Goal: Task Accomplishment & Management: Use online tool/utility

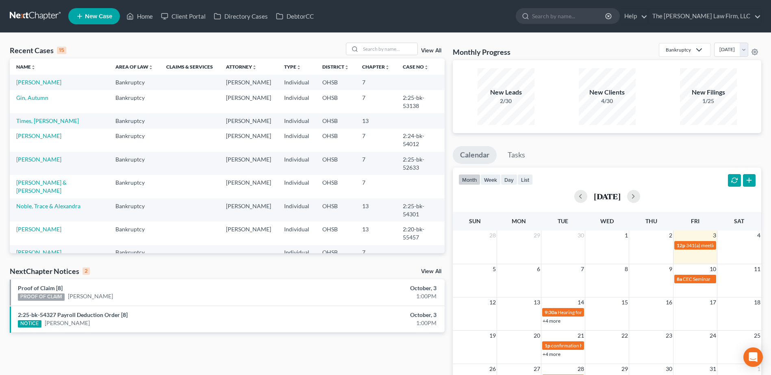
click at [432, 270] on link "View All" at bounding box center [431, 272] width 20 height 6
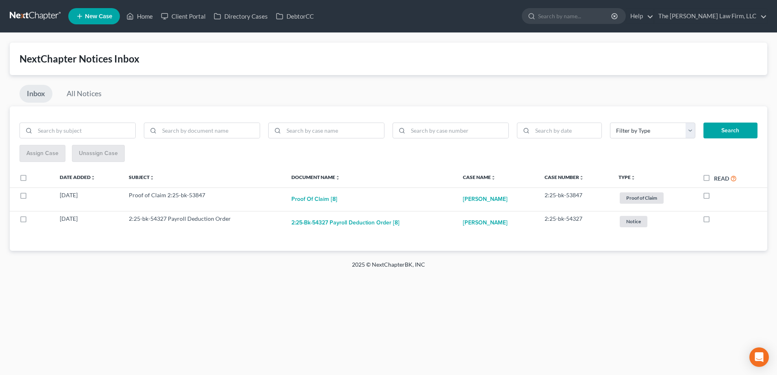
click at [714, 179] on label "Read" at bounding box center [725, 178] width 23 height 9
click at [717, 179] on input "Read" at bounding box center [719, 176] width 5 height 5
checkbox input "true"
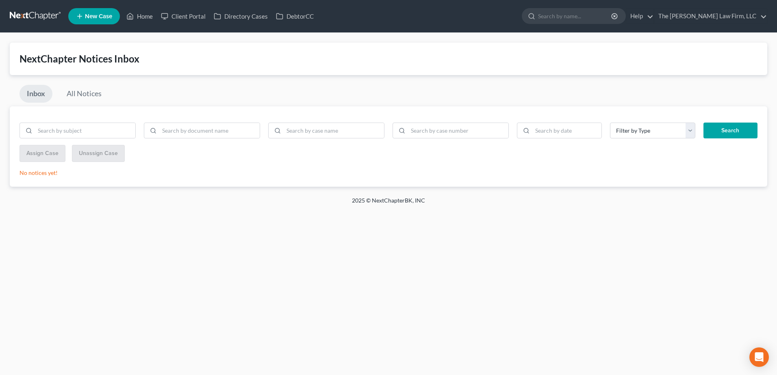
click at [40, 17] on link at bounding box center [36, 16] width 52 height 15
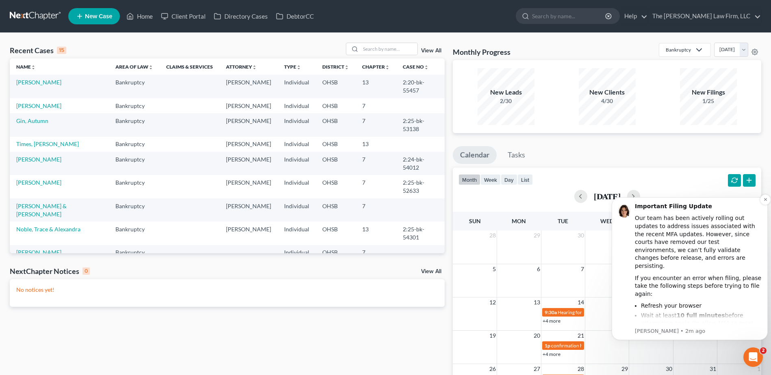
scroll to position [26, 0]
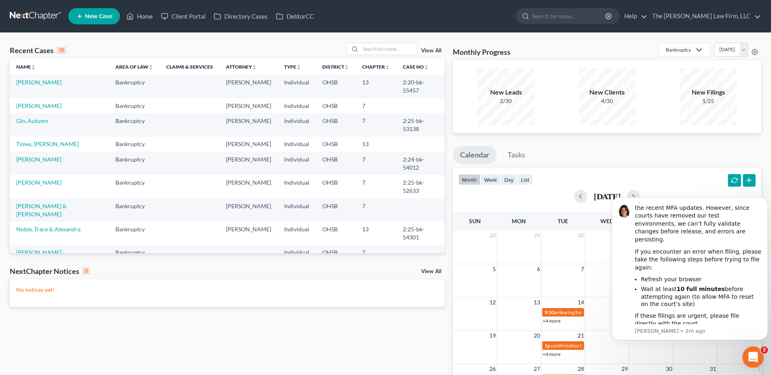
click at [752, 358] on icon "Open Intercom Messenger" at bounding box center [751, 356] width 13 height 13
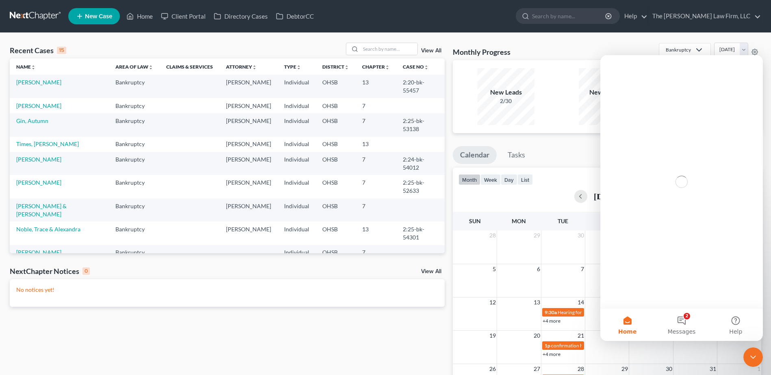
scroll to position [0, 0]
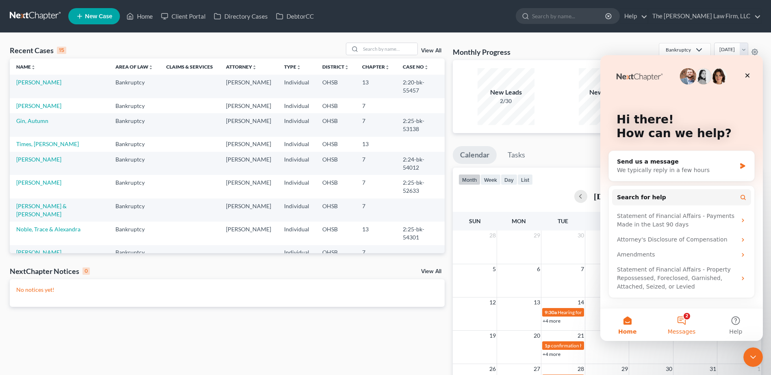
click at [693, 320] on button "2 Messages" at bounding box center [681, 325] width 54 height 33
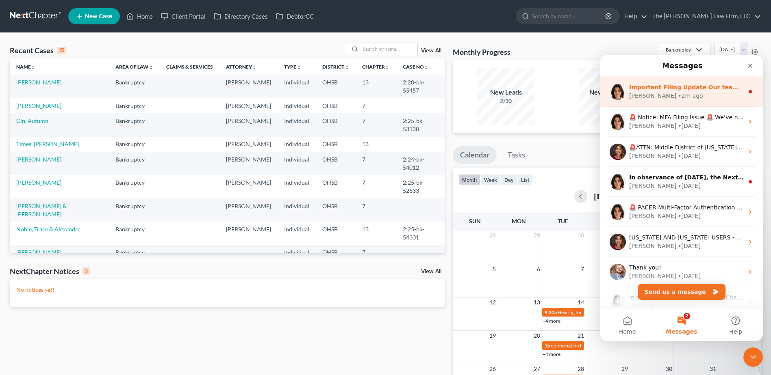
click at [740, 89] on div "Important Filing Update Our team has been actively rolling out updates to addre…" at bounding box center [681, 92] width 163 height 30
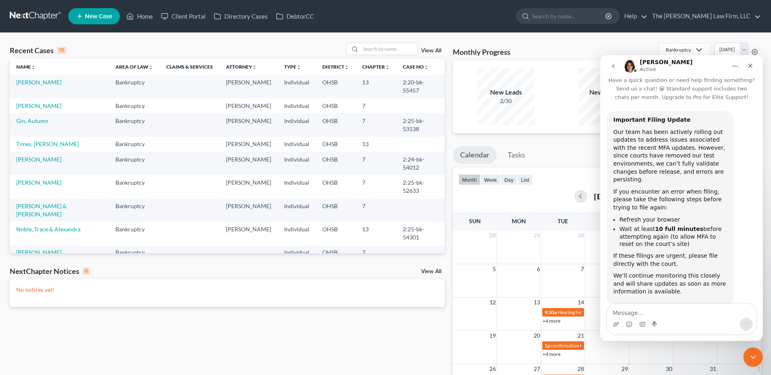
scroll to position [17, 0]
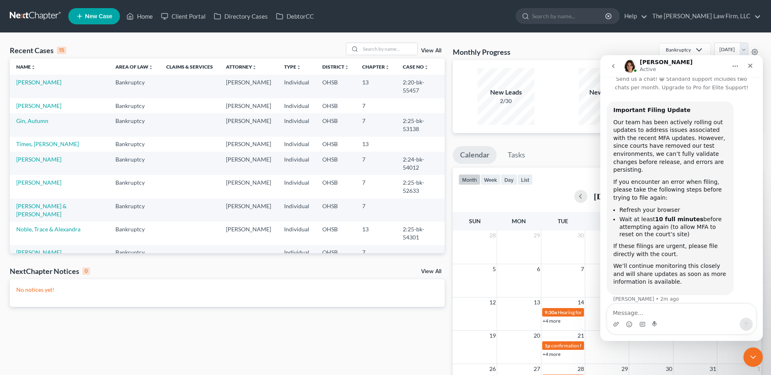
click at [614, 68] on icon "go back" at bounding box center [613, 66] width 7 height 7
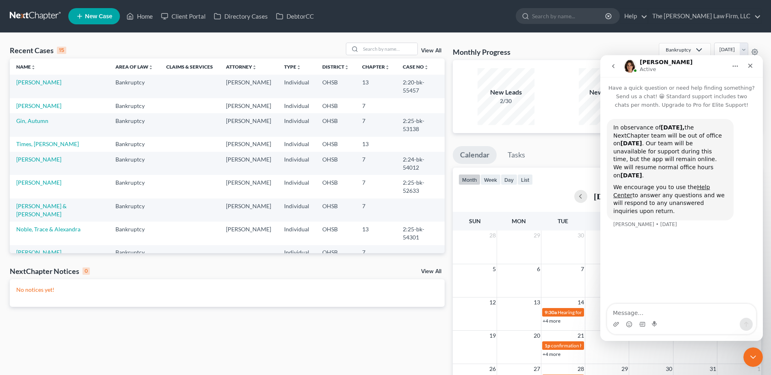
click at [612, 68] on icon "go back" at bounding box center [613, 66] width 7 height 7
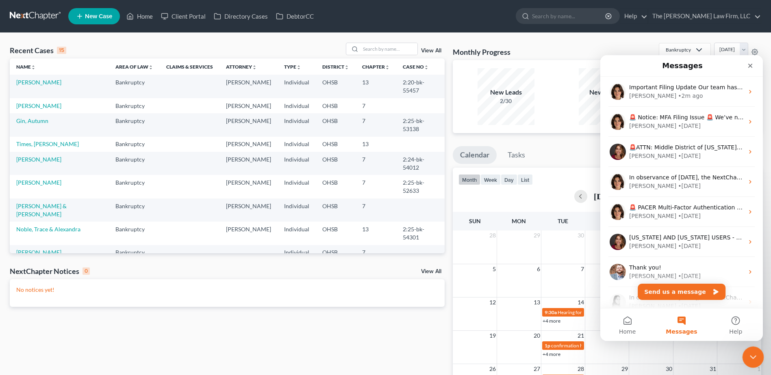
click at [750, 356] on icon "Close Intercom Messenger" at bounding box center [752, 356] width 6 height 3
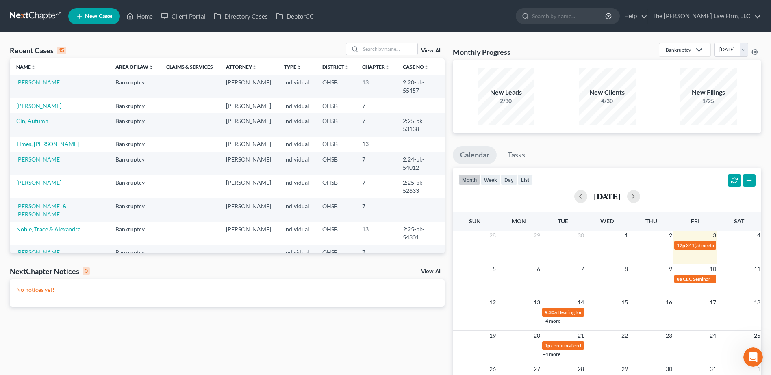
click at [43, 81] on link "[PERSON_NAME]" at bounding box center [38, 82] width 45 height 7
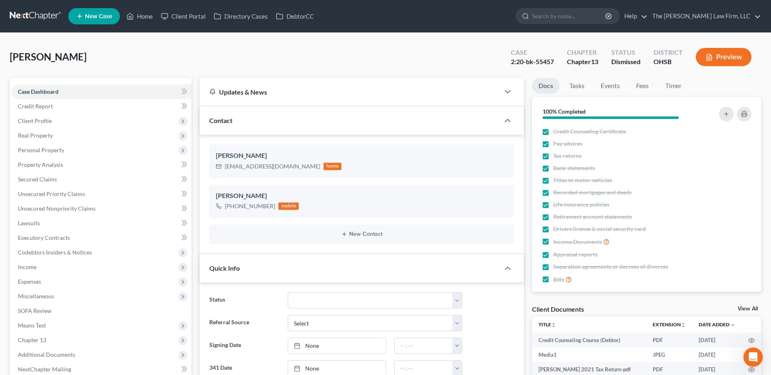
click at [16, 7] on nav "Home New Case Client Portal Directory Cases DebtorCC The Jones Law Firm, LLC mj…" at bounding box center [385, 16] width 771 height 33
click at [24, 19] on link at bounding box center [36, 16] width 52 height 15
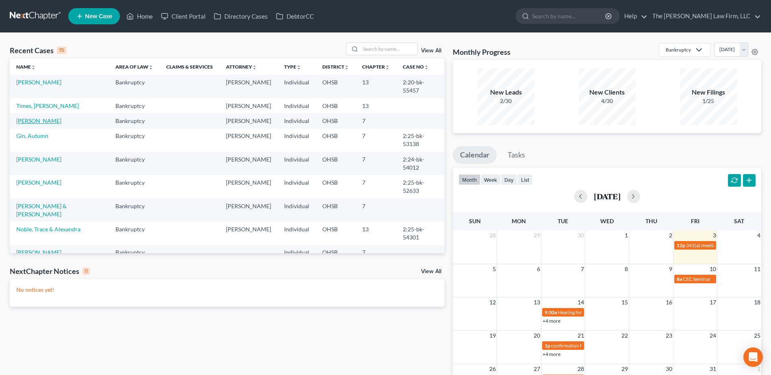
click at [38, 117] on link "[PERSON_NAME]" at bounding box center [38, 120] width 45 height 7
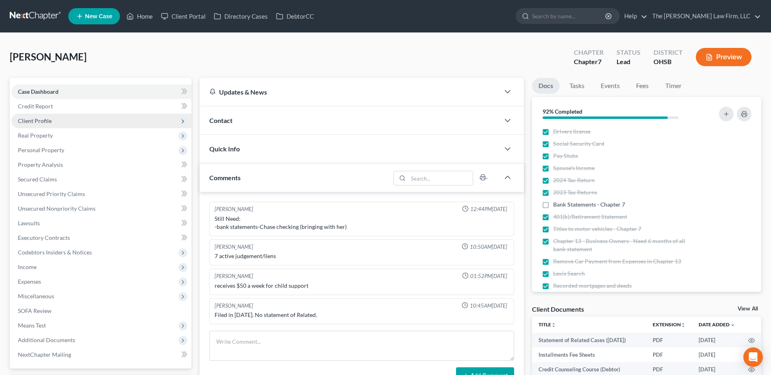
click at [37, 120] on span "Client Profile" at bounding box center [35, 120] width 34 height 7
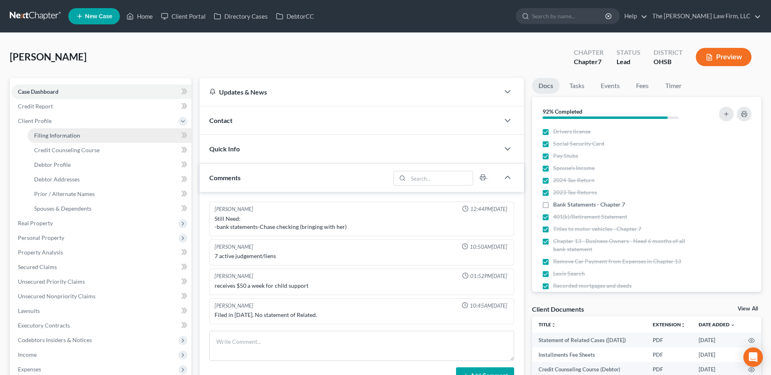
click at [43, 136] on span "Filing Information" at bounding box center [57, 135] width 46 height 7
select select "1"
select select "0"
select select "36"
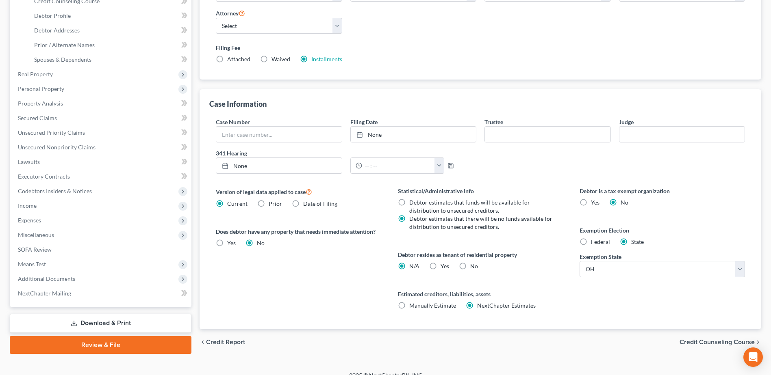
scroll to position [160, 0]
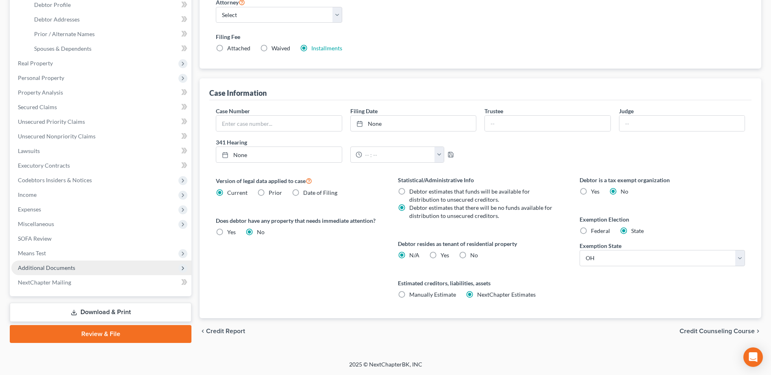
click at [60, 264] on span "Additional Documents" at bounding box center [101, 268] width 180 height 15
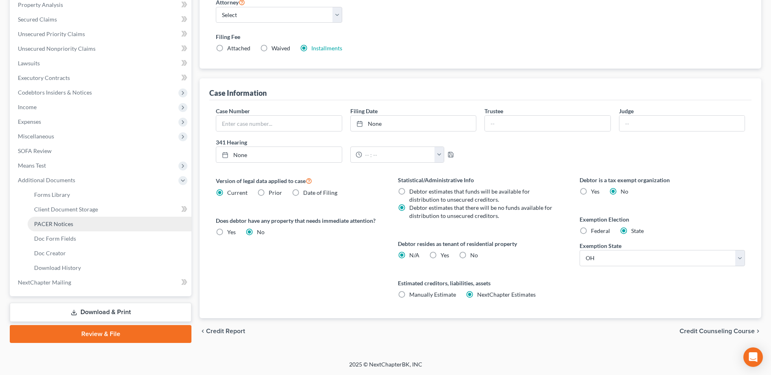
click at [54, 228] on link "PACER Notices" at bounding box center [110, 224] width 164 height 15
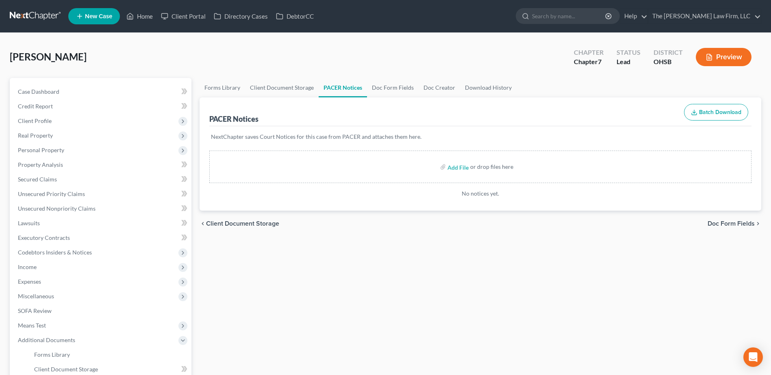
click at [42, 27] on nav "Home New Case Client Portal Directory Cases DebtorCC The Jones Law Firm, LLC mj…" at bounding box center [385, 16] width 771 height 33
click at [37, 12] on link at bounding box center [36, 16] width 52 height 15
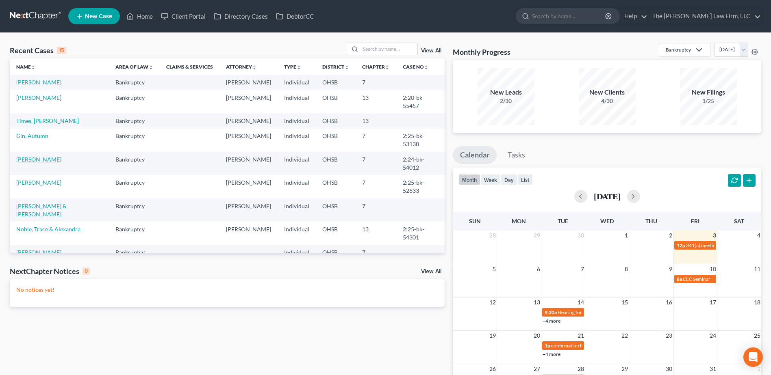
click at [30, 156] on link "[PERSON_NAME]" at bounding box center [38, 159] width 45 height 7
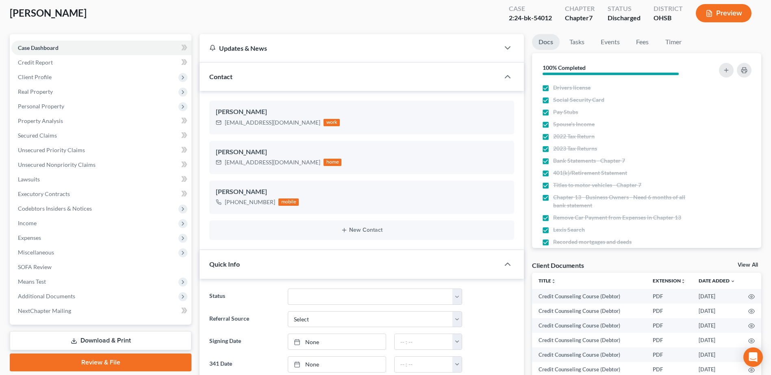
scroll to position [122, 0]
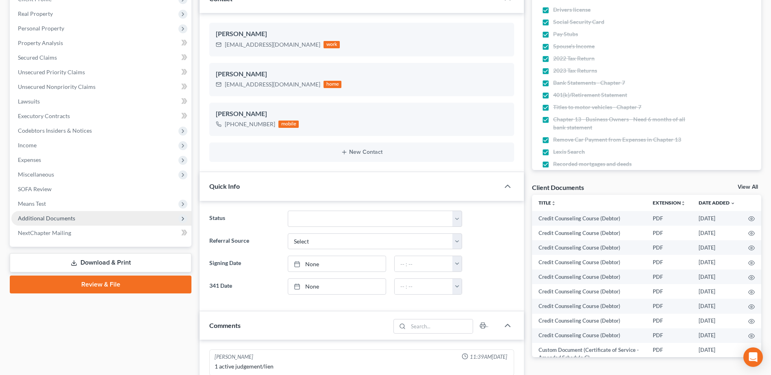
click at [59, 217] on span "Additional Documents" at bounding box center [46, 218] width 57 height 7
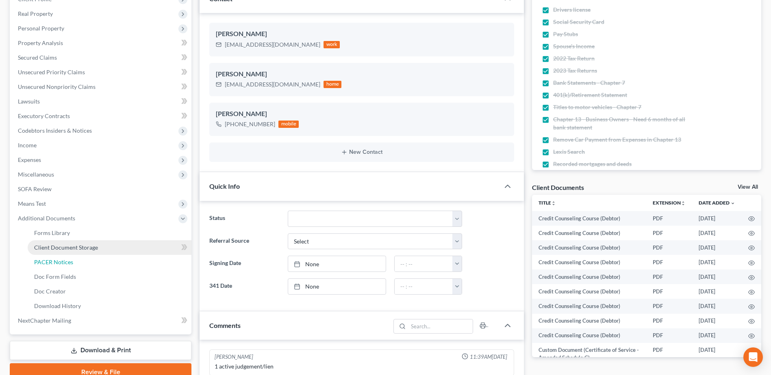
click at [59, 259] on span "PACER Notices" at bounding box center [53, 262] width 39 height 7
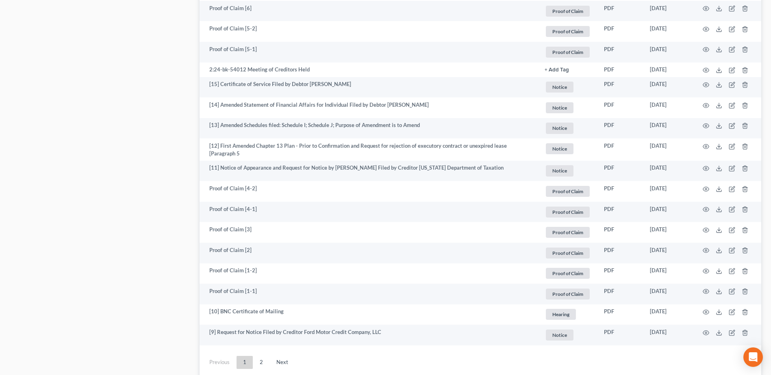
scroll to position [1405, 0]
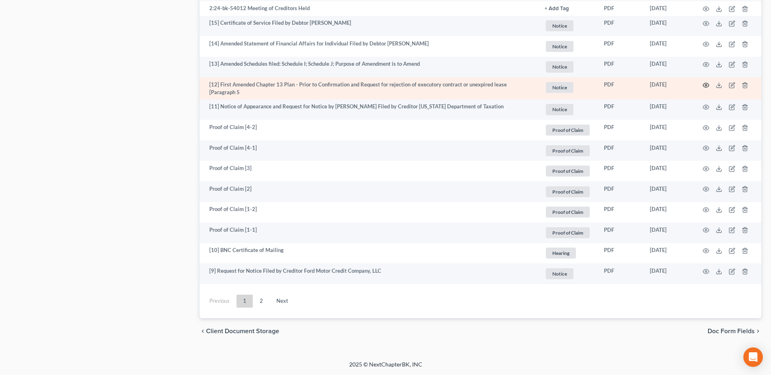
click at [707, 84] on icon "button" at bounding box center [706, 85] width 7 height 7
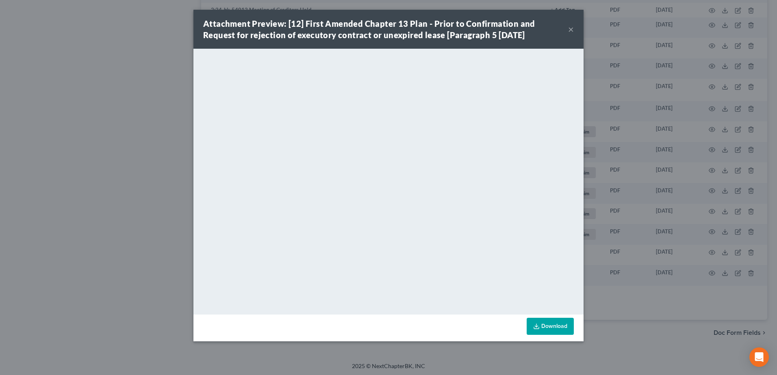
drag, startPoint x: 572, startPoint y: 29, endPoint x: 534, endPoint y: 24, distance: 38.5
click at [572, 29] on button "×" at bounding box center [571, 29] width 6 height 10
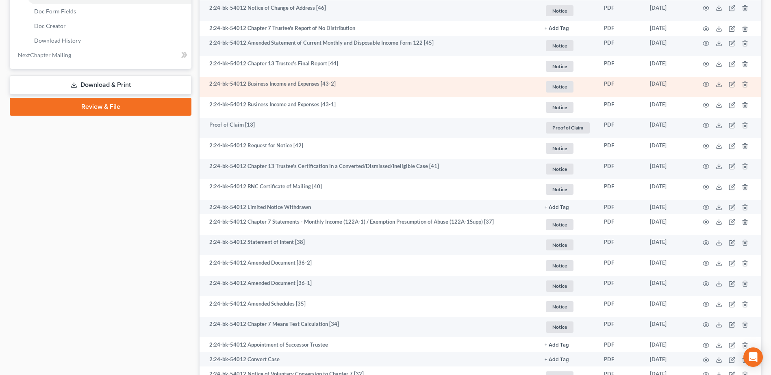
scroll to position [144, 0]
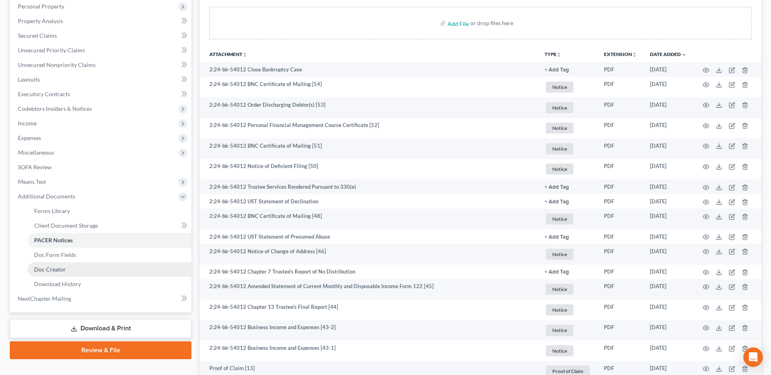
click at [64, 271] on span "Doc Creator" at bounding box center [50, 269] width 32 height 7
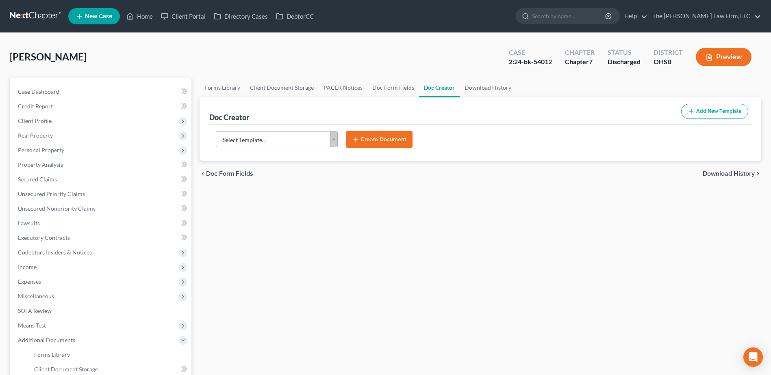
click at [727, 113] on button "Add New Template" at bounding box center [714, 111] width 67 height 15
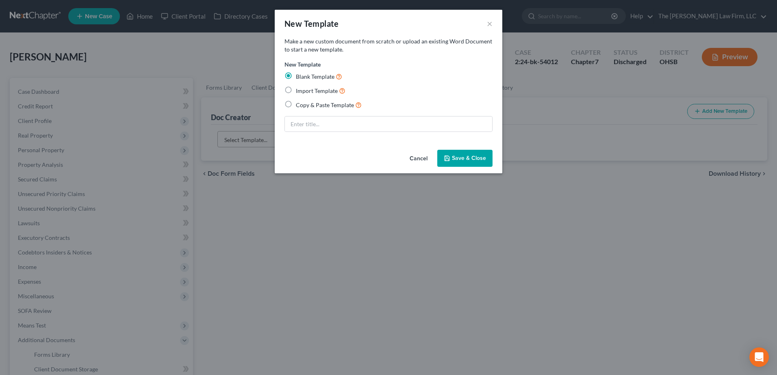
click at [296, 89] on label "Import Template" at bounding box center [321, 90] width 50 height 9
click at [299, 89] on input "Import Template" at bounding box center [301, 88] width 5 height 5
radio input "true"
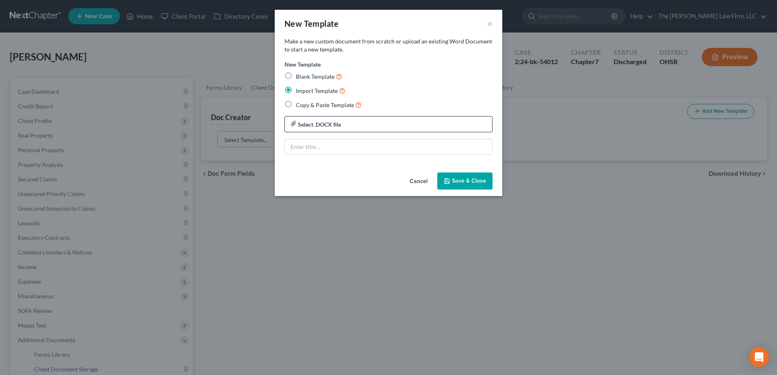
click at [334, 127] on input "file" at bounding box center [388, 124] width 207 height 15
type input "C:\fakepath\Notice of Substitution of Counsel Template.docx"
type input "Notice of Substitution of Counsel Template.docx"
click at [423, 148] on input "Notice of Substitution of Counsel Template.docx" at bounding box center [388, 146] width 207 height 15
type input "Notice of Substitution of Counsel"
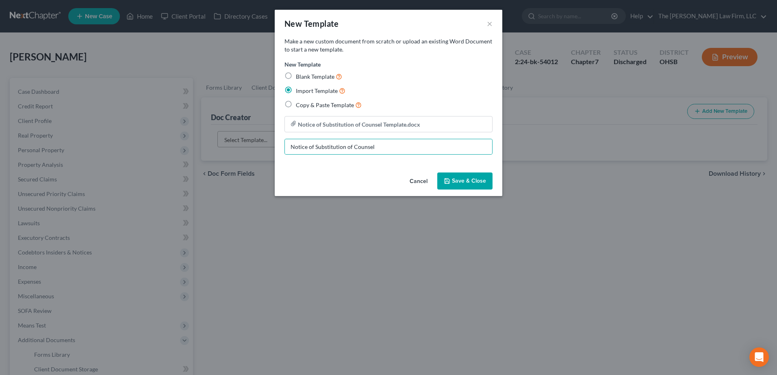
click at [448, 182] on polyline "button" at bounding box center [447, 183] width 3 height 2
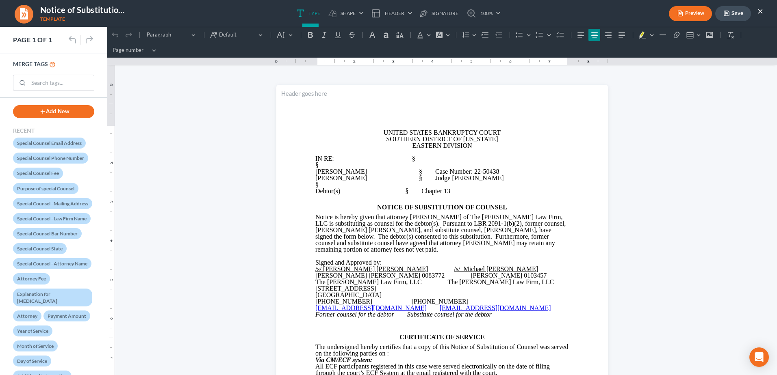
click at [451, 193] on p "Debtor(s) § Chapter 13" at bounding box center [442, 191] width 254 height 7
click at [319, 168] on span "§" at bounding box center [316, 165] width 3 height 7
click at [384, 158] on span "IN RE: §" at bounding box center [365, 158] width 100 height 7
click at [402, 161] on span "IN RE: §" at bounding box center [365, 158] width 100 height 7
click at [406, 167] on span "§" at bounding box center [404, 165] width 3 height 7
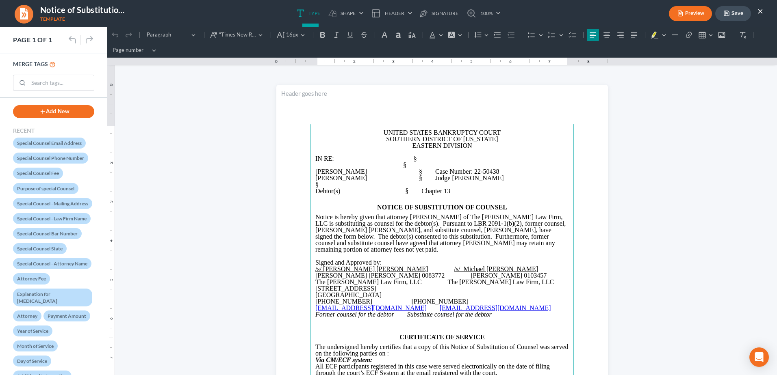
click at [413, 160] on span "IN RE: §" at bounding box center [366, 158] width 102 height 7
click at [406, 166] on span "§" at bounding box center [404, 165] width 3 height 7
click at [409, 172] on span "Robert A. Wilson § Case Number: 22-50438" at bounding box center [407, 171] width 184 height 7
click at [410, 178] on span "Allison P. Wilson § Judge Preston" at bounding box center [409, 178] width 189 height 7
click at [319, 184] on span "§" at bounding box center [316, 184] width 3 height 7
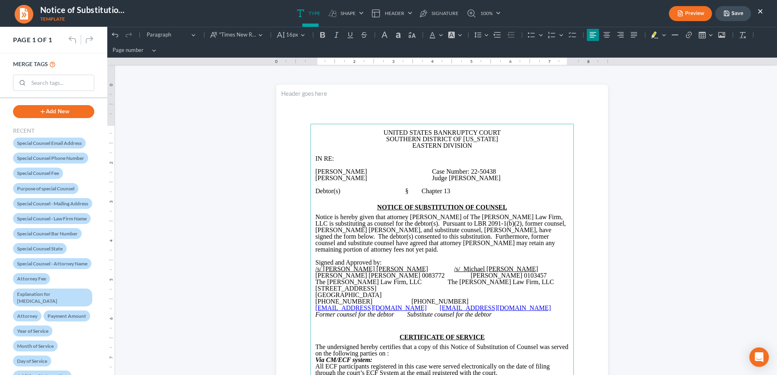
click at [403, 191] on span "Debtor(s) § Chapter 13" at bounding box center [382, 191] width 135 height 7
click at [388, 191] on span "Chapter 13" at bounding box center [374, 191] width 29 height 7
click at [359, 172] on span "Robert A. Wilson Case Number: 22-50438" at bounding box center [405, 171] width 180 height 7
click at [394, 185] on p "Rich Text Editor, page-0-main" at bounding box center [442, 185] width 254 height 7
drag, startPoint x: 394, startPoint y: 190, endPoint x: 391, endPoint y: 195, distance: 5.9
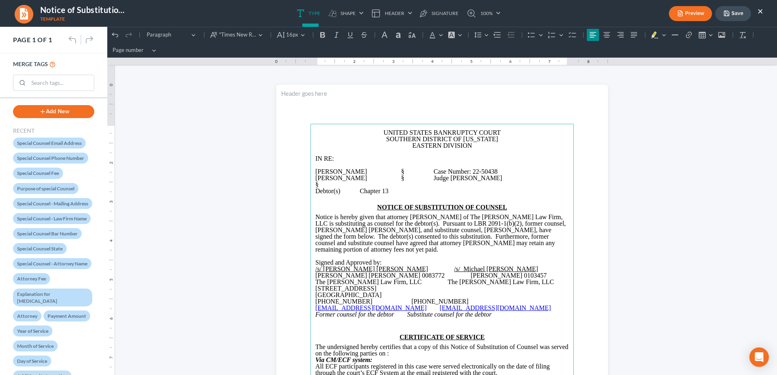
click at [340, 190] on span "Debtor(s)" at bounding box center [327, 191] width 25 height 7
click at [410, 184] on p "§" at bounding box center [442, 185] width 254 height 7
drag, startPoint x: 427, startPoint y: 191, endPoint x: 444, endPoint y: 197, distance: 18.6
click at [427, 191] on span "Chapter 13" at bounding box center [432, 191] width 29 height 7
drag, startPoint x: 360, startPoint y: 178, endPoint x: 312, endPoint y: 179, distance: 47.6
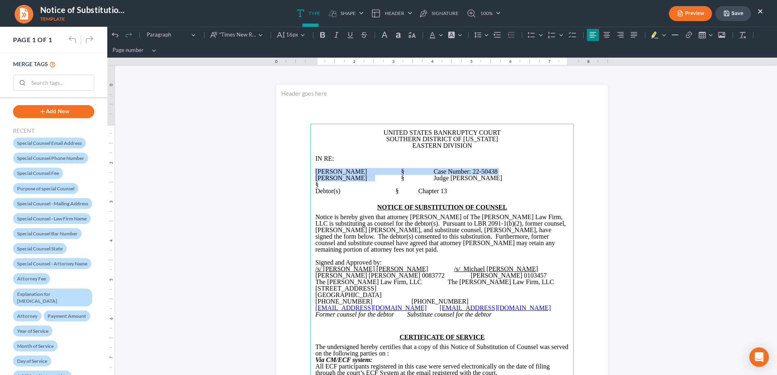
click at [312, 175] on main "UNITED STATES BANKRUPTCY COURT SOUTHERN DISTRICT OF OHIO EASTERN DIVISION IN RE…" at bounding box center [441, 299] width 263 height 351
click at [363, 190] on span "Debtor(s) §" at bounding box center [356, 191] width 83 height 7
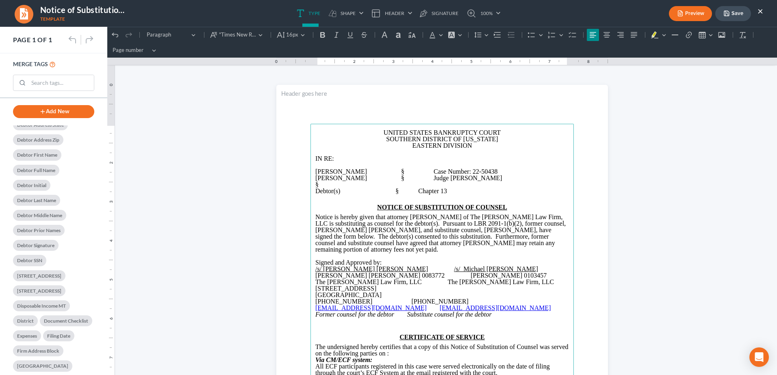
scroll to position [1382, 0]
click at [355, 171] on span "Robert A. Wilson § Case Number: 22-50438" at bounding box center [406, 171] width 182 height 7
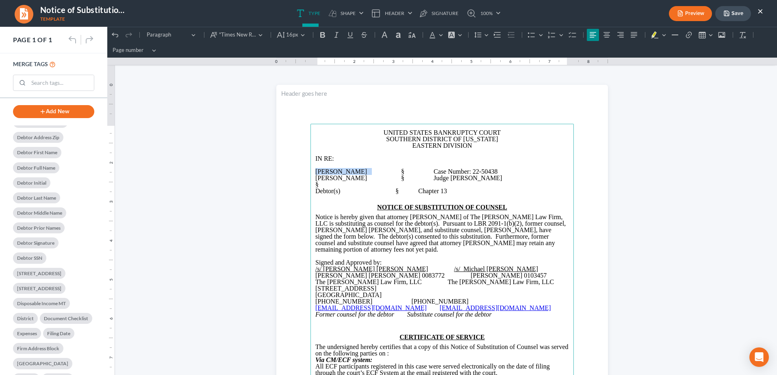
drag, startPoint x: 358, startPoint y: 173, endPoint x: 313, endPoint y: 173, distance: 45.1
click at [315, 173] on span "Robert A. Wilson § Case Number: 22-50438" at bounding box center [406, 171] width 182 height 7
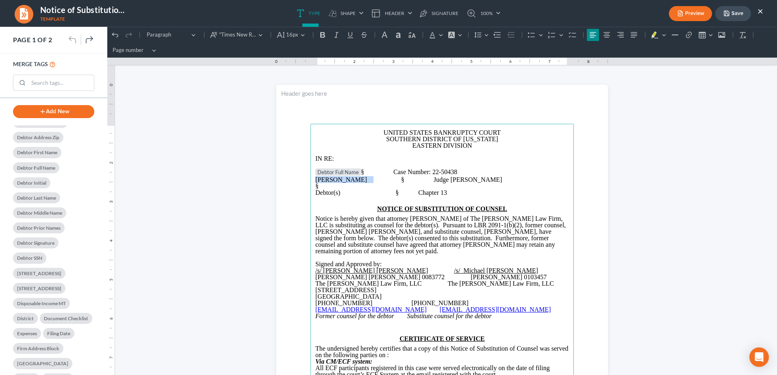
drag, startPoint x: 356, startPoint y: 182, endPoint x: 311, endPoint y: 181, distance: 45.1
click at [315, 180] on span "Allison P. Wilson § Judge Preston" at bounding box center [408, 179] width 187 height 7
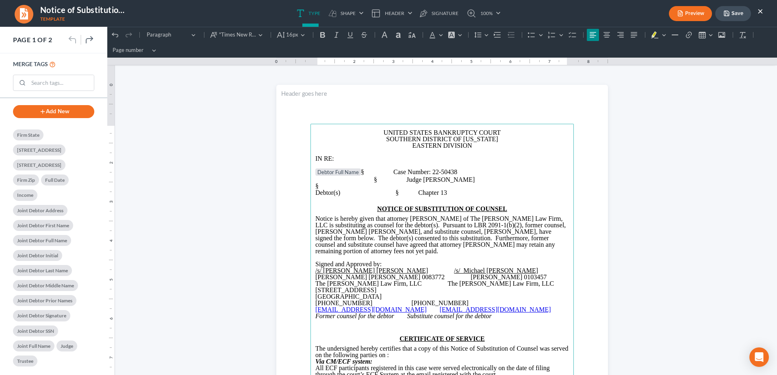
scroll to position [1707, 0]
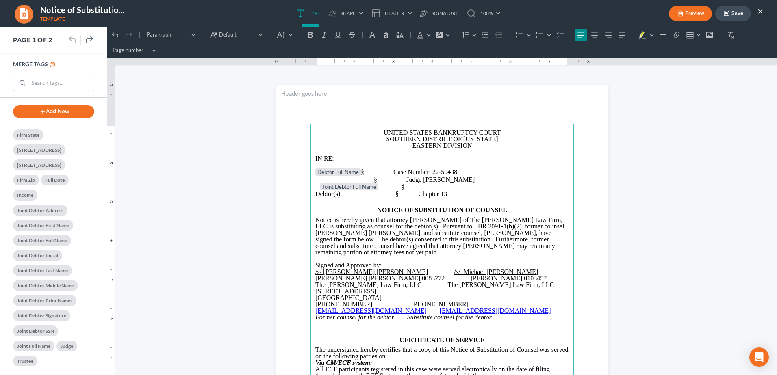
click at [327, 178] on span "Rich Text Editor, page-0-main" at bounding box center [325, 180] width 20 height 7
click at [378, 182] on span "Rich Text Editor, page-0-main" at bounding box center [383, 180] width 20 height 7
drag, startPoint x: 391, startPoint y: 182, endPoint x: 401, endPoint y: 191, distance: 13.6
click at [391, 182] on span "Joint Debtor Full Name § Judge Preston" at bounding box center [394, 180] width 159 height 7
click at [393, 172] on span "§ Case Number: 22-50438" at bounding box center [409, 172] width 96 height 7
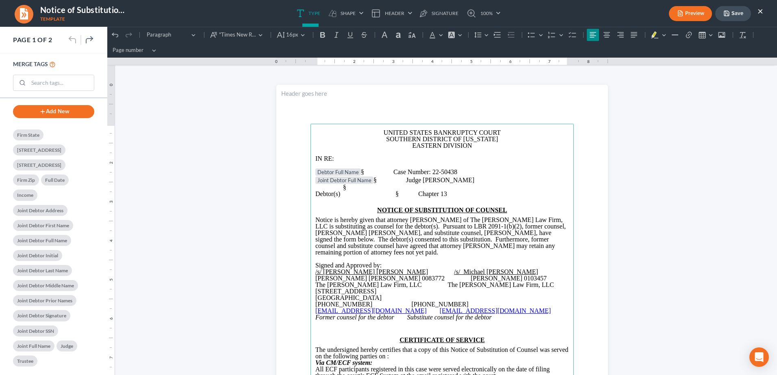
drag, startPoint x: 393, startPoint y: 195, endPoint x: 415, endPoint y: 197, distance: 22.4
click at [393, 195] on span "Debtor(s) §" at bounding box center [356, 194] width 83 height 7
drag, startPoint x: 408, startPoint y: 178, endPoint x: 391, endPoint y: 175, distance: 17.5
click at [408, 178] on span "Joint Debtor Full Name § Judge Preston" at bounding box center [394, 180] width 159 height 7
click at [333, 169] on tag "Debtor Full Name" at bounding box center [338, 172] width 46 height 7
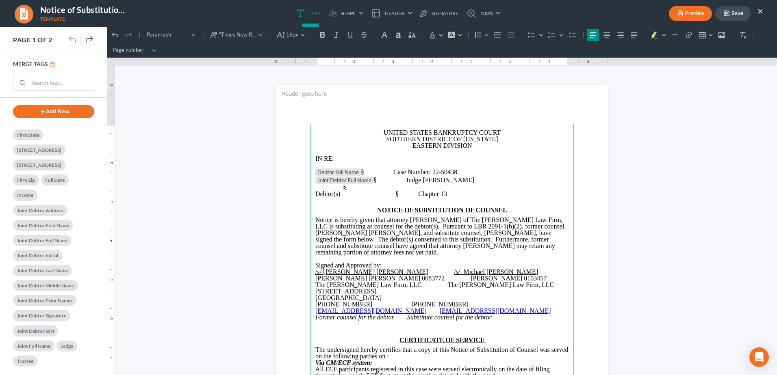
click at [441, 178] on span "Joint Debtor Full Name § Judge Preston" at bounding box center [394, 180] width 159 height 7
click at [366, 178] on span "Joint Debtor Full Name" at bounding box center [344, 180] width 54 height 7
click at [460, 186] on p "§" at bounding box center [442, 187] width 254 height 7
click at [366, 179] on span "Joint Debtor Full Name" at bounding box center [344, 180] width 54 height 7
click at [436, 179] on span "Joint Debtor Full Name § Judge Preston" at bounding box center [394, 180] width 159 height 7
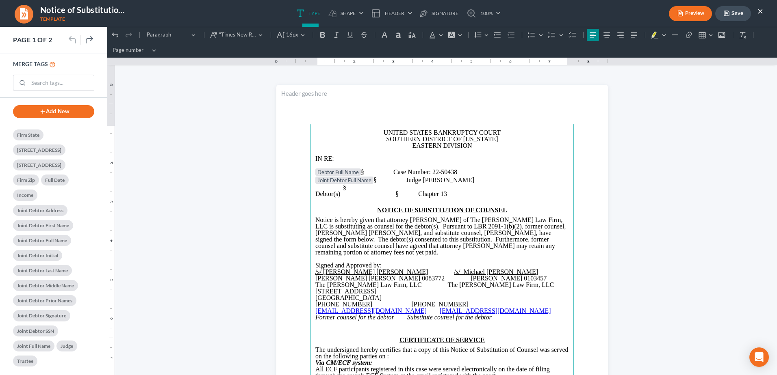
click at [447, 194] on span "Chapter 13" at bounding box center [432, 194] width 29 height 7
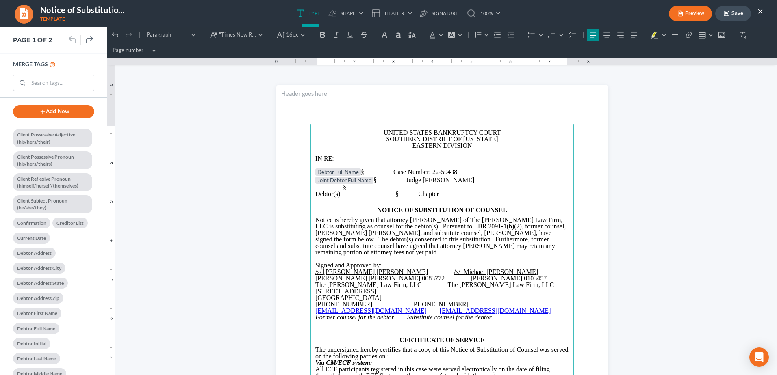
scroll to position [1219, 0]
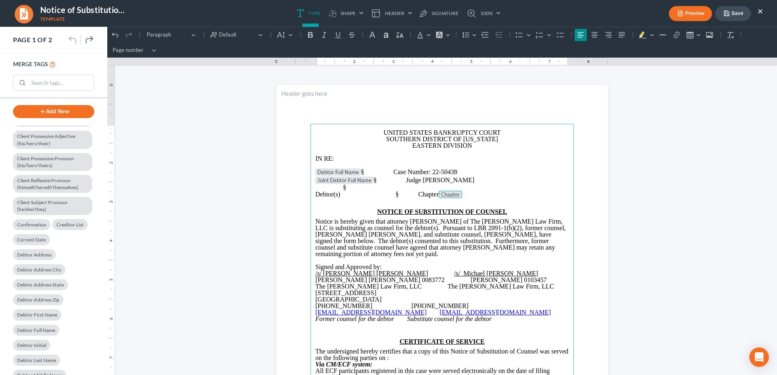
click at [462, 181] on p "Joint Debtor Full Name § Judge Preston" at bounding box center [442, 181] width 254 height 8
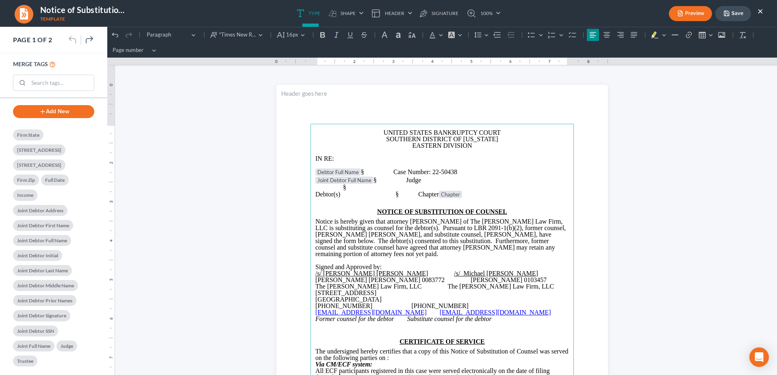
scroll to position [1780, 0]
drag, startPoint x: 490, startPoint y: 171, endPoint x: 468, endPoint y: 171, distance: 21.9
click at [467, 170] on p "Debtor Full Name § Case Number: 22-50438" at bounding box center [442, 173] width 254 height 8
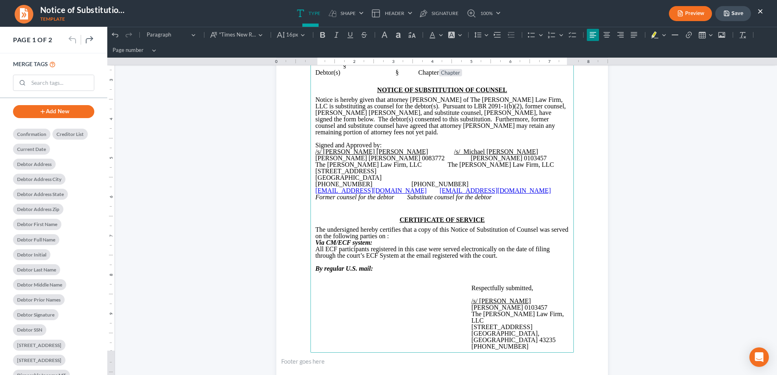
scroll to position [1333, 0]
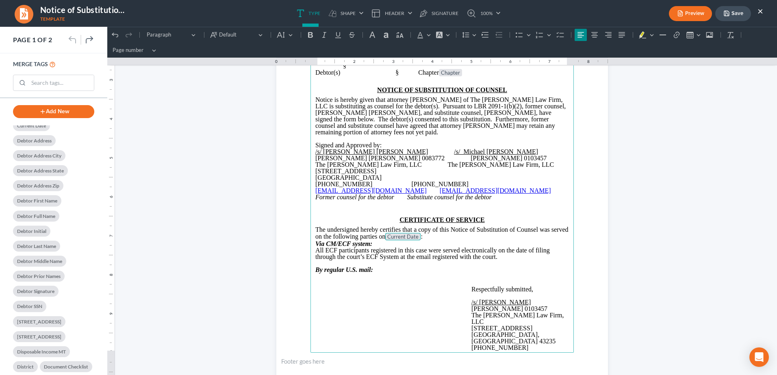
click at [384, 239] on span "The undersigned hereby certifies that a copy of this Notice of Substitution of …" at bounding box center [441, 233] width 253 height 14
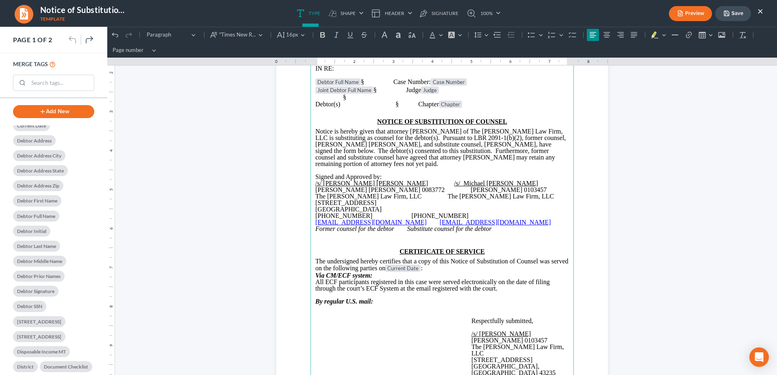
scroll to position [0, 0]
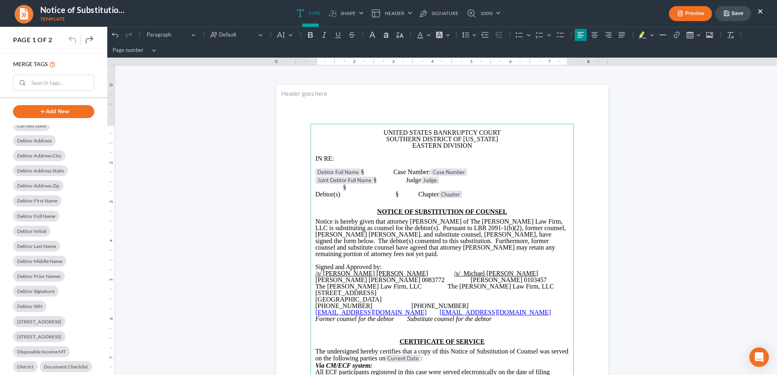
click at [310, 174] on main "UNITED STATES BANKRUPTCY COURT SOUTHERN DISTRICT OF OHIO EASTERN DIVISION IN RE…" at bounding box center [441, 299] width 263 height 351
click at [311, 182] on main "UNITED STATES BANKRUPTCY COURT SOUTHERN DISTRICT OF OHIO EASTERN DIVISION IN RE…" at bounding box center [441, 299] width 263 height 351
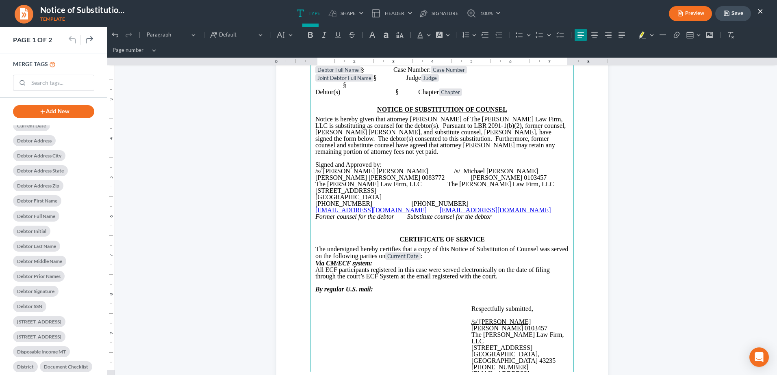
scroll to position [122, 0]
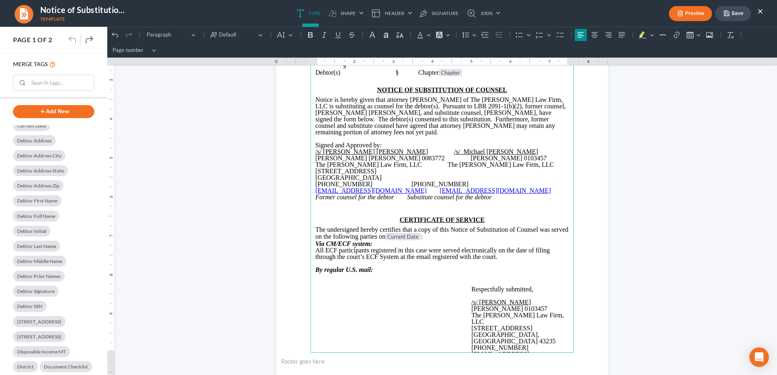
click at [434, 239] on p "The undersigned hereby certifies that a copy of this Notice of Substitution of …" at bounding box center [442, 234] width 254 height 15
click at [423, 239] on span "The undersigned hereby certifies that a copy of this Notice of Substitution of …" at bounding box center [441, 233] width 253 height 14
click at [452, 240] on p "The undersigned hereby certifies that a copy of this Notice of Substitution of …" at bounding box center [442, 234] width 254 height 15
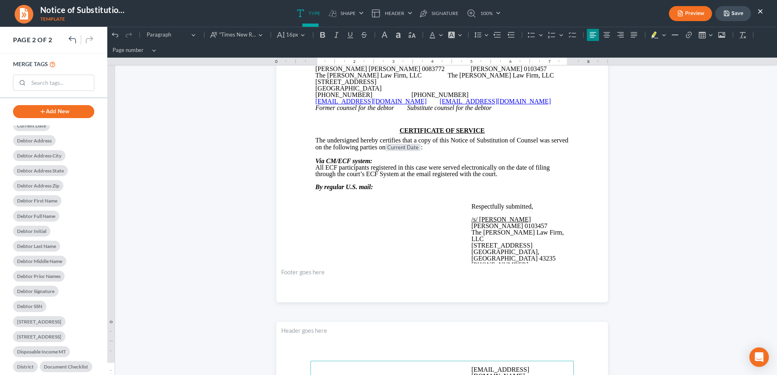
scroll to position [203, 0]
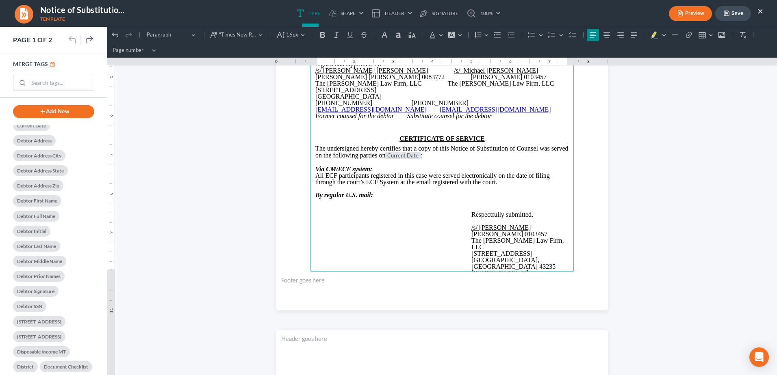
click at [465, 215] on main "UNITED STATES BANKRUPTCY COURT SOUTHERN DISTRICT OF OHIO EASTERN DIVISION IN RE…" at bounding box center [441, 96] width 263 height 351
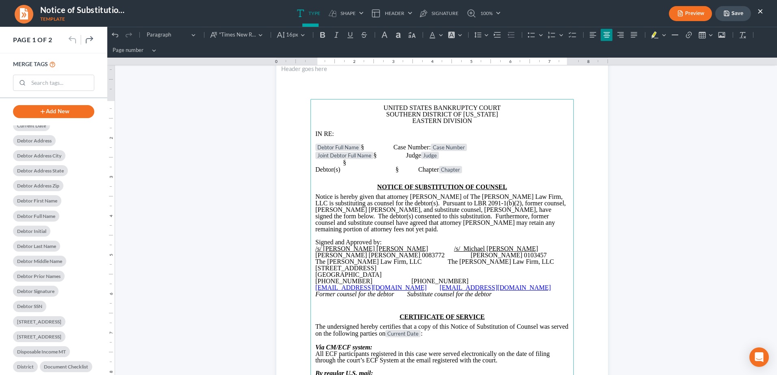
scroll to position [163, 0]
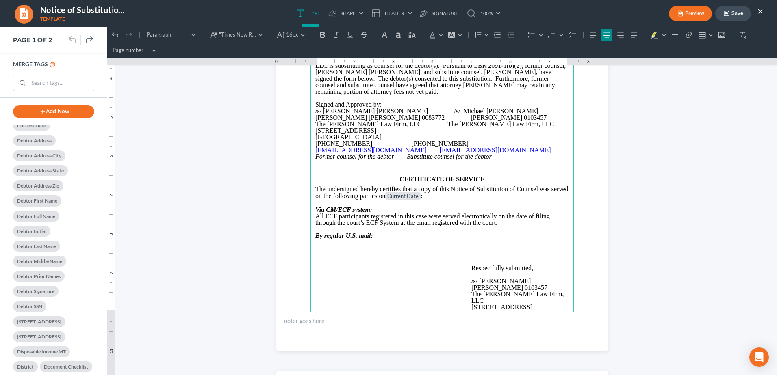
click at [388, 106] on p "Signed and Approved by:" at bounding box center [442, 105] width 254 height 7
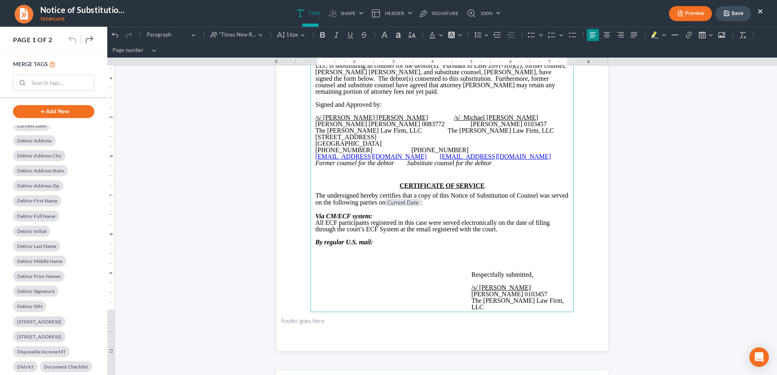
click at [413, 125] on span "Michael Ryan Jones 0083772 Michael John Kraig 0103457" at bounding box center [430, 124] width 231 height 7
click at [396, 115] on span "/s/ Michael Ryan Jones /s/_Michael John Kraig" at bounding box center [426, 117] width 223 height 7
click at [399, 125] on span "Michael Ryan Jones 0083772 Michael John Kraig 0103457" at bounding box center [422, 124] width 215 height 7
click at [407, 130] on span "The Jones Law Firm, LLC The Jones Law Firm, LLC" at bounding box center [434, 130] width 239 height 7
click at [376, 138] on span "134 Northwoods Blvd., Suite B1 134 Northwoods Blvd., Suite B1" at bounding box center [345, 137] width 61 height 7
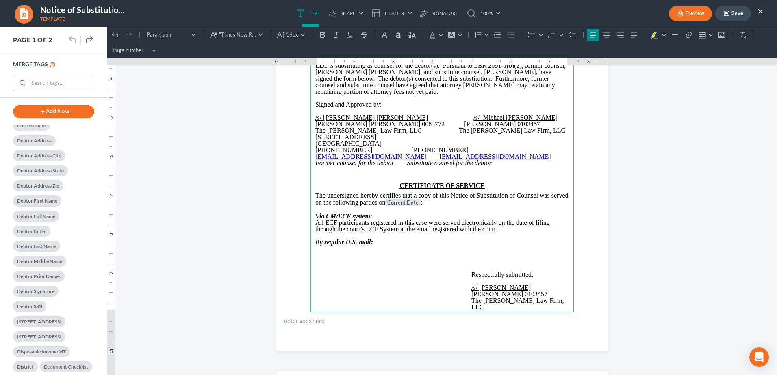
click at [382, 144] on span "Columbus, OH 43235 Columbus, OH 43235" at bounding box center [348, 143] width 66 height 7
click at [402, 161] on icon "Former counsel for the debtor Substitute counsel for the debtor" at bounding box center [403, 163] width 176 height 7
click at [427, 156] on span "Rich Text Editor, page-0-main" at bounding box center [433, 156] width 13 height 7
click at [403, 161] on icon "Former counsel for the debtor Substitute counsel for the debtor" at bounding box center [403, 163] width 176 height 7
drag, startPoint x: 404, startPoint y: 162, endPoint x: 411, endPoint y: 164, distance: 6.8
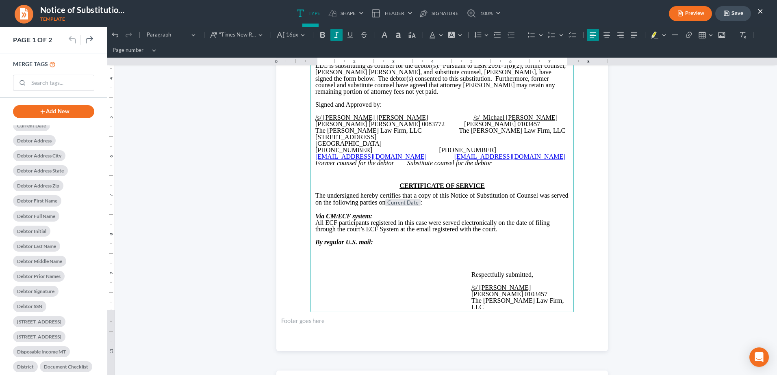
click at [404, 162] on icon "Former counsel for the debtor Substitute counsel for the debtor" at bounding box center [403, 163] width 176 height 7
click at [405, 274] on main "UNITED STATES BANKRUPTCY COURT SOUTHERN DISTRICT OF OHIO EASTERN DIVISION IN RE…" at bounding box center [441, 136] width 263 height 351
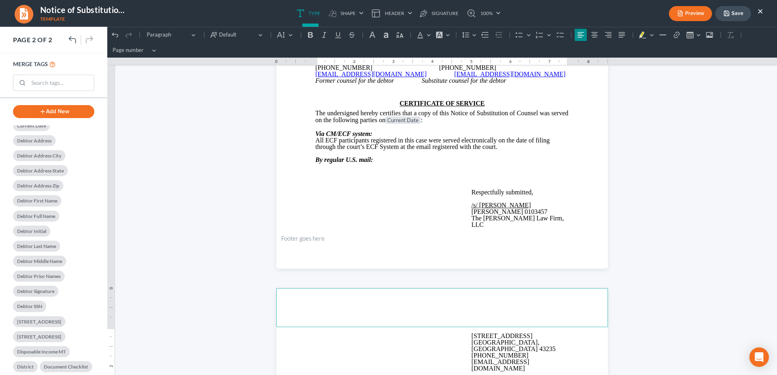
scroll to position [244, 0]
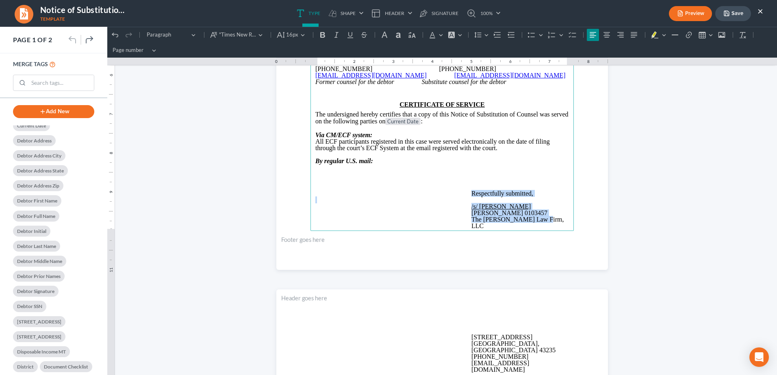
drag, startPoint x: 467, startPoint y: 192, endPoint x: 559, endPoint y: 242, distance: 104.9
click at [557, 242] on section "UNITED STATES BANKRUPTCY COURT SOUTHERN DISTRICT OF OHIO EASTERN DIVISION IN RE…" at bounding box center [442, 55] width 332 height 429
click at [529, 360] on span "[EMAIL_ADDRESS][DOMAIN_NAME]" at bounding box center [500, 366] width 58 height 13
click at [462, 161] on p "By regular U.S. mail:" at bounding box center [442, 161] width 254 height 7
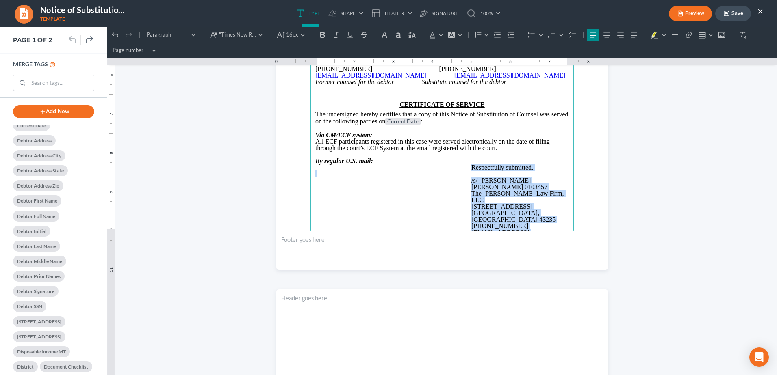
drag, startPoint x: 539, startPoint y: 221, endPoint x: 469, endPoint y: 167, distance: 88.0
click at [469, 167] on main "UNITED STATES BANKRUPTCY COURT SOUTHERN DISTRICT OF OHIO EASTERN DIVISION IN RE…" at bounding box center [441, 55] width 263 height 351
copy main "Respectfully submitted, /s/ Michael John Kraig Michael John Kraig 0103457 The J…"
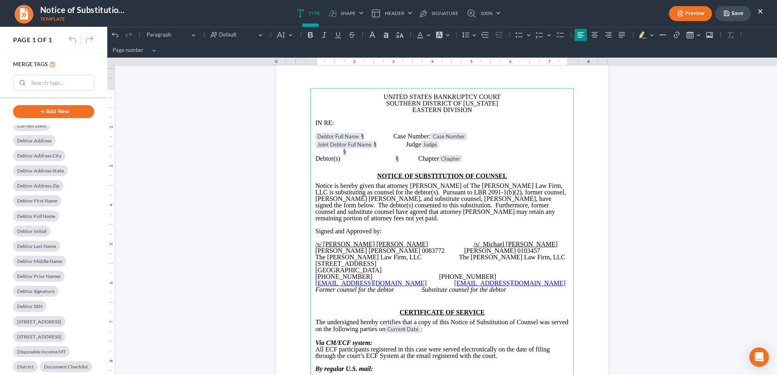
scroll to position [158, 0]
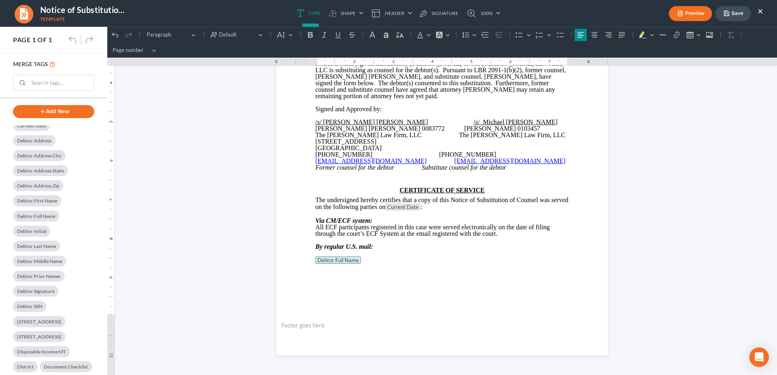
drag, startPoint x: 43, startPoint y: 292, endPoint x: 45, endPoint y: 287, distance: 5.1
click at [43, 291] on div "NEXTCHAPTER 341 Attorney Email Address Attorney Fees Owed Attorney Fees Paid At…" at bounding box center [53, 262] width 81 height 860
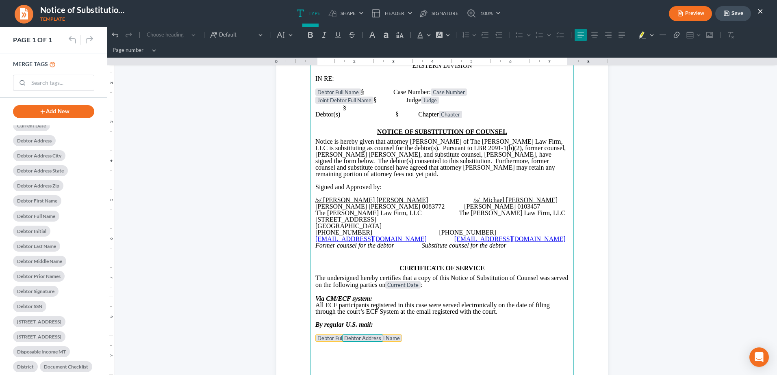
scroll to position [89, 0]
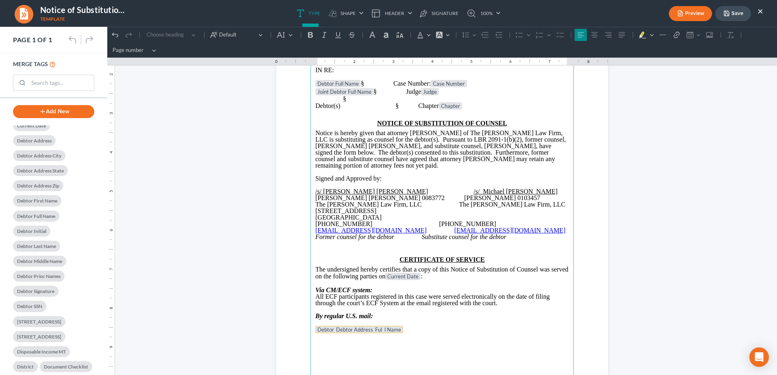
click at [407, 334] on main "UNITED STATES BANKRUPTCY COURT SOUTHERN DISTRICT OF OHIO EASTERN DIVISION IN RE…" at bounding box center [441, 210] width 263 height 351
click at [360, 334] on p "Debtor Ful l Name Debtor Address ⁠⁠⁠⁠⁠⁠⁠" at bounding box center [442, 330] width 254 height 8
click at [365, 342] on p "⁠⁠⁠⁠⁠⁠⁠ Debtor Address" at bounding box center [442, 338] width 254 height 8
click at [366, 345] on p "Debtor Address City" at bounding box center [442, 346] width 254 height 8
click at [430, 347] on p "Debtor Address City , Debtor Address State" at bounding box center [442, 346] width 254 height 8
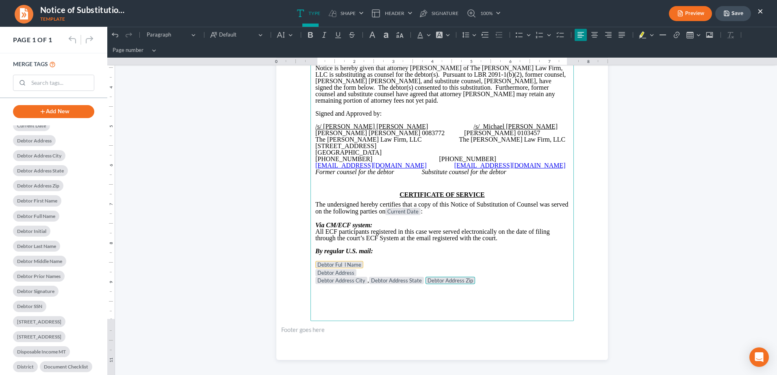
scroll to position [158, 0]
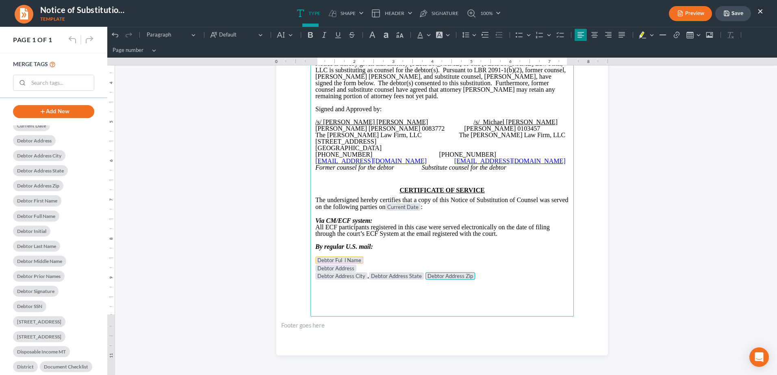
click at [501, 284] on main "UNITED STATES BANKRUPTCY COURT SOUTHERN DISTRICT OF OHIO EASTERN DIVISION IN RE…" at bounding box center [441, 141] width 263 height 351
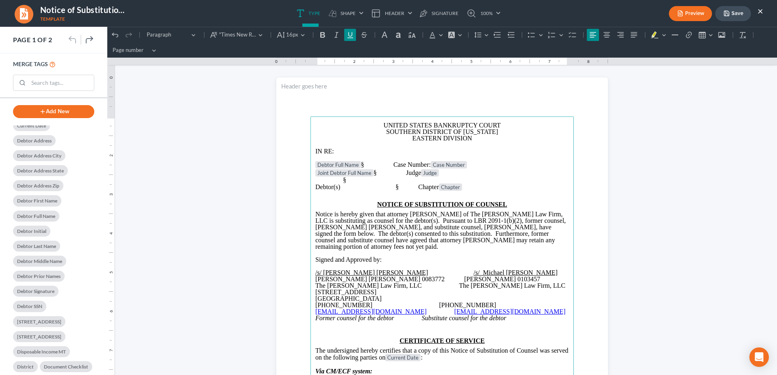
scroll to position [4, 0]
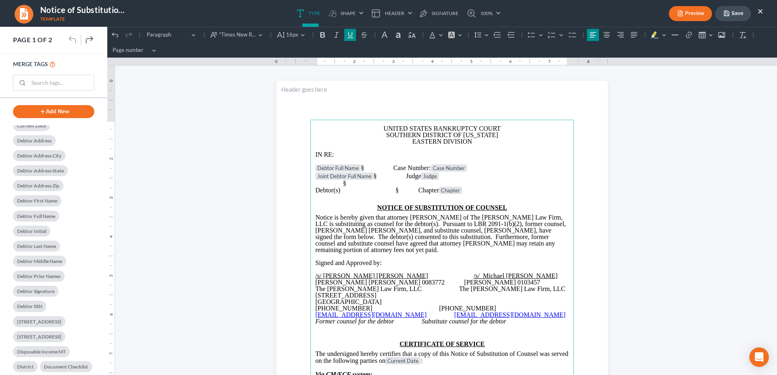
click at [692, 13] on button "Preview" at bounding box center [690, 13] width 43 height 15
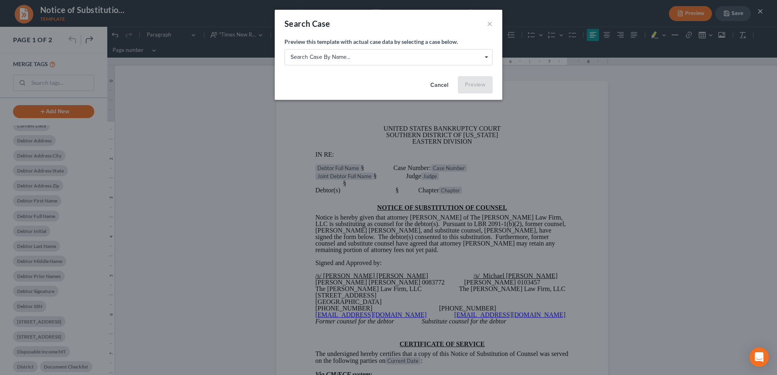
click at [423, 65] on span "Search case by name... Search case by name..." at bounding box center [388, 57] width 208 height 16
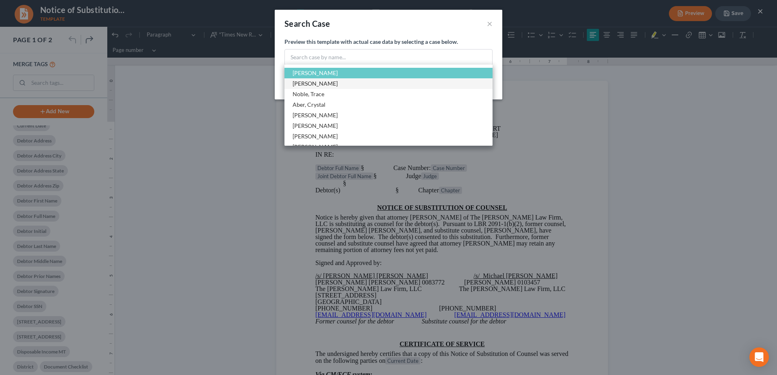
click at [332, 82] on span "[PERSON_NAME]" at bounding box center [315, 83] width 45 height 7
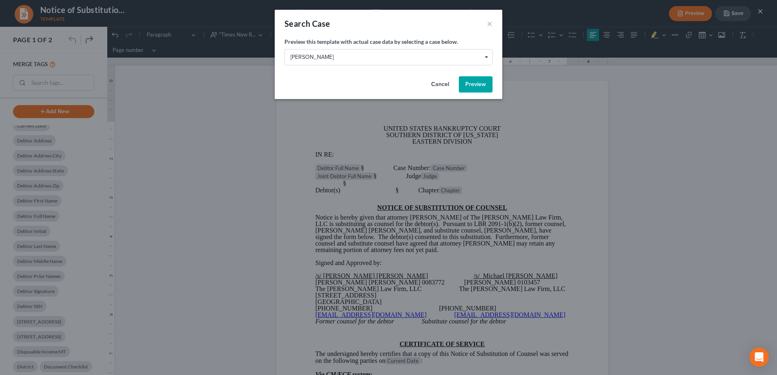
click at [467, 80] on button "Preview" at bounding box center [476, 84] width 34 height 16
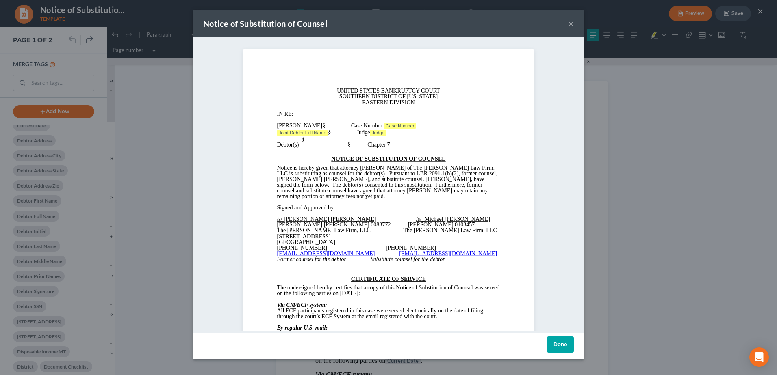
scroll to position [0, 0]
click at [571, 23] on button "×" at bounding box center [571, 24] width 6 height 10
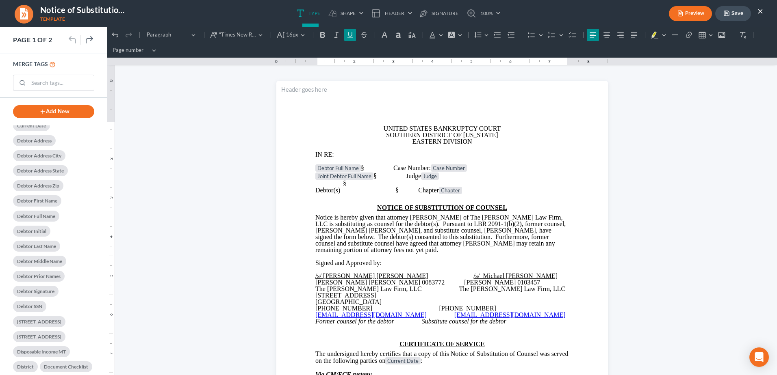
click at [396, 192] on span "Debtor(s) §" at bounding box center [356, 190] width 83 height 7
click at [397, 184] on p "§" at bounding box center [442, 183] width 254 height 7
drag, startPoint x: 397, startPoint y: 177, endPoint x: 407, endPoint y: 182, distance: 10.9
click at [397, 176] on span "Joint Debtor Full Name § Judge Judge" at bounding box center [377, 176] width 124 height 7
click at [397, 171] on span "§ Case Number: Case Number" at bounding box center [414, 168] width 106 height 7
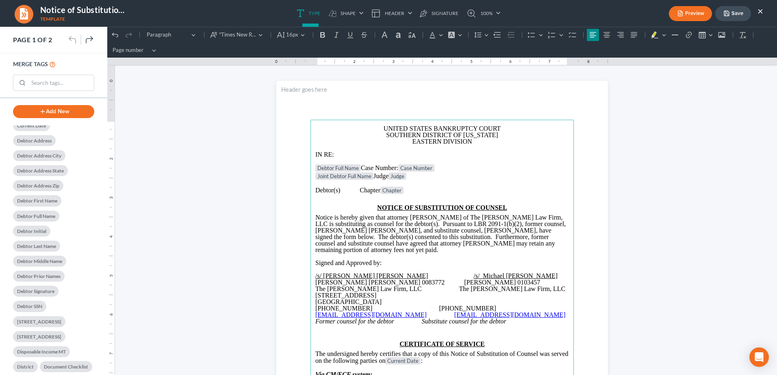
click at [360, 191] on span "Rich Text Editor, page-0-main" at bounding box center [350, 190] width 20 height 7
click at [406, 175] on span "Joint Debtor Full Name Judge Judge" at bounding box center [360, 176] width 91 height 7
drag, startPoint x: 435, startPoint y: 178, endPoint x: 419, endPoint y: 178, distance: 15.4
click at [406, 178] on span "Joint Debtor Full Name Judge Judge" at bounding box center [360, 176] width 91 height 7
click at [501, 165] on p "Debtor Full Name Case Number: Case Number" at bounding box center [442, 169] width 254 height 8
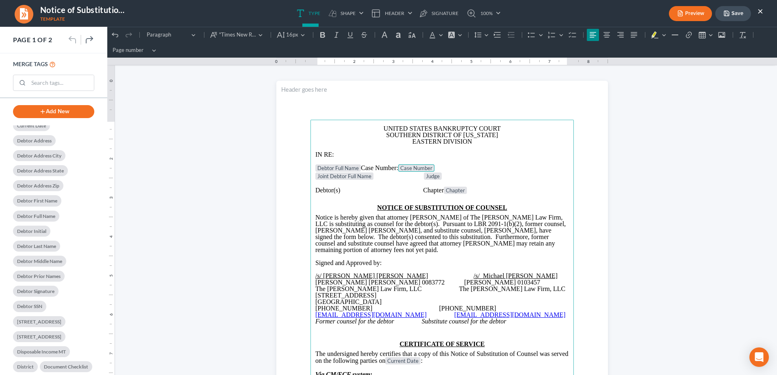
drag, startPoint x: 421, startPoint y: 167, endPoint x: 499, endPoint y: 167, distance: 77.2
click at [495, 166] on p "Debtor Full Name Case Number: Case Number ⁠⁠⁠⁠⁠⁠⁠" at bounding box center [442, 169] width 254 height 8
drag, startPoint x: 458, startPoint y: 176, endPoint x: 425, endPoint y: 178, distance: 32.6
click at [425, 178] on p "Joint Debtor Full Name Judge" at bounding box center [442, 177] width 254 height 8
click at [473, 189] on p "Debtor(s) Chapter Chapter" at bounding box center [442, 191] width 254 height 8
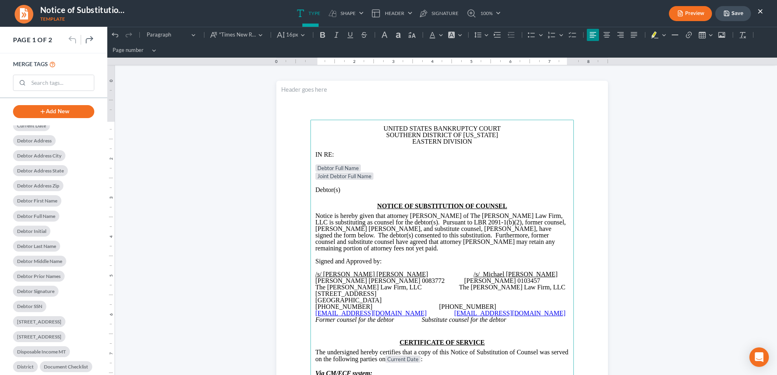
click at [348, 184] on span "Rich Text Editor, page-0-main" at bounding box center [370, 183] width 54 height 7
drag, startPoint x: 521, startPoint y: 184, endPoint x: 535, endPoint y: 189, distance: 14.0
click at [521, 184] on p "Rich Text Editor, page-0-main" at bounding box center [442, 183] width 254 height 7
click at [440, 170] on p "Debtor Full Name" at bounding box center [442, 169] width 254 height 8
click at [498, 170] on p "Debtor Full Name" at bounding box center [442, 169] width 254 height 8
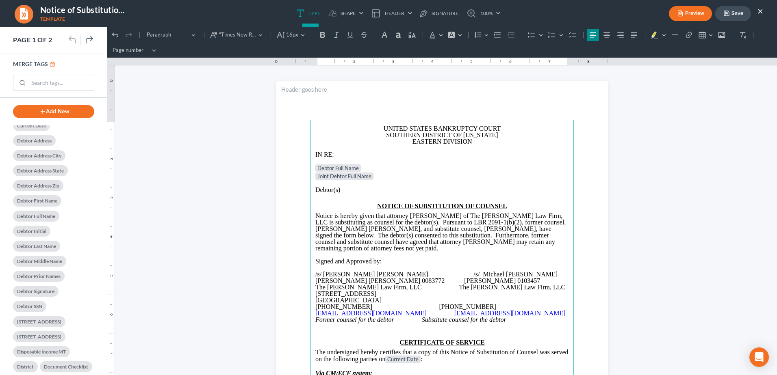
click at [545, 171] on p "Debtor Full Name" at bounding box center [442, 169] width 254 height 8
click at [397, 187] on p "Debtor(s)" at bounding box center [442, 190] width 254 height 7
click at [372, 168] on p "Debtor Full Name" at bounding box center [442, 169] width 254 height 8
click at [382, 178] on p "Joint Debtor Full Name" at bounding box center [442, 177] width 254 height 8
click at [436, 171] on p "Debtor Full Name §" at bounding box center [442, 169] width 254 height 8
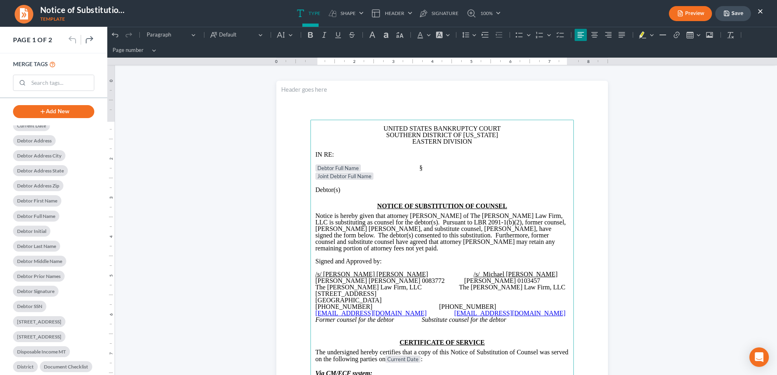
click at [378, 176] on span "Rich Text Editor, page-0-main" at bounding box center [383, 176] width 20 height 7
click at [761, 11] on button "×" at bounding box center [760, 11] width 6 height 10
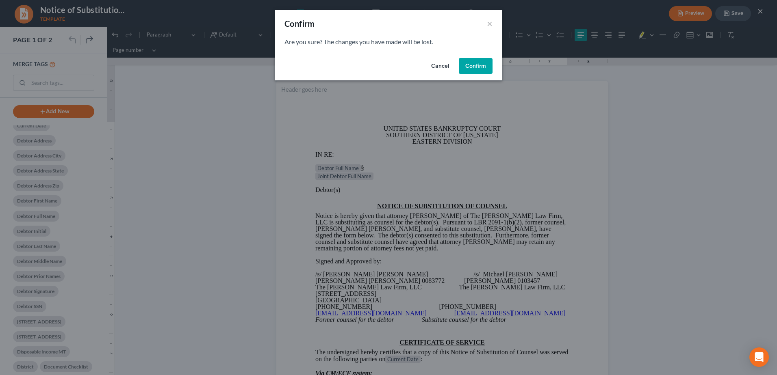
click at [479, 62] on button "Confirm" at bounding box center [476, 66] width 34 height 16
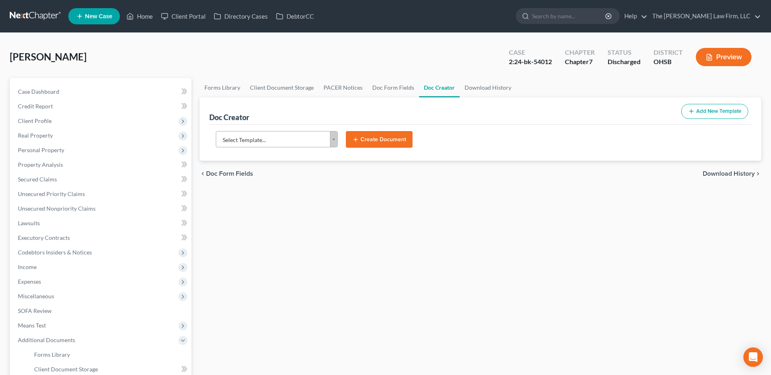
click at [718, 112] on button "Add New Template" at bounding box center [714, 111] width 67 height 15
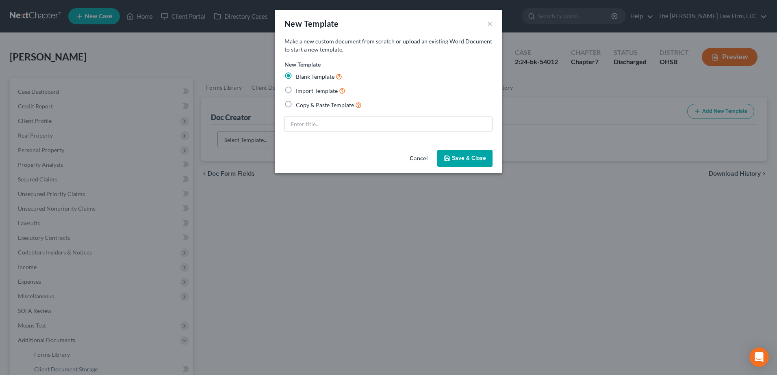
click at [296, 104] on label "Copy & Paste Template" at bounding box center [329, 104] width 66 height 9
click at [299, 104] on input "Copy & Paste Template" at bounding box center [301, 102] width 5 height 5
radio input "true"
click at [459, 154] on button "Save & Close" at bounding box center [464, 158] width 55 height 17
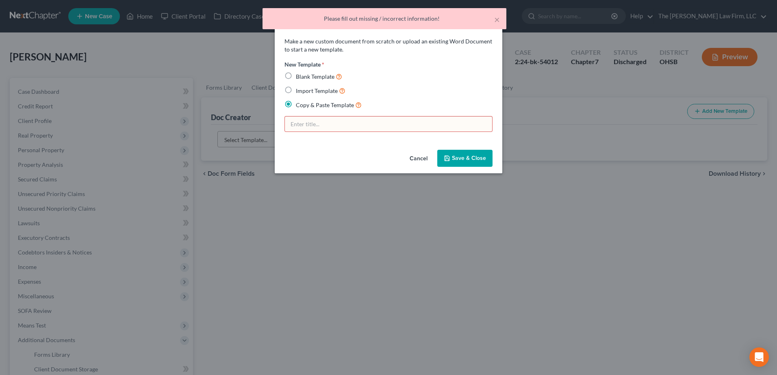
click at [317, 125] on input "text" at bounding box center [388, 124] width 207 height 15
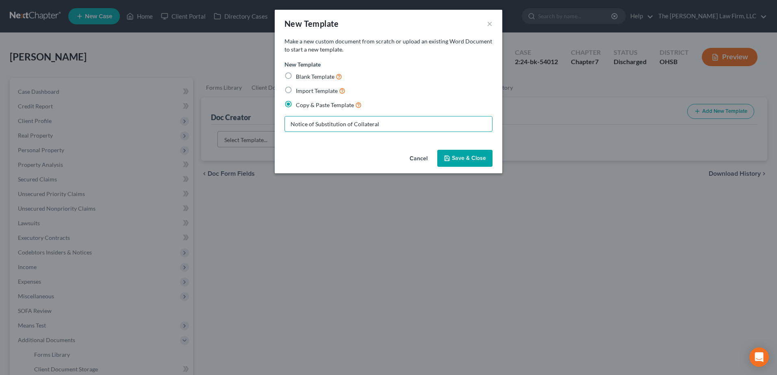
type input "Notice of Substitution of Collateral"
click at [451, 162] on button "Save & Close" at bounding box center [464, 158] width 55 height 17
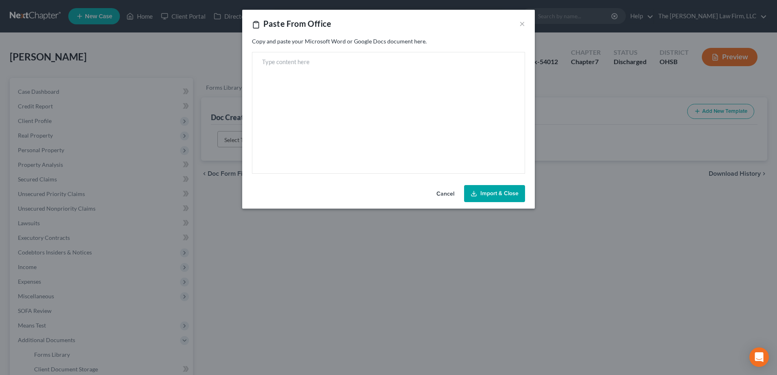
click at [288, 69] on main "Rich Text Editor, page-main" at bounding box center [388, 113] width 259 height 108
click at [316, 56] on div at bounding box center [388, 113] width 273 height 122
click at [291, 63] on p "Rich Text Editor, page-main" at bounding box center [388, 62] width 252 height 7
click at [310, 64] on p "Rich Text Editor, page-main" at bounding box center [388, 62] width 252 height 7
paste main "Rich Text Editor, page-main"
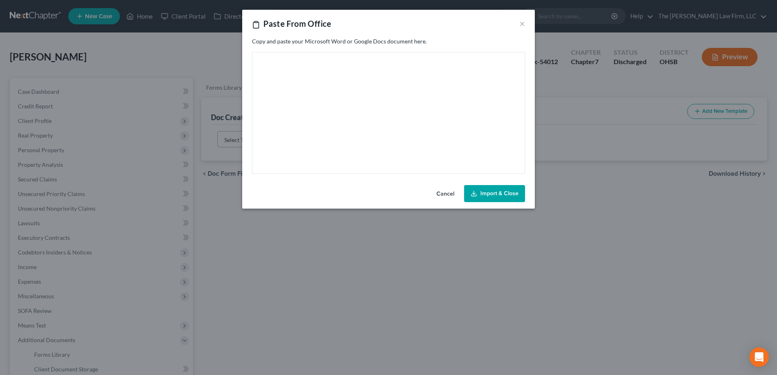
click at [328, 79] on main "Rich Text Editor, page-main" at bounding box center [388, 113] width 259 height 108
drag, startPoint x: 480, startPoint y: 195, endPoint x: 477, endPoint y: 200, distance: 4.5
click at [480, 195] on button "Import & Close" at bounding box center [494, 193] width 61 height 17
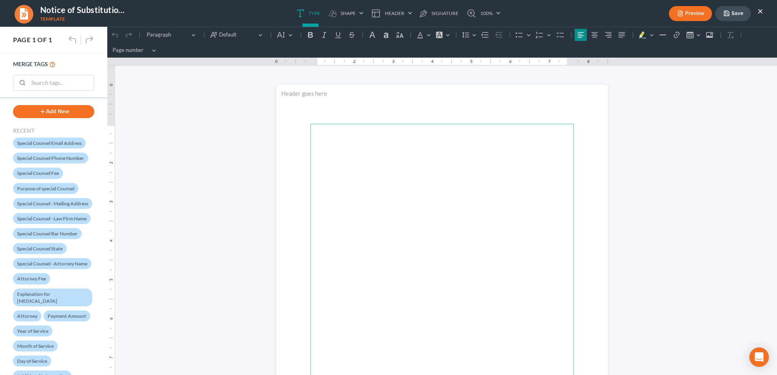
click at [762, 10] on button "×" at bounding box center [760, 11] width 6 height 10
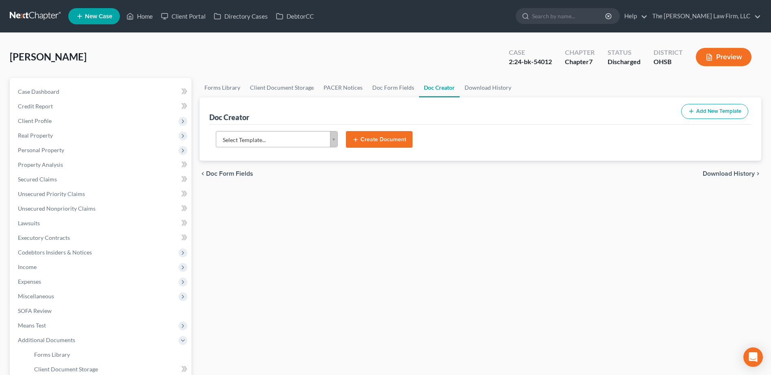
click at [293, 131] on body "Home New Case Client Portal Directory Cases DebtorCC The Jones Law Firm, LLC mj…" at bounding box center [385, 267] width 771 height 534
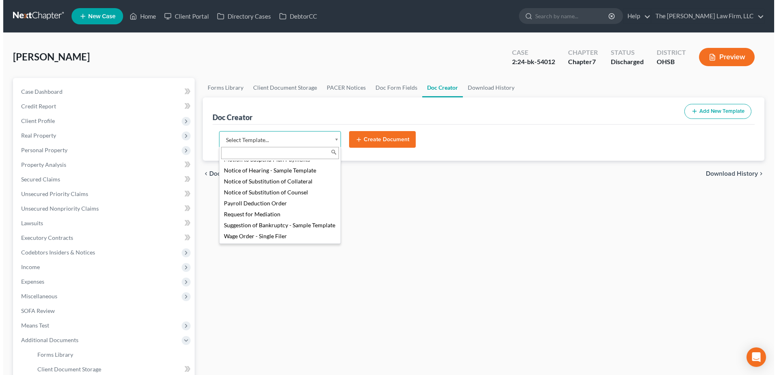
scroll to position [747, 0]
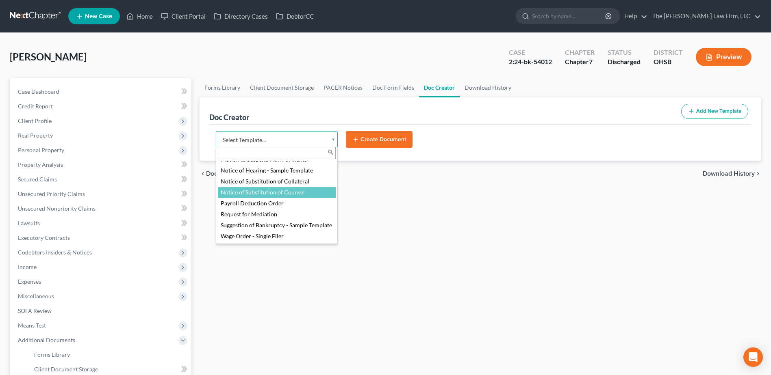
select select "118150"
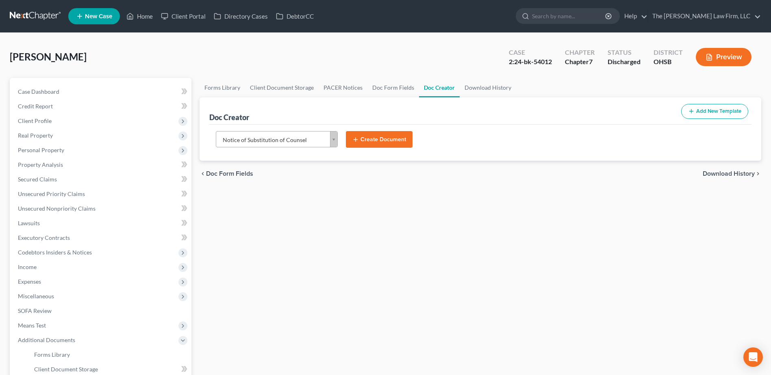
click at [385, 140] on button "Create Document" at bounding box center [379, 139] width 67 height 17
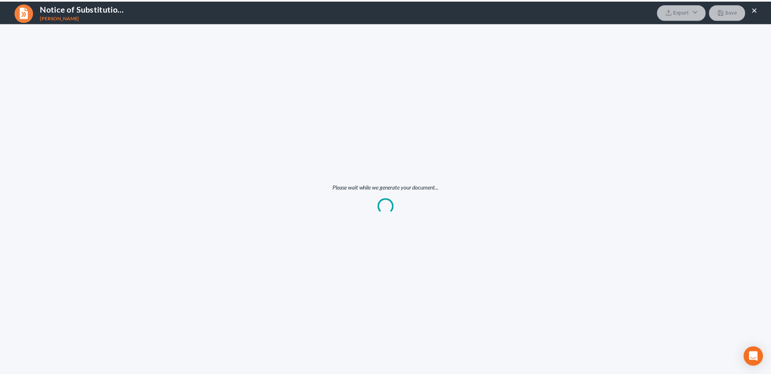
scroll to position [0, 0]
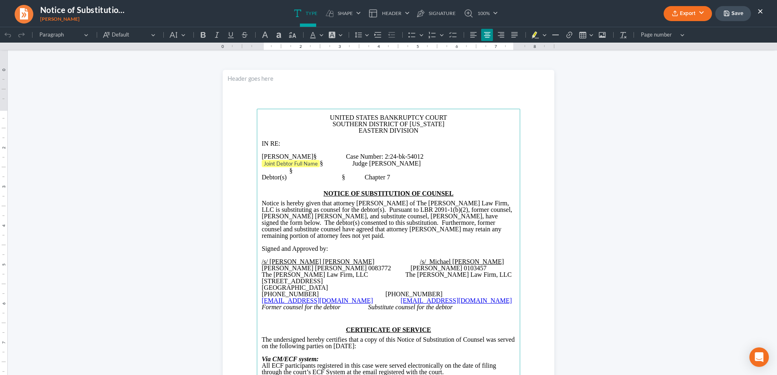
click at [759, 11] on button "×" at bounding box center [760, 11] width 6 height 10
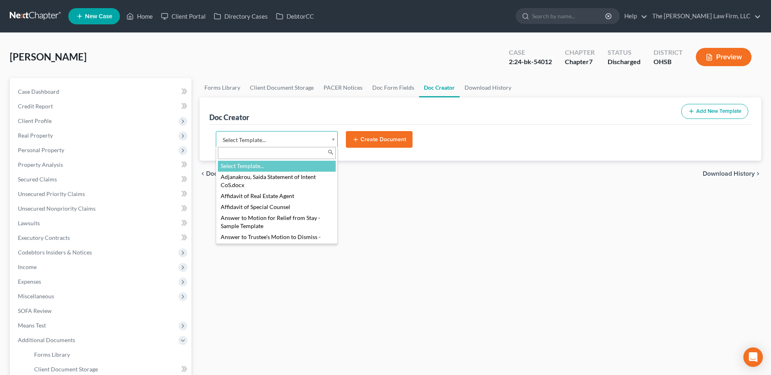
click at [237, 143] on body "Home New Case Client Portal Directory Cases DebtorCC The Jones Law Firm, LLC mj…" at bounding box center [385, 267] width 771 height 534
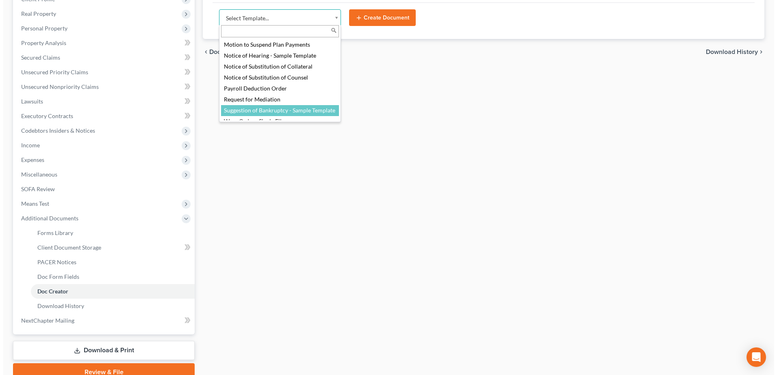
scroll to position [706, 0]
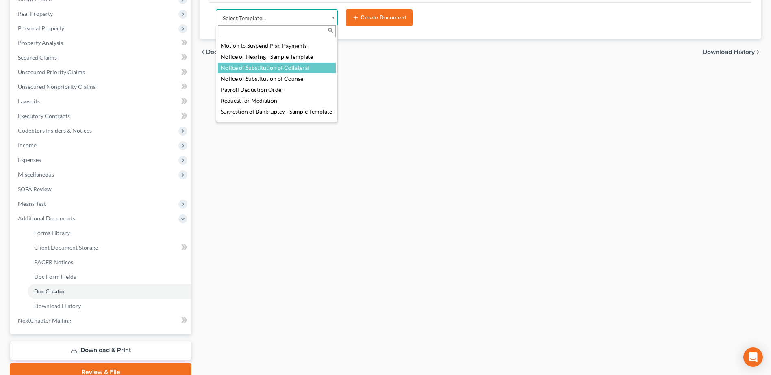
select select "118162"
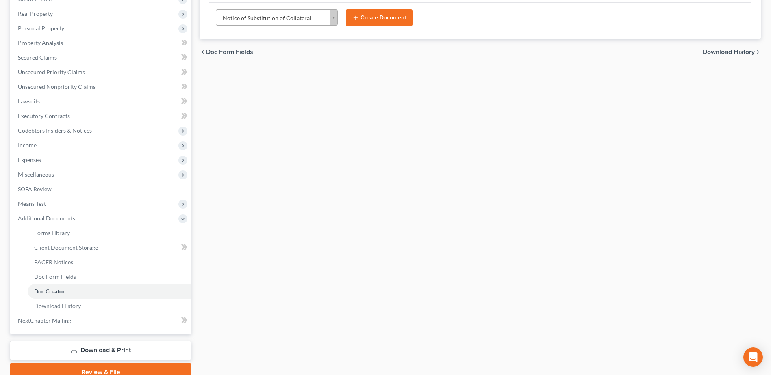
click at [366, 17] on button "Create Document" at bounding box center [379, 17] width 67 height 17
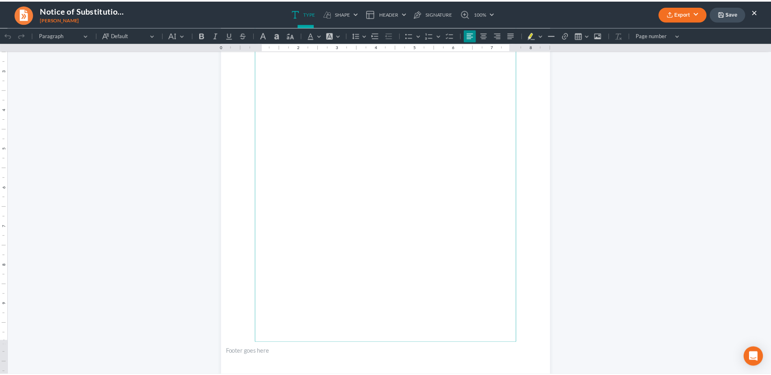
scroll to position [0, 0]
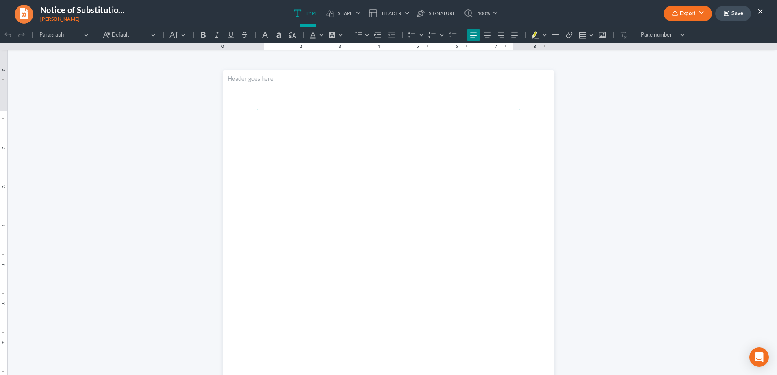
click at [761, 11] on button "×" at bounding box center [760, 11] width 6 height 10
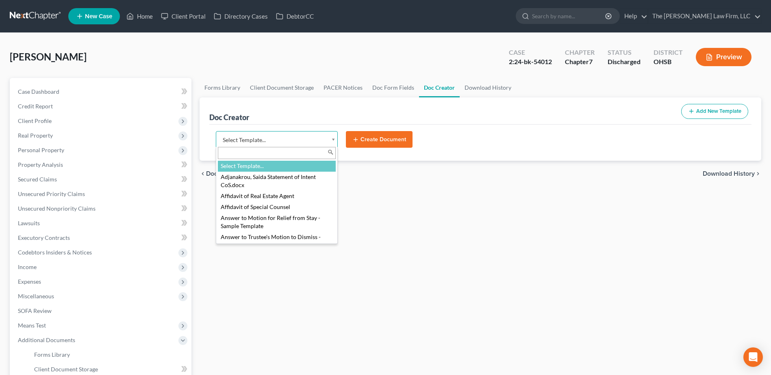
drag, startPoint x: 327, startPoint y: 139, endPoint x: 325, endPoint y: 128, distance: 11.1
click at [328, 127] on body "Home New Case Client Portal Directory Cases DebtorCC The Jones Law Firm, LLC mj…" at bounding box center [385, 267] width 771 height 534
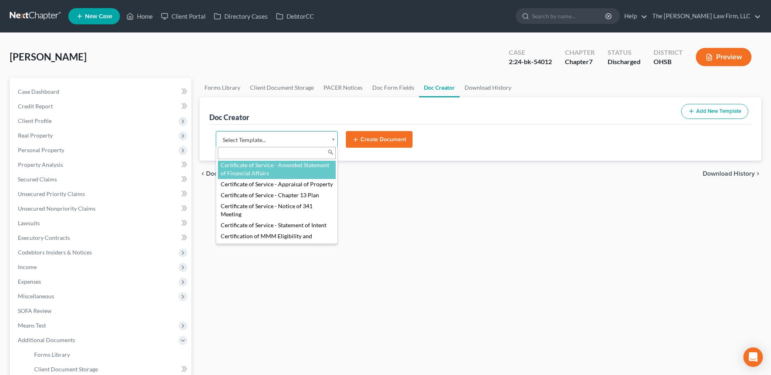
scroll to position [282, 0]
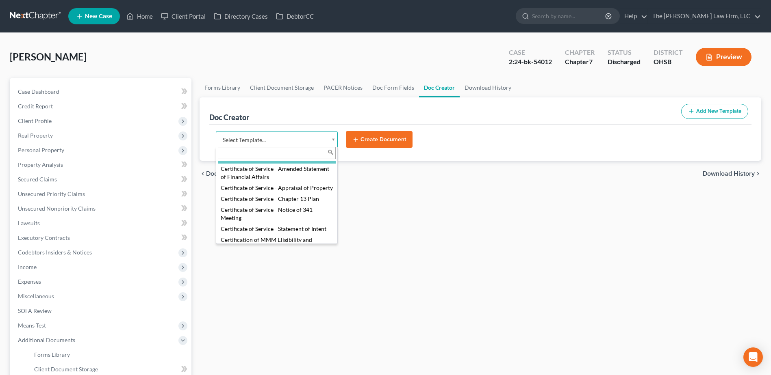
select select "107098"
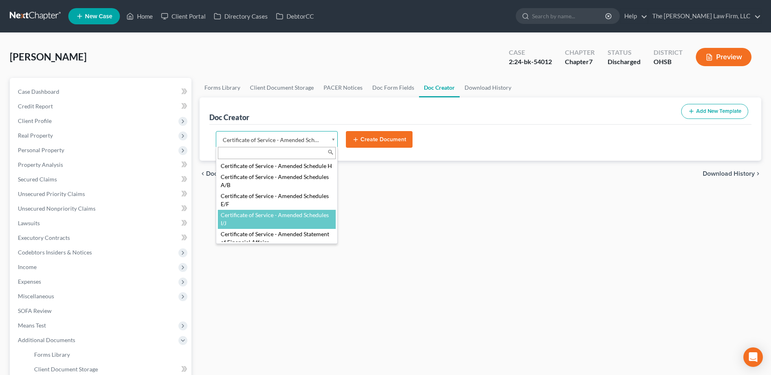
click at [293, 143] on body "Home New Case Client Portal Directory Cases DebtorCC The Jones Law Firm, LLC mj…" at bounding box center [385, 267] width 771 height 534
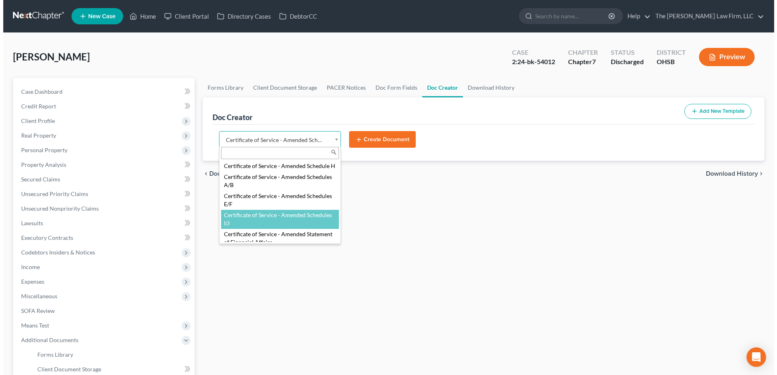
scroll to position [205, 0]
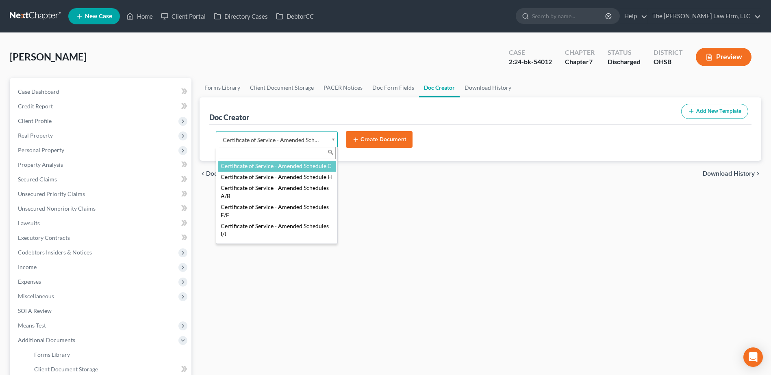
click at [376, 142] on body "Home New Case Client Portal Directory Cases DebtorCC The Jones Law Firm, LLC mj…" at bounding box center [385, 267] width 771 height 534
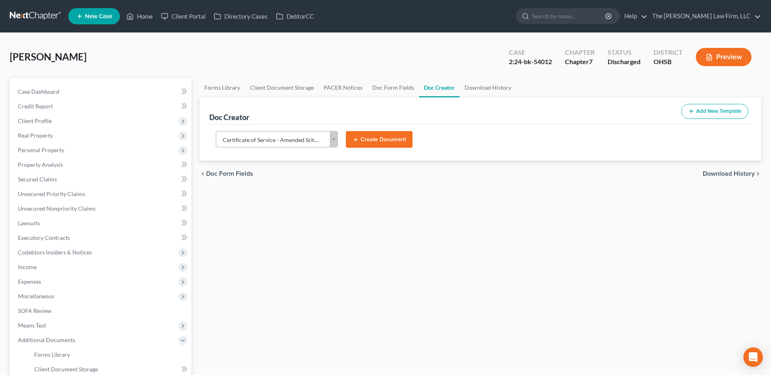
click at [371, 144] on button "Create Document" at bounding box center [379, 139] width 67 height 17
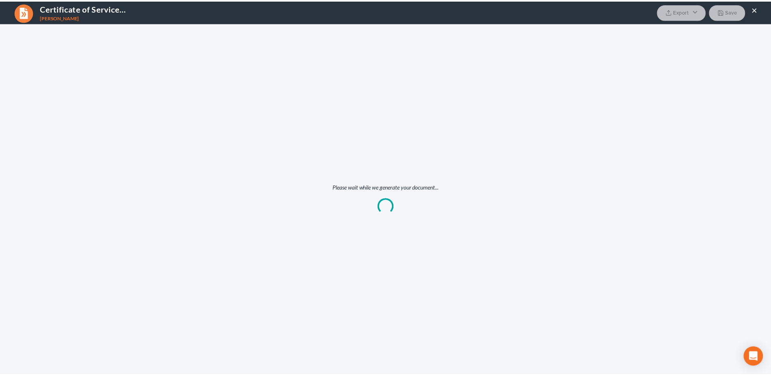
scroll to position [0, 0]
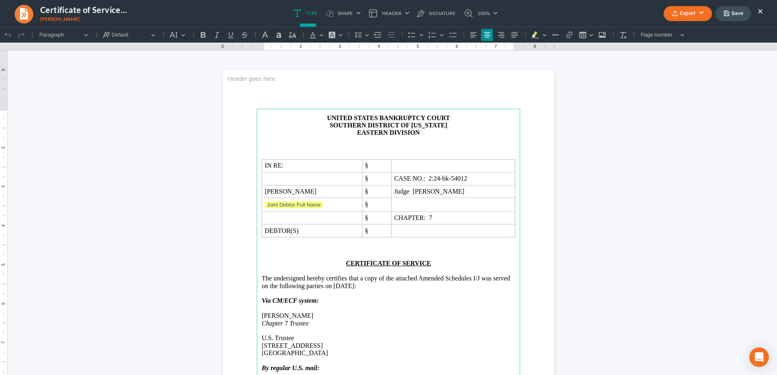
click at [702, 11] on button "Export" at bounding box center [688, 13] width 48 height 15
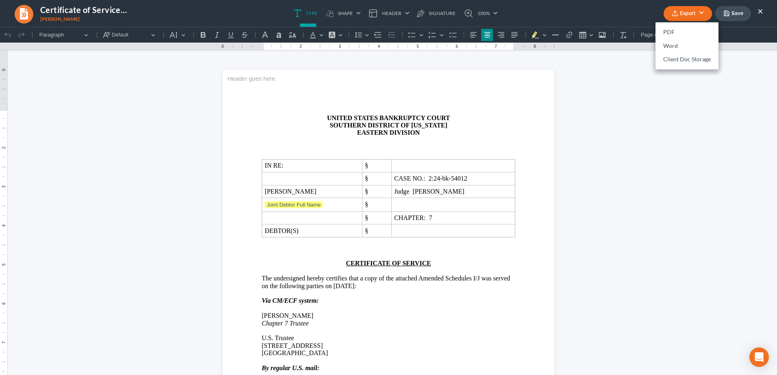
click at [702, 11] on button "Export" at bounding box center [688, 13] width 48 height 15
click at [761, 11] on button "×" at bounding box center [760, 11] width 6 height 10
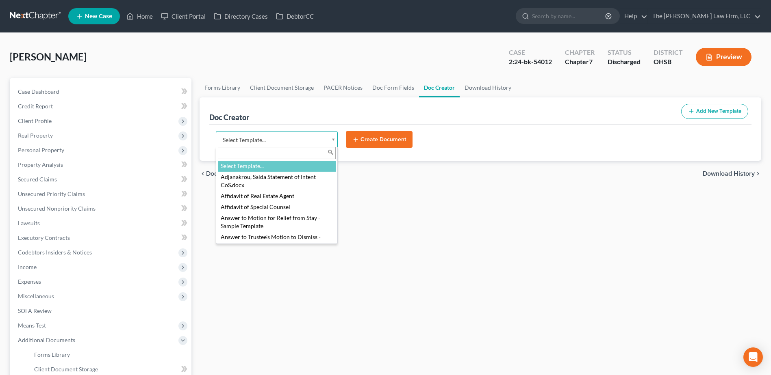
click at [302, 140] on body "Home New Case Client Portal Directory Cases DebtorCC The Jones Law Firm, LLC mj…" at bounding box center [385, 267] width 771 height 534
click at [702, 111] on body "Home New Case Client Portal Directory Cases DebtorCC The Jones Law Firm, LLC mj…" at bounding box center [385, 267] width 771 height 534
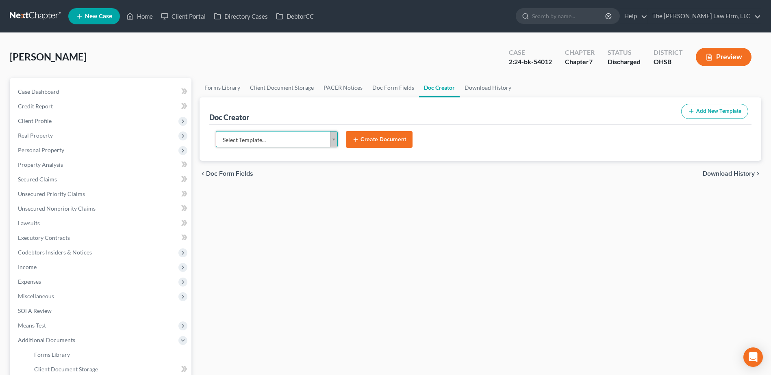
click at [708, 111] on button "Add New Template" at bounding box center [714, 111] width 67 height 15
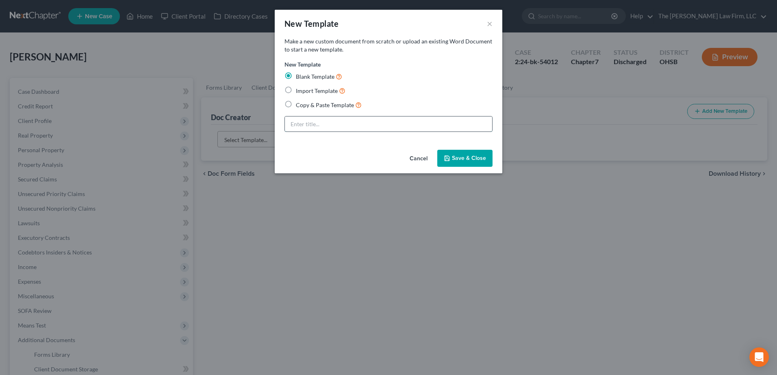
click at [372, 125] on input "text" at bounding box center [388, 124] width 207 height 15
type input "Notice of Substitution of Collateral"
click at [474, 154] on button "Save & Close" at bounding box center [464, 158] width 55 height 17
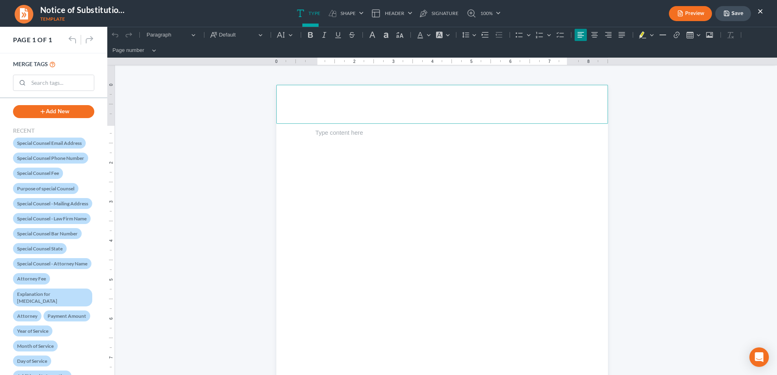
click at [298, 93] on p "Rich Text Editor, page-0-header" at bounding box center [442, 94] width 322 height 7
click at [336, 171] on main "Rich Text Editor, page-0-main" at bounding box center [441, 299] width 263 height 351
click at [685, 13] on button "Preview" at bounding box center [690, 13] width 43 height 15
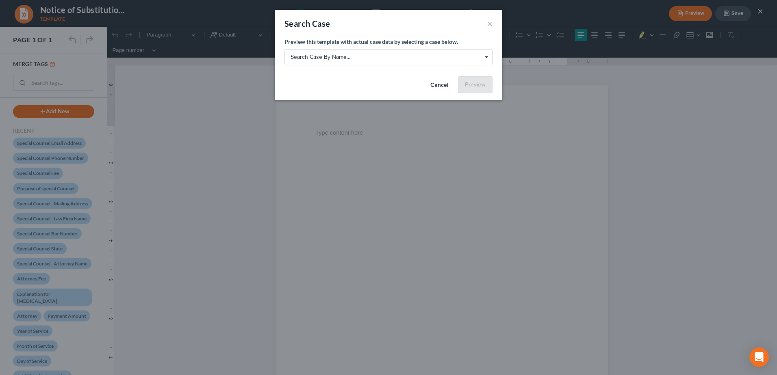
click at [400, 61] on span "Search case by name..." at bounding box center [389, 57] width 196 height 9
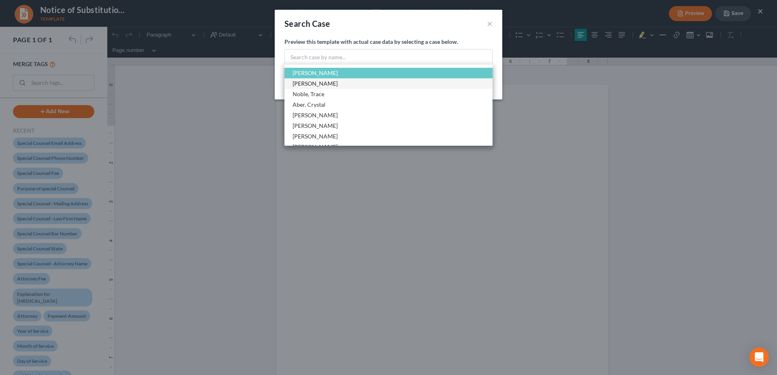
click at [374, 79] on span "Slatzer, Andrew" at bounding box center [388, 83] width 208 height 11
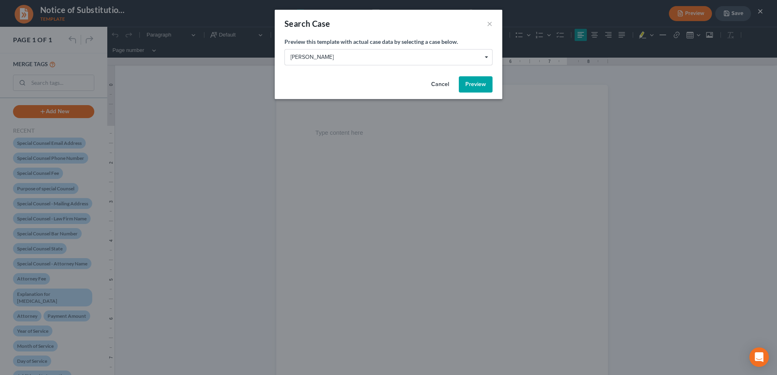
click at [468, 84] on button "Preview" at bounding box center [476, 84] width 34 height 16
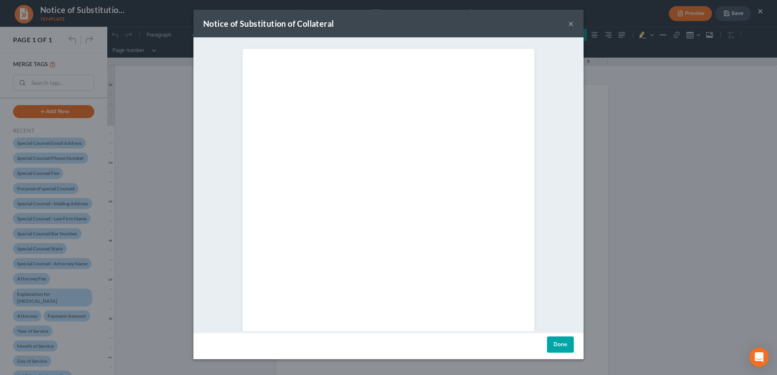
click at [569, 25] on button "×" at bounding box center [571, 24] width 6 height 10
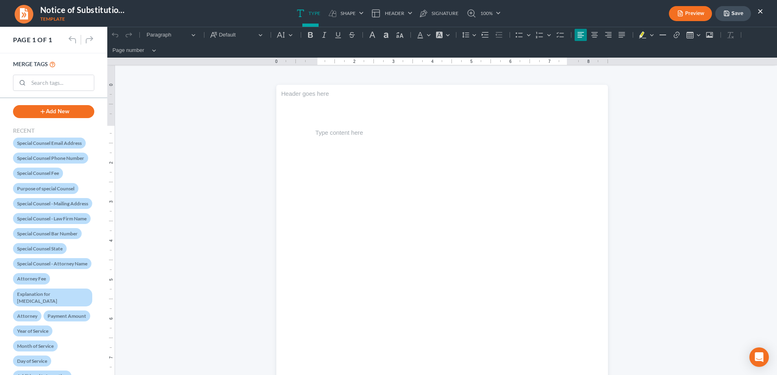
click at [761, 11] on button "×" at bounding box center [760, 11] width 6 height 10
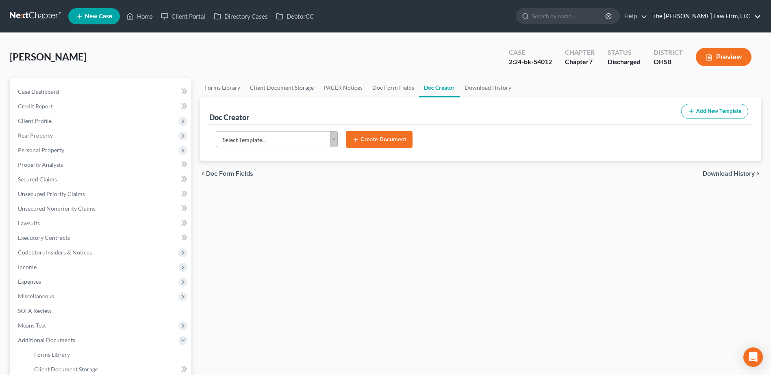
click at [744, 13] on link "The [PERSON_NAME] Law Firm, LLC" at bounding box center [704, 16] width 113 height 15
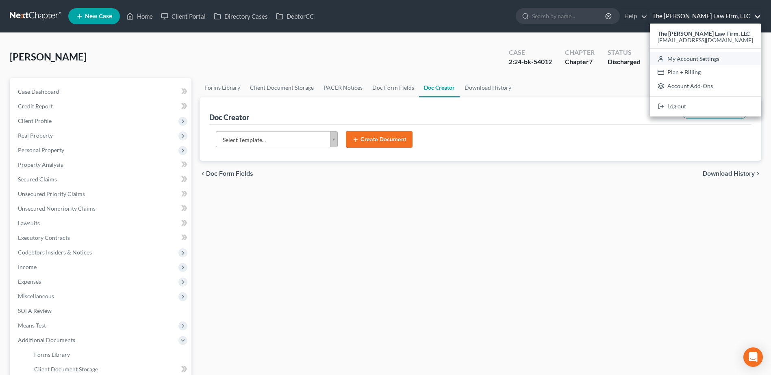
click at [716, 61] on link "My Account Settings" at bounding box center [705, 59] width 111 height 14
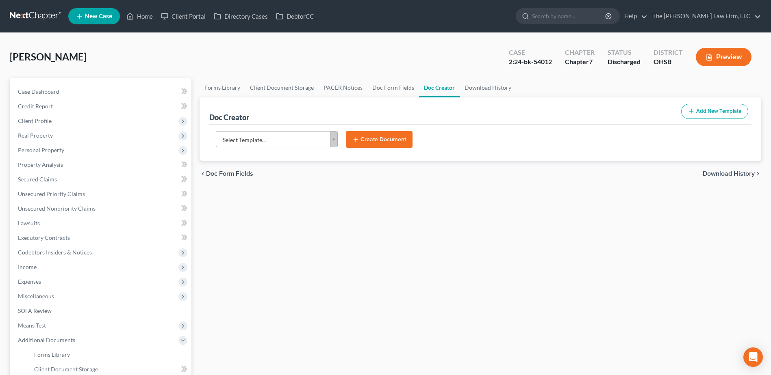
select select "24"
select select "36"
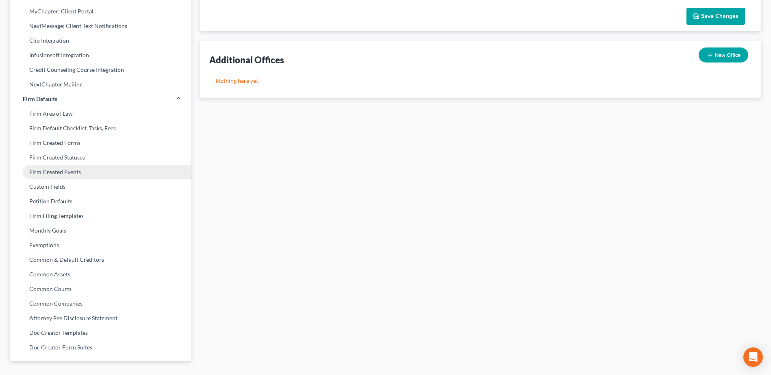
scroll to position [256, 0]
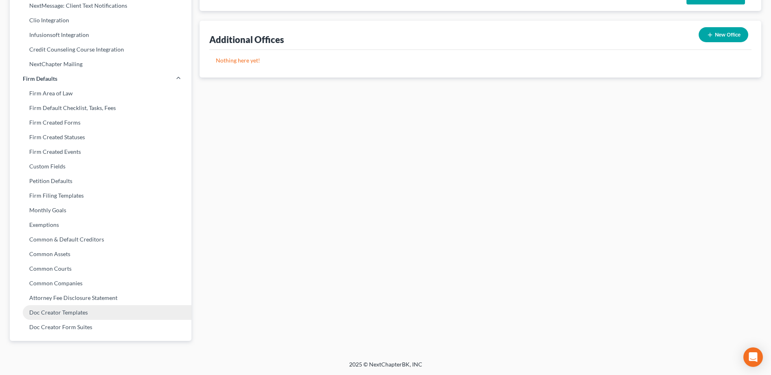
click at [87, 313] on link "Doc Creator Templates" at bounding box center [101, 313] width 182 height 15
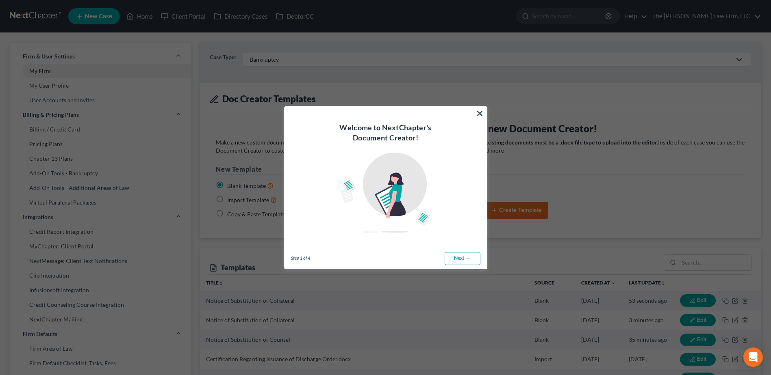
click at [464, 261] on link "Next →" at bounding box center [463, 258] width 36 height 13
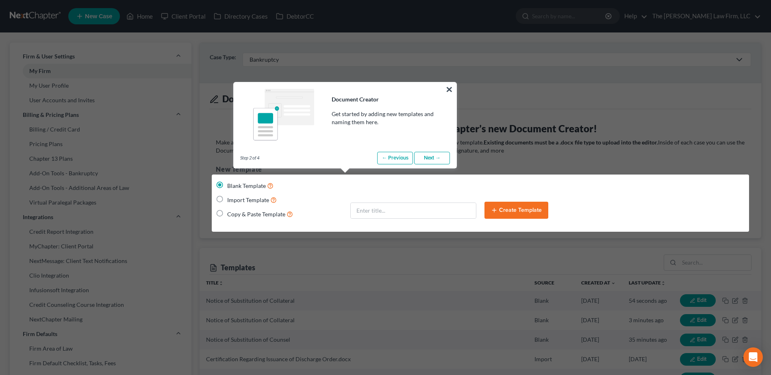
click at [437, 157] on link "Next →" at bounding box center [432, 158] width 36 height 13
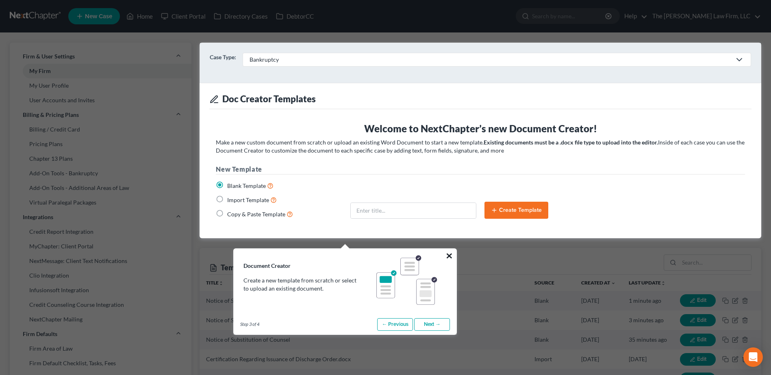
click at [452, 257] on button "×" at bounding box center [449, 256] width 8 height 13
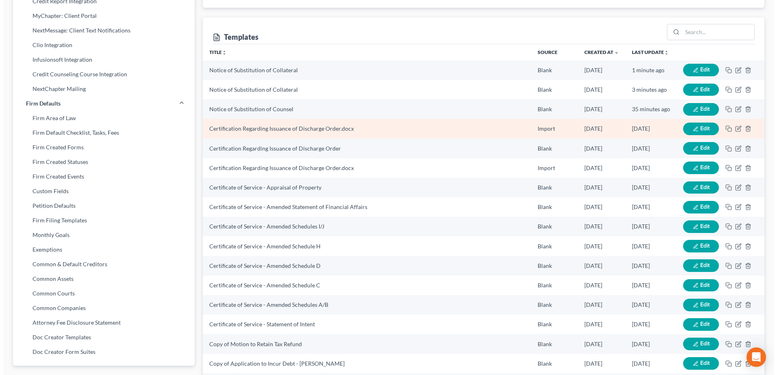
scroll to position [244, 0]
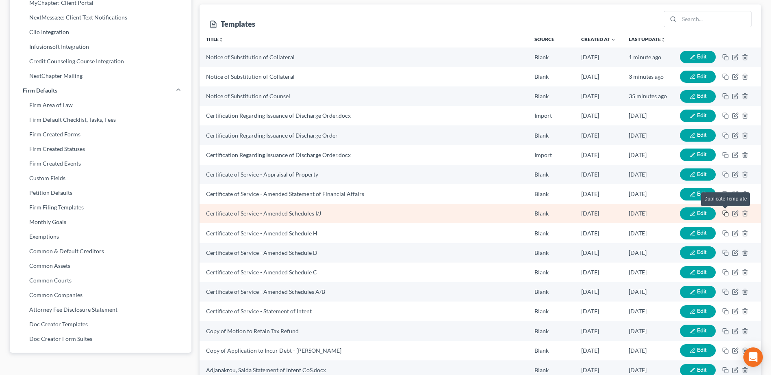
click at [724, 216] on icon "button" at bounding box center [725, 214] width 7 height 7
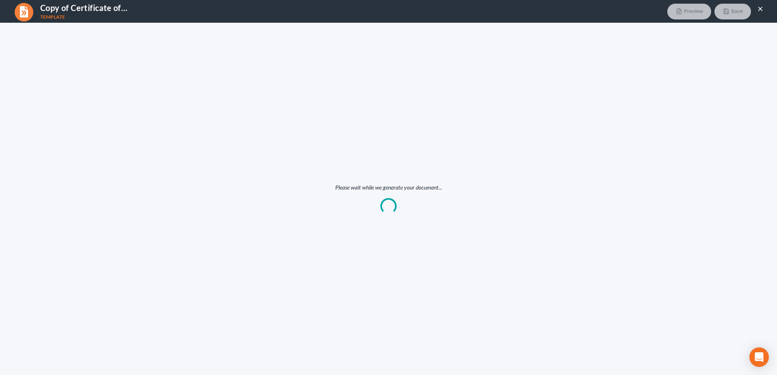
scroll to position [0, 0]
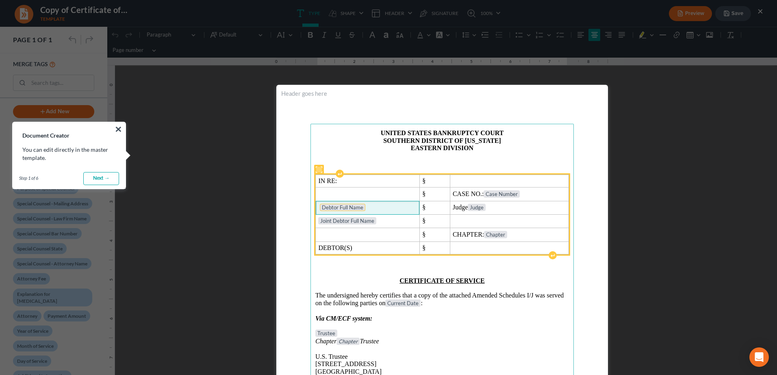
click at [321, 209] on tag "Debtor Full Name" at bounding box center [343, 207] width 46 height 7
click at [317, 208] on td "Debtor Full Name" at bounding box center [368, 207] width 104 height 13
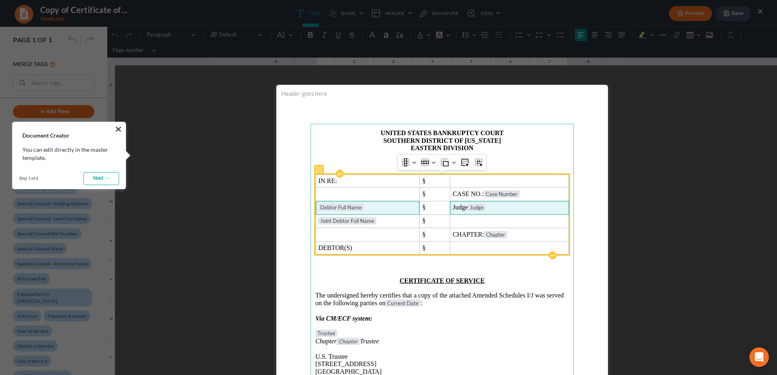
click at [465, 208] on span "Judge Judge" at bounding box center [509, 208] width 113 height 8
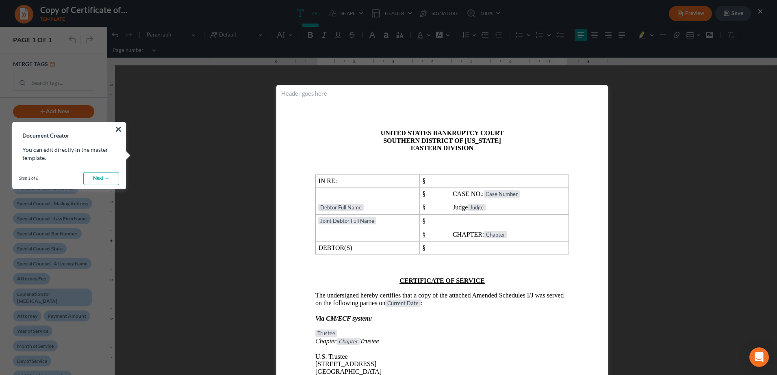
click at [449, 336] on p "Trustee" at bounding box center [442, 334] width 254 height 8
drag, startPoint x: 400, startPoint y: 284, endPoint x: 431, endPoint y: 269, distance: 34.5
click at [431, 269] on main "UNITED STATES BANKRUPTCY COURT SOUTHERN DISTRICT OF OHIO EASTERN DIVISION IN RE…" at bounding box center [441, 299] width 263 height 351
click at [401, 286] on p "Rich Text Editor, page-0-main" at bounding box center [442, 288] width 254 height 7
drag, startPoint x: 398, startPoint y: 281, endPoint x: 427, endPoint y: 340, distance: 65.4
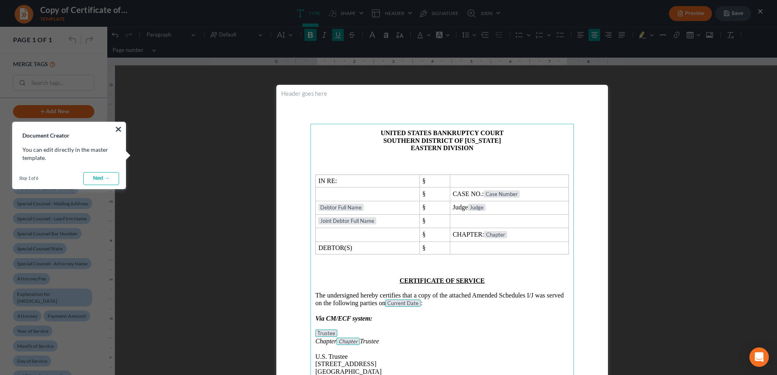
click at [427, 340] on main "UNITED STATES BANKRUPTCY COURT SOUTHERN DISTRICT OF OHIO EASTERN DIVISION IN RE…" at bounding box center [441, 299] width 263 height 351
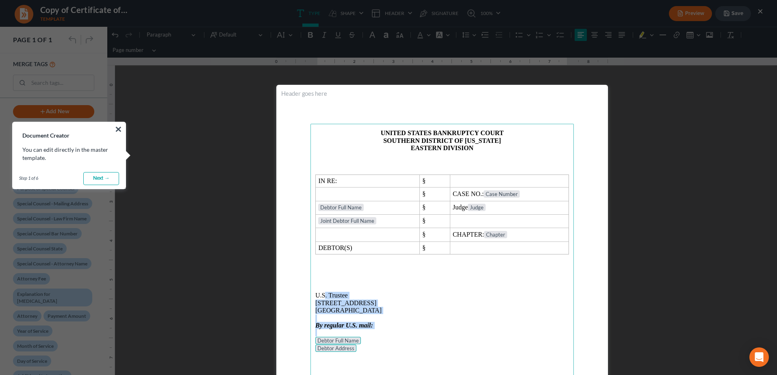
drag, startPoint x: 390, startPoint y: 349, endPoint x: 326, endPoint y: 299, distance: 80.7
click at [324, 296] on main "UNITED STATES BANKRUPTCY COURT SOUTHERN DISTRICT OF OHIO EASTERN DIVISION IN RE…" at bounding box center [441, 299] width 263 height 351
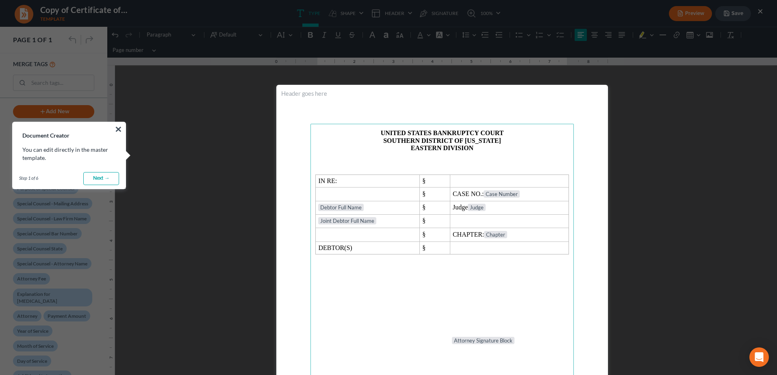
click at [517, 341] on p "Attorney Signature Block" at bounding box center [510, 341] width 117 height 8
click at [407, 303] on main "UNITED STATES BANKRUPTCY COURT SOUTHERN DISTRICT OF OHIO EASTERN DIVISION IN RE…" at bounding box center [441, 299] width 263 height 351
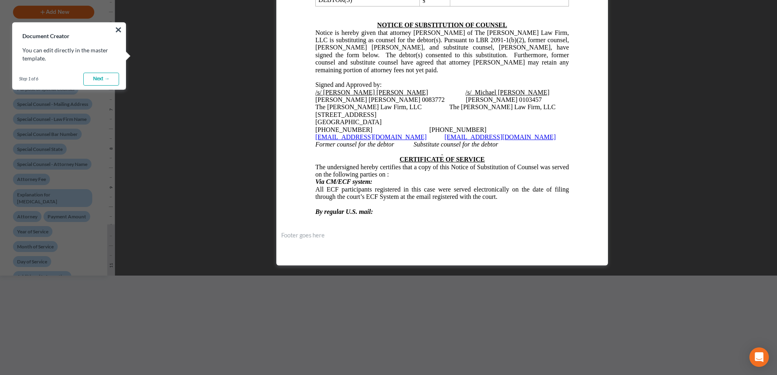
scroll to position [370, 0]
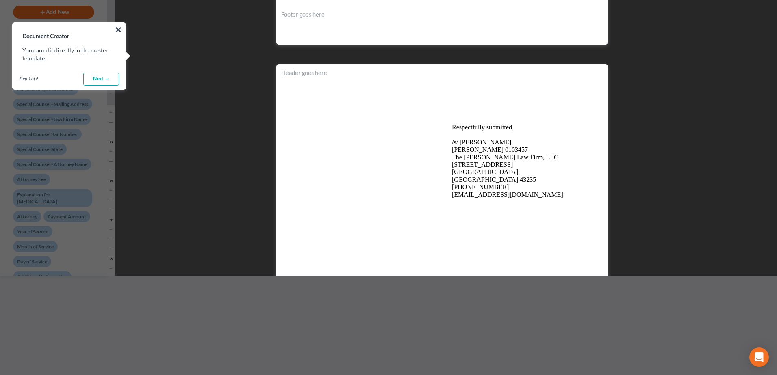
click at [97, 77] on link "Next →" at bounding box center [101, 79] width 36 height 13
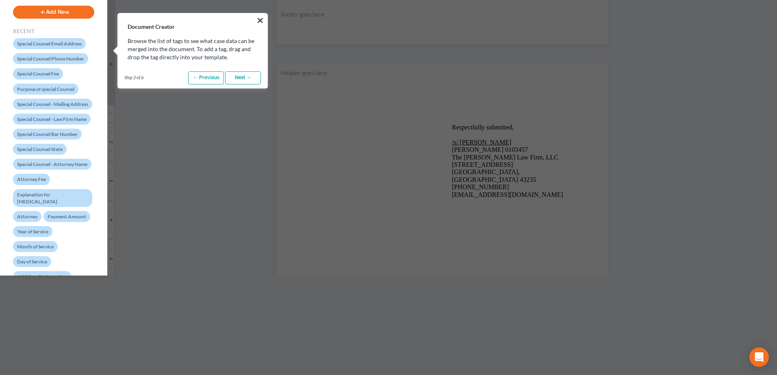
click at [242, 76] on link "Next →" at bounding box center [243, 78] width 36 height 13
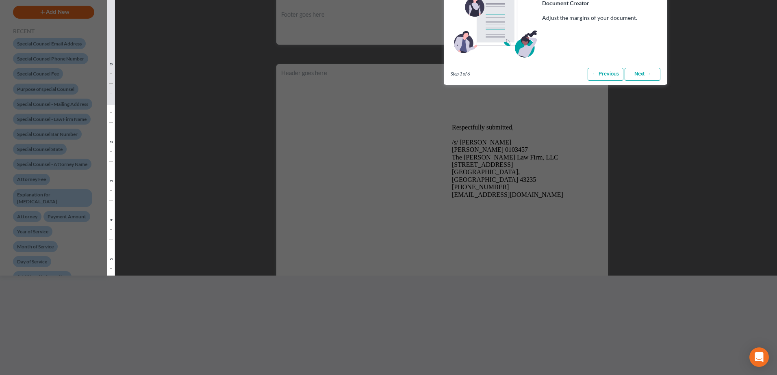
click at [654, 78] on link "Next →" at bounding box center [643, 74] width 36 height 13
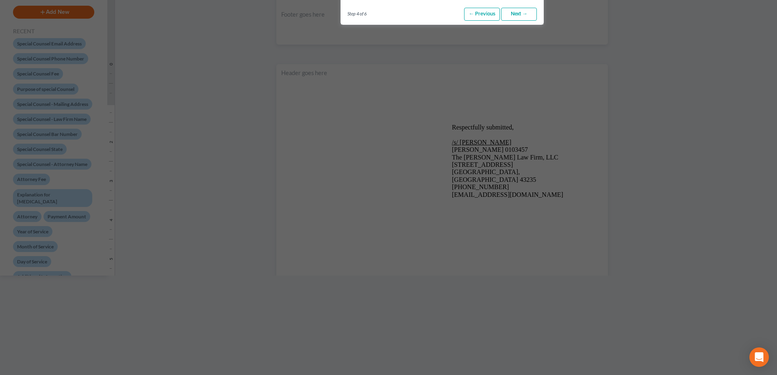
click at [523, 11] on link "Next →" at bounding box center [519, 14] width 36 height 13
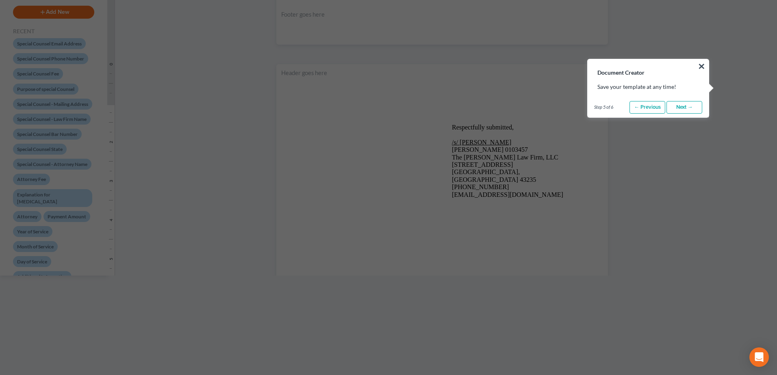
click at [690, 110] on link "Next →" at bounding box center [684, 107] width 36 height 13
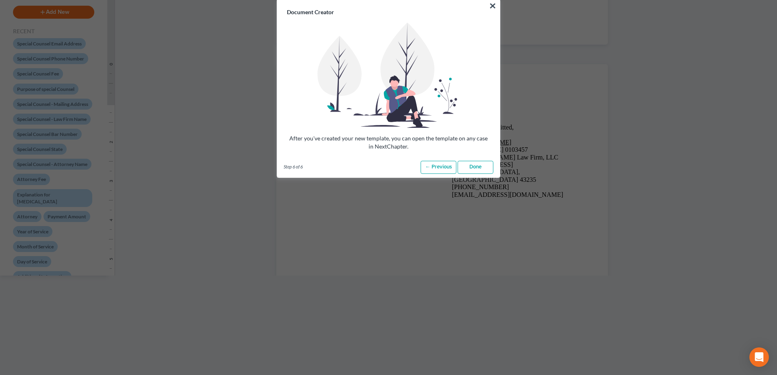
click at [472, 163] on link "Done" at bounding box center [476, 167] width 36 height 13
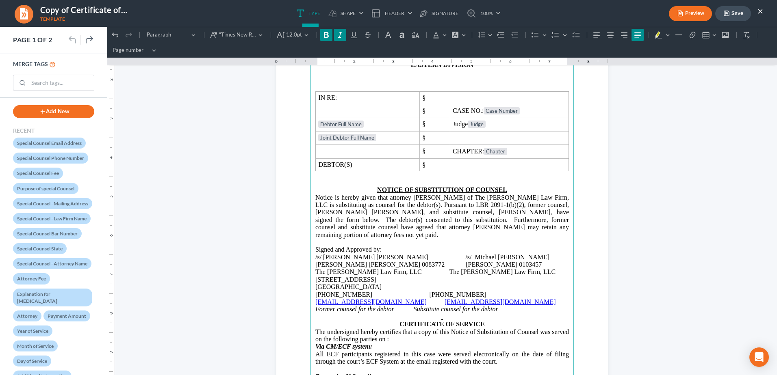
scroll to position [85, 0]
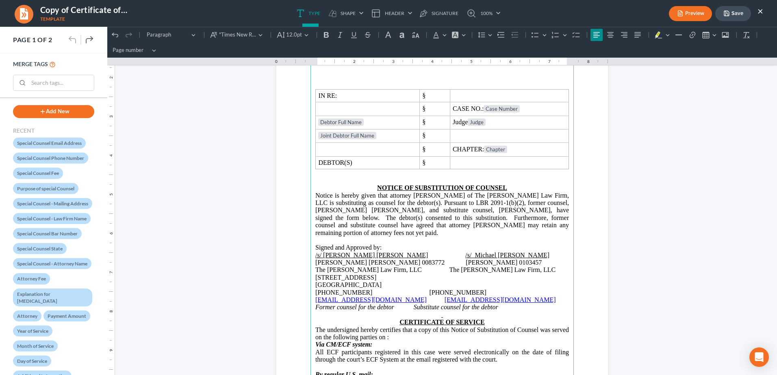
click at [387, 248] on p "Signed and Approved by:" at bounding box center [442, 247] width 254 height 7
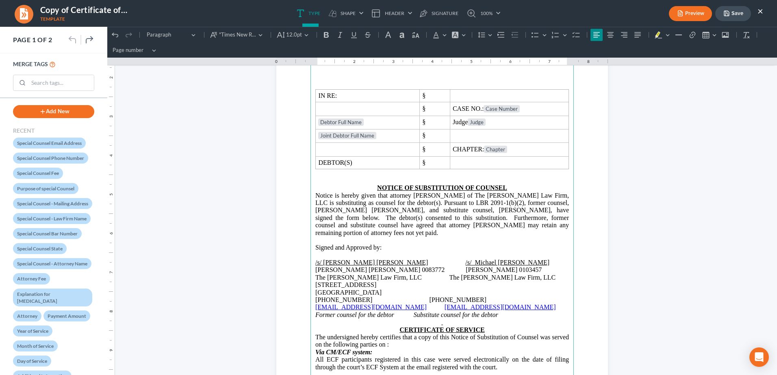
click at [408, 279] on span "The Jones Law Firm, LLC The Jones Law Firm, LLC" at bounding box center [435, 277] width 240 height 7
click at [382, 293] on span "Columbus, OH 43235 Columbus, OH 43235" at bounding box center [348, 292] width 66 height 7
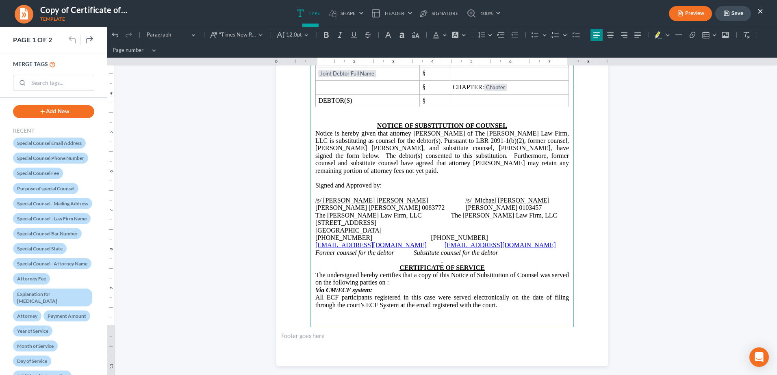
scroll to position [207, 0]
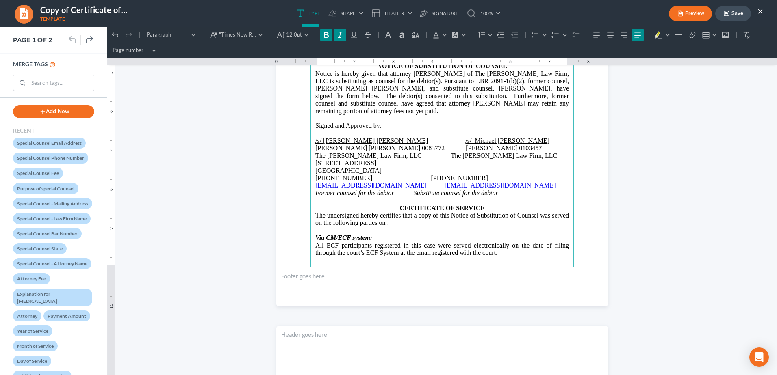
click at [395, 239] on p "Via CM/ECF system:" at bounding box center [442, 237] width 254 height 7
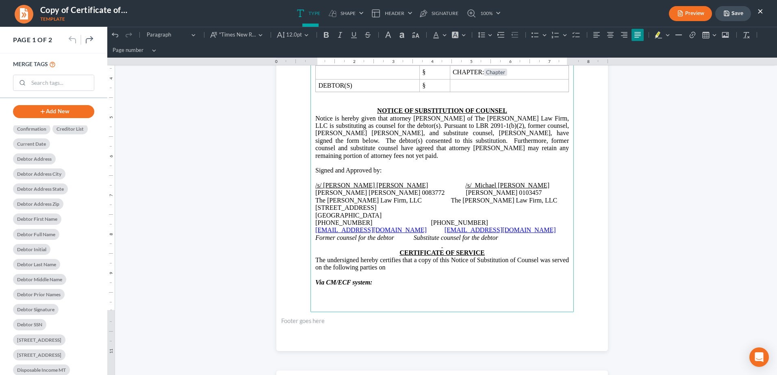
scroll to position [1341, 0]
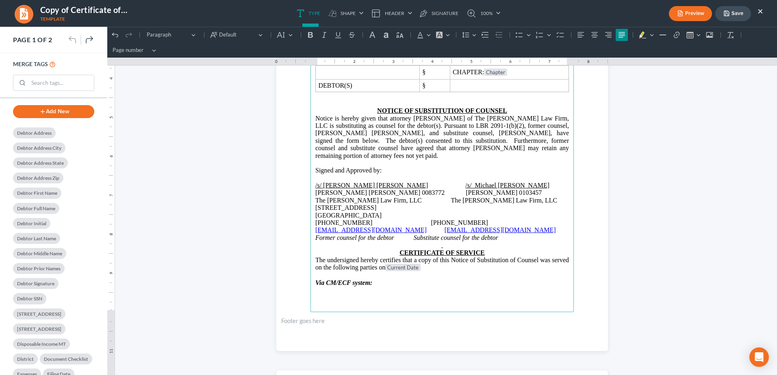
click at [427, 270] on p "The undersigned hereby certifies that a copy of this Notice of Substitution of …" at bounding box center [442, 264] width 254 height 15
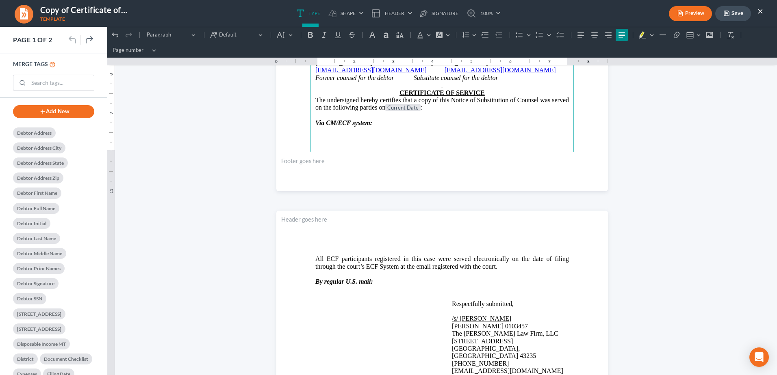
scroll to position [325, 0]
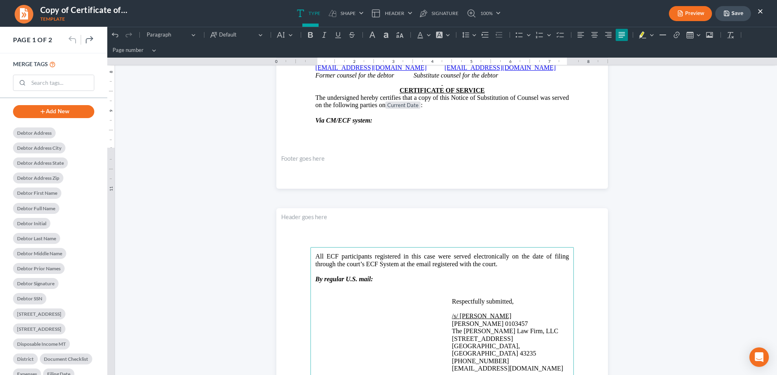
click at [384, 277] on p "By regular U.S. mail:" at bounding box center [442, 279] width 254 height 7
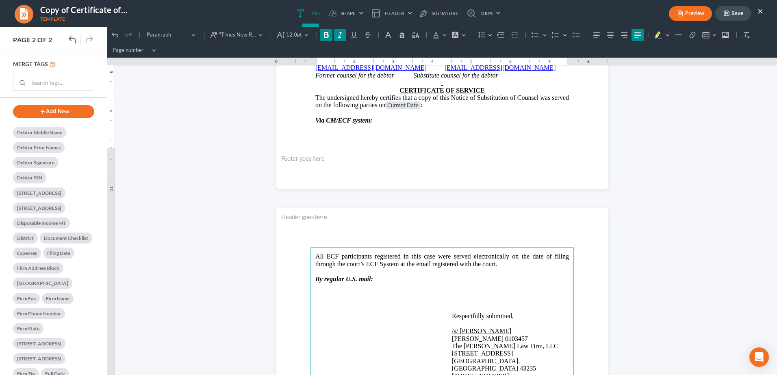
scroll to position [1463, 0]
click at [333, 291] on p "Rich Text Editor, page-1-main" at bounding box center [442, 294] width 254 height 7
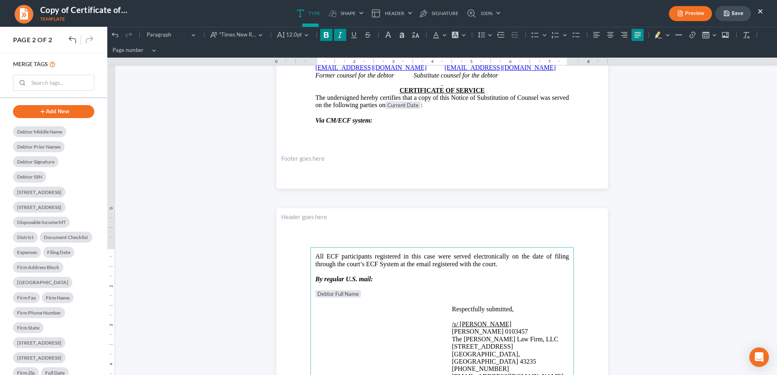
click at [363, 297] on p "Debtor Full Name" at bounding box center [442, 295] width 254 height 8
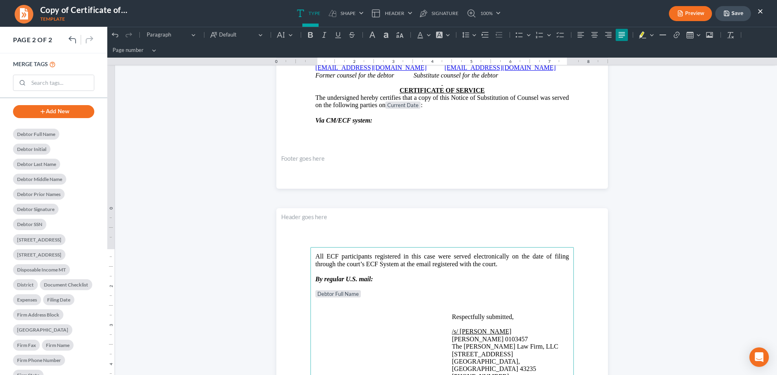
scroll to position [1415, 0]
drag, startPoint x: 325, startPoint y: 301, endPoint x: 330, endPoint y: 304, distance: 5.8
click at [325, 301] on p "Rich Text Editor, page-1-main" at bounding box center [442, 302] width 254 height 7
click at [698, 15] on button "Preview" at bounding box center [690, 13] width 43 height 15
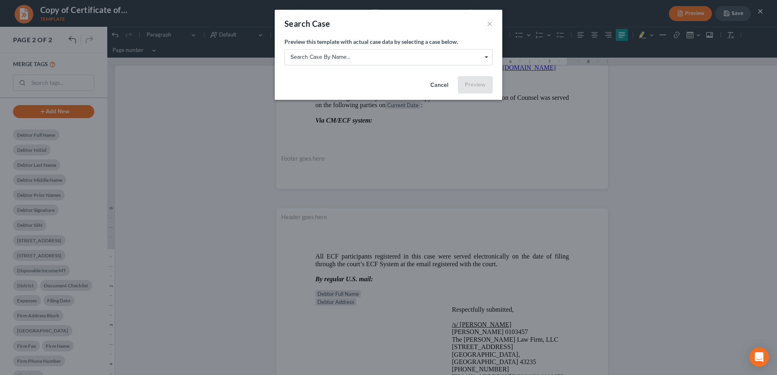
click at [407, 59] on span "Search case by name..." at bounding box center [389, 57] width 196 height 9
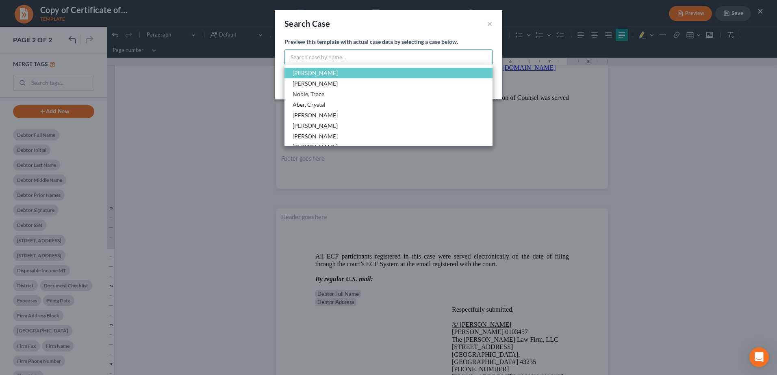
click at [320, 59] on input "Select box" at bounding box center [388, 57] width 208 height 16
click at [325, 83] on span "Slatzer, Andrew" at bounding box center [315, 83] width 45 height 7
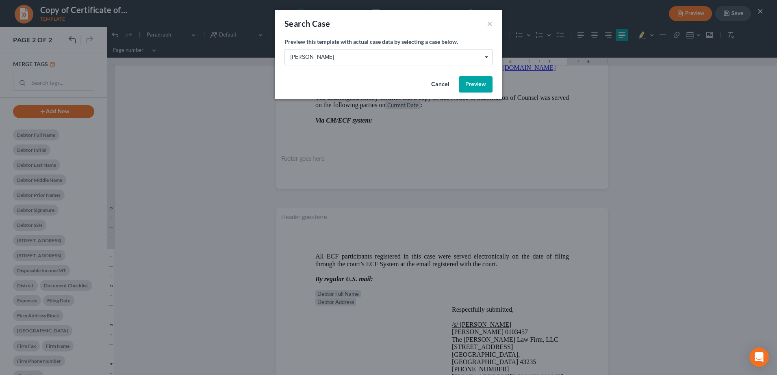
click at [469, 57] on span "Slatzer, Andrew" at bounding box center [389, 57] width 196 height 9
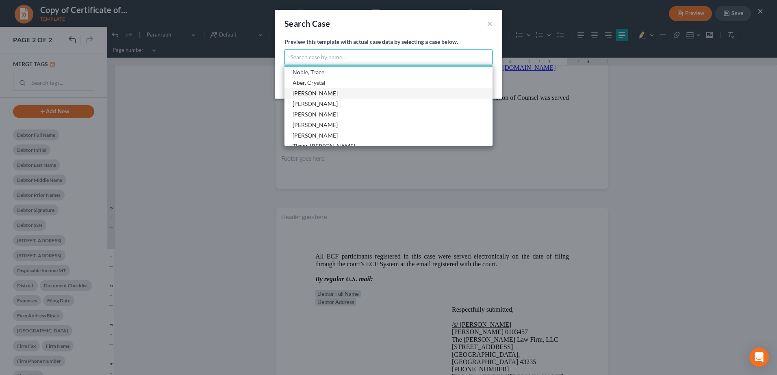
scroll to position [81, 0]
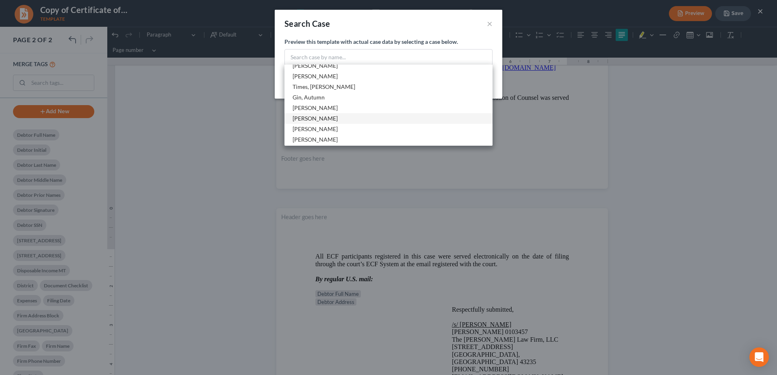
click at [332, 118] on span "Gharbi, Alisha" at bounding box center [388, 118] width 208 height 11
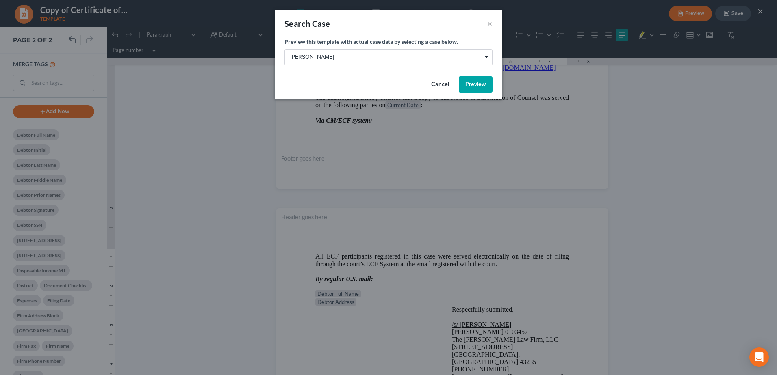
click at [466, 84] on button "Preview" at bounding box center [476, 84] width 34 height 16
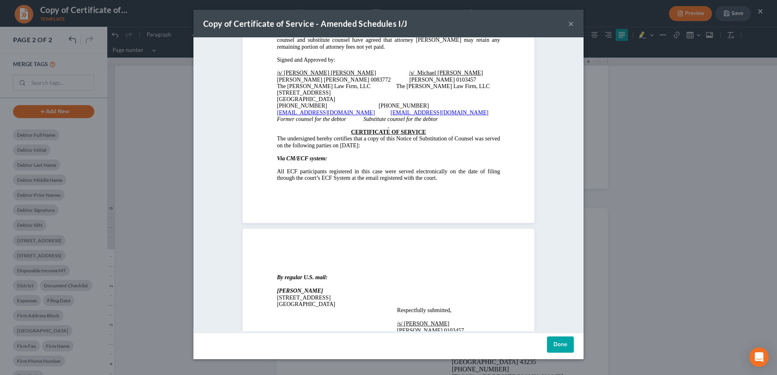
scroll to position [0, 0]
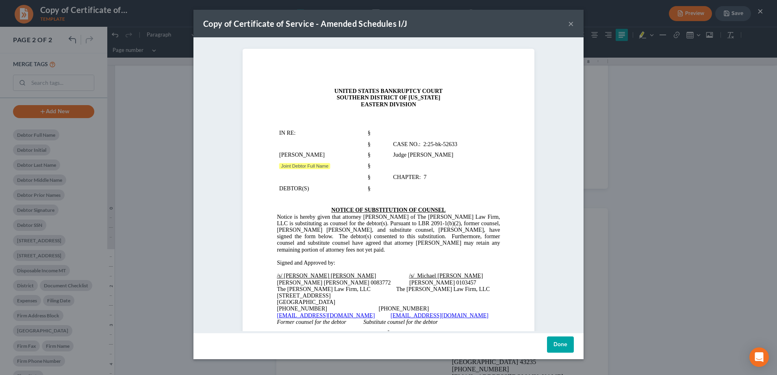
click at [571, 25] on button "×" at bounding box center [571, 24] width 6 height 10
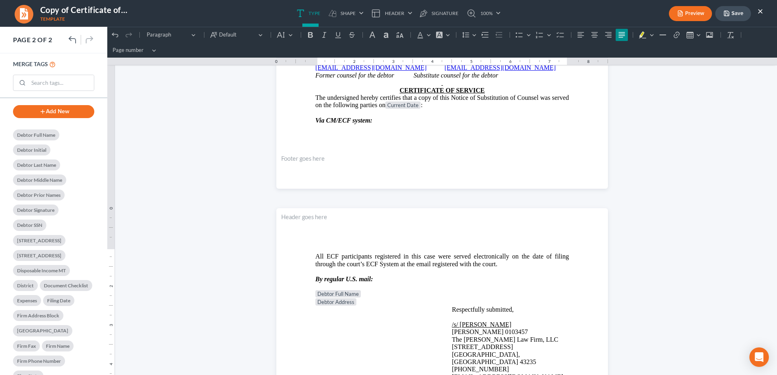
click at [377, 290] on p "Rich Text Editor, page-1-main" at bounding box center [442, 286] width 254 height 7
click at [362, 293] on p "Debtor Full Name" at bounding box center [442, 295] width 254 height 8
click at [347, 293] on tag "Debtor Full Name" at bounding box center [338, 294] width 46 height 7
click at [309, 35] on icon "Editor toolbar" at bounding box center [310, 35] width 8 height 8
click at [324, 36] on icon "Editor toolbar" at bounding box center [324, 35] width 8 height 8
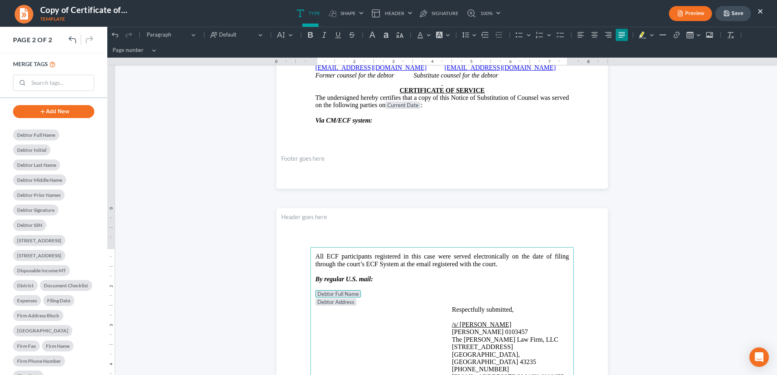
click at [364, 297] on p "Debtor Full Name" at bounding box center [442, 295] width 254 height 8
click at [689, 10] on button "Preview" at bounding box center [690, 13] width 43 height 15
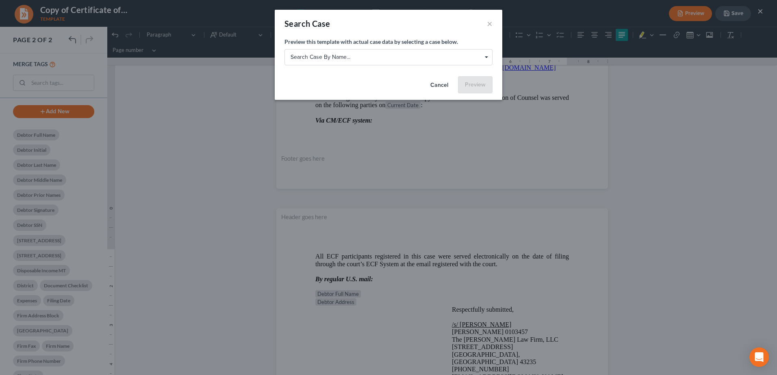
click at [395, 54] on span "Search case by name..." at bounding box center [389, 57] width 196 height 9
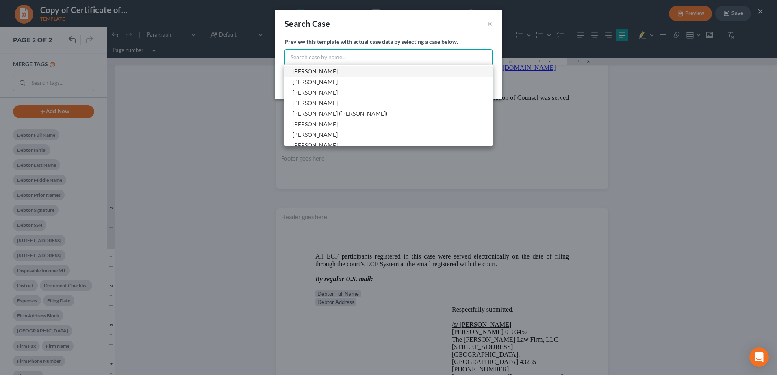
scroll to position [137, 0]
click at [322, 117] on span "Kotey, Jacob" at bounding box center [315, 116] width 45 height 7
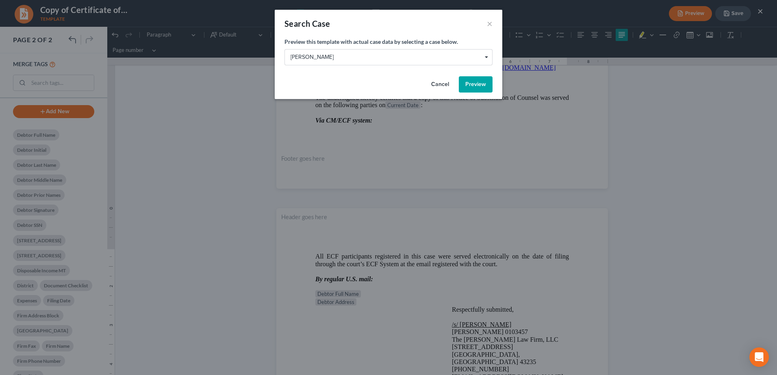
click at [481, 85] on button "Preview" at bounding box center [476, 84] width 34 height 16
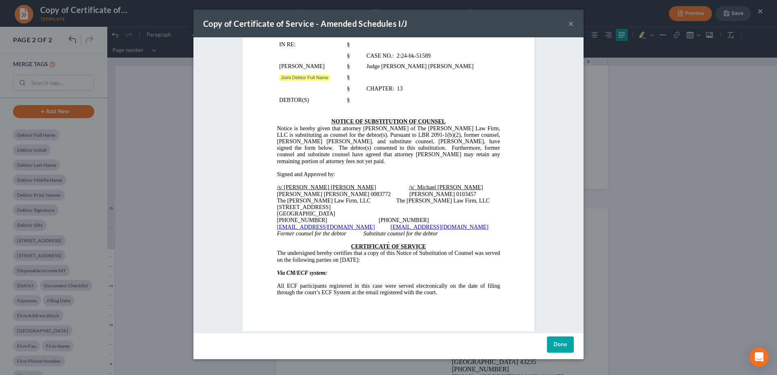
scroll to position [81, 0]
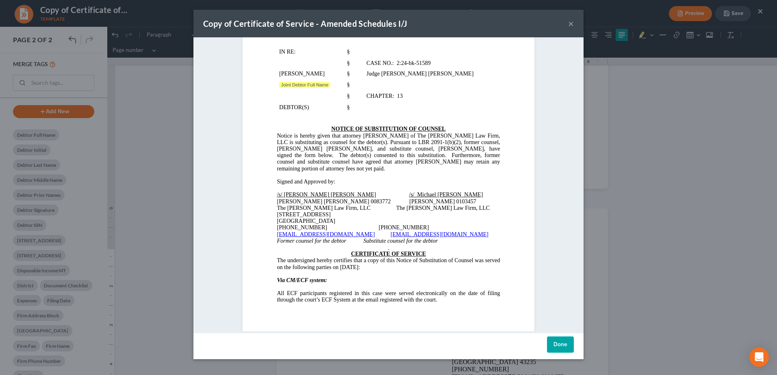
click at [570, 25] on button "×" at bounding box center [571, 24] width 6 height 10
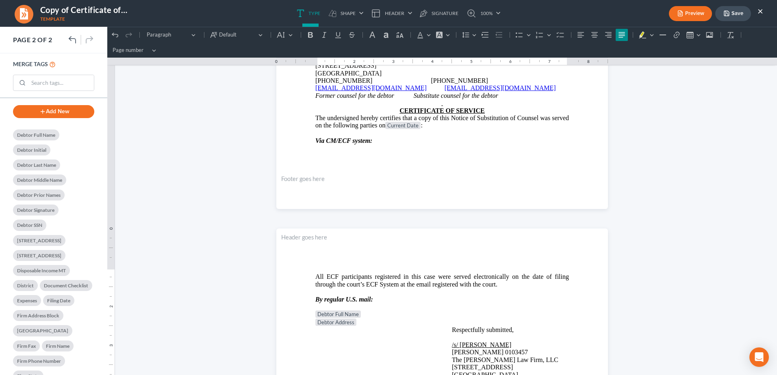
scroll to position [284, 0]
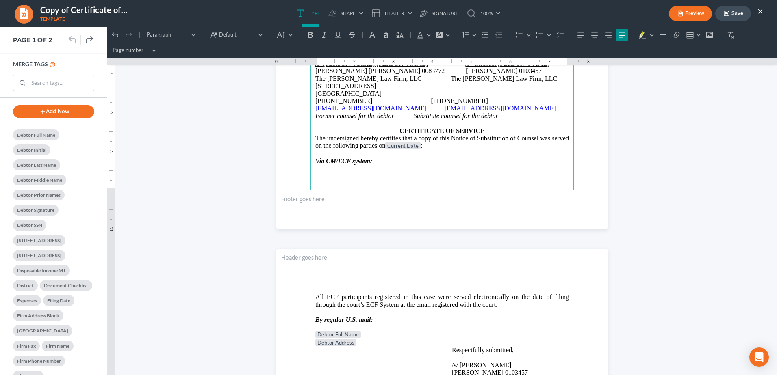
click at [492, 131] on p "CERTIFICATE OF SERVICE" at bounding box center [442, 131] width 254 height 7
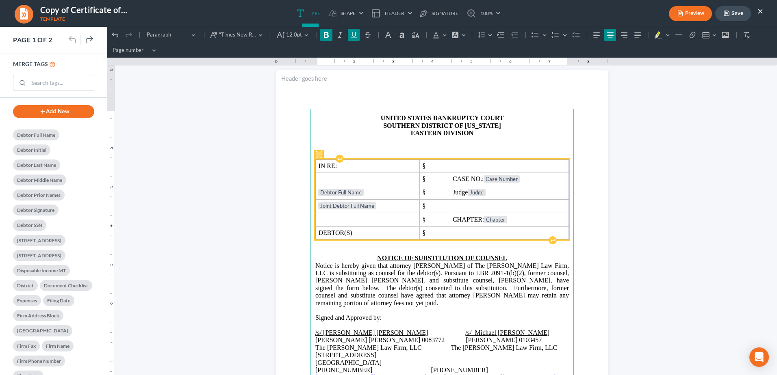
scroll to position [0, 0]
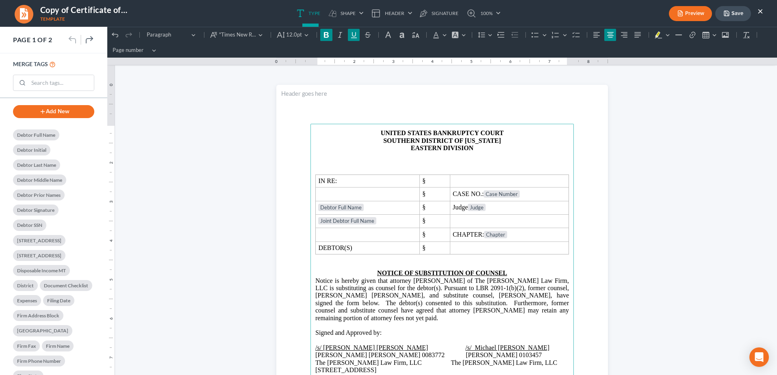
click at [519, 274] on p "NOTICE OF SUBSTITUTION OF COUNSEL" at bounding box center [442, 273] width 254 height 7
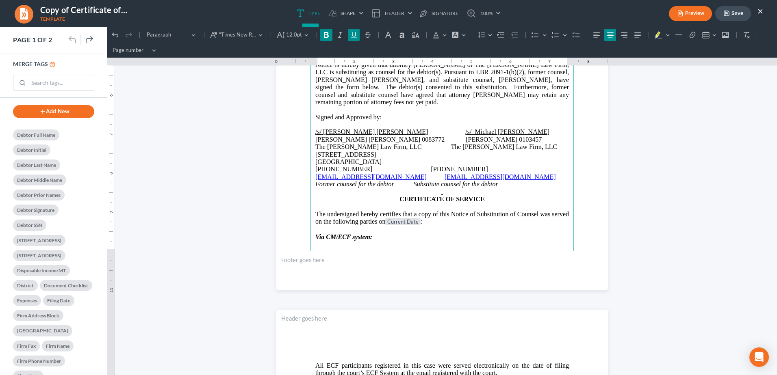
scroll to position [244, 0]
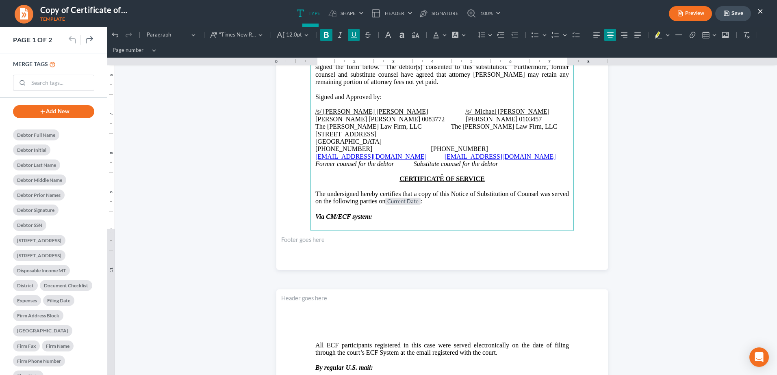
click at [448, 208] on p "Rich Text Editor, page-0-main" at bounding box center [442, 209] width 254 height 7
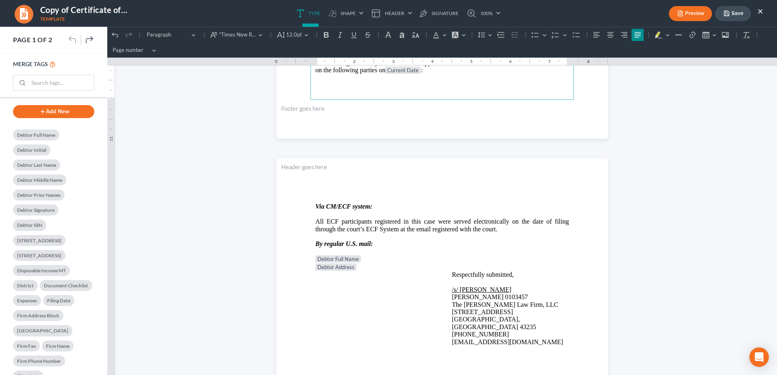
scroll to position [406, 0]
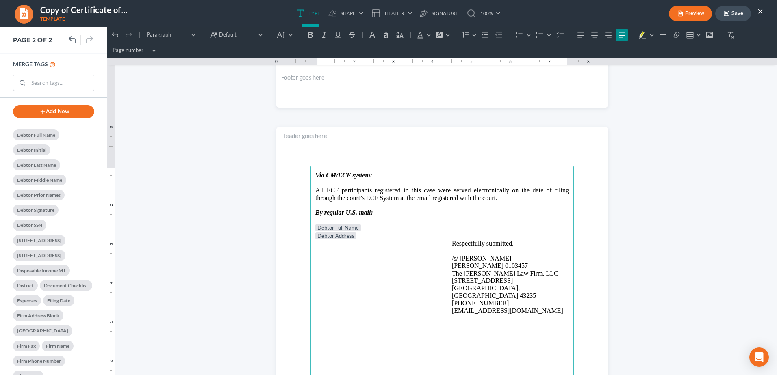
click at [698, 14] on button "Preview" at bounding box center [690, 13] width 43 height 15
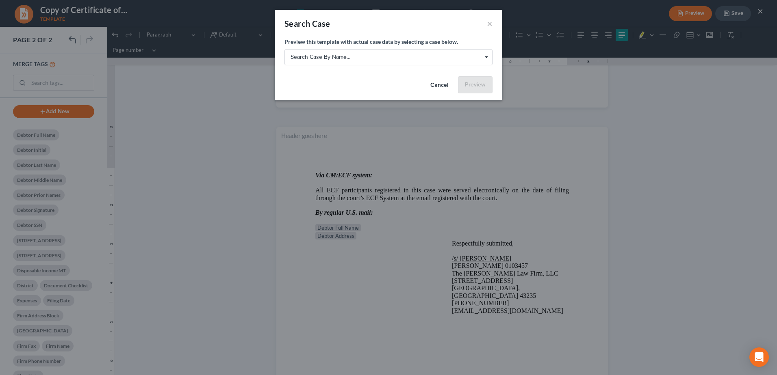
click at [450, 59] on span "Search case by name..." at bounding box center [389, 57] width 196 height 9
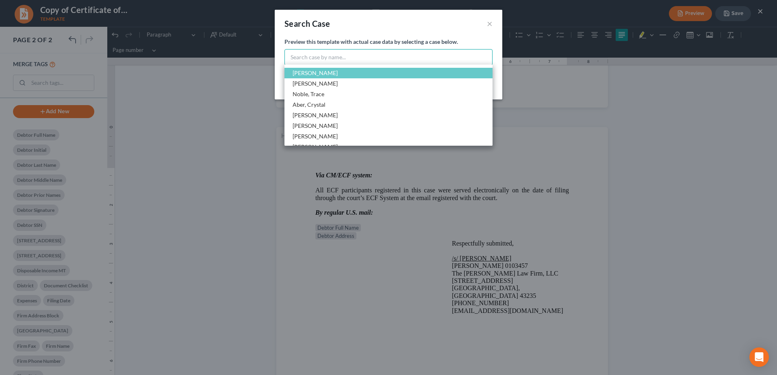
scroll to position [137, 0]
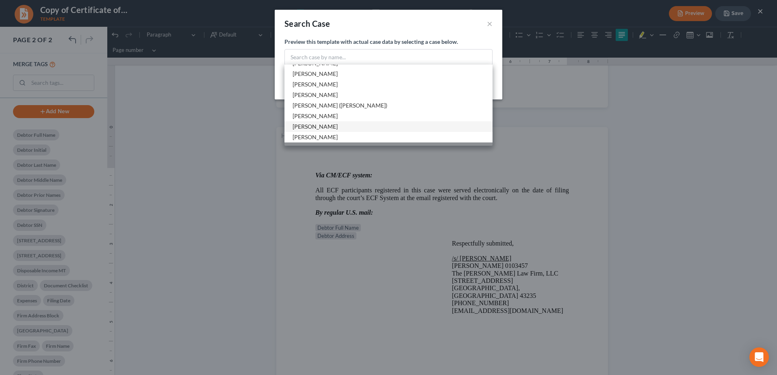
click at [326, 125] on span "[PERSON_NAME]" at bounding box center [315, 126] width 45 height 7
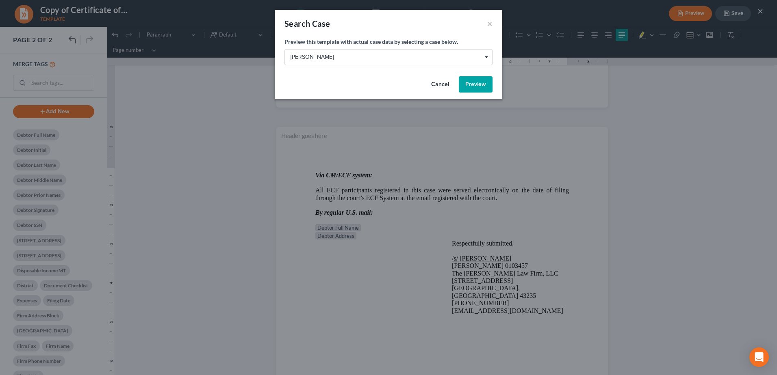
click at [475, 88] on button "Preview" at bounding box center [476, 84] width 34 height 16
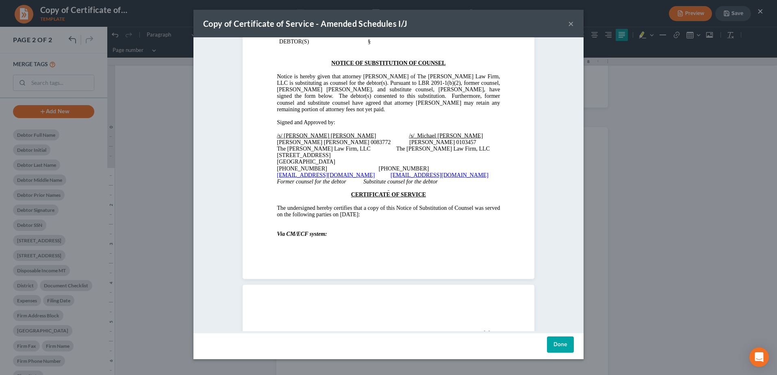
scroll to position [244, 0]
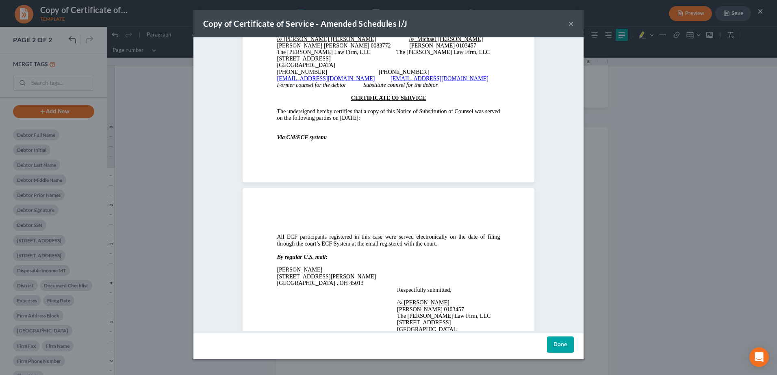
click at [572, 25] on button "×" at bounding box center [571, 24] width 6 height 10
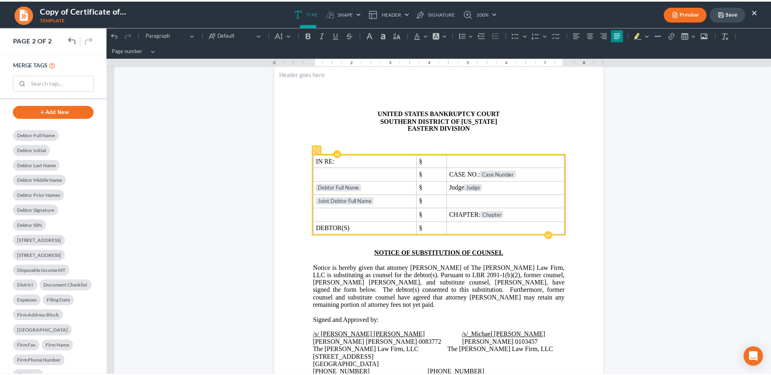
scroll to position [0, 0]
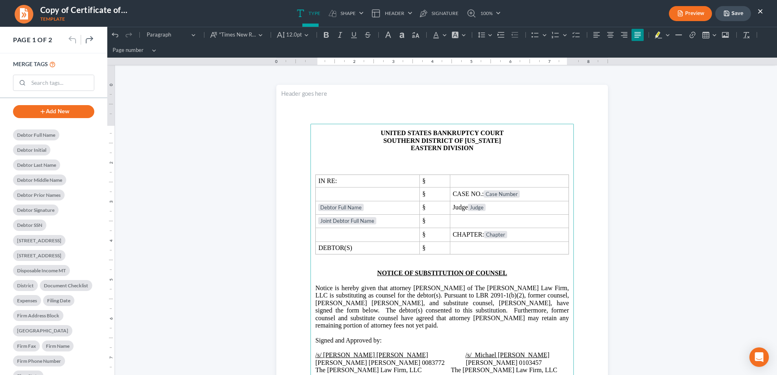
click at [734, 14] on button "Save" at bounding box center [733, 13] width 36 height 15
click at [742, 14] on button "Save" at bounding box center [733, 13] width 36 height 15
click at [496, 20] on link "100%" at bounding box center [481, 13] width 38 height 27
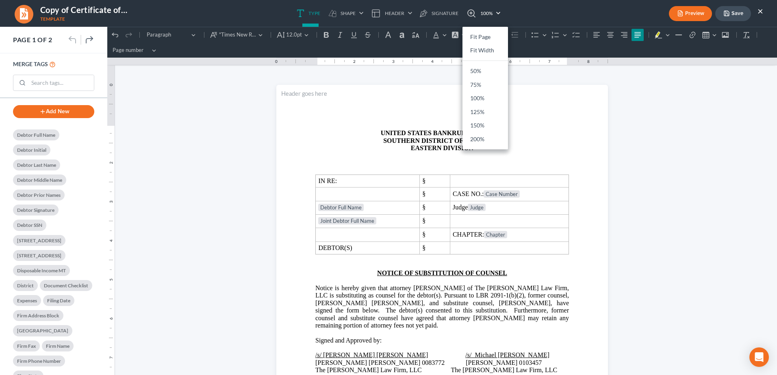
click at [758, 10] on button "×" at bounding box center [760, 11] width 6 height 10
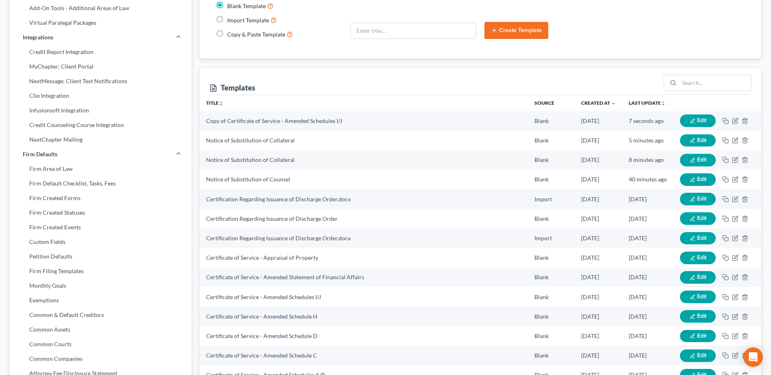
scroll to position [171, 0]
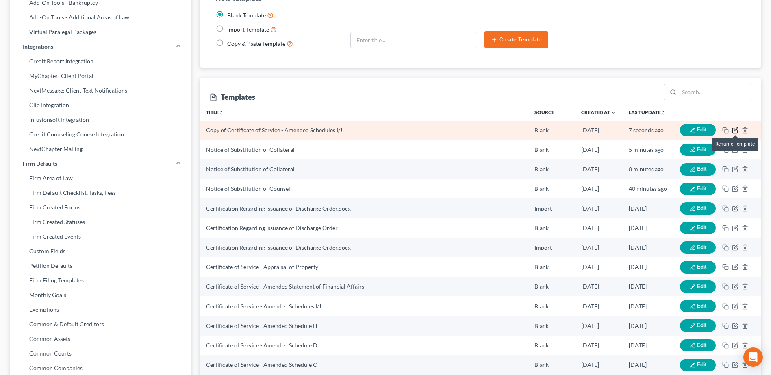
click at [737, 130] on icon "button" at bounding box center [735, 130] width 7 height 7
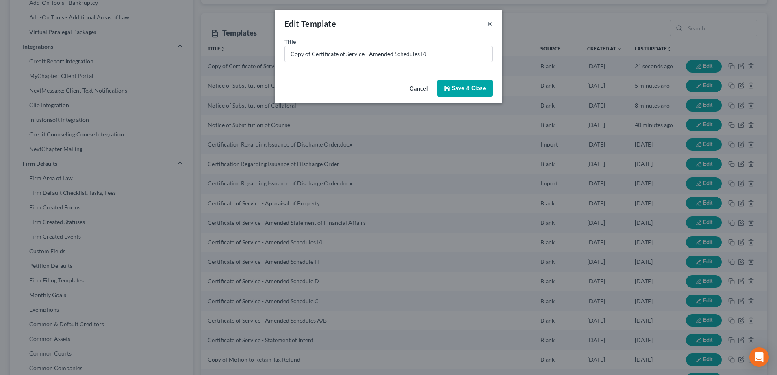
click at [490, 23] on button "×" at bounding box center [490, 24] width 6 height 10
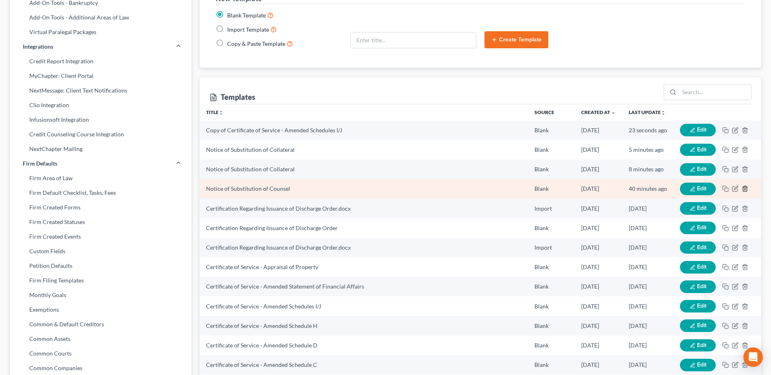
click at [744, 188] on icon "button" at bounding box center [745, 189] width 7 height 7
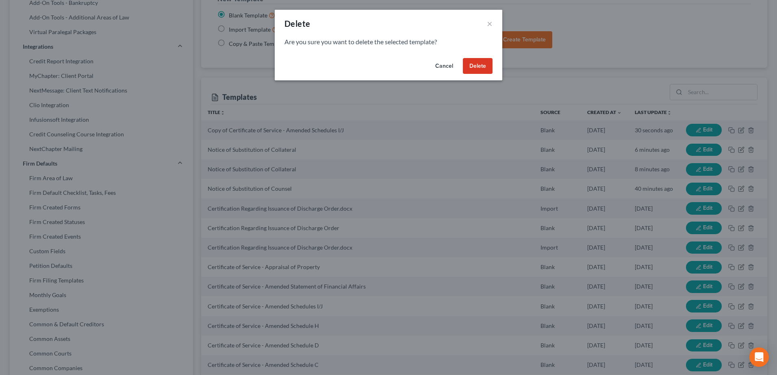
click at [482, 64] on button "Delete" at bounding box center [478, 66] width 30 height 16
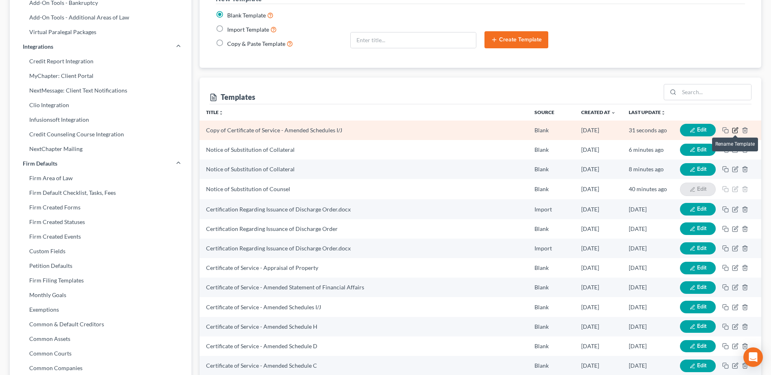
click at [735, 132] on icon "button" at bounding box center [735, 130] width 7 height 7
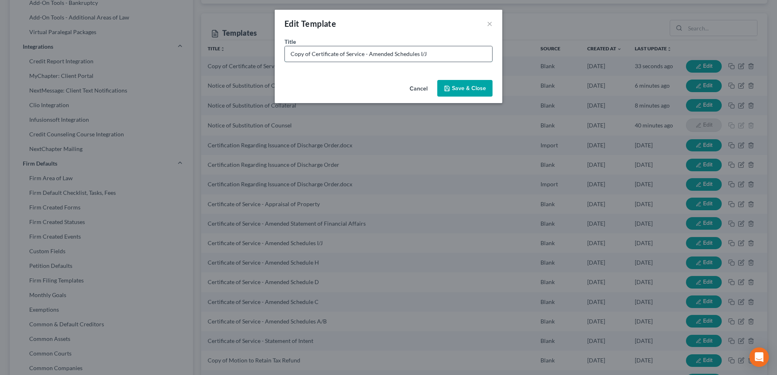
click at [425, 56] on input "Copy of Certificate of Service - Amended Schedules I/J" at bounding box center [388, 53] width 207 height 15
type input "Notice of Substitution of Counsel"
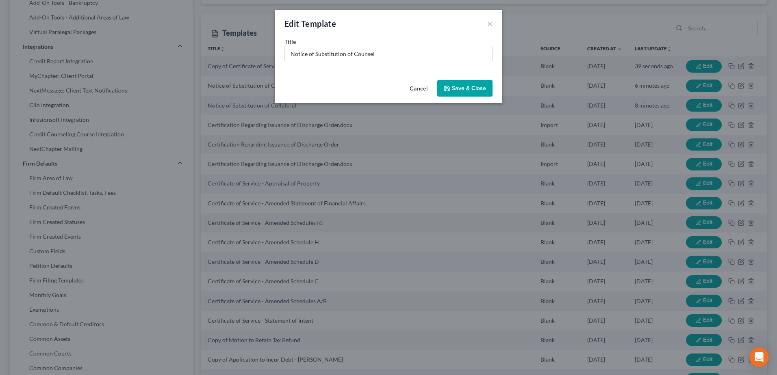
click at [445, 92] on button "Save & Close" at bounding box center [464, 88] width 55 height 17
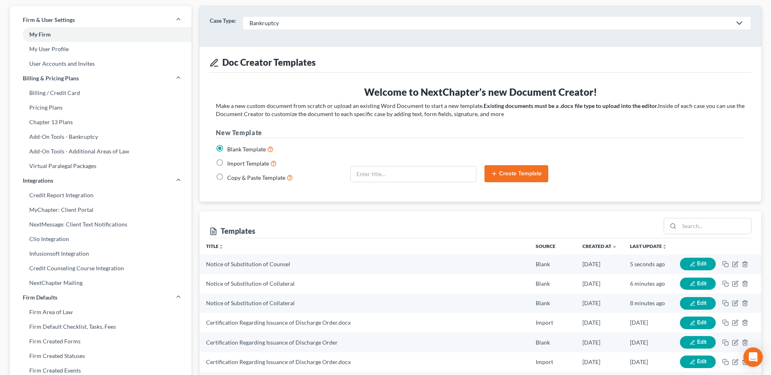
scroll to position [0, 0]
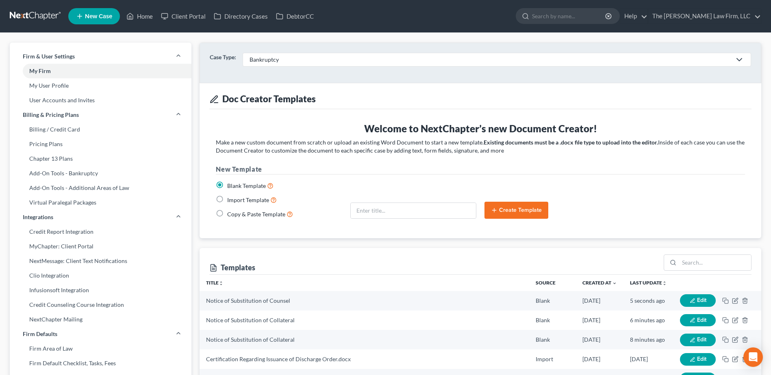
click at [30, 15] on link at bounding box center [36, 16] width 52 height 15
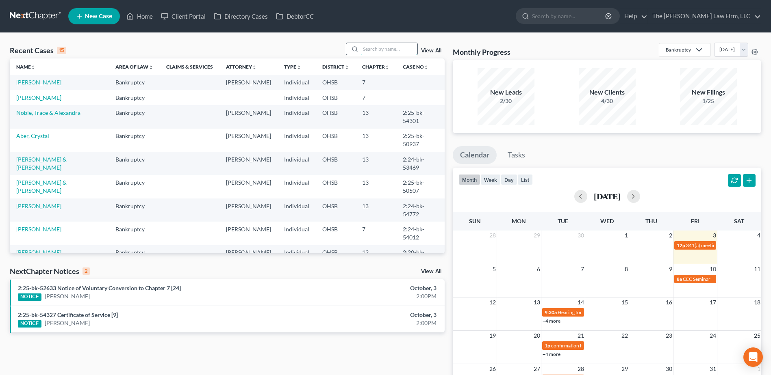
click at [388, 51] on input "search" at bounding box center [388, 49] width 57 height 12
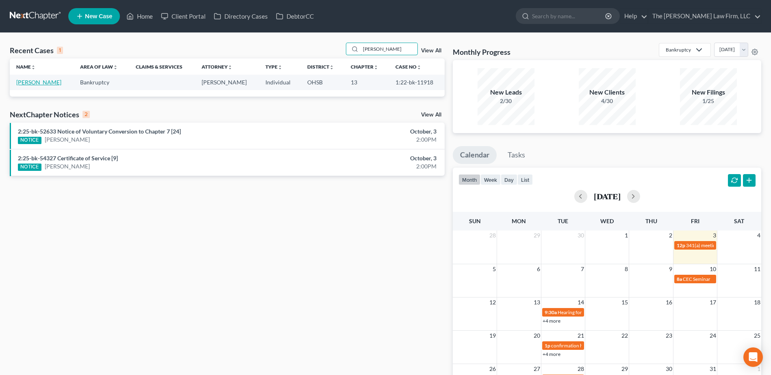
type input "[PERSON_NAME]"
click at [49, 84] on link "[PERSON_NAME]" at bounding box center [38, 82] width 45 height 7
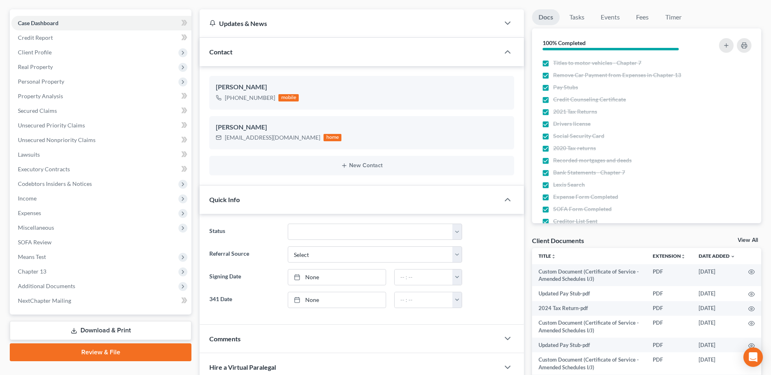
scroll to position [203, 0]
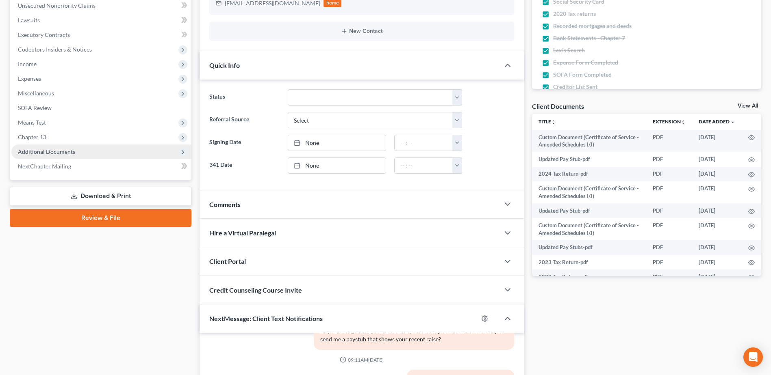
click at [64, 152] on span "Additional Documents" at bounding box center [46, 151] width 57 height 7
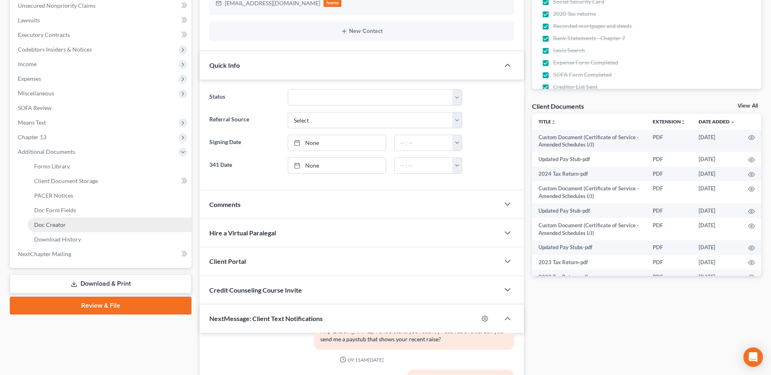
click at [63, 222] on span "Doc Creator" at bounding box center [50, 224] width 32 height 7
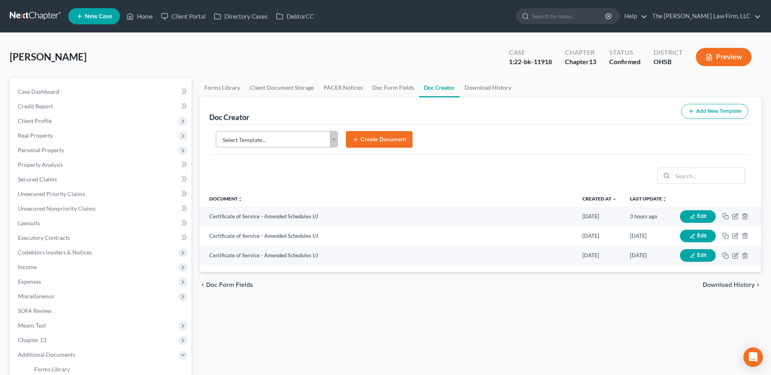
click at [268, 139] on body "Home New Case Client Portal Directory Cases DebtorCC The [PERSON_NAME] Law Firm…" at bounding box center [385, 274] width 771 height 549
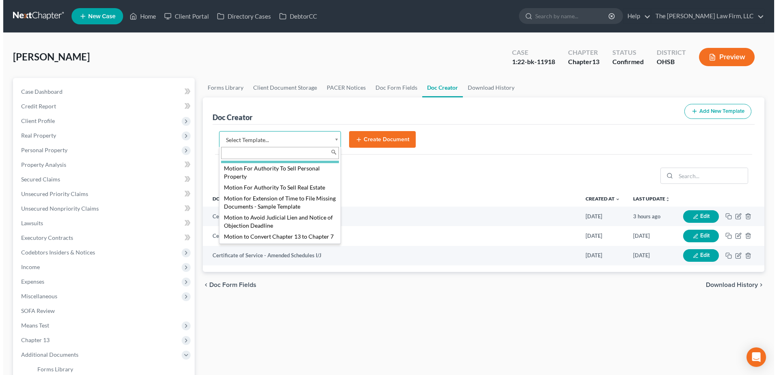
scroll to position [566, 0]
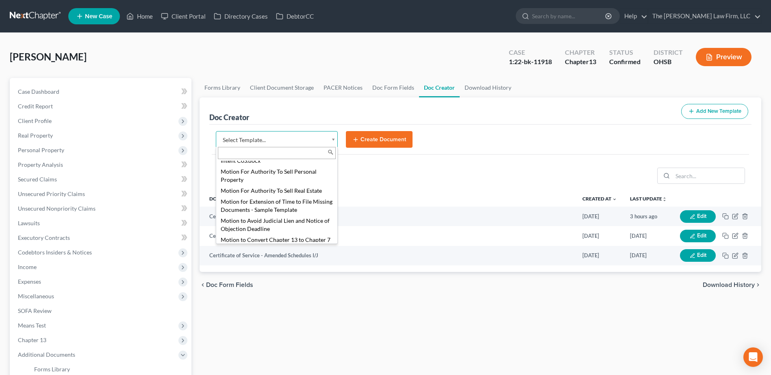
click at [265, 143] on body "Home New Case Client Portal Directory Cases DebtorCC The [PERSON_NAME] Law Firm…" at bounding box center [385, 274] width 771 height 549
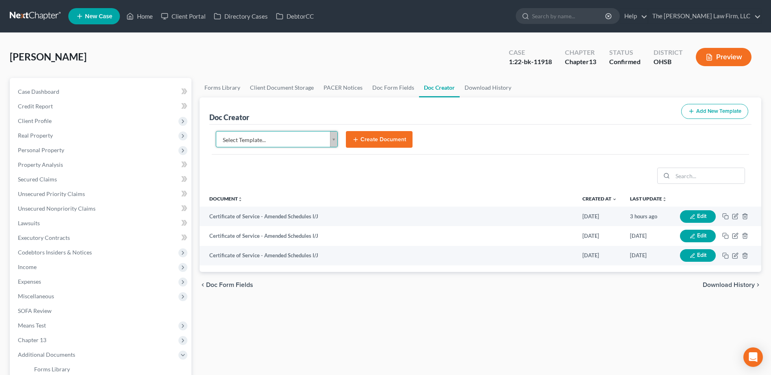
click at [265, 143] on body "Home New Case Client Portal Directory Cases DebtorCC The [PERSON_NAME] Law Firm…" at bounding box center [385, 274] width 771 height 549
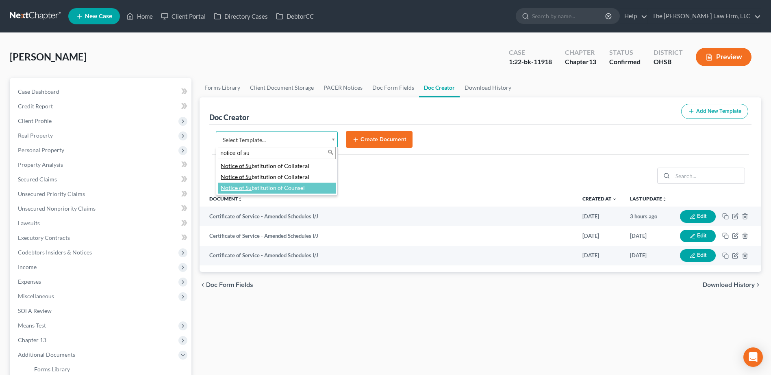
type input "notice of su"
select select "118164"
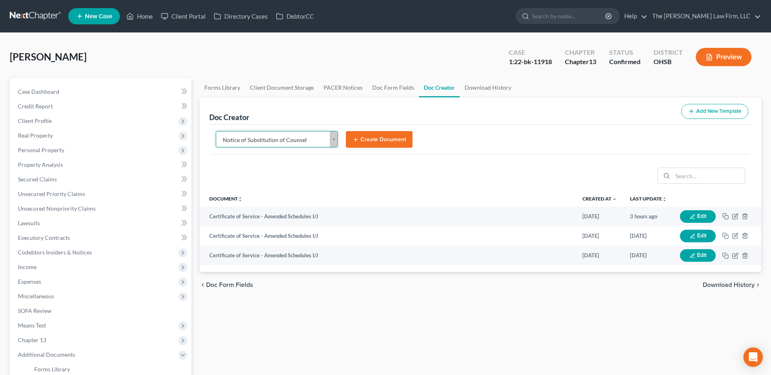
click at [375, 141] on button "Create Document" at bounding box center [379, 139] width 67 height 17
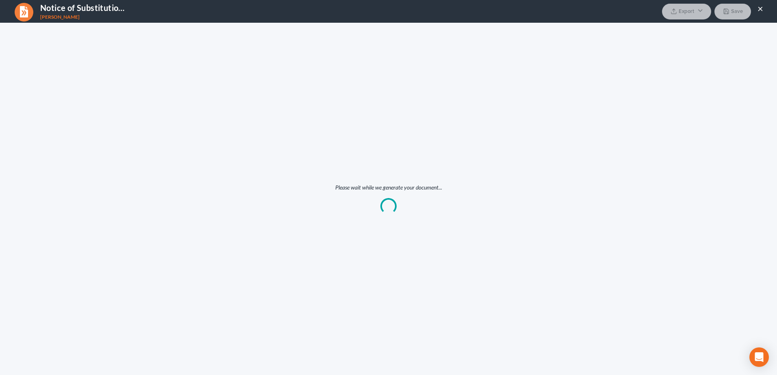
scroll to position [0, 0]
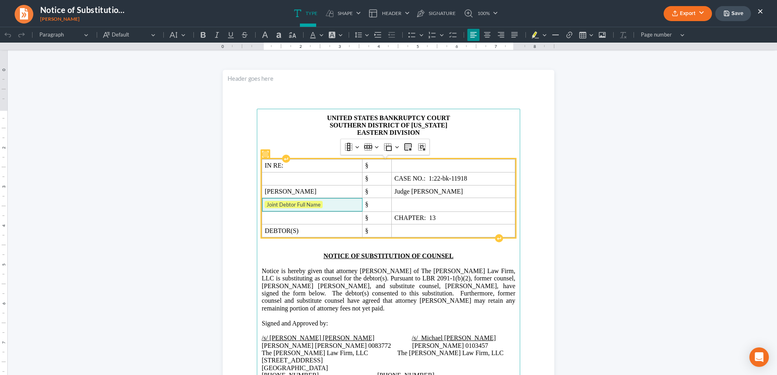
click at [329, 204] on span "Joint Debtor Full Name" at bounding box center [312, 205] width 95 height 8
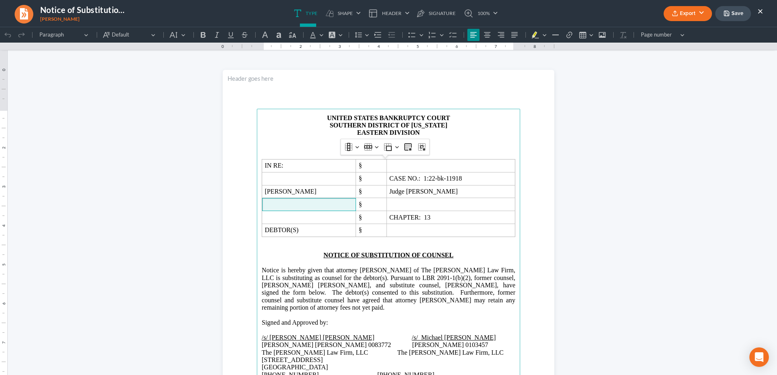
click at [373, 133] on strong "EASTERN DIVISION" at bounding box center [388, 132] width 63 height 7
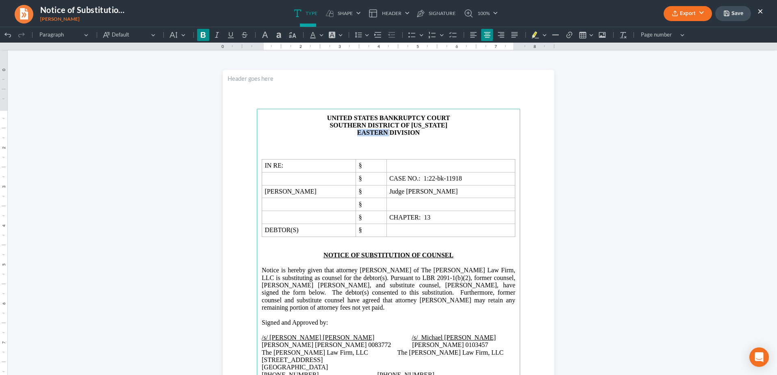
click at [373, 133] on strong "EASTERN DIVISION" at bounding box center [388, 132] width 63 height 7
click at [430, 135] on p "WESTERN DIVISION" at bounding box center [389, 132] width 254 height 7
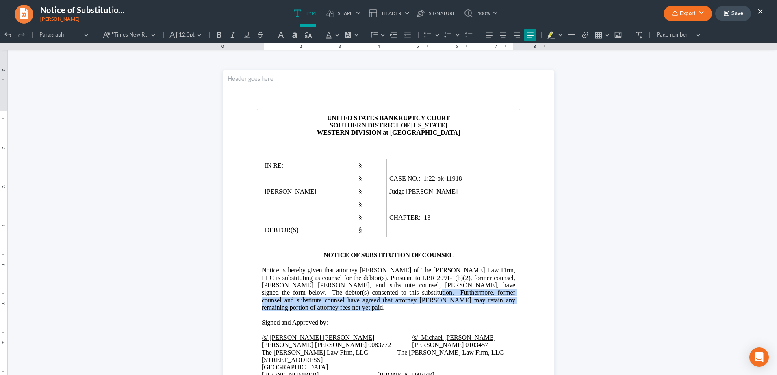
drag, startPoint x: 365, startPoint y: 293, endPoint x: 378, endPoint y: 307, distance: 19.5
click at [378, 307] on p "Notice is hereby given that attorney [PERSON_NAME] of The [PERSON_NAME] Law Fir…" at bounding box center [389, 289] width 254 height 45
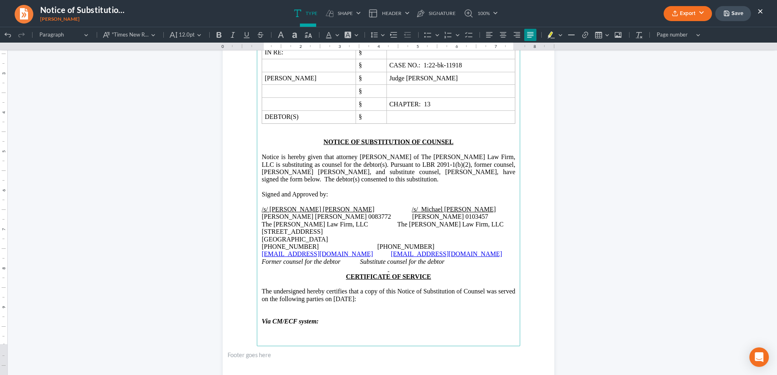
scroll to position [122, 0]
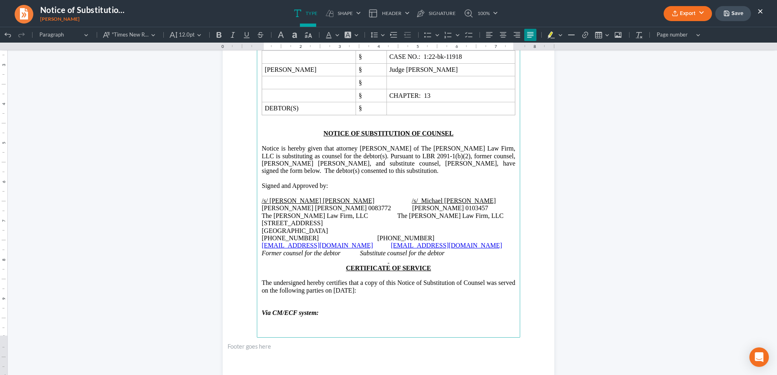
click at [345, 310] on p "Via CM/ECF system:" at bounding box center [389, 313] width 254 height 7
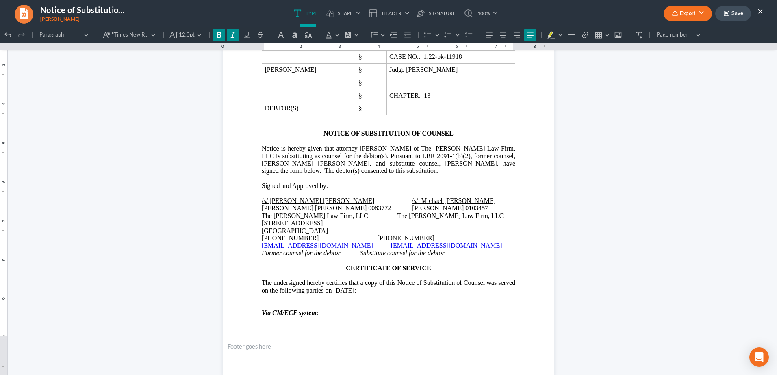
click at [698, 7] on button "Export" at bounding box center [688, 13] width 48 height 15
click at [674, 30] on link "PDF" at bounding box center [686, 33] width 63 height 14
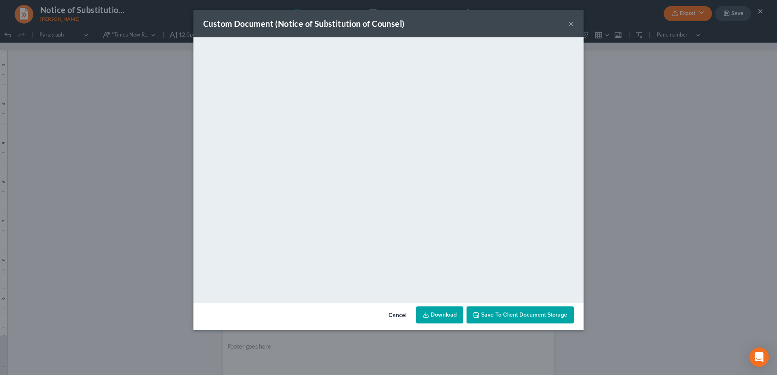
click at [448, 313] on link "Download" at bounding box center [439, 315] width 47 height 17
click at [572, 24] on button "×" at bounding box center [571, 24] width 6 height 10
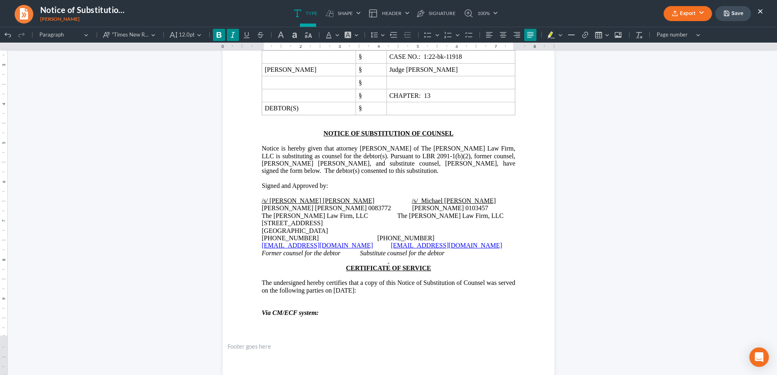
click at [765, 9] on div "Export PDF Word Client Doc Storage Save ×" at bounding box center [713, 13] width 116 height 17
click at [759, 11] on button "×" at bounding box center [760, 11] width 6 height 10
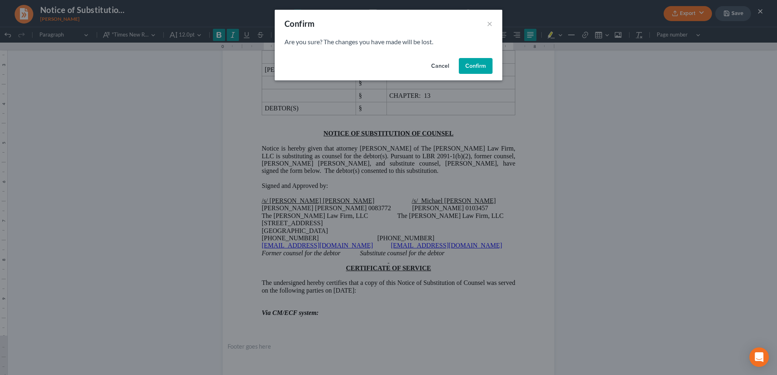
click at [478, 68] on button "Confirm" at bounding box center [476, 66] width 34 height 16
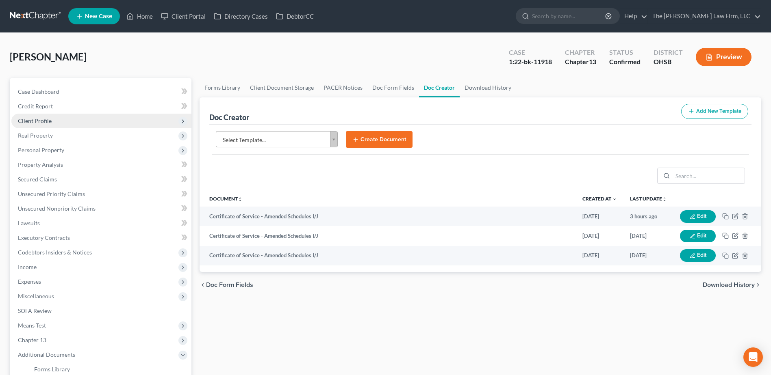
drag, startPoint x: 38, startPoint y: 119, endPoint x: 42, endPoint y: 124, distance: 6.7
click at [38, 119] on span "Client Profile" at bounding box center [35, 120] width 34 height 7
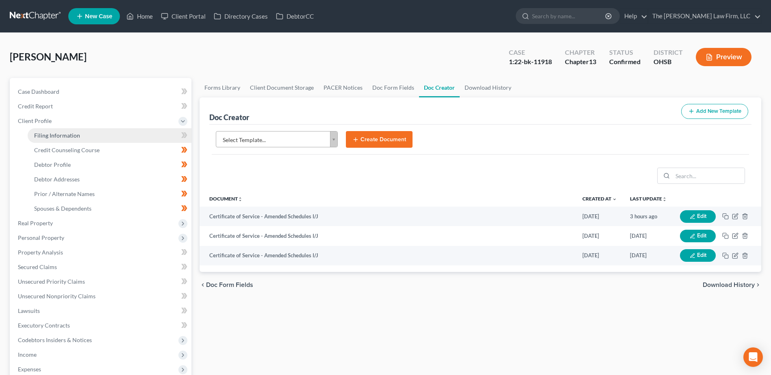
click at [50, 134] on span "Filing Information" at bounding box center [57, 135] width 46 height 7
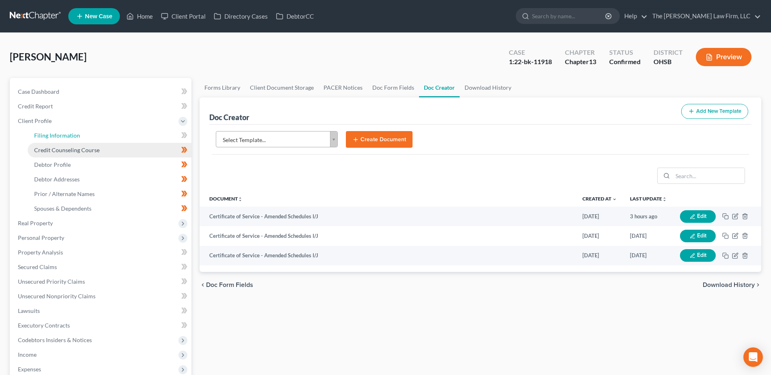
select select "1"
select select "0"
select select "3"
select select "36"
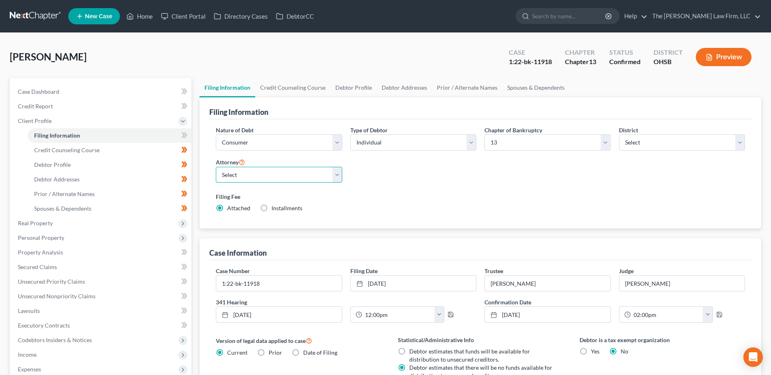
click at [271, 177] on select "Select [PERSON_NAME] - OHSB [PERSON_NAME] - OHNB [PERSON_NAME] - OHSB" at bounding box center [279, 175] width 126 height 16
select select "2"
click at [216, 167] on select "Select [PERSON_NAME] - OHSB [PERSON_NAME] - OHNB [PERSON_NAME] - OHSB" at bounding box center [279, 175] width 126 height 16
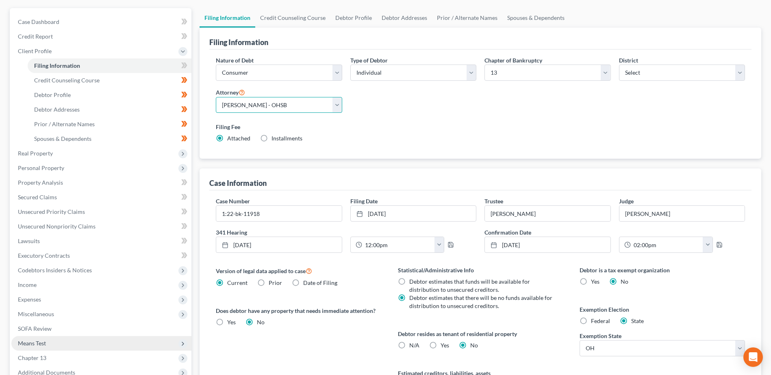
scroll to position [163, 0]
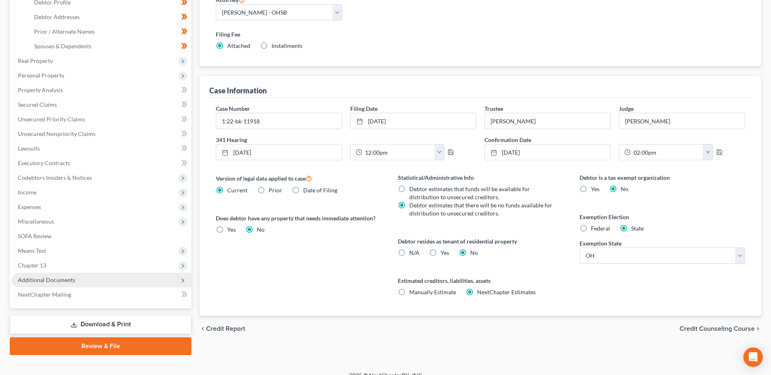
click at [55, 283] on span "Additional Documents" at bounding box center [46, 280] width 57 height 7
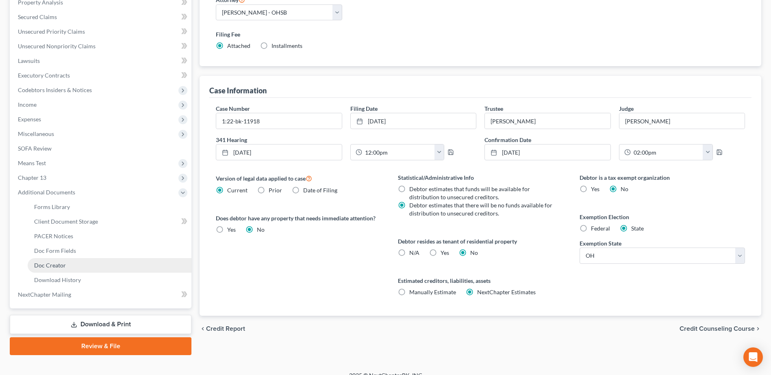
click at [56, 265] on span "Doc Creator" at bounding box center [50, 265] width 32 height 7
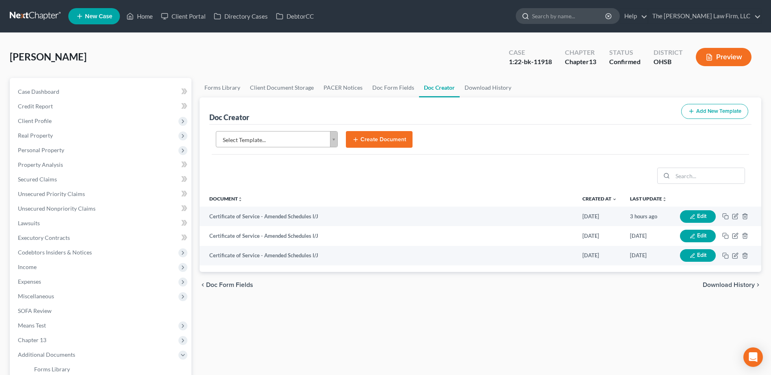
click at [580, 21] on input "search" at bounding box center [569, 16] width 74 height 15
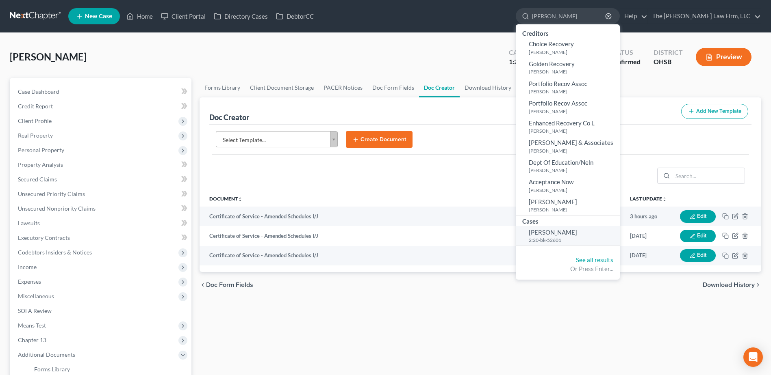
type input "regina"
click at [577, 232] on span "[PERSON_NAME]" at bounding box center [553, 232] width 48 height 7
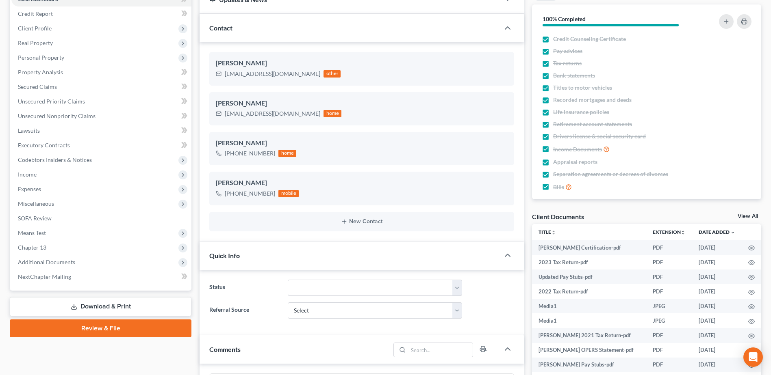
scroll to position [203, 0]
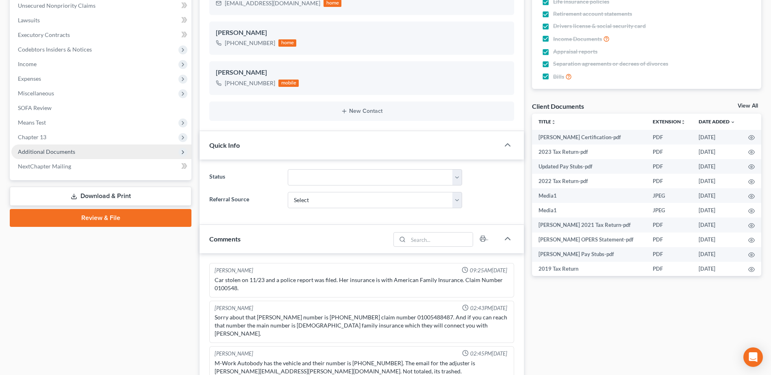
click at [63, 154] on span "Additional Documents" at bounding box center [46, 151] width 57 height 7
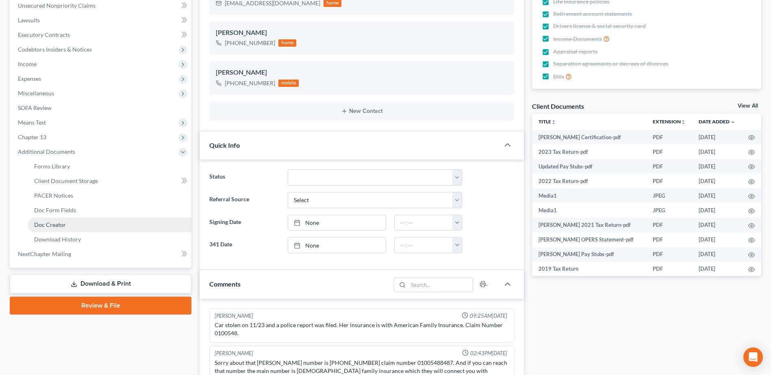
click at [60, 226] on span "Doc Creator" at bounding box center [50, 224] width 32 height 7
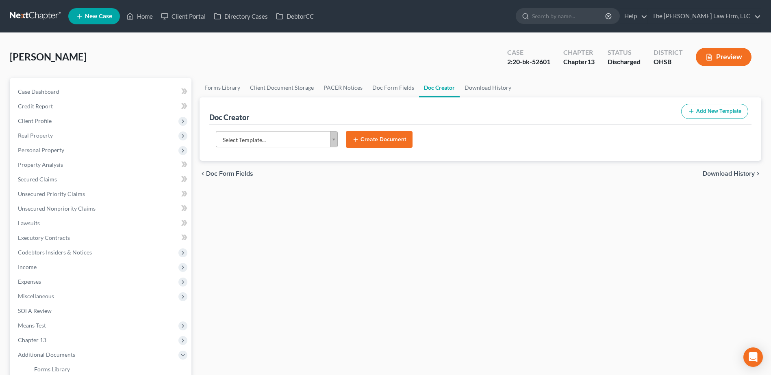
click at [273, 141] on body "Home New Case Client Portal Directory Cases DebtorCC The Jones Law Firm, LLC mj…" at bounding box center [385, 274] width 771 height 549
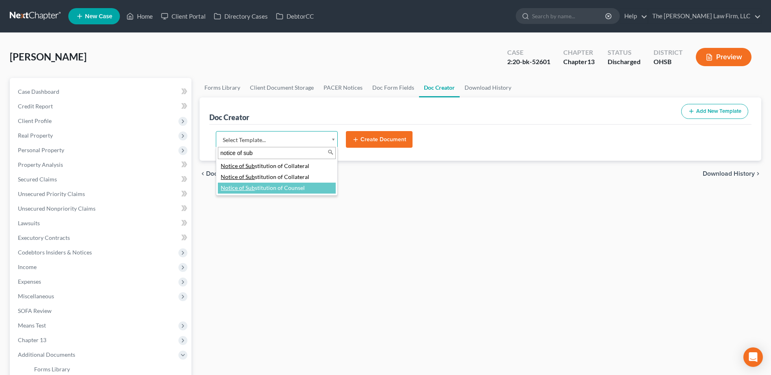
type input "notice of sub"
select select "118164"
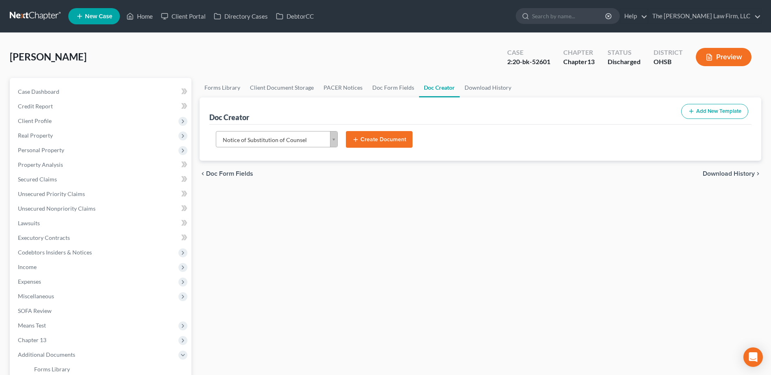
click at [379, 146] on button "Create Document" at bounding box center [379, 139] width 67 height 17
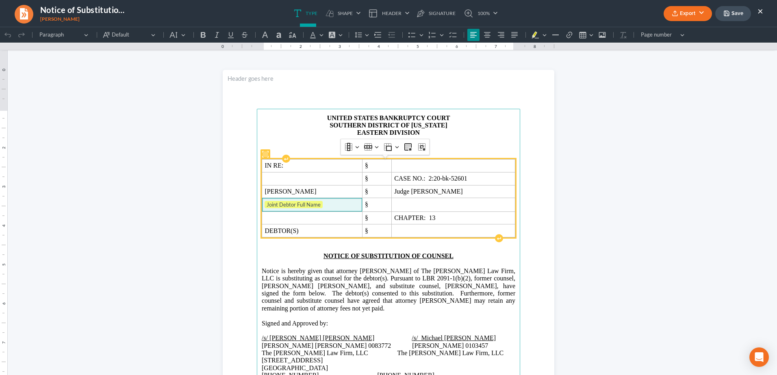
click at [321, 204] on span "Joint Debtor Full Name" at bounding box center [312, 205] width 95 height 8
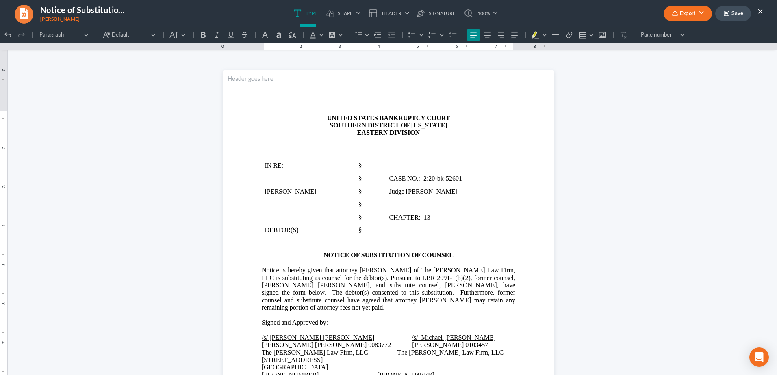
click at [762, 12] on button "×" at bounding box center [760, 11] width 6 height 10
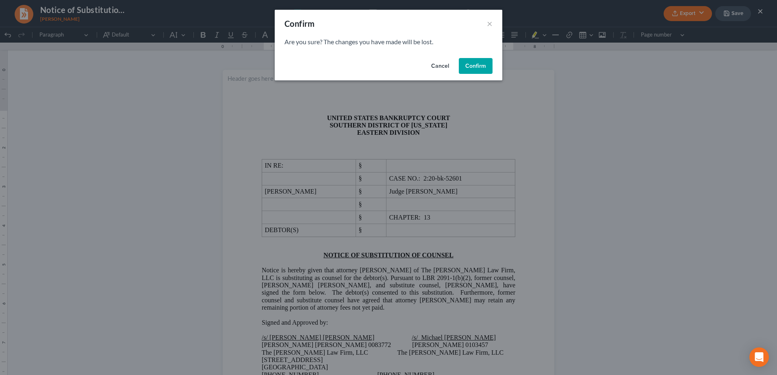
click at [472, 60] on button "Confirm" at bounding box center [476, 66] width 34 height 16
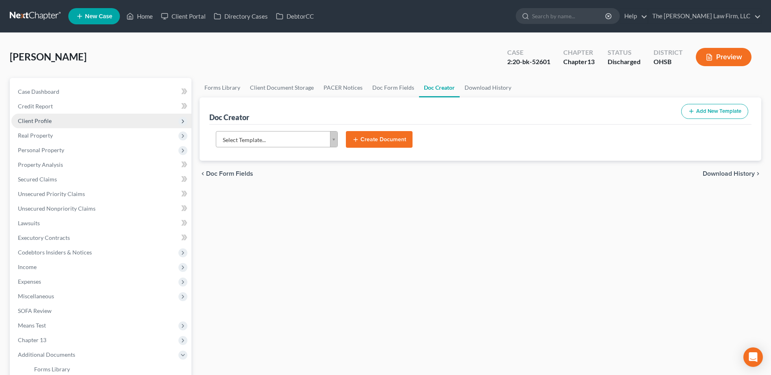
click at [49, 119] on span "Client Profile" at bounding box center [35, 120] width 34 height 7
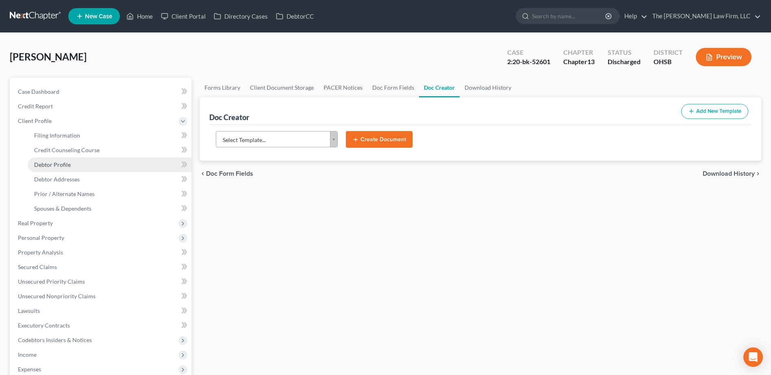
click at [59, 161] on span "Debtor Profile" at bounding box center [52, 164] width 37 height 7
select select "0"
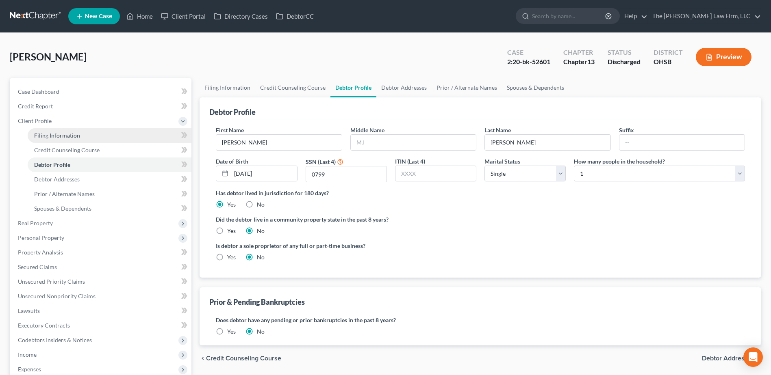
click at [66, 134] on span "Filing Information" at bounding box center [57, 135] width 46 height 7
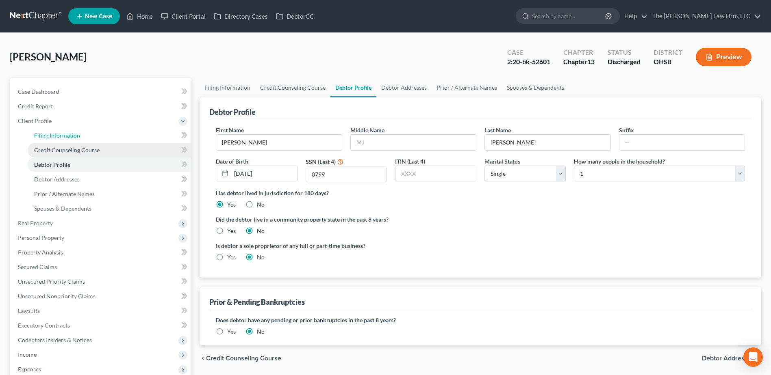
select select "1"
select select "0"
select select "3"
select select "62"
select select "0"
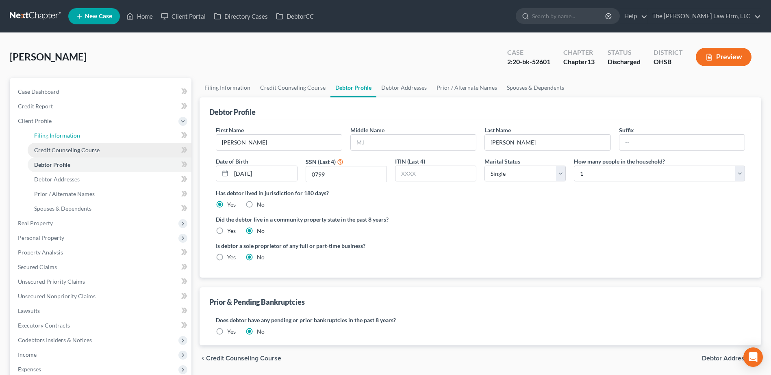
select select "36"
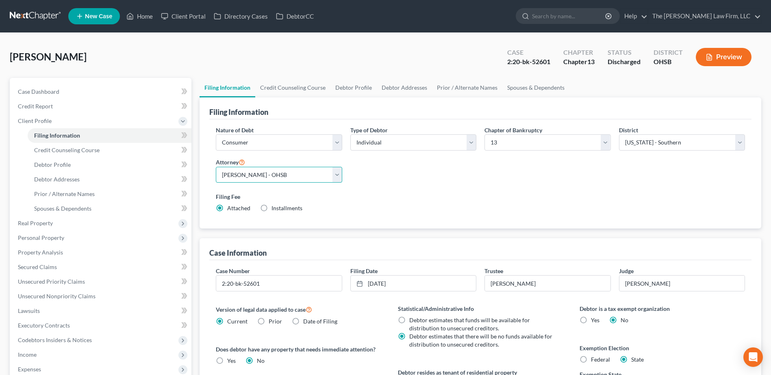
click at [278, 176] on select "Select [PERSON_NAME] - OHSB [PERSON_NAME] - OHNB [PERSON_NAME] - OHSB" at bounding box center [279, 175] width 126 height 16
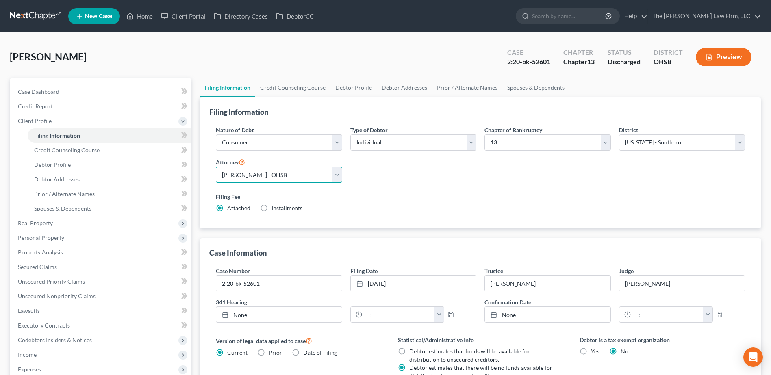
select select "2"
click at [216, 167] on select "Select [PERSON_NAME] - OHSB [PERSON_NAME] - OHNB [PERSON_NAME] - OHSB" at bounding box center [279, 175] width 126 height 16
click at [635, 285] on input "Hoffman" at bounding box center [681, 283] width 125 height 15
type input "[PERSON_NAME] [PERSON_NAME]"
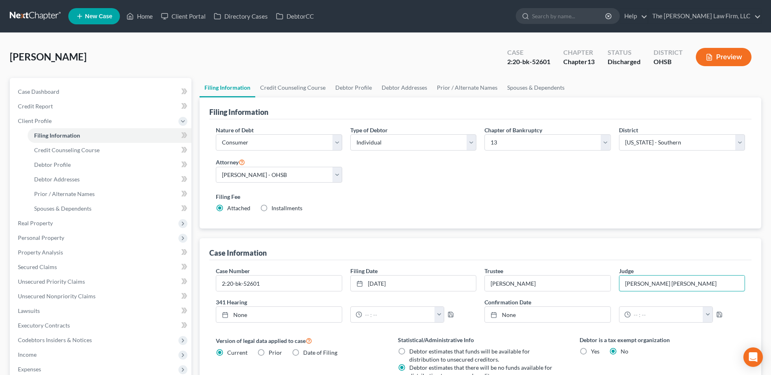
scroll to position [174, 0]
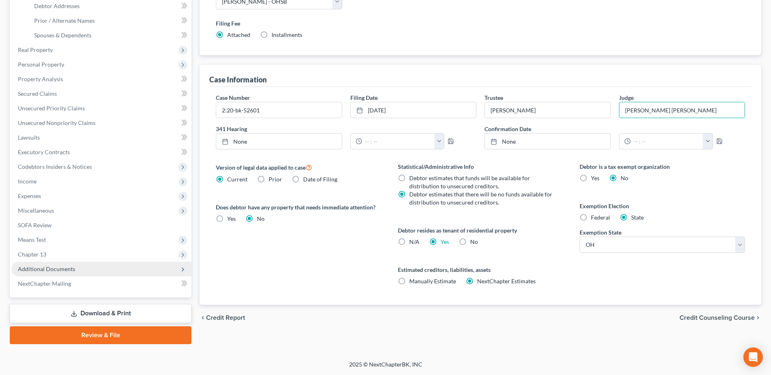
click at [68, 269] on span "Additional Documents" at bounding box center [46, 269] width 57 height 7
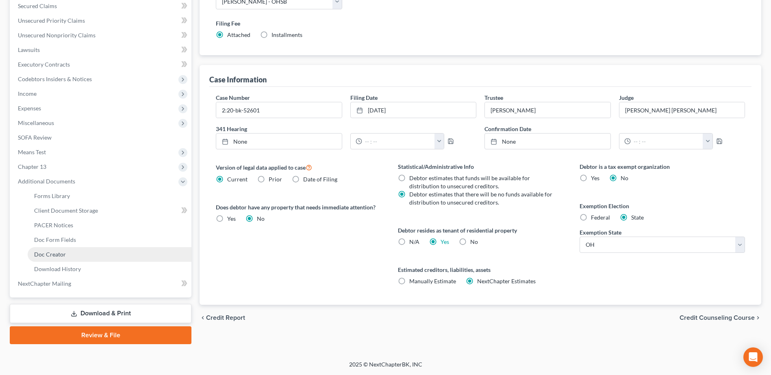
click at [54, 252] on span "Doc Creator" at bounding box center [50, 254] width 32 height 7
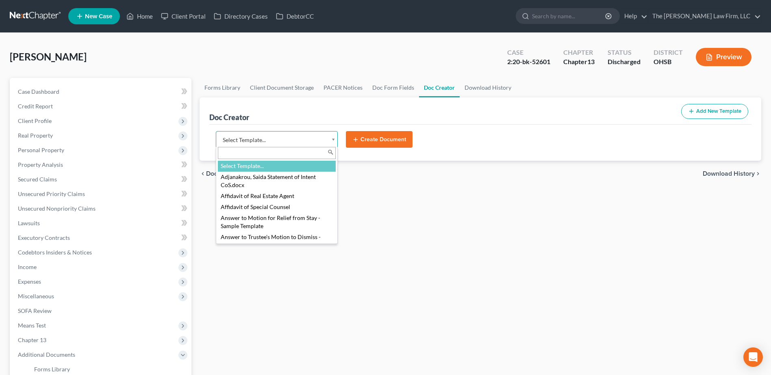
click at [299, 138] on body "Home New Case Client Portal Directory Cases DebtorCC The Jones Law Firm, LLC mj…" at bounding box center [385, 274] width 771 height 549
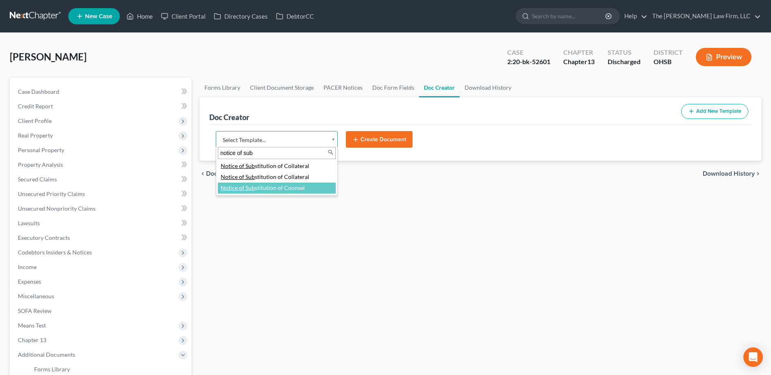
type input "notice of sub"
select select "118164"
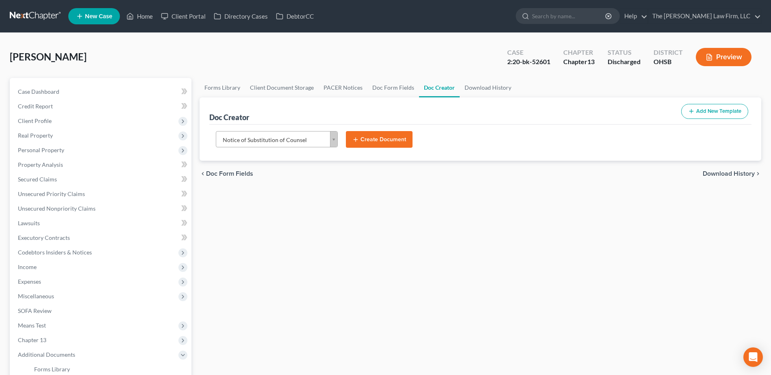
click at [383, 136] on button "Create Document" at bounding box center [379, 139] width 67 height 17
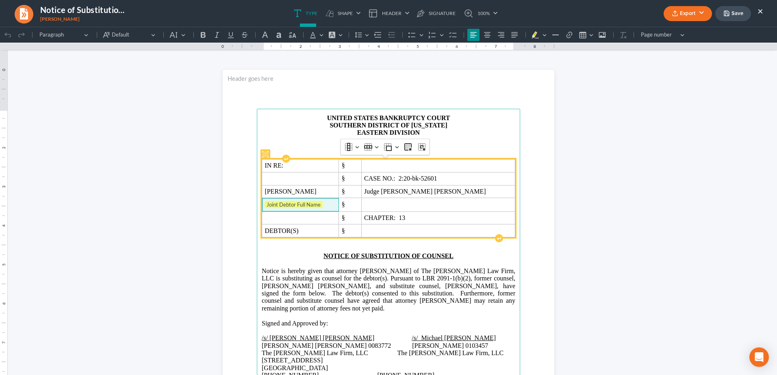
click at [333, 204] on span "Joint Debtor Full Name" at bounding box center [301, 205] width 72 height 8
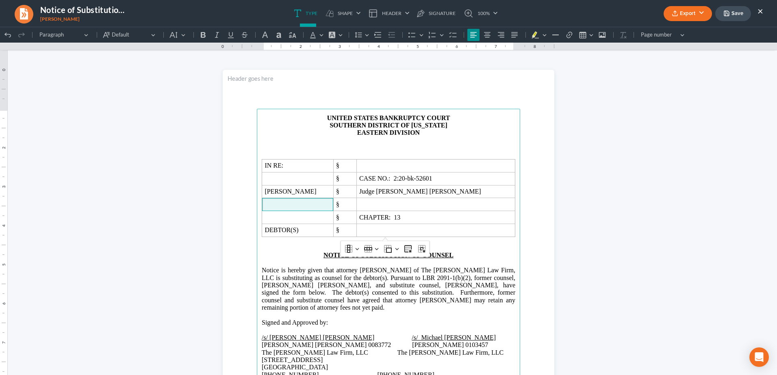
click at [686, 12] on button "Export" at bounding box center [688, 13] width 48 height 15
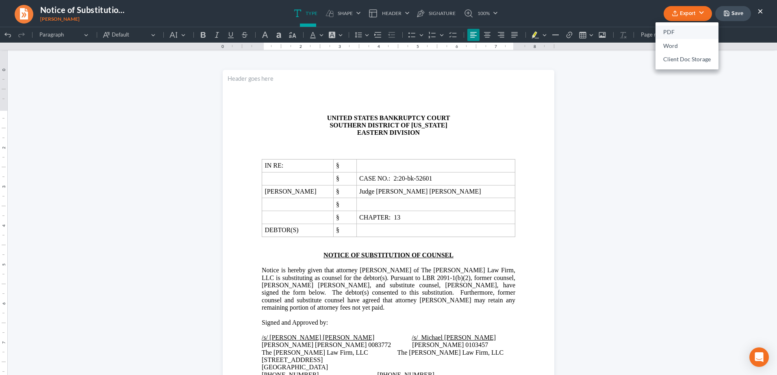
click at [671, 33] on link "PDF" at bounding box center [686, 33] width 63 height 14
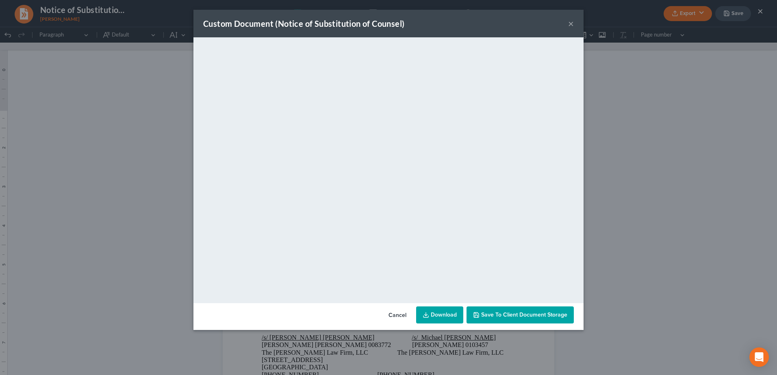
click at [443, 316] on link "Download" at bounding box center [439, 315] width 47 height 17
click at [571, 22] on button "×" at bounding box center [571, 24] width 6 height 10
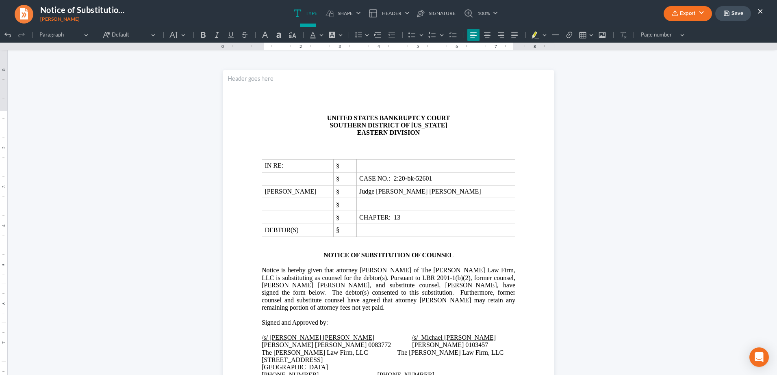
click at [734, 17] on button "Save" at bounding box center [733, 13] width 36 height 15
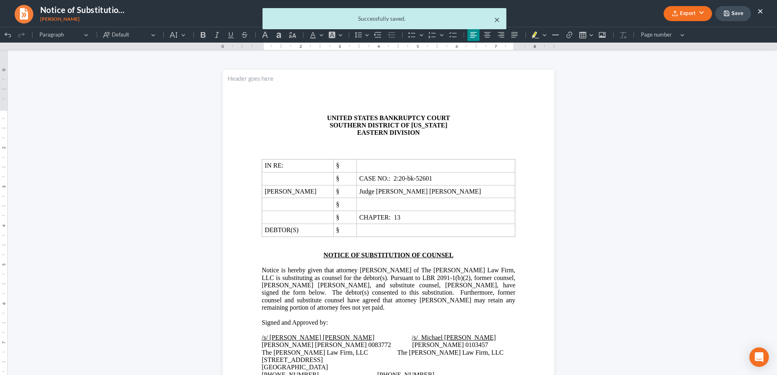
click at [497, 22] on button "×" at bounding box center [497, 20] width 6 height 10
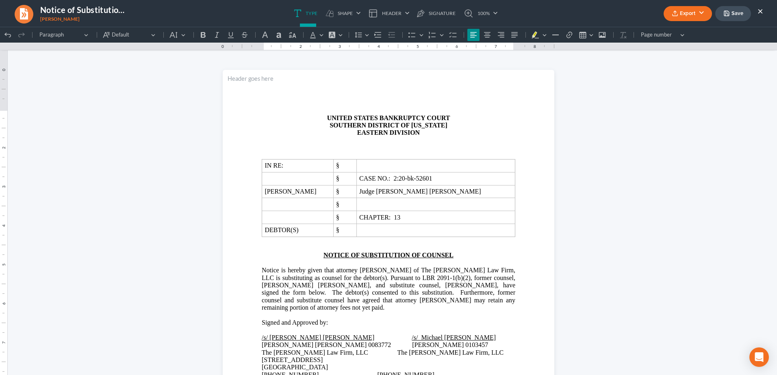
click at [762, 12] on button "×" at bounding box center [760, 11] width 6 height 10
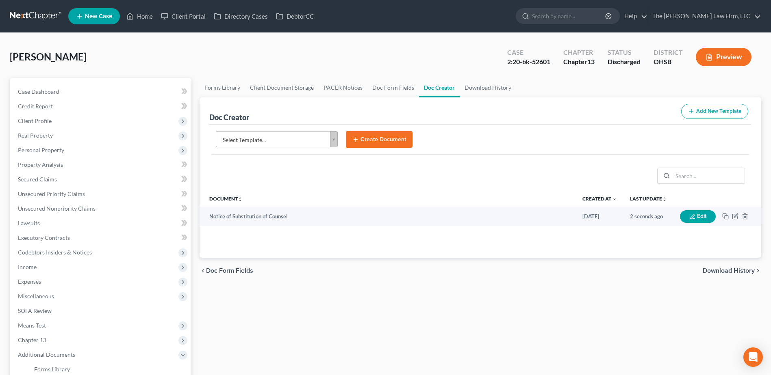
click at [32, 14] on link at bounding box center [36, 16] width 52 height 15
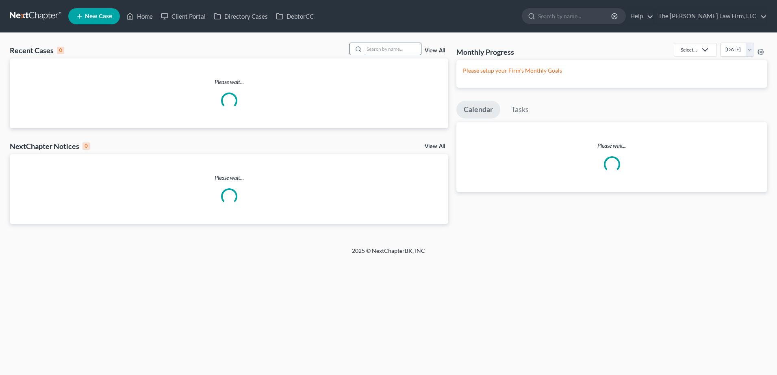
click at [386, 46] on input "search" at bounding box center [392, 49] width 57 height 12
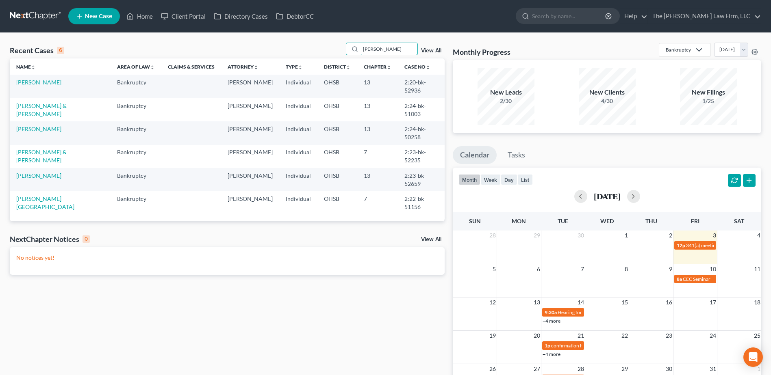
type input "[PERSON_NAME]"
click at [38, 83] on link "[PERSON_NAME]" at bounding box center [38, 82] width 45 height 7
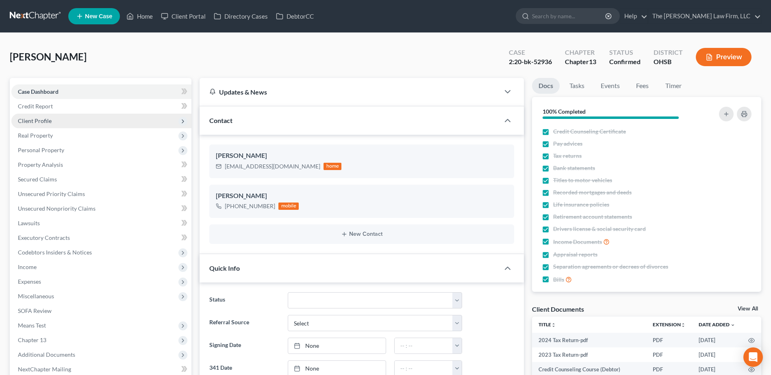
click at [34, 117] on span "Client Profile" at bounding box center [35, 120] width 34 height 7
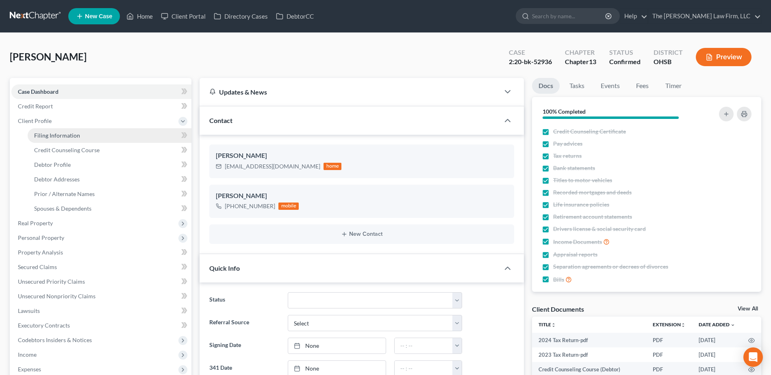
click at [53, 135] on span "Filing Information" at bounding box center [57, 135] width 46 height 7
select select "1"
select select "0"
select select "3"
select select "36"
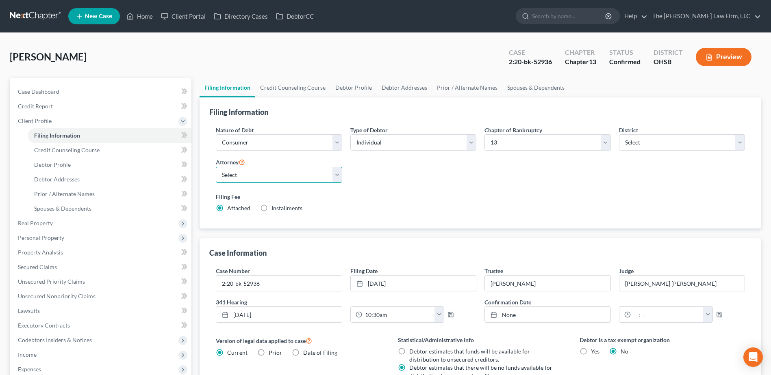
drag, startPoint x: 269, startPoint y: 173, endPoint x: 269, endPoint y: 182, distance: 9.4
click at [269, 173] on select "Select [PERSON_NAME] - OHSB [PERSON_NAME] - OHNB [PERSON_NAME] - OHSB" at bounding box center [279, 175] width 126 height 16
select select "2"
click at [216, 167] on select "Select [PERSON_NAME] - OHSB [PERSON_NAME] - OHNB [PERSON_NAME] - OHSB" at bounding box center [279, 175] width 126 height 16
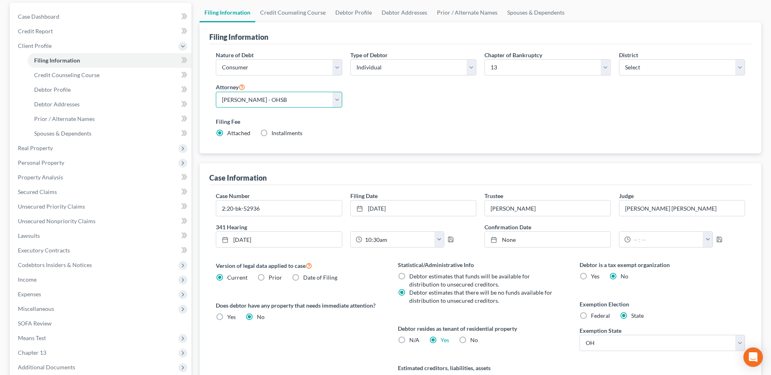
scroll to position [174, 0]
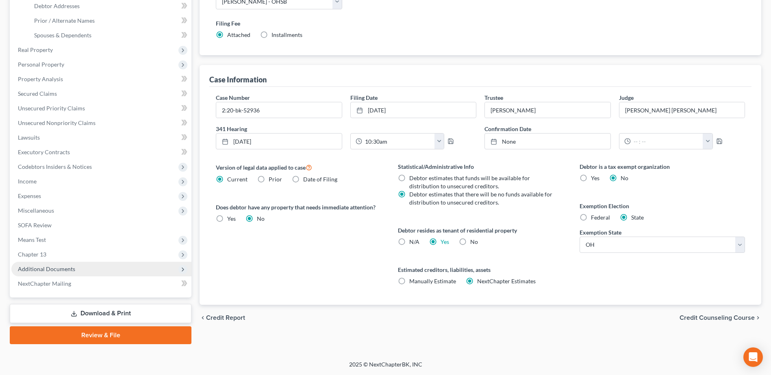
click at [67, 269] on span "Additional Documents" at bounding box center [46, 269] width 57 height 7
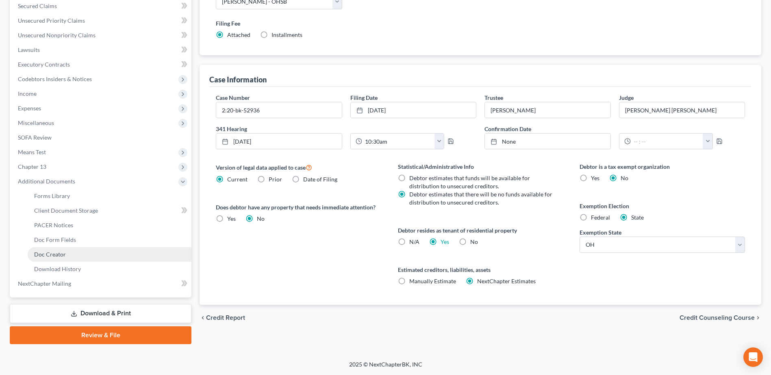
click at [54, 255] on span "Doc Creator" at bounding box center [50, 254] width 32 height 7
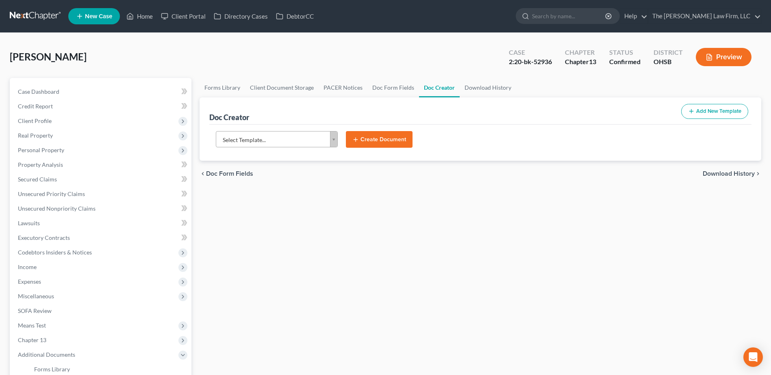
click at [273, 139] on body "Home New Case Client Portal Directory Cases DebtorCC The [PERSON_NAME] Law Firm…" at bounding box center [385, 274] width 771 height 549
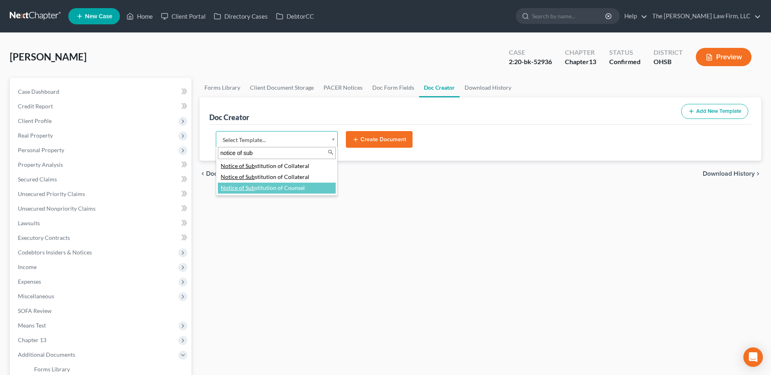
type input "notice of sub"
drag, startPoint x: 279, startPoint y: 190, endPoint x: 286, endPoint y: 180, distance: 11.6
select select "118164"
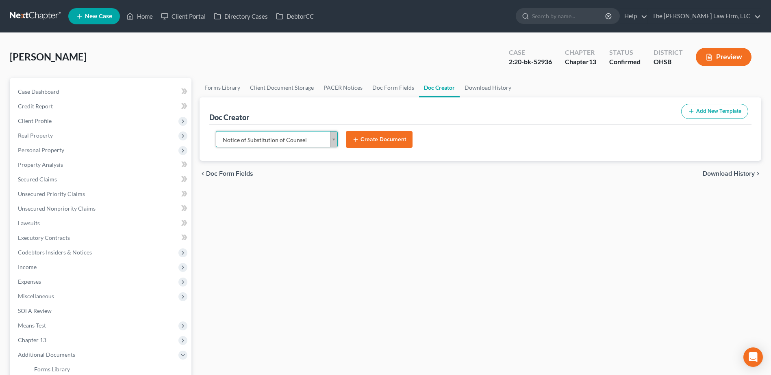
click at [382, 138] on button "Create Document" at bounding box center [379, 139] width 67 height 17
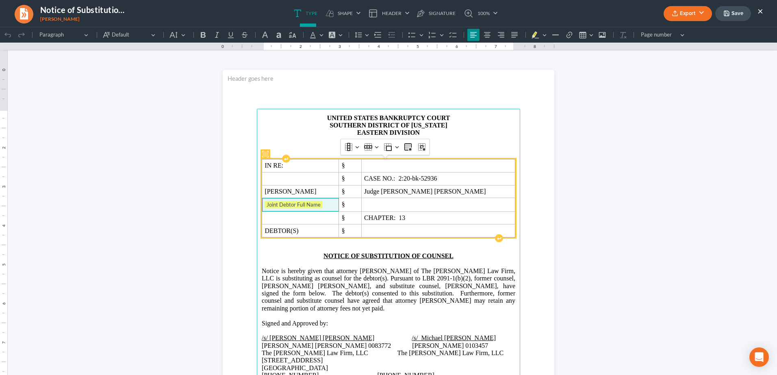
click at [339, 200] on td "Joint Debtor Full Name" at bounding box center [300, 204] width 77 height 13
click at [330, 205] on span "⁠⁠⁠⁠⁠⁠⁠ Joint Debtor Full Name" at bounding box center [301, 205] width 72 height 8
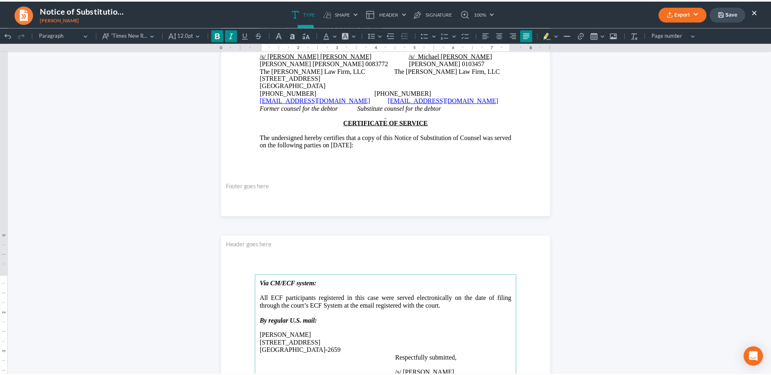
scroll to position [163, 0]
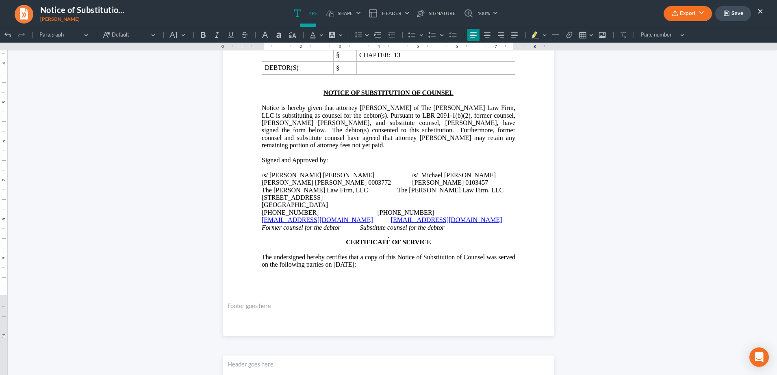
click at [699, 16] on button "Export" at bounding box center [688, 13] width 48 height 15
click at [679, 31] on link "PDF" at bounding box center [686, 33] width 63 height 14
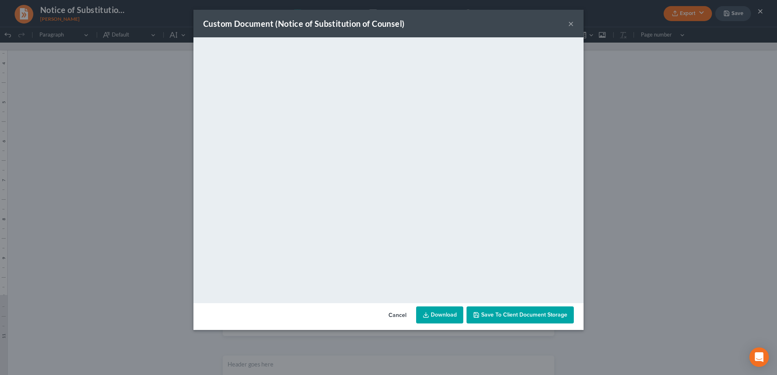
click at [442, 318] on link "Download" at bounding box center [439, 315] width 47 height 17
click at [569, 24] on button "×" at bounding box center [571, 24] width 6 height 10
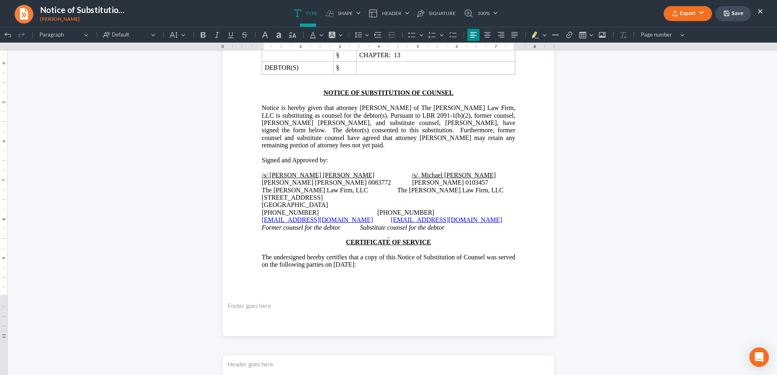
drag, startPoint x: 731, startPoint y: 16, endPoint x: 538, endPoint y: 21, distance: 193.1
click at [729, 16] on button "Save" at bounding box center [733, 13] width 36 height 15
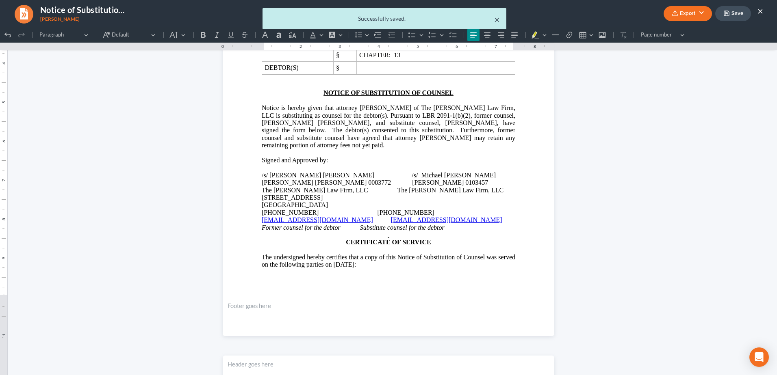
drag, startPoint x: 494, startPoint y: 20, endPoint x: 584, endPoint y: 13, distance: 90.5
click at [495, 21] on button "×" at bounding box center [497, 20] width 6 height 10
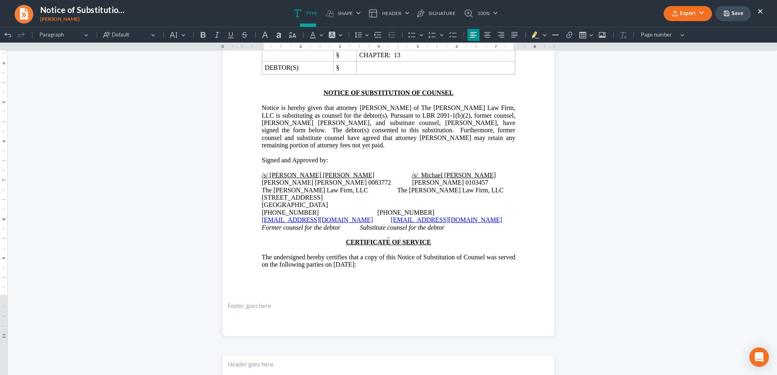
click at [762, 10] on button "×" at bounding box center [760, 11] width 6 height 10
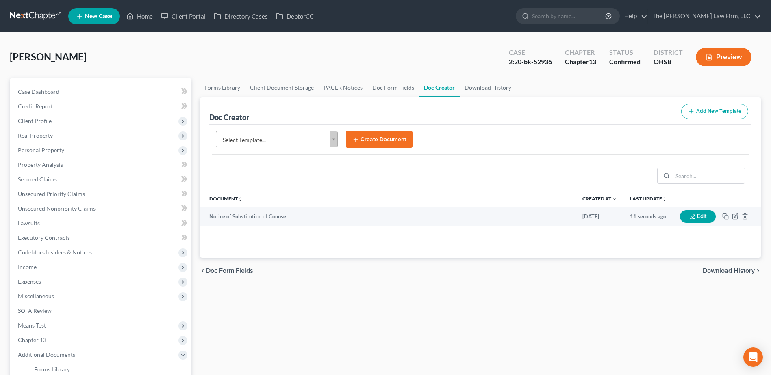
drag, startPoint x: 614, startPoint y: 12, endPoint x: 611, endPoint y: 7, distance: 6.0
click at [606, 12] on input "search" at bounding box center [569, 16] width 74 height 15
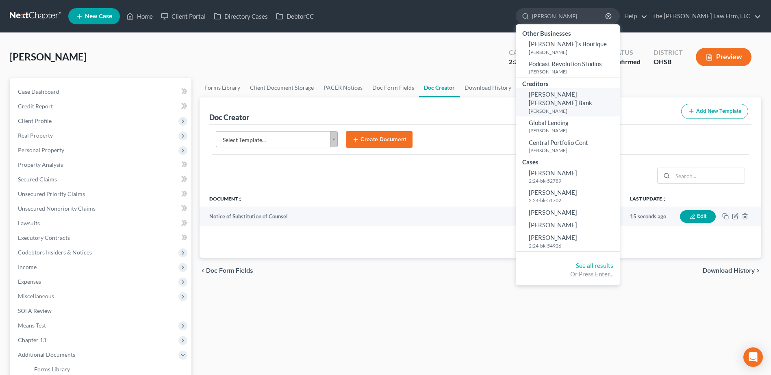
type input "[PERSON_NAME]"
click at [599, 108] on small "[PERSON_NAME]" at bounding box center [573, 111] width 89 height 7
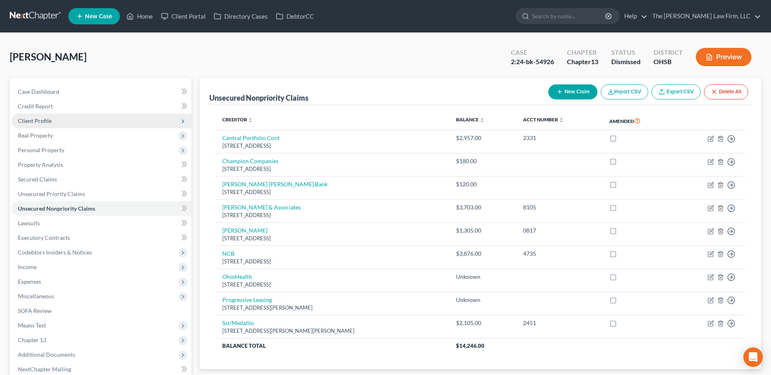
click at [29, 124] on span "Client Profile" at bounding box center [101, 121] width 180 height 15
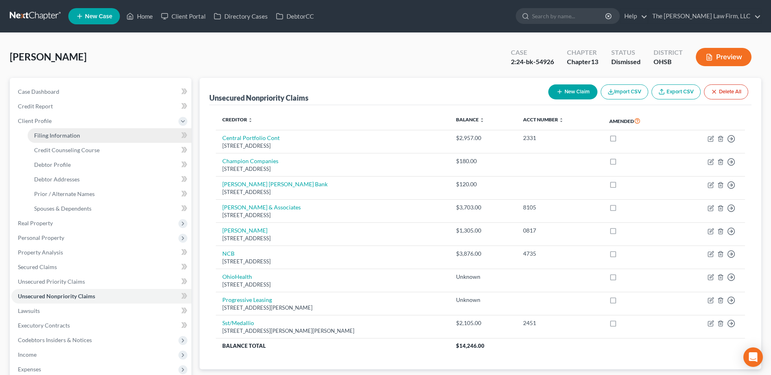
click at [42, 134] on span "Filing Information" at bounding box center [57, 135] width 46 height 7
select select "1"
select select "0"
select select "3"
select select "62"
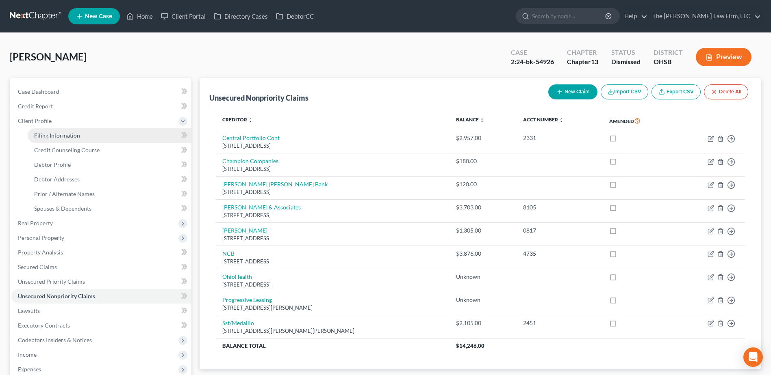
select select "0"
select select "36"
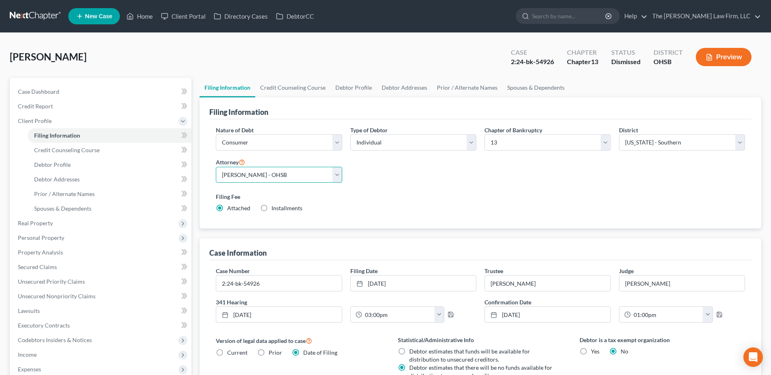
click at [236, 176] on select "Select [PERSON_NAME] - OHSB [PERSON_NAME] - OHNB [PERSON_NAME] - OHSB" at bounding box center [279, 175] width 126 height 16
select select "2"
click at [216, 167] on select "Select [PERSON_NAME] - OHSB [PERSON_NAME] - OHNB [PERSON_NAME] - OHSB" at bounding box center [279, 175] width 126 height 16
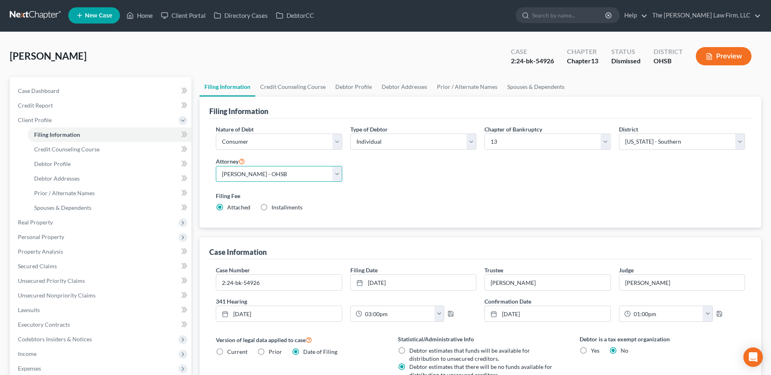
scroll to position [174, 0]
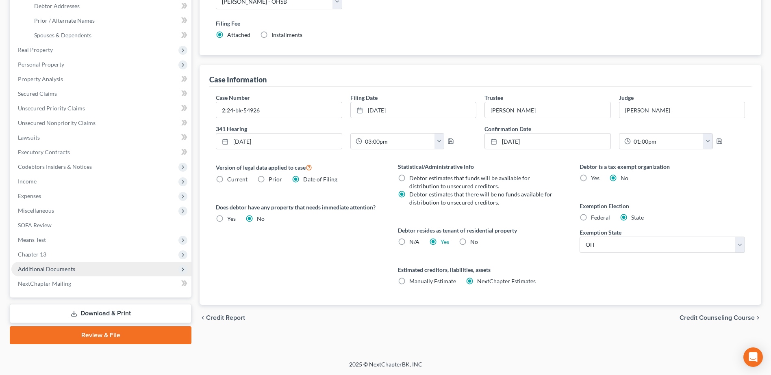
click at [62, 267] on span "Additional Documents" at bounding box center [46, 269] width 57 height 7
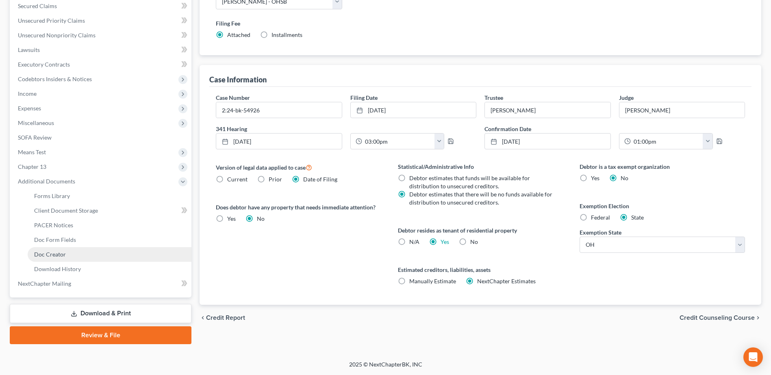
click at [63, 252] on span "Doc Creator" at bounding box center [50, 254] width 32 height 7
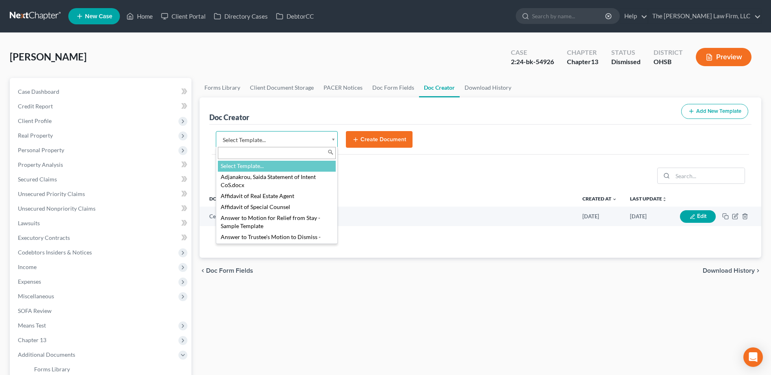
click at [251, 140] on body "Home New Case Client Portal Directory Cases DebtorCC The [PERSON_NAME] Law Firm…" at bounding box center [385, 274] width 771 height 549
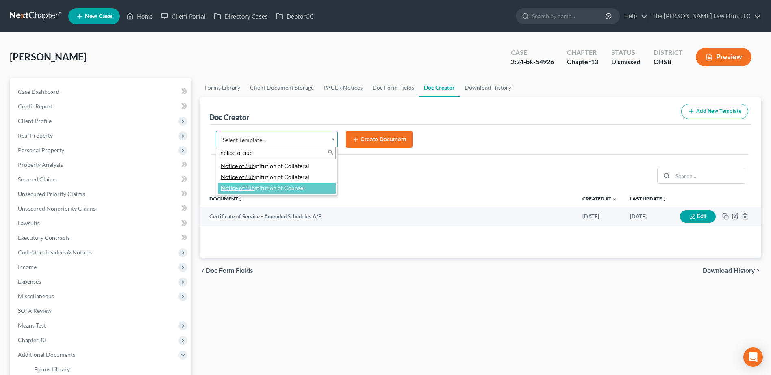
type input "notice of sub"
select select "118164"
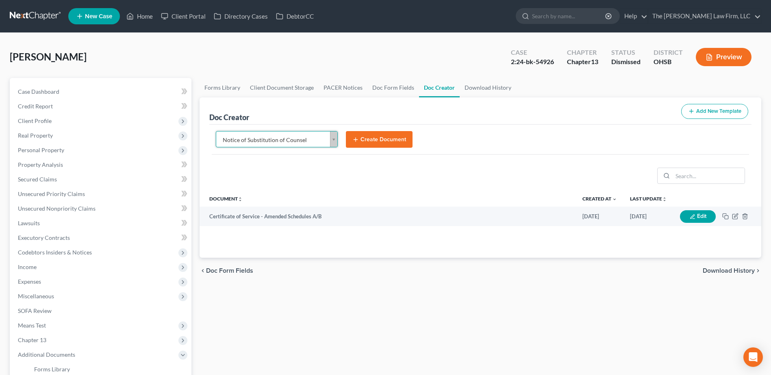
click at [384, 140] on button "Create Document" at bounding box center [379, 139] width 67 height 17
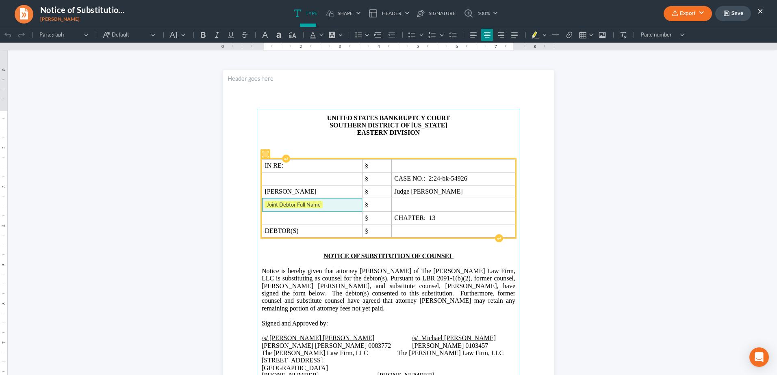
click at [338, 205] on span "Joint Debtor Full Name" at bounding box center [312, 205] width 95 height 8
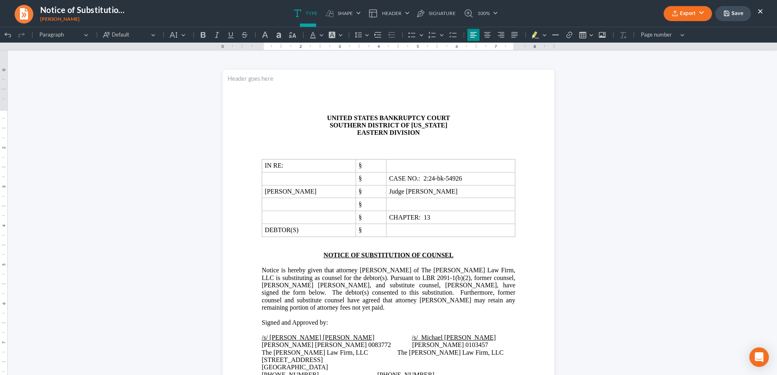
click at [692, 11] on button "Export" at bounding box center [688, 13] width 48 height 15
click at [683, 33] on link "PDF" at bounding box center [686, 33] width 63 height 14
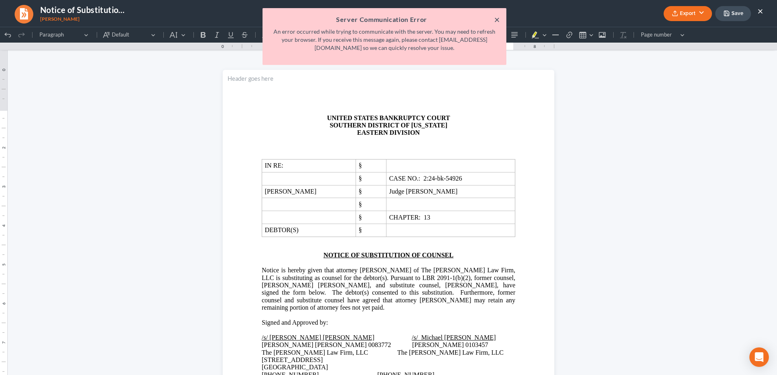
drag, startPoint x: 498, startPoint y: 20, endPoint x: 521, endPoint y: 22, distance: 22.8
click at [498, 20] on button "×" at bounding box center [497, 20] width 6 height 10
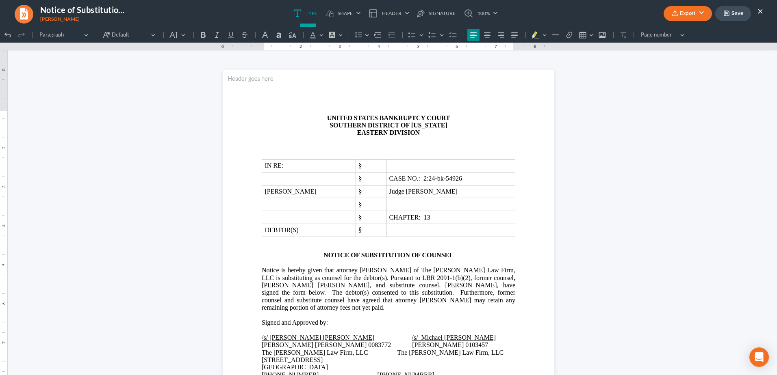
click at [682, 10] on button "Export" at bounding box center [688, 13] width 48 height 15
click at [675, 31] on link "PDF" at bounding box center [686, 33] width 63 height 14
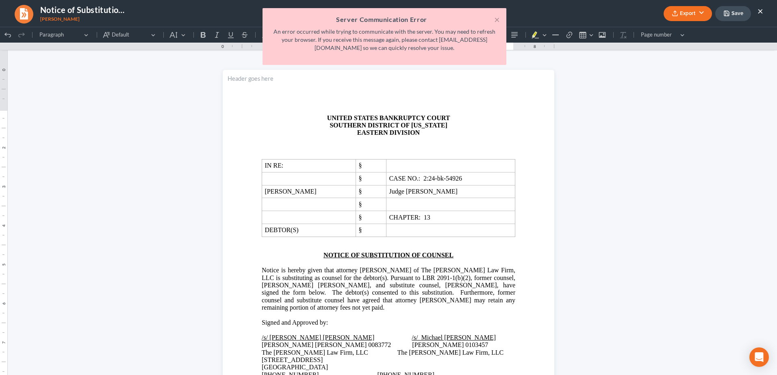
click at [501, 18] on div "× Server Communication Error An error occurred while trying to communicate with…" at bounding box center [385, 36] width 244 height 57
click at [497, 21] on button "×" at bounding box center [497, 20] width 6 height 10
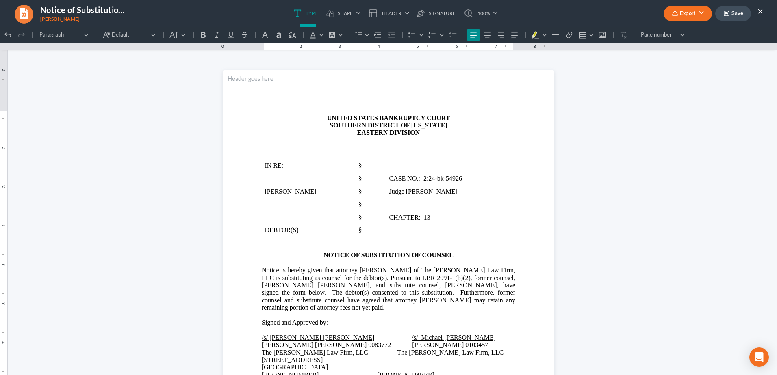
click at [734, 12] on button "Save" at bounding box center [733, 13] width 36 height 15
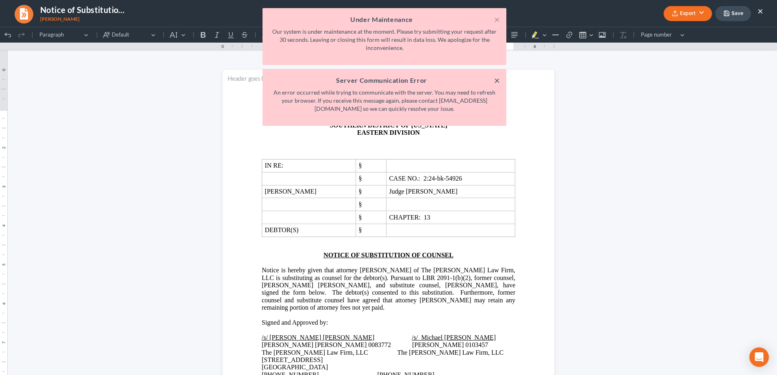
drag, startPoint x: 497, startPoint y: 76, endPoint x: 499, endPoint y: 42, distance: 34.2
click at [497, 76] on button "×" at bounding box center [497, 81] width 6 height 10
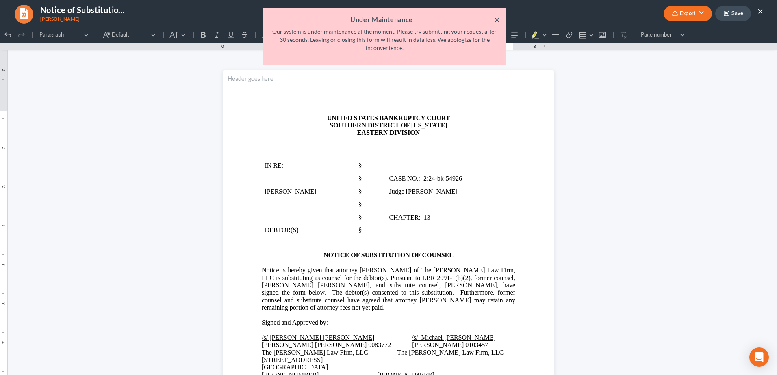
click at [494, 20] on button "×" at bounding box center [497, 20] width 6 height 10
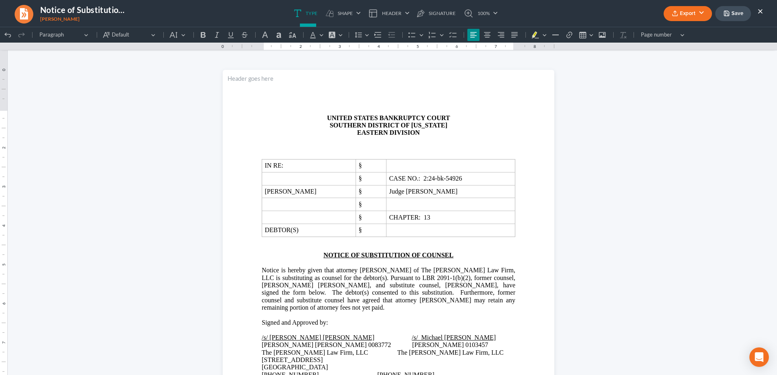
click at [761, 9] on button "×" at bounding box center [760, 11] width 6 height 10
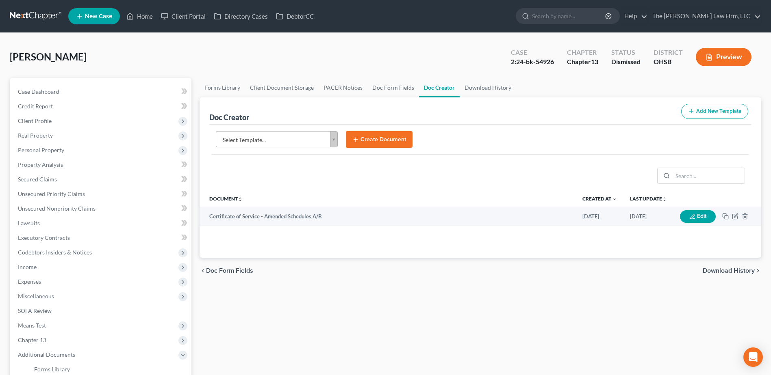
click at [37, 22] on link at bounding box center [36, 16] width 52 height 15
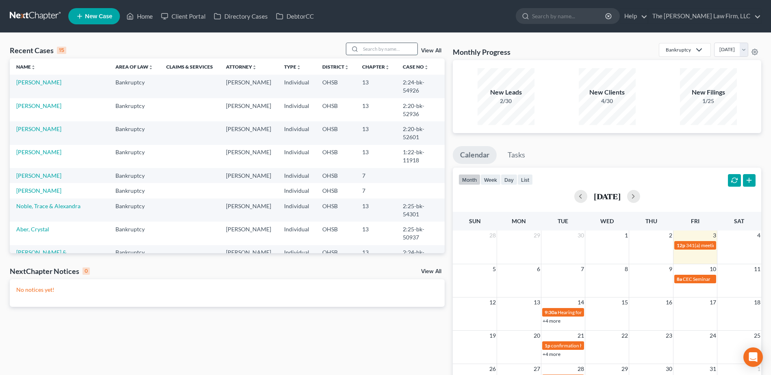
click at [398, 52] on input "search" at bounding box center [388, 49] width 57 height 12
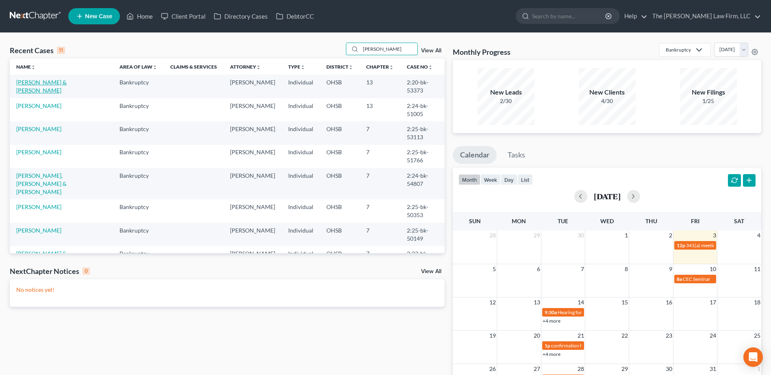
type input "james"
click at [51, 80] on link "[PERSON_NAME] & [PERSON_NAME]" at bounding box center [41, 86] width 50 height 15
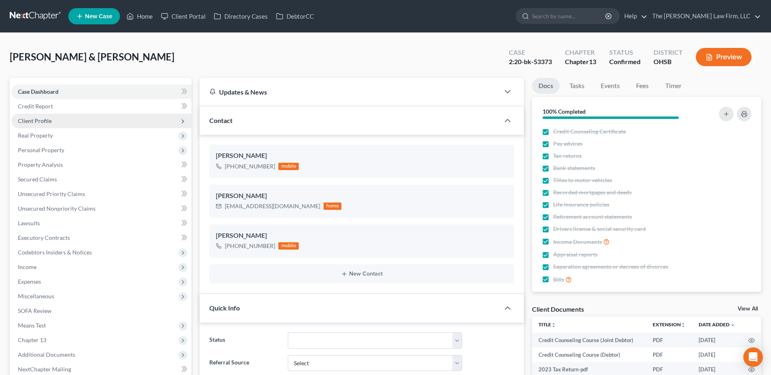
click at [42, 121] on span "Client Profile" at bounding box center [35, 120] width 34 height 7
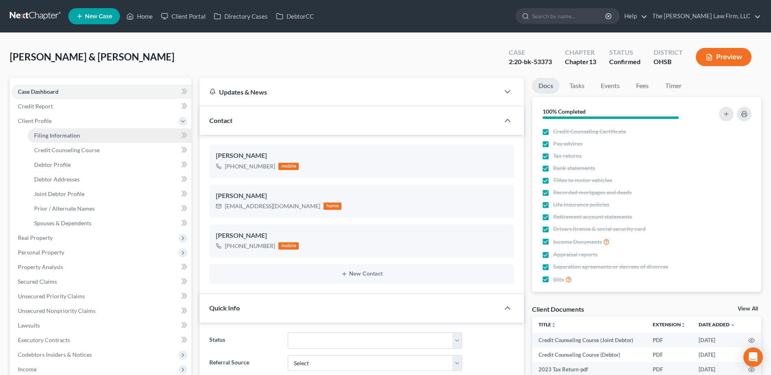
scroll to position [255, 0]
click at [46, 134] on span "Filing Information" at bounding box center [57, 135] width 46 height 7
select select "1"
select select "3"
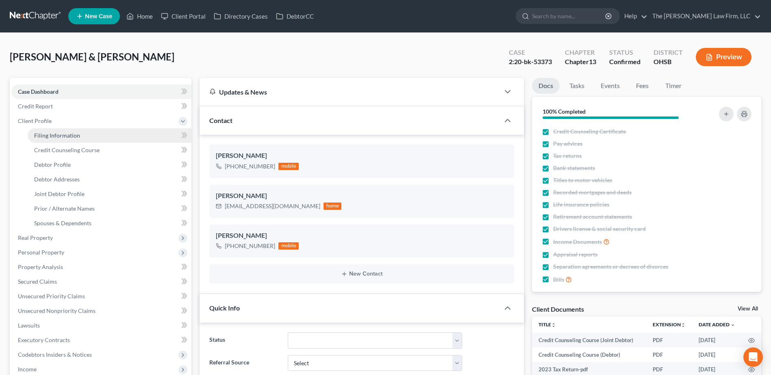
select select "36"
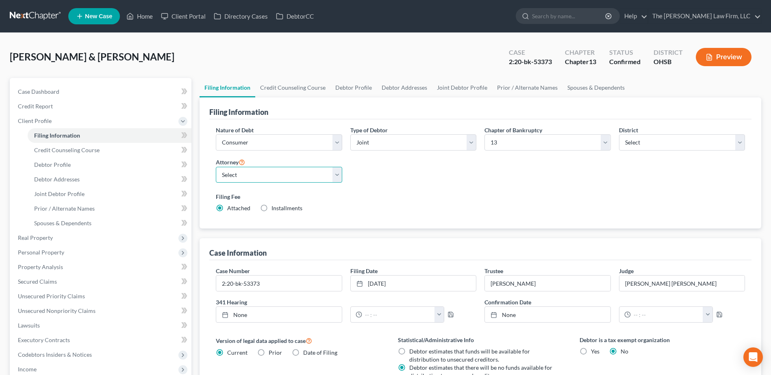
click at [251, 176] on select "Select Michael Jones - OHSB Michael Jones - OHNB Michael Kraig - OHSB" at bounding box center [279, 175] width 126 height 16
select select "2"
click at [216, 167] on select "Select [PERSON_NAME] - OHSB [PERSON_NAME] - OHNB [PERSON_NAME] - OHSB" at bounding box center [279, 175] width 126 height 16
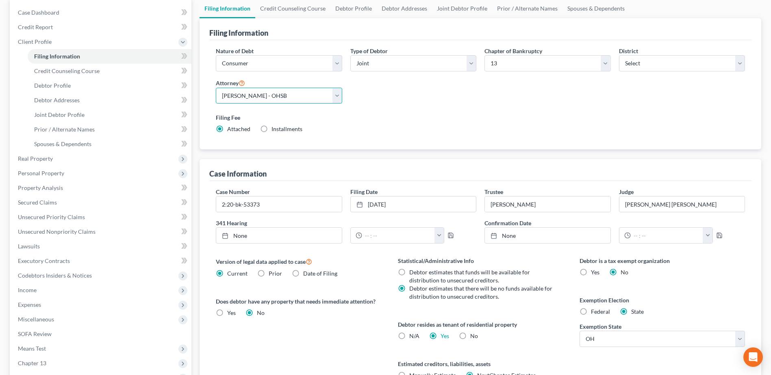
scroll to position [188, 0]
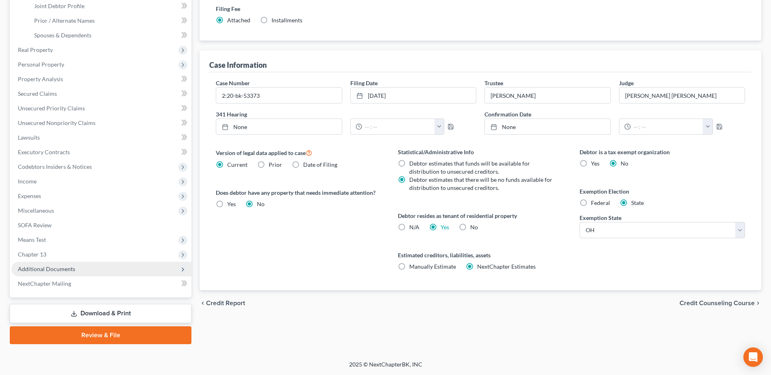
click at [65, 269] on span "Additional Documents" at bounding box center [46, 269] width 57 height 7
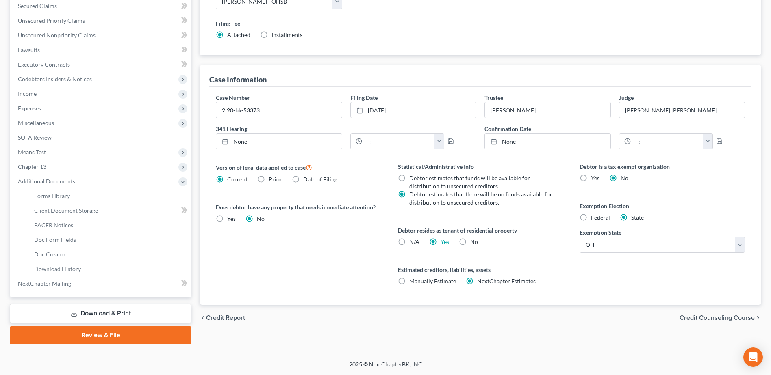
scroll to position [174, 0]
click at [62, 253] on span "Doc Creator" at bounding box center [50, 254] width 32 height 7
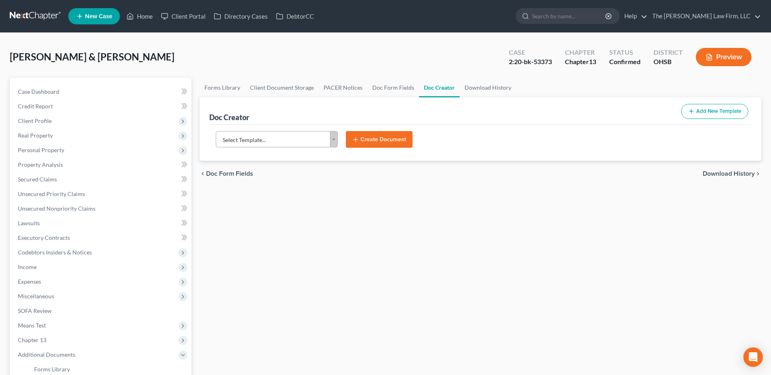
click at [298, 139] on body "Home New Case Client Portal Directory Cases DebtorCC The Jones Law Firm, LLC mj…" at bounding box center [385, 274] width 771 height 549
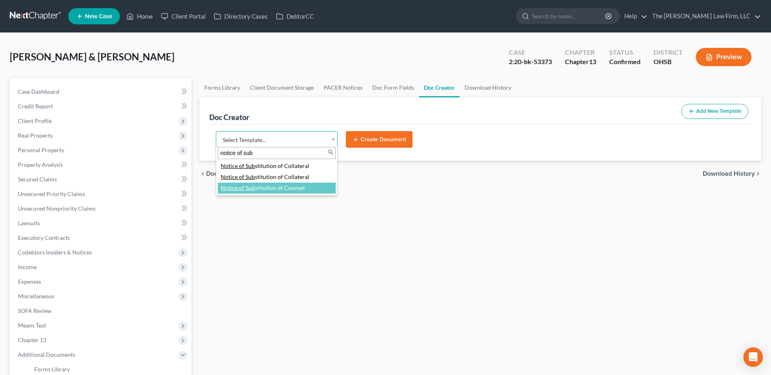
type input "notice of sub"
select select "118164"
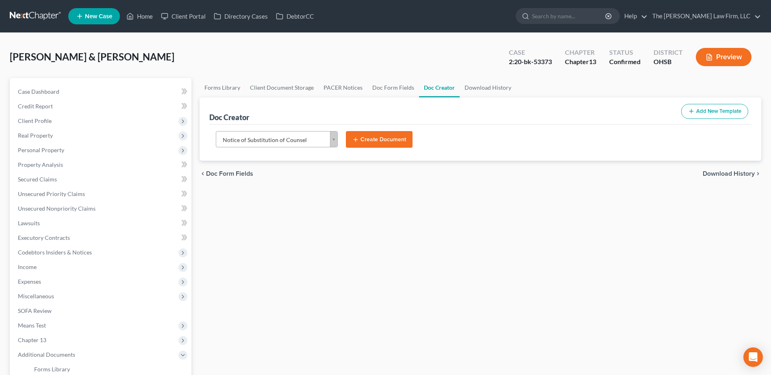
click at [361, 140] on button "Create Document" at bounding box center [379, 139] width 67 height 17
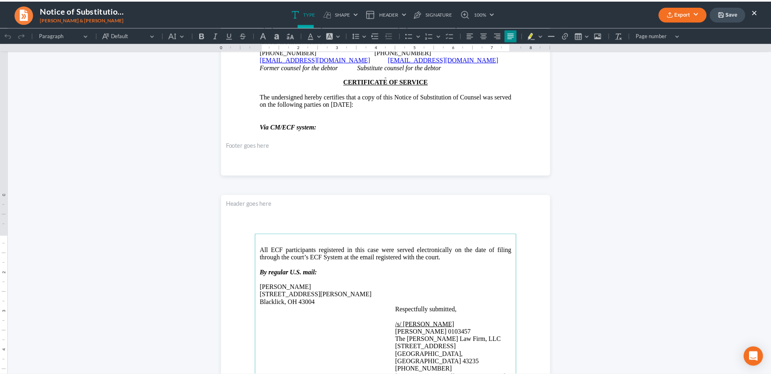
scroll to position [203, 0]
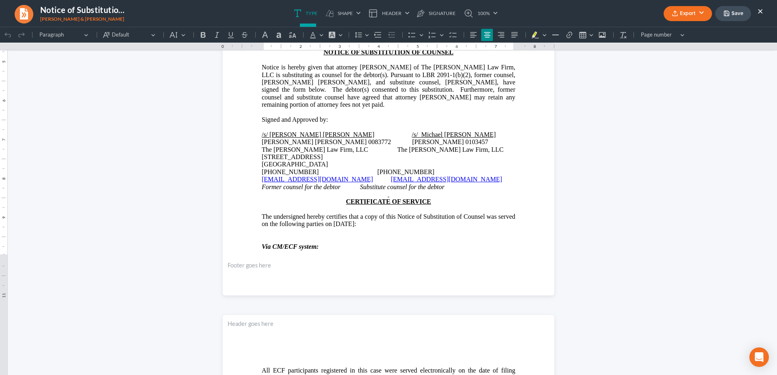
click at [692, 17] on button "Export" at bounding box center [688, 13] width 48 height 15
click at [675, 32] on link "PDF" at bounding box center [686, 33] width 63 height 14
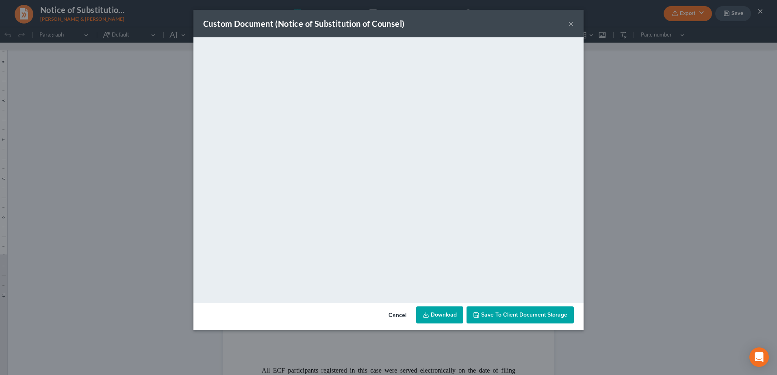
click at [435, 316] on link "Download" at bounding box center [439, 315] width 47 height 17
click at [569, 23] on button "×" at bounding box center [571, 24] width 6 height 10
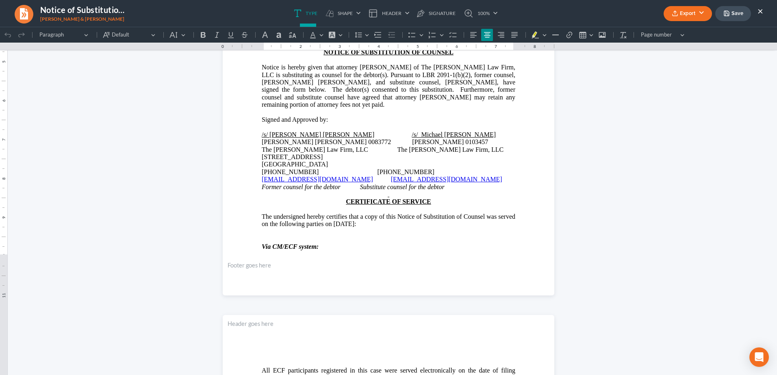
drag, startPoint x: 733, startPoint y: 9, endPoint x: 679, endPoint y: 15, distance: 53.5
click at [732, 9] on button "Save" at bounding box center [733, 13] width 36 height 15
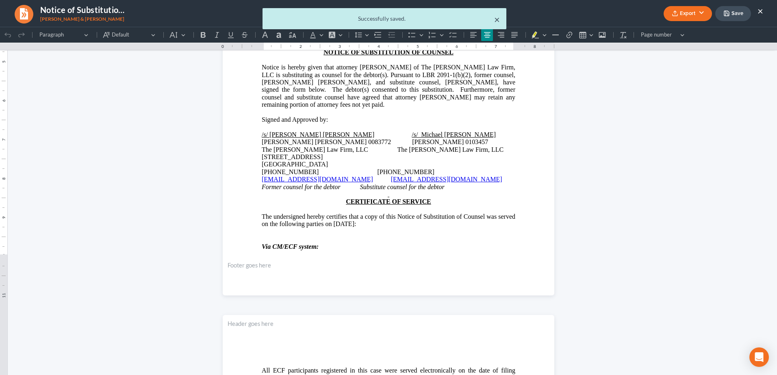
click at [496, 18] on button "×" at bounding box center [497, 20] width 6 height 10
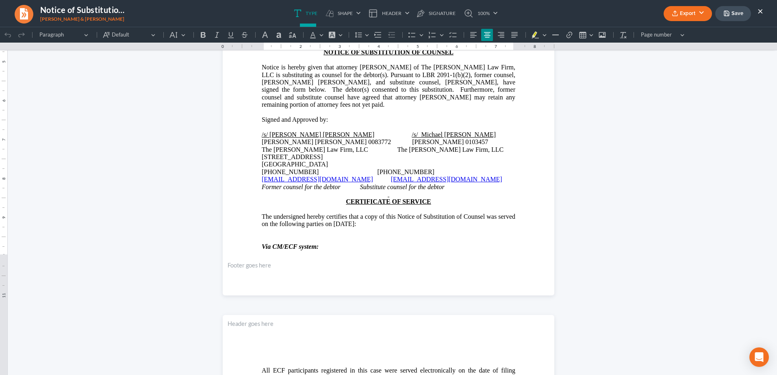
click at [759, 12] on button "×" at bounding box center [760, 11] width 6 height 10
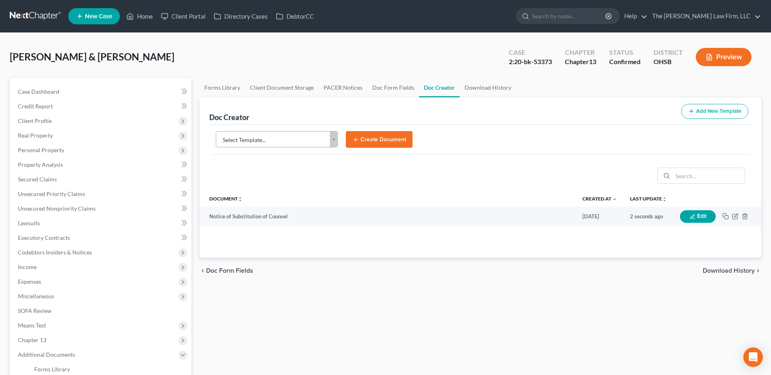
click at [34, 15] on link at bounding box center [36, 16] width 52 height 15
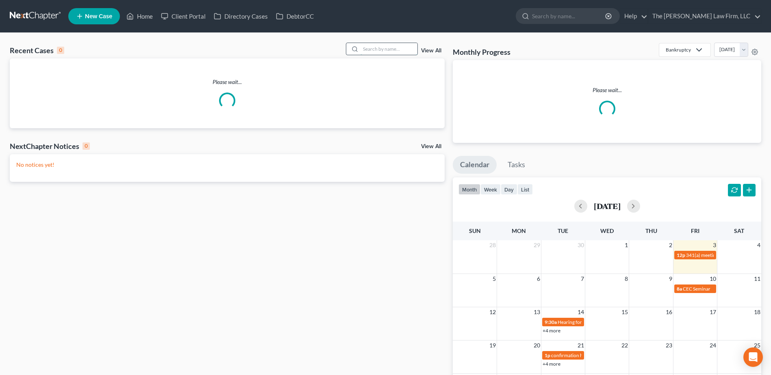
click at [374, 51] on input "search" at bounding box center [388, 49] width 57 height 12
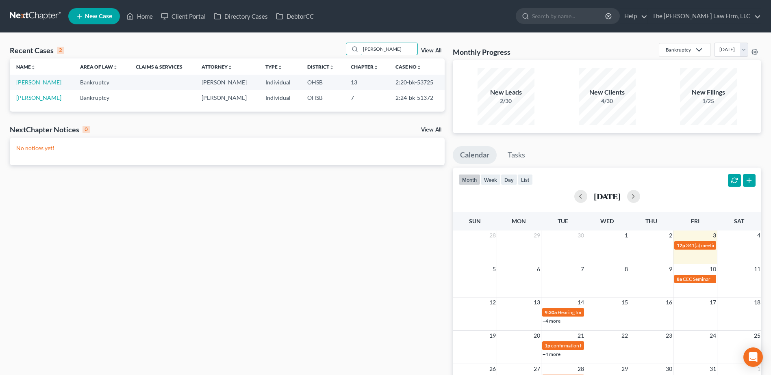
type input "[PERSON_NAME]"
click at [37, 83] on link "[PERSON_NAME]" at bounding box center [38, 82] width 45 height 7
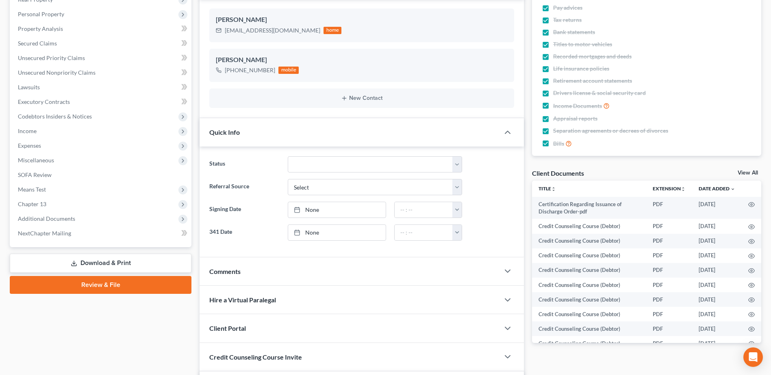
scroll to position [244, 0]
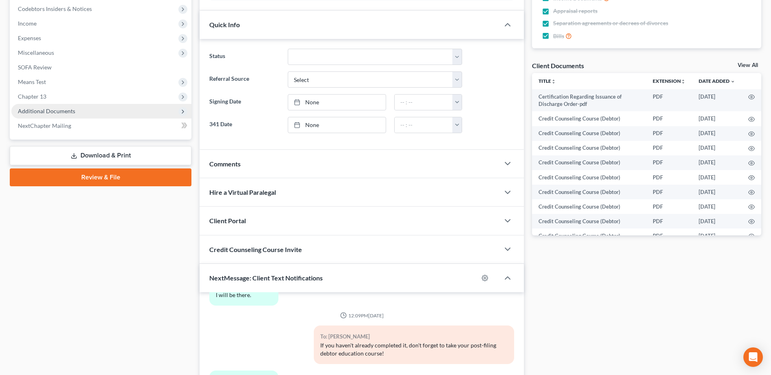
click at [61, 108] on span "Additional Documents" at bounding box center [46, 111] width 57 height 7
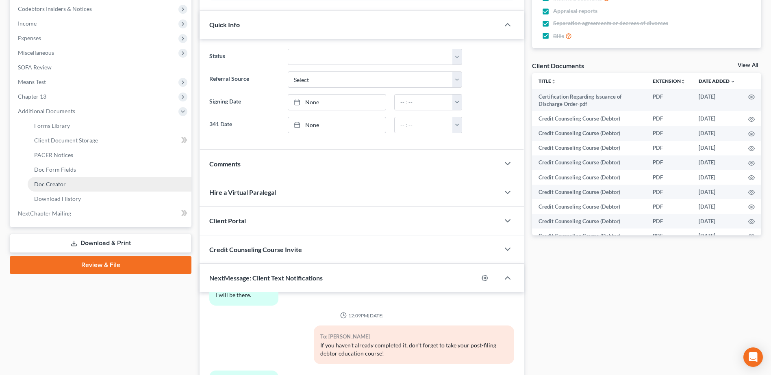
click at [66, 182] on link "Doc Creator" at bounding box center [110, 184] width 164 height 15
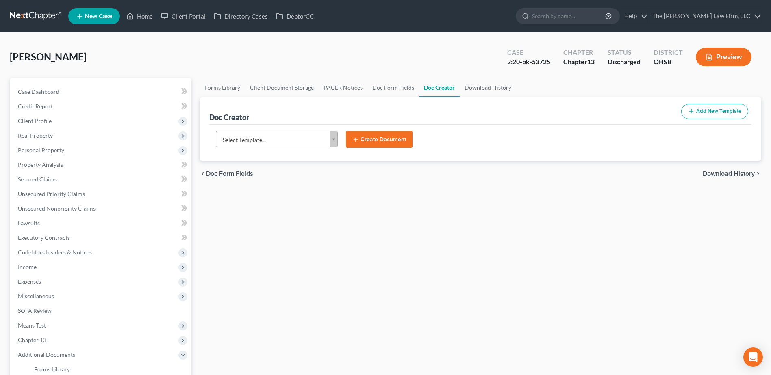
click at [291, 148] on div "Select Template... Select Template... Adjanakrou, Saida Statement of Intent CoS…" at bounding box center [277, 139] width 130 height 17
click at [282, 139] on body "Home New Case Client Portal Directory Cases DebtorCC The Jones Law Firm, LLC mj…" at bounding box center [385, 274] width 771 height 549
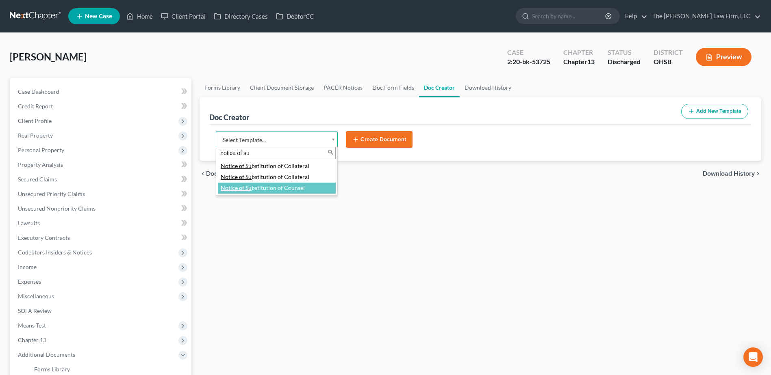
type input "notice of su"
select select "118164"
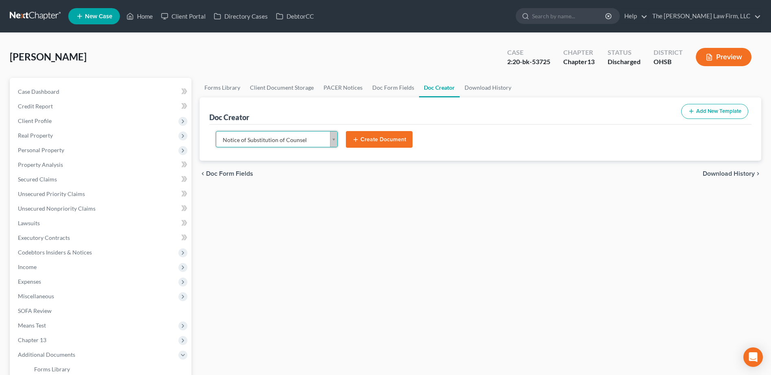
click at [384, 137] on button "Create Document" at bounding box center [379, 139] width 67 height 17
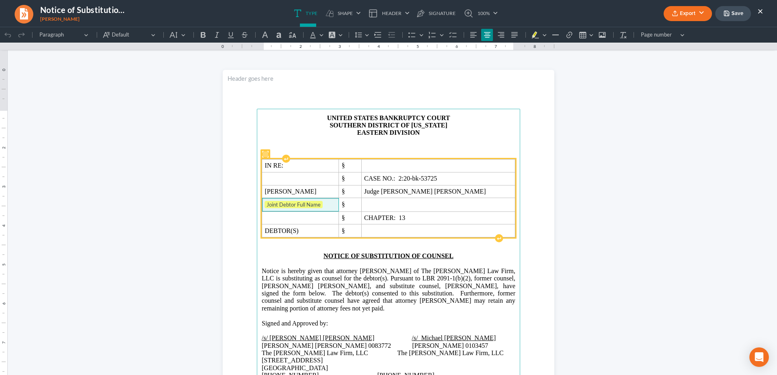
click at [339, 210] on td "Joint Debtor Full Name" at bounding box center [300, 204] width 77 height 13
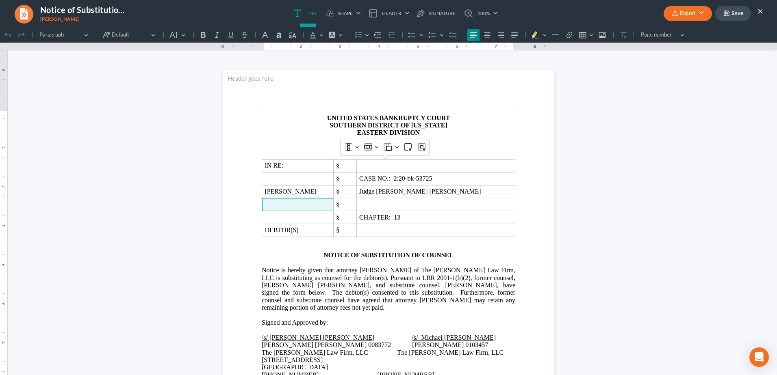
drag, startPoint x: 695, startPoint y: 15, endPoint x: 692, endPoint y: 19, distance: 4.3
click at [695, 15] on button "Export" at bounding box center [688, 13] width 48 height 15
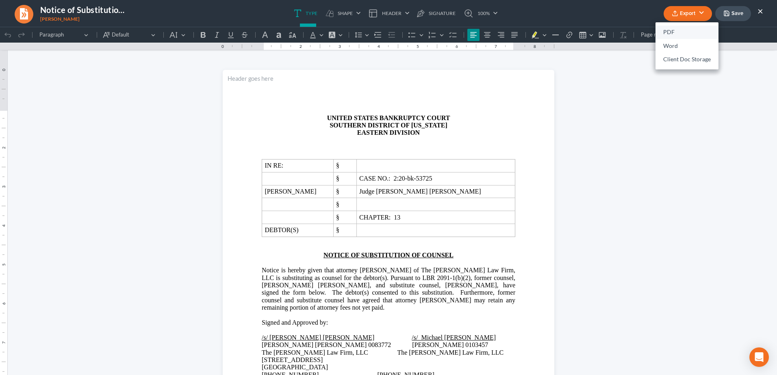
click at [675, 31] on link "PDF" at bounding box center [686, 33] width 63 height 14
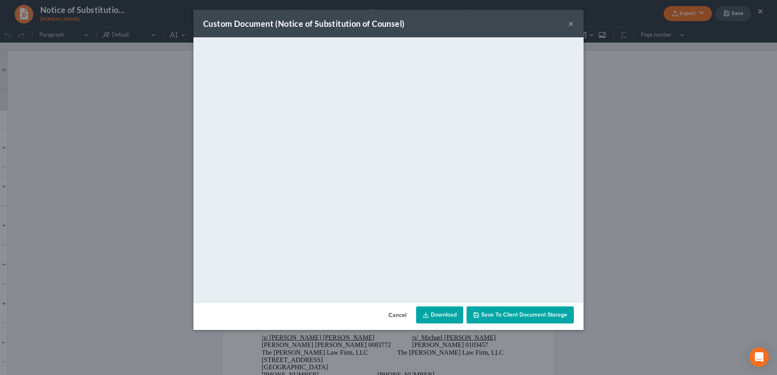
click at [496, 315] on span "Save to Client Document Storage" at bounding box center [524, 315] width 86 height 7
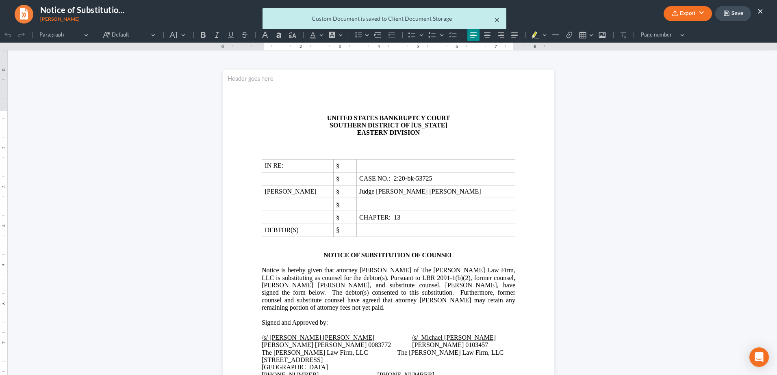
click at [498, 20] on button "×" at bounding box center [497, 20] width 6 height 10
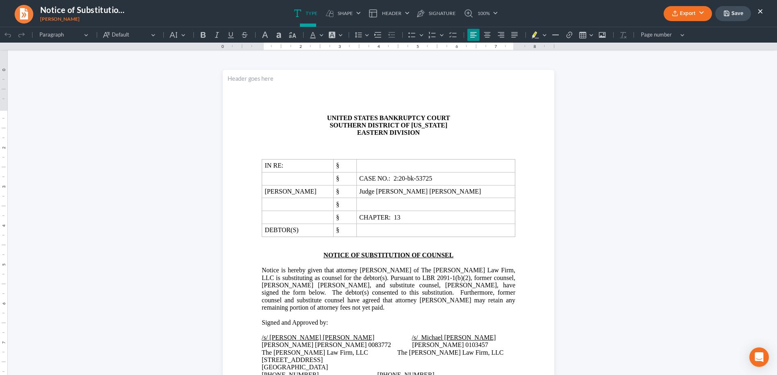
click at [681, 15] on button "Export" at bounding box center [688, 13] width 48 height 15
click at [676, 28] on link "PDF" at bounding box center [686, 33] width 63 height 14
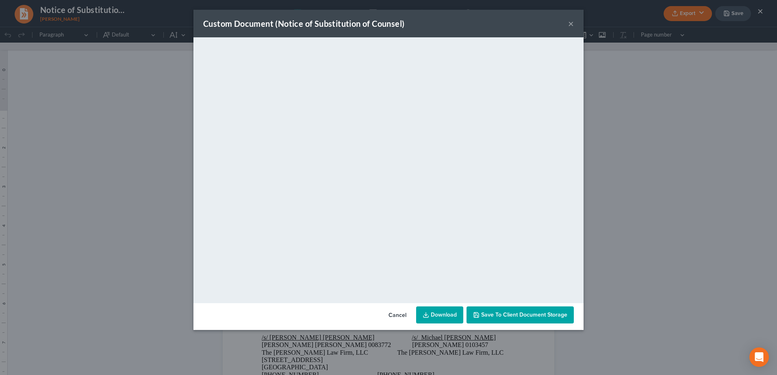
click at [438, 317] on link "Download" at bounding box center [439, 315] width 47 height 17
click at [569, 22] on button "×" at bounding box center [571, 24] width 6 height 10
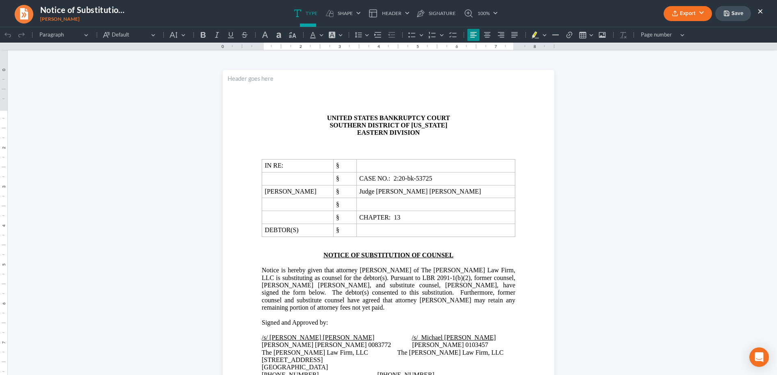
click at [736, 12] on button "Save" at bounding box center [733, 13] width 36 height 15
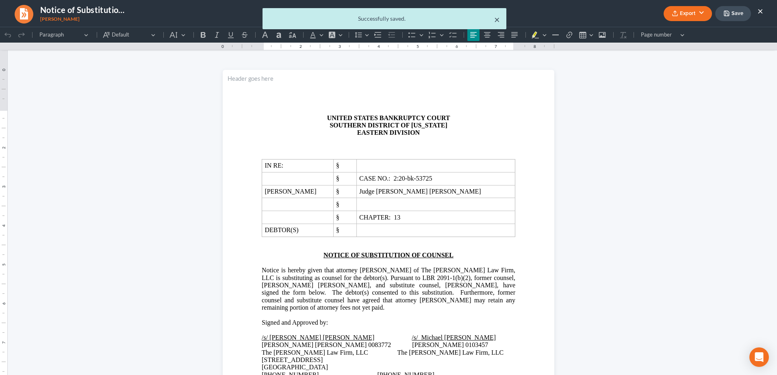
click at [497, 19] on button "×" at bounding box center [497, 20] width 6 height 10
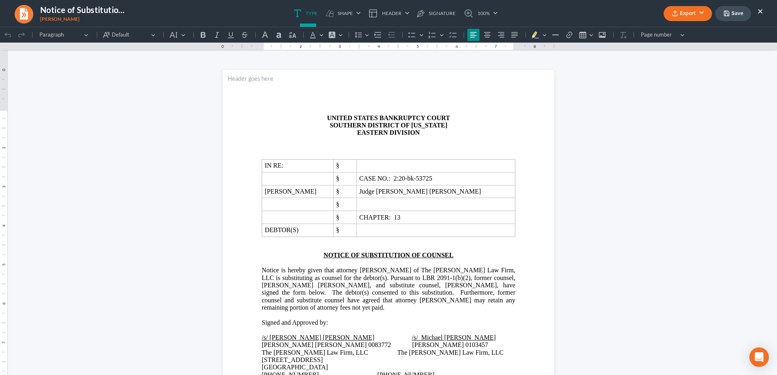
click at [761, 12] on button "×" at bounding box center [760, 11] width 6 height 10
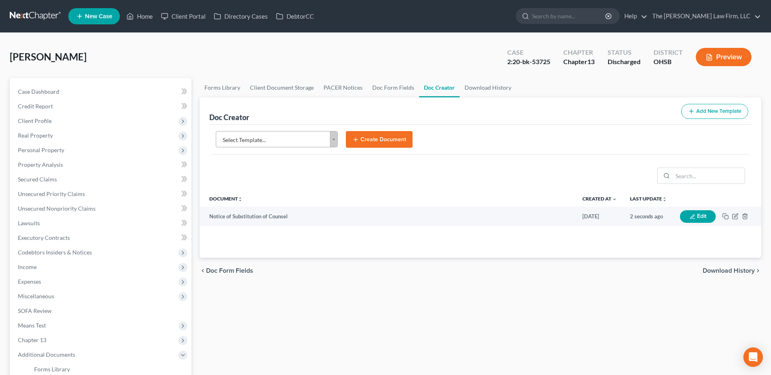
click at [41, 8] on nav "Home New Case Client Portal Directory Cases DebtorCC The Jones Law Firm, LLC mj…" at bounding box center [385, 16] width 771 height 33
click at [43, 14] on link at bounding box center [36, 16] width 52 height 15
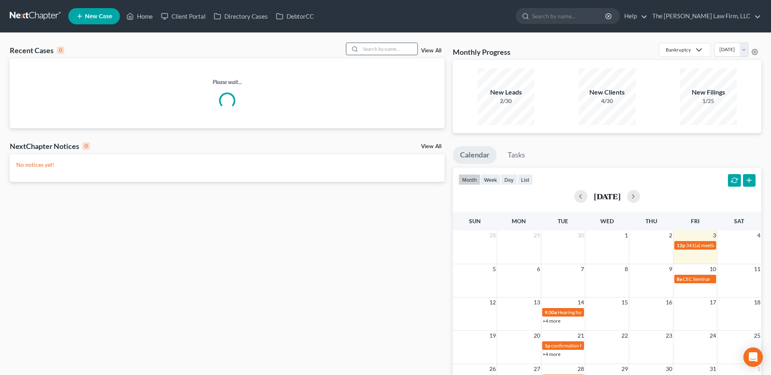
click at [395, 52] on input "search" at bounding box center [388, 49] width 57 height 12
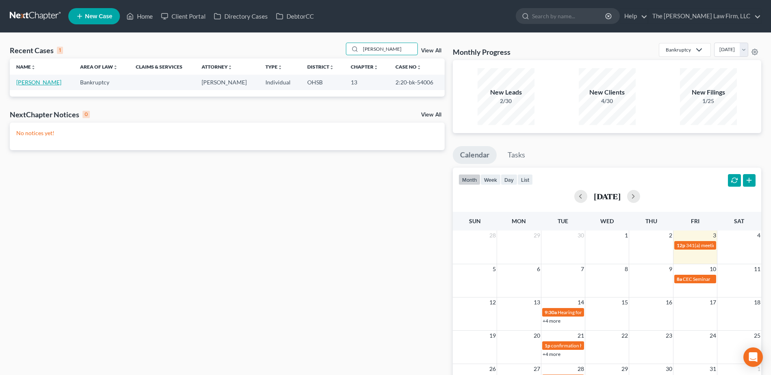
type input "[PERSON_NAME]"
click at [36, 83] on link "[PERSON_NAME]" at bounding box center [38, 82] width 45 height 7
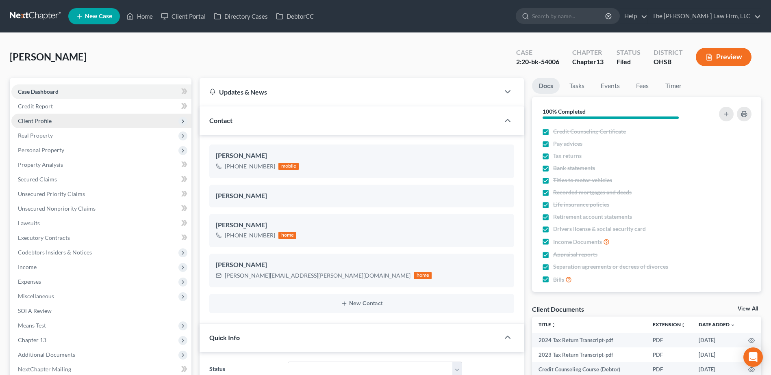
click at [42, 120] on span "Client Profile" at bounding box center [35, 120] width 34 height 7
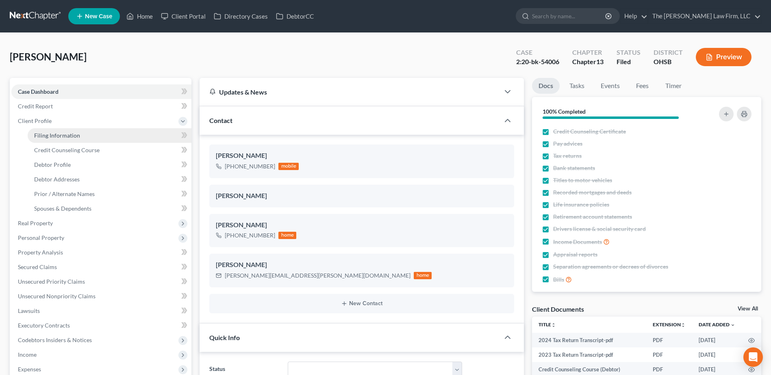
click at [47, 132] on span "Filing Information" at bounding box center [57, 135] width 46 height 7
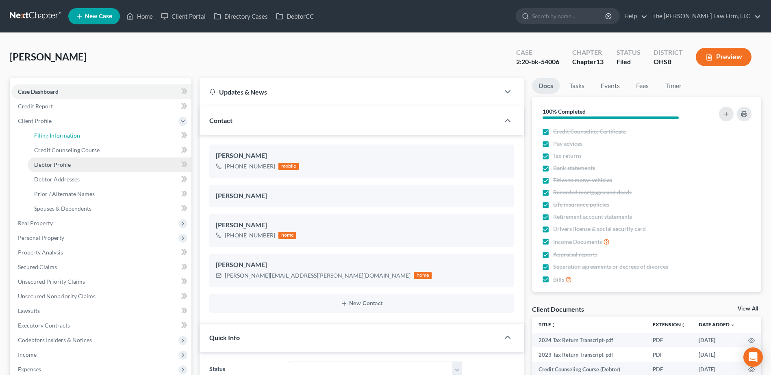
select select "1"
select select "0"
select select "3"
select select "36"
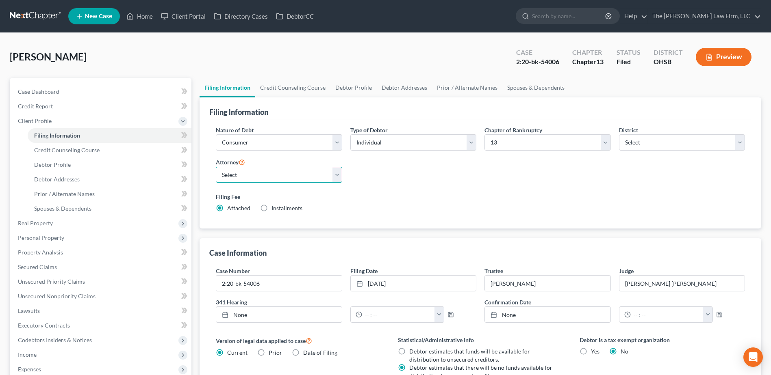
click at [241, 178] on select "Select [PERSON_NAME] - OHSB [PERSON_NAME] - OHNB [PERSON_NAME] - OHSB" at bounding box center [279, 175] width 126 height 16
select select "2"
click at [216, 167] on select "Select [PERSON_NAME] - OHSB [PERSON_NAME] - OHNB [PERSON_NAME] - OHSB" at bounding box center [279, 175] width 126 height 16
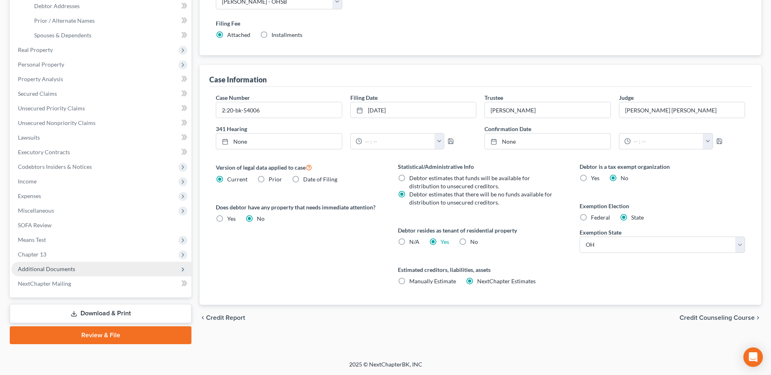
click at [77, 269] on span "Additional Documents" at bounding box center [101, 269] width 180 height 15
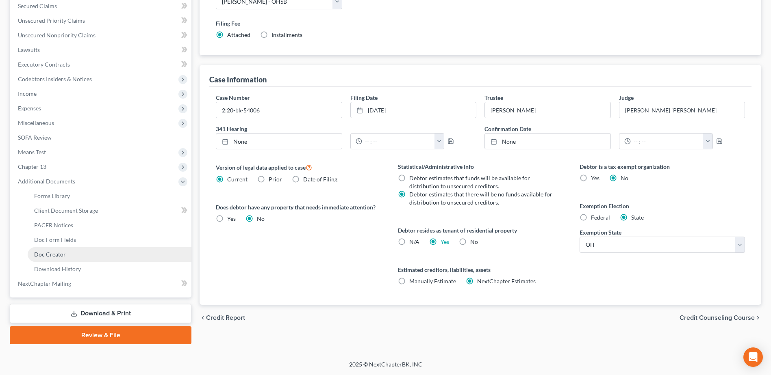
click at [63, 253] on span "Doc Creator" at bounding box center [50, 254] width 32 height 7
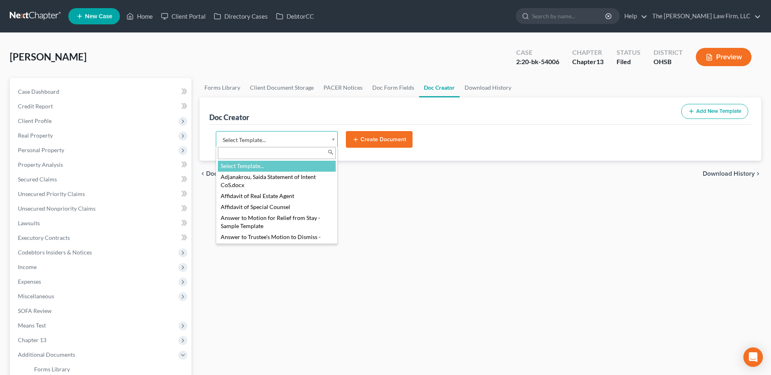
click at [275, 145] on body "Home New Case Client Portal Directory Cases DebtorCC The [PERSON_NAME] Law Firm…" at bounding box center [385, 274] width 771 height 549
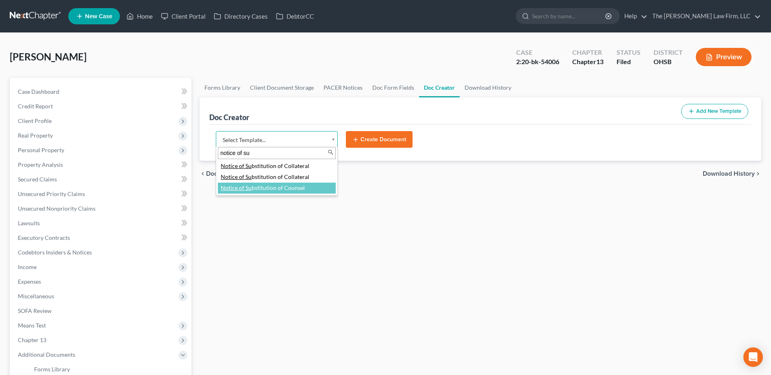
type input "notice of su"
select select "118164"
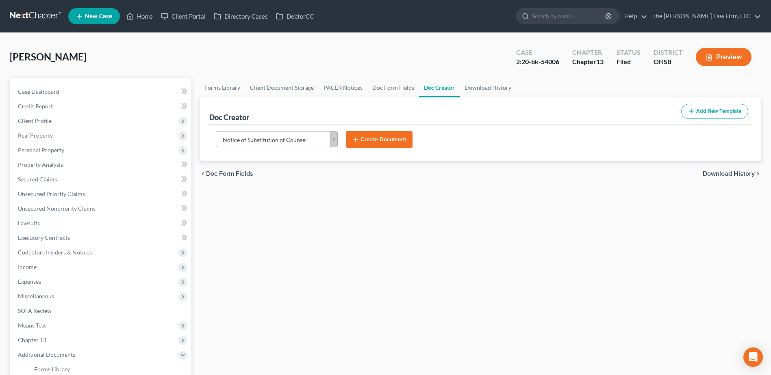
click at [388, 143] on button "Create Document" at bounding box center [379, 139] width 67 height 17
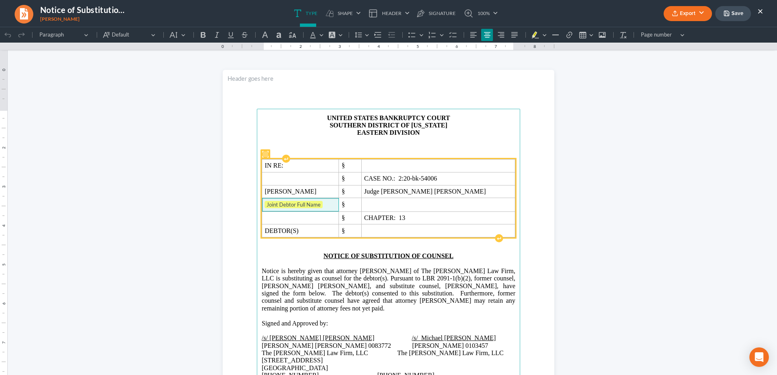
click at [336, 205] on span "Joint Debtor Full Name" at bounding box center [301, 205] width 72 height 8
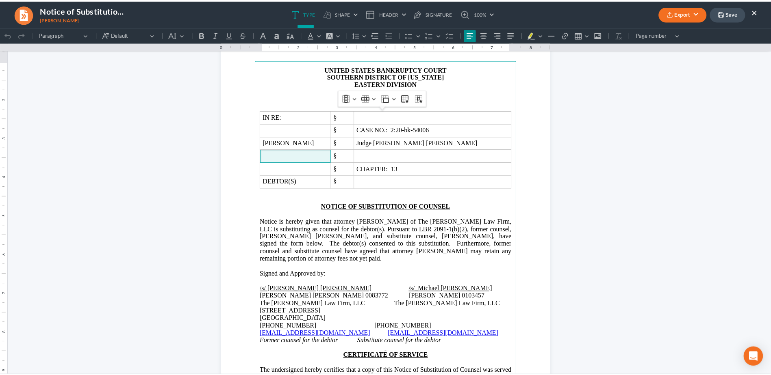
scroll to position [163, 0]
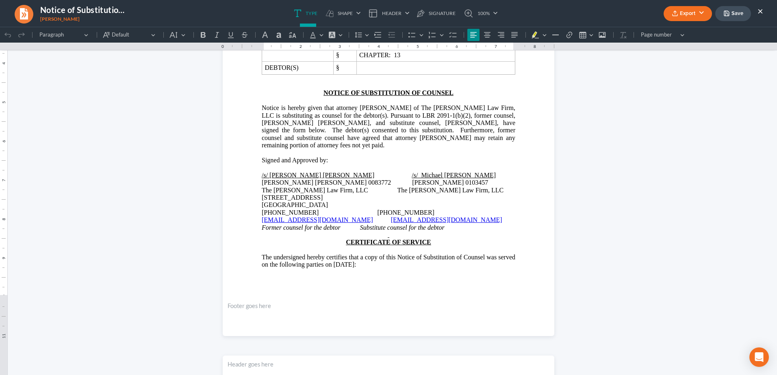
click at [686, 6] on button "Export" at bounding box center [688, 13] width 48 height 15
click at [681, 32] on link "PDF" at bounding box center [686, 33] width 63 height 14
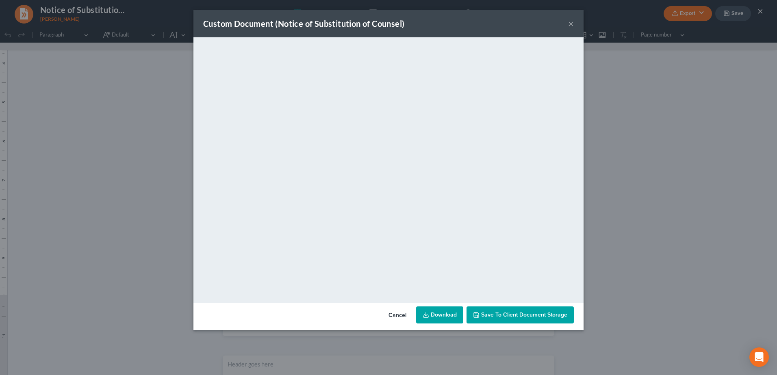
click at [431, 314] on link "Download" at bounding box center [439, 315] width 47 height 17
click at [570, 24] on button "×" at bounding box center [571, 24] width 6 height 10
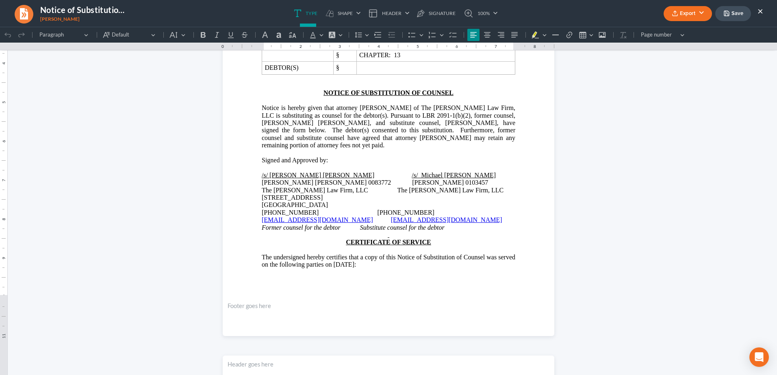
click at [733, 13] on button "Save" at bounding box center [733, 13] width 36 height 15
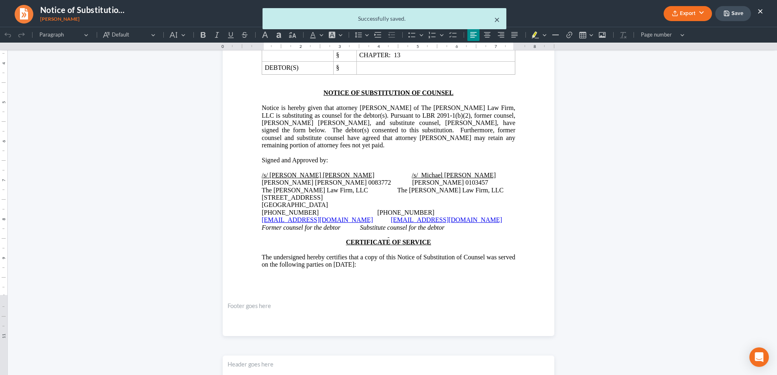
click at [499, 18] on button "×" at bounding box center [497, 20] width 6 height 10
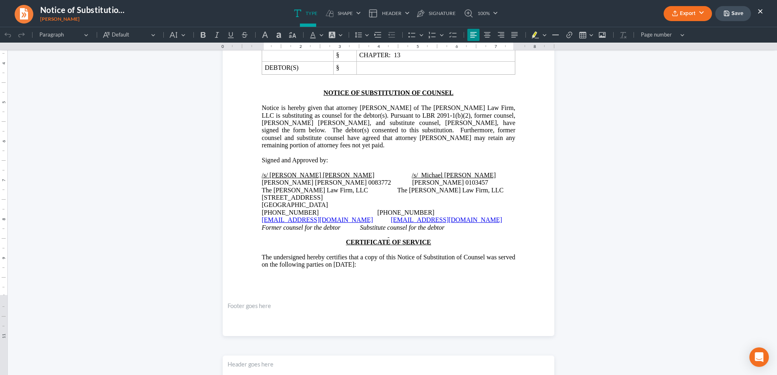
click at [764, 11] on div "Export PDF Word Client Doc Storage Save ×" at bounding box center [713, 13] width 116 height 17
click at [762, 9] on button "×" at bounding box center [760, 11] width 6 height 10
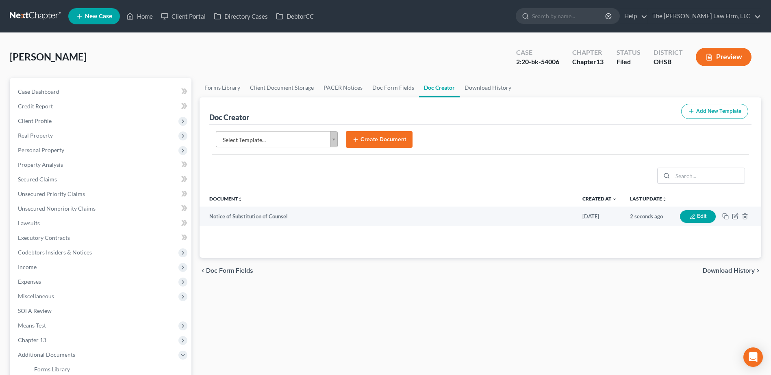
click at [32, 19] on link at bounding box center [36, 16] width 52 height 15
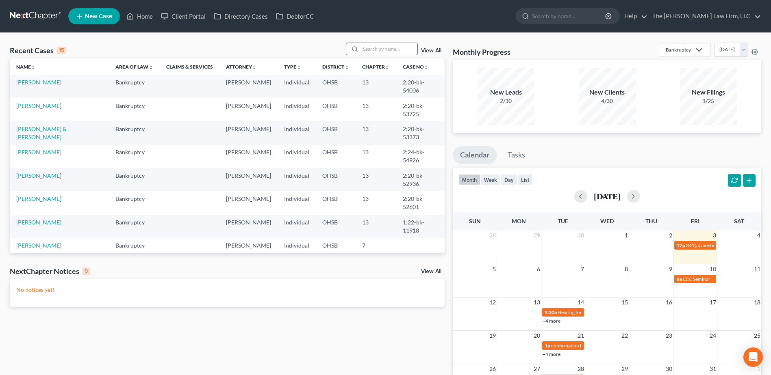
click at [371, 48] on input "search" at bounding box center [388, 49] width 57 height 12
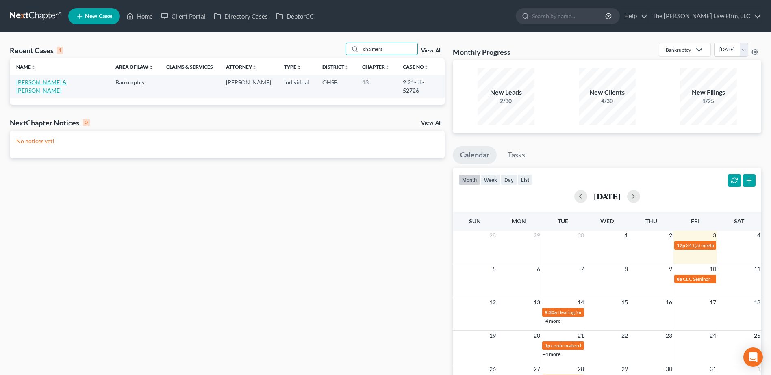
type input "chalmers"
click at [30, 82] on link "[PERSON_NAME] & [PERSON_NAME]" at bounding box center [41, 86] width 50 height 15
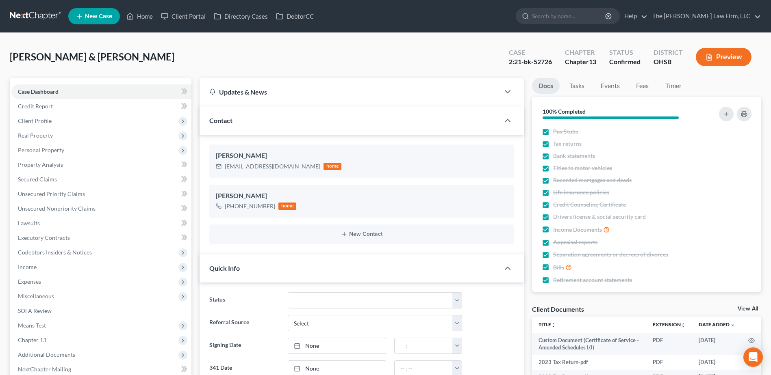
scroll to position [203, 0]
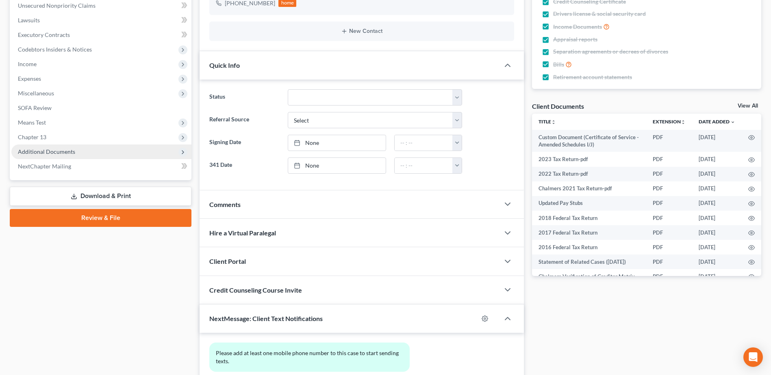
click at [46, 154] on span "Additional Documents" at bounding box center [46, 151] width 57 height 7
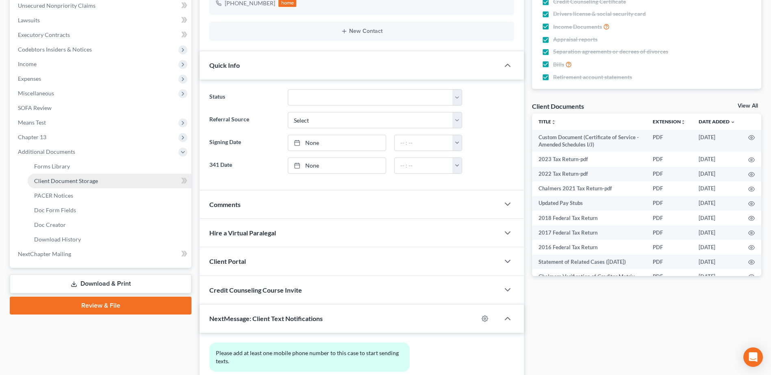
scroll to position [922, 0]
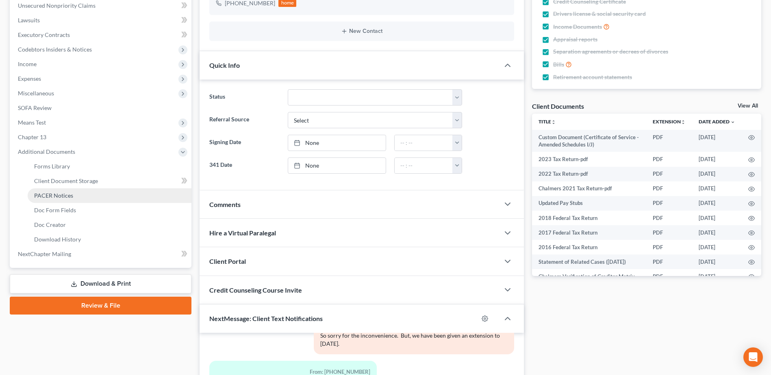
click at [48, 193] on span "PACER Notices" at bounding box center [53, 195] width 39 height 7
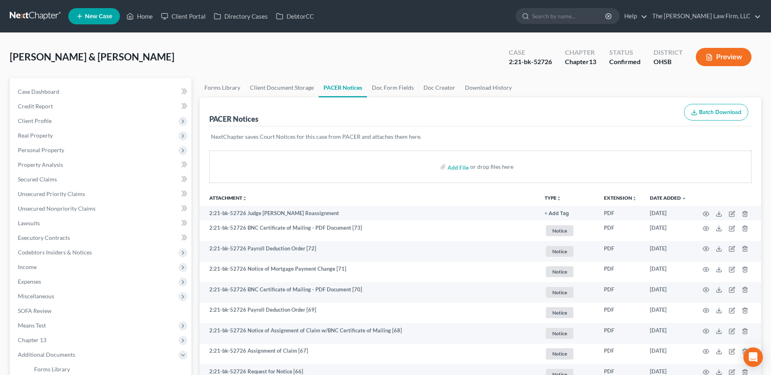
click at [17, 13] on link at bounding box center [36, 16] width 52 height 15
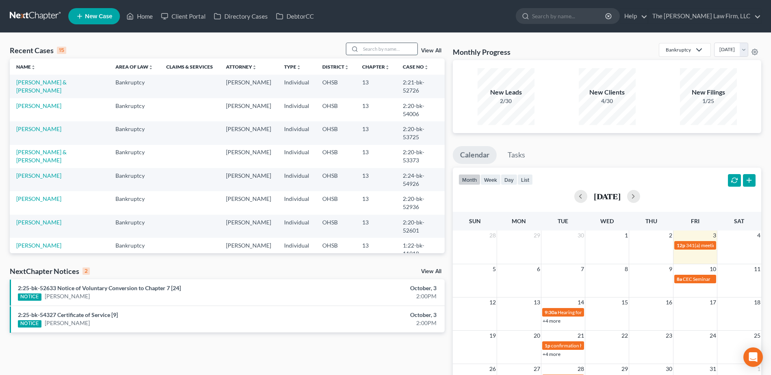
click at [393, 47] on input "search" at bounding box center [388, 49] width 57 height 12
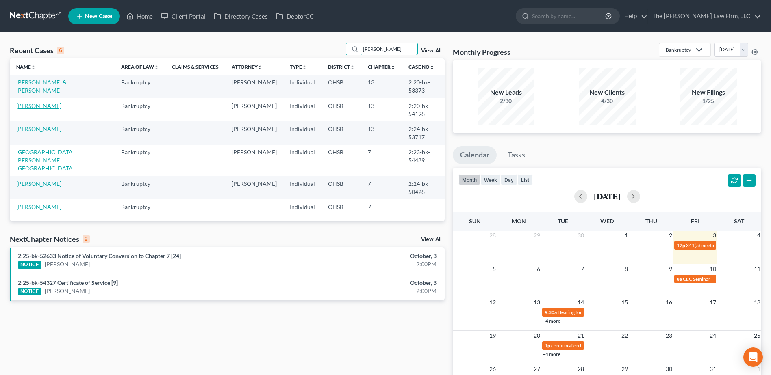
type input "[PERSON_NAME]"
click at [46, 102] on link "[PERSON_NAME]" at bounding box center [38, 105] width 45 height 7
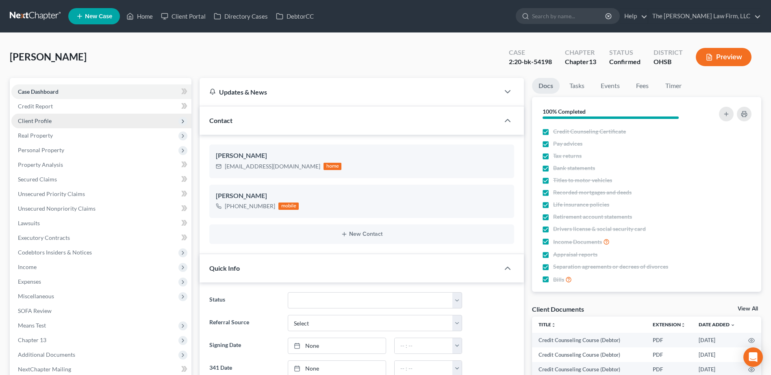
click at [41, 121] on span "Client Profile" at bounding box center [35, 120] width 34 height 7
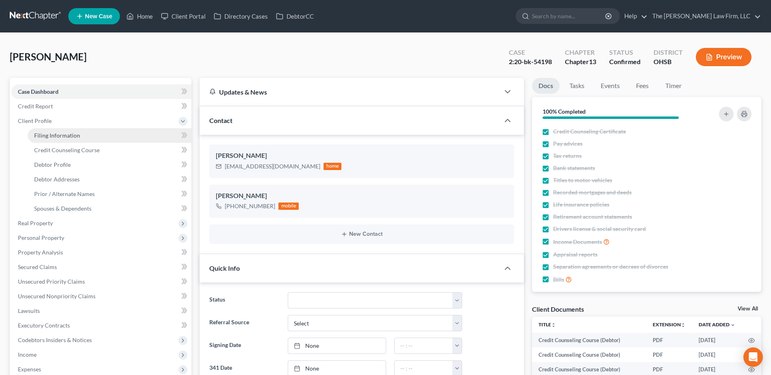
click at [44, 133] on span "Filing Information" at bounding box center [57, 135] width 46 height 7
select select "1"
select select "0"
select select "3"
select select "36"
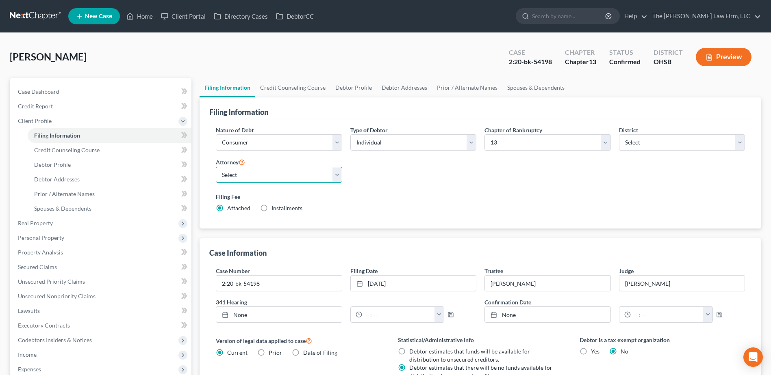
click at [247, 181] on select "Select [PERSON_NAME] - OHSB [PERSON_NAME] - OHNB [PERSON_NAME] - OHSB" at bounding box center [279, 175] width 126 height 16
select select "2"
click at [216, 167] on select "Select [PERSON_NAME] - OHSB [PERSON_NAME] - OHNB [PERSON_NAME] - OHSB" at bounding box center [279, 175] width 126 height 16
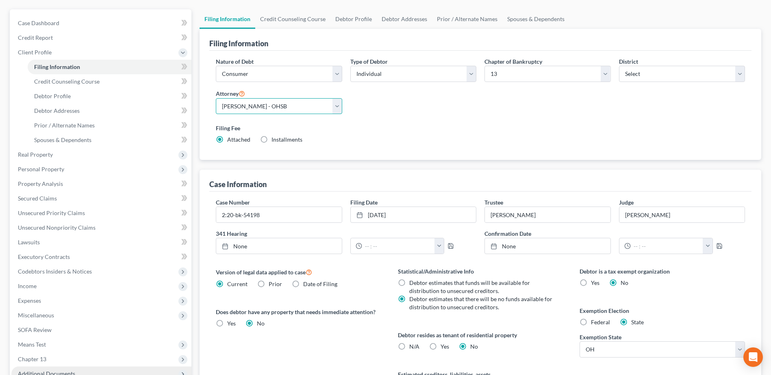
scroll to position [174, 0]
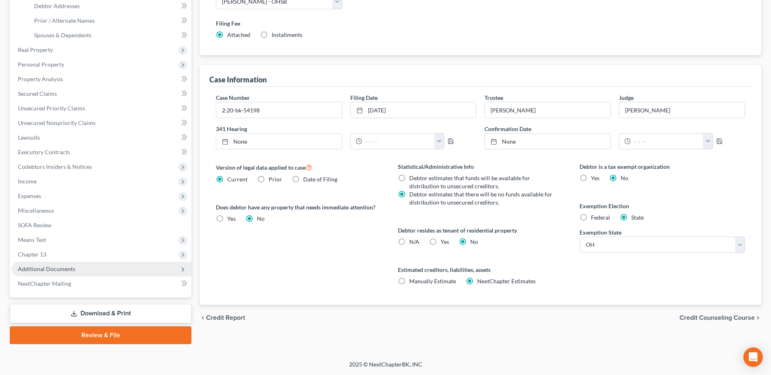
click at [74, 267] on span "Additional Documents" at bounding box center [101, 269] width 180 height 15
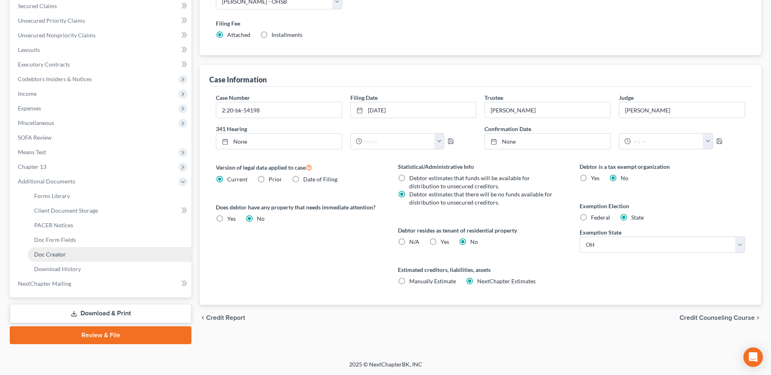
click at [64, 254] on span "Doc Creator" at bounding box center [50, 254] width 32 height 7
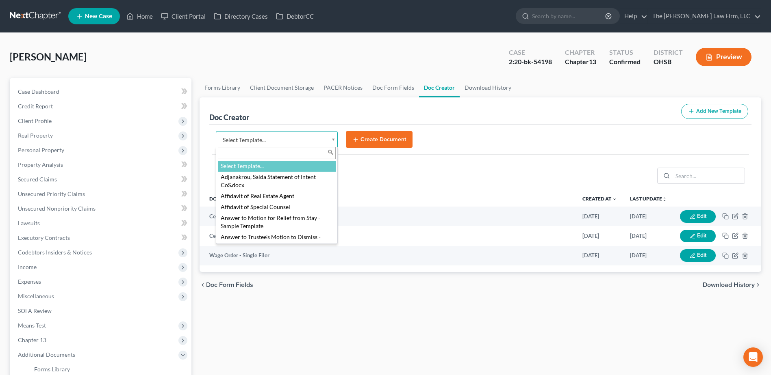
click at [291, 137] on body "Home New Case Client Portal Directory Cases DebtorCC The [PERSON_NAME] Law Firm…" at bounding box center [385, 274] width 771 height 549
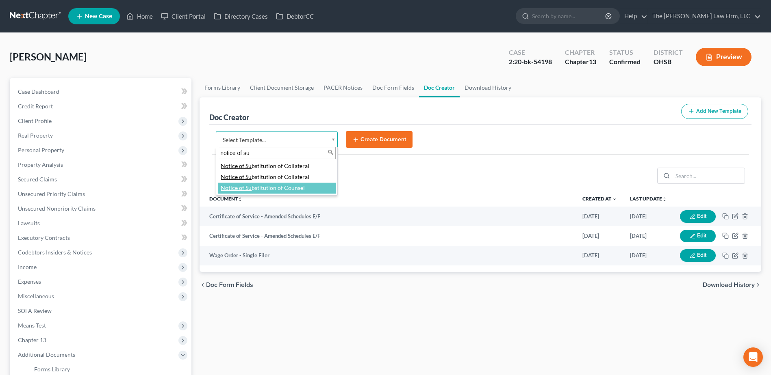
type input "notice of su"
select select "118164"
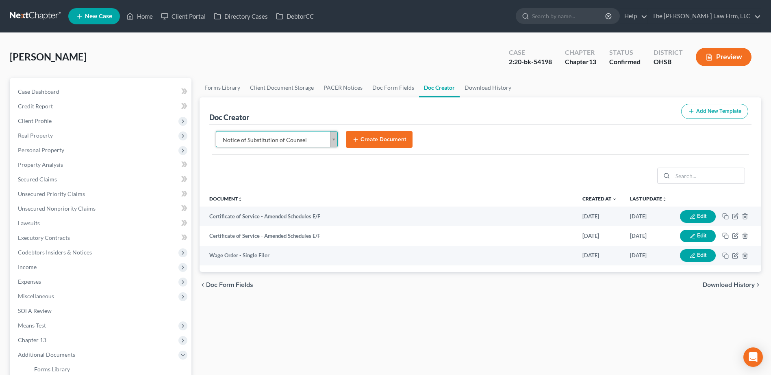
click at [376, 149] on form "Notice of Substitution of Counsel Select Template... [PERSON_NAME], Saida State…" at bounding box center [480, 143] width 537 height 24
click at [377, 143] on button "Create Document" at bounding box center [379, 139] width 67 height 17
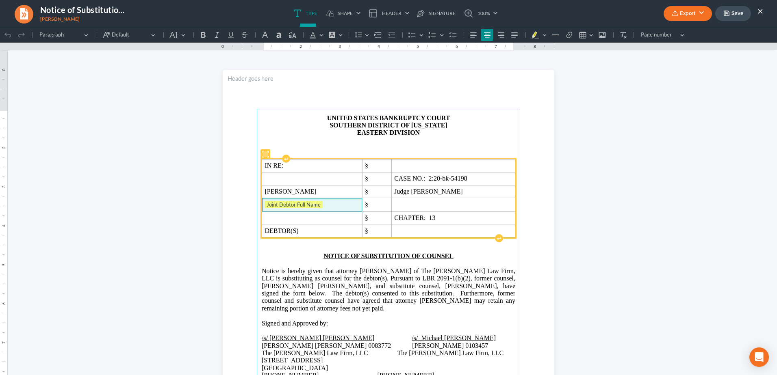
click at [330, 205] on span "Joint Debtor Full Name" at bounding box center [312, 205] width 95 height 8
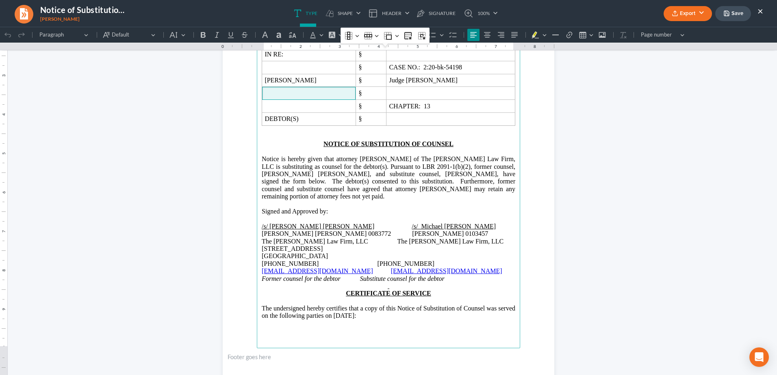
scroll to position [203, 0]
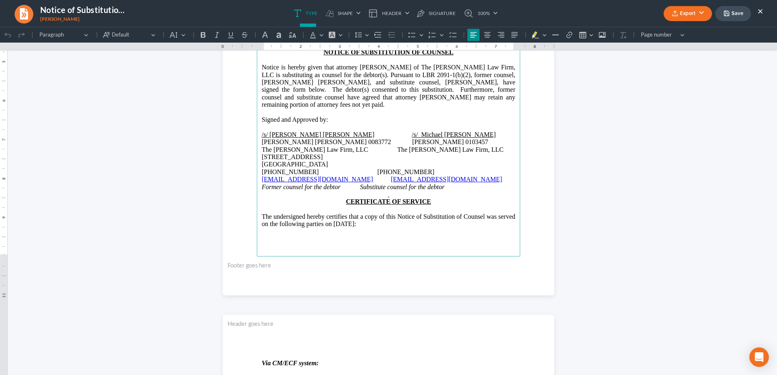
click at [388, 195] on p "Rich Text Editor, page-0-main" at bounding box center [389, 194] width 254 height 7
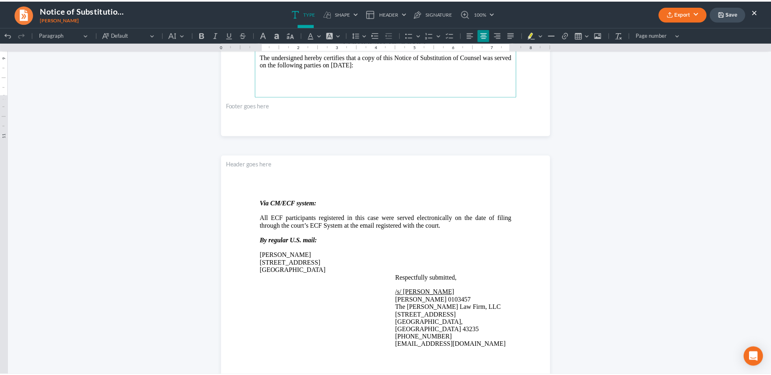
scroll to position [366, 0]
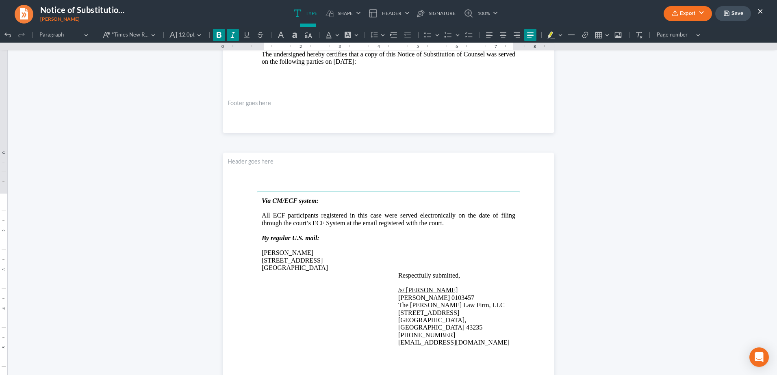
click at [695, 14] on button "Export" at bounding box center [688, 13] width 48 height 15
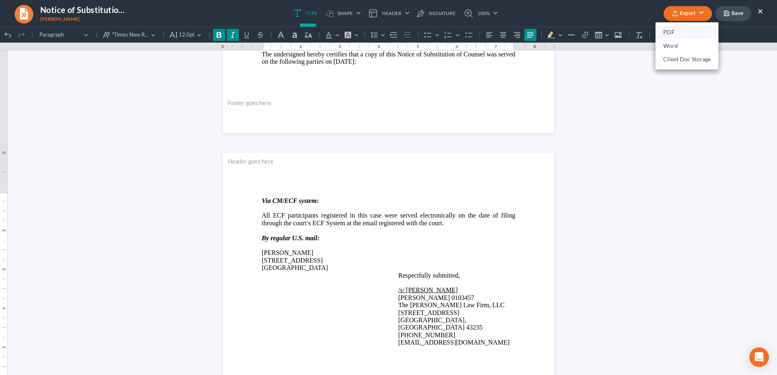
click at [675, 32] on link "PDF" at bounding box center [686, 33] width 63 height 14
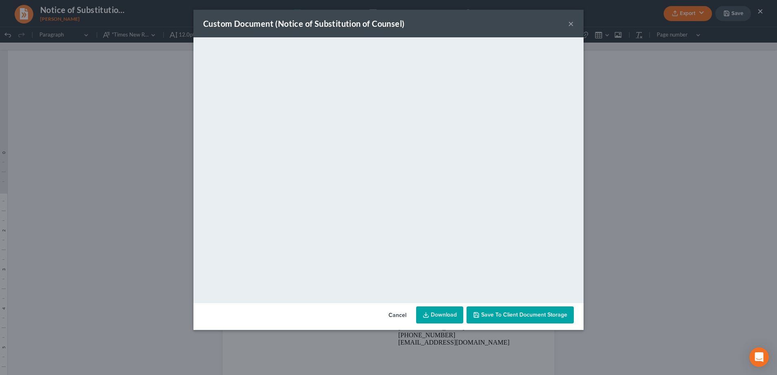
click at [432, 315] on link "Download" at bounding box center [439, 315] width 47 height 17
click at [570, 25] on button "×" at bounding box center [571, 24] width 6 height 10
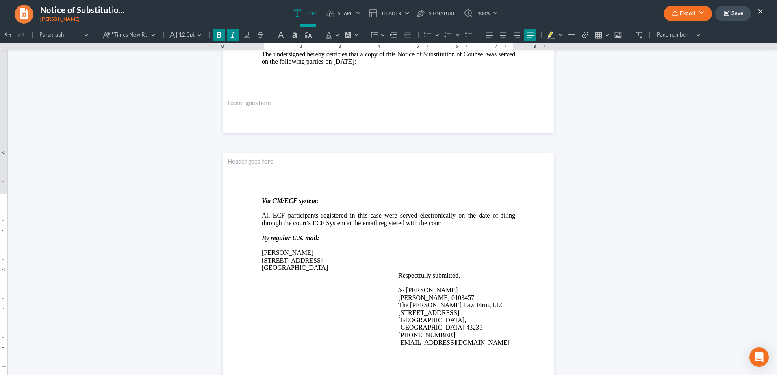
click at [760, 12] on button "×" at bounding box center [760, 11] width 6 height 10
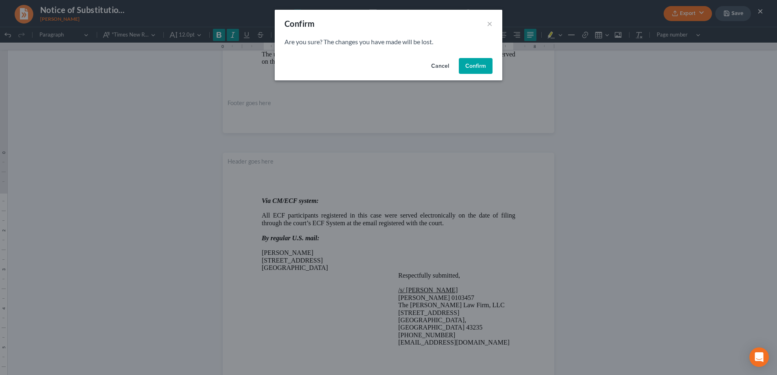
click at [477, 66] on button "Confirm" at bounding box center [476, 66] width 34 height 16
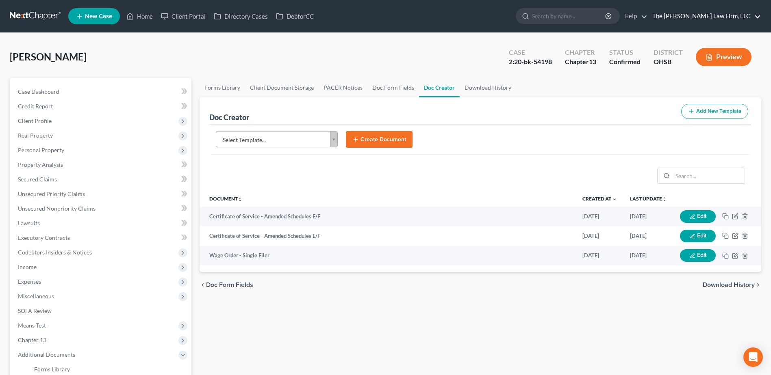
click at [704, 16] on link "The [PERSON_NAME] Law Firm, LLC" at bounding box center [704, 16] width 113 height 15
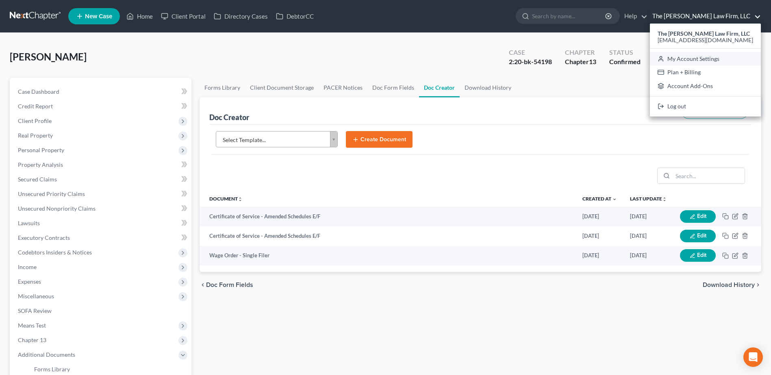
click at [708, 59] on link "My Account Settings" at bounding box center [705, 59] width 111 height 14
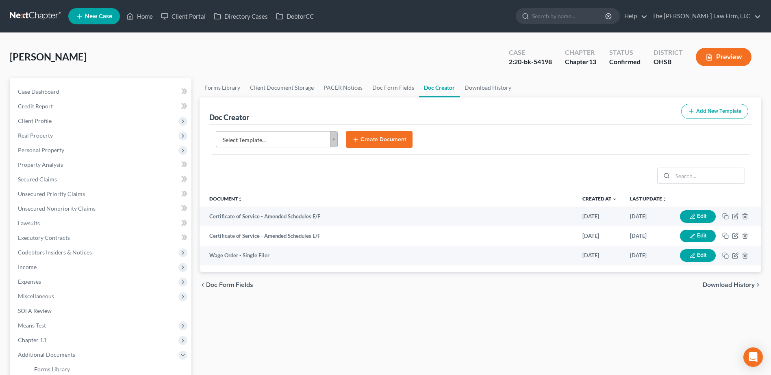
select select "62"
select select "24"
select select "36"
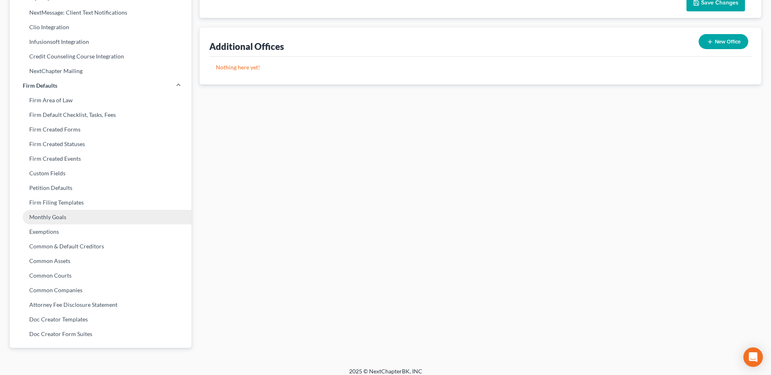
scroll to position [256, 0]
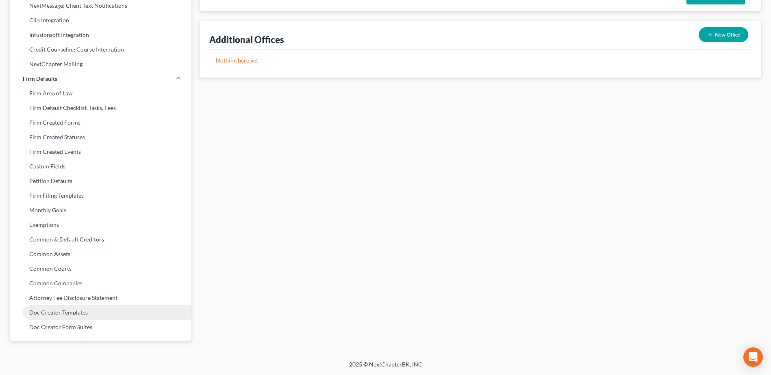
click at [55, 313] on link "Doc Creator Templates" at bounding box center [101, 313] width 182 height 15
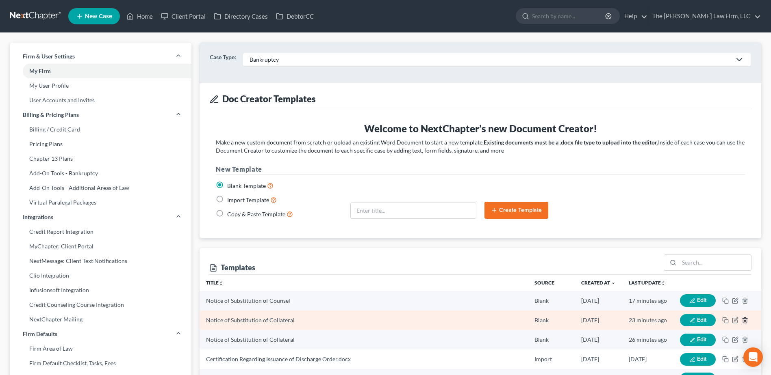
click at [744, 321] on line "button" at bounding box center [744, 321] width 0 height 2
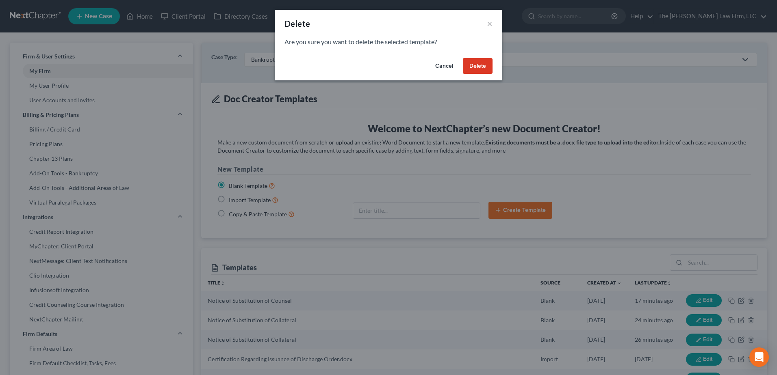
click at [475, 67] on button "Delete" at bounding box center [478, 66] width 30 height 16
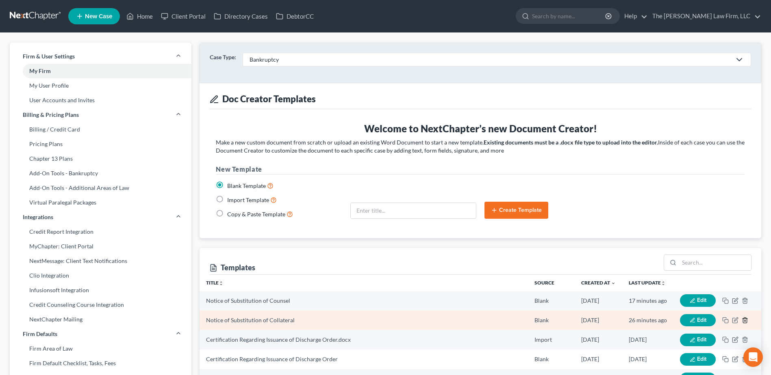
click at [744, 320] on icon "button" at bounding box center [745, 320] width 7 height 7
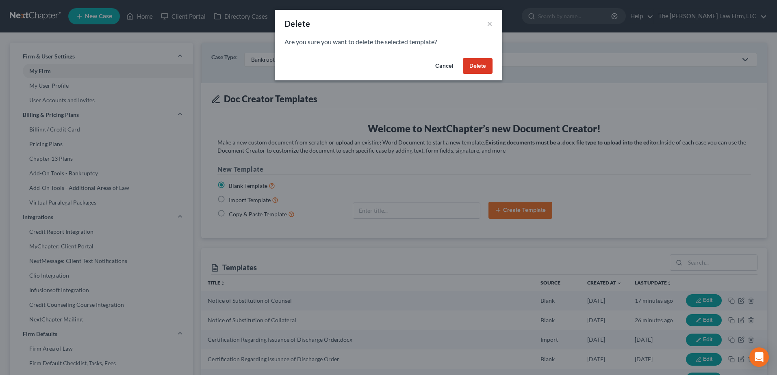
click at [476, 61] on button "Delete" at bounding box center [478, 66] width 30 height 16
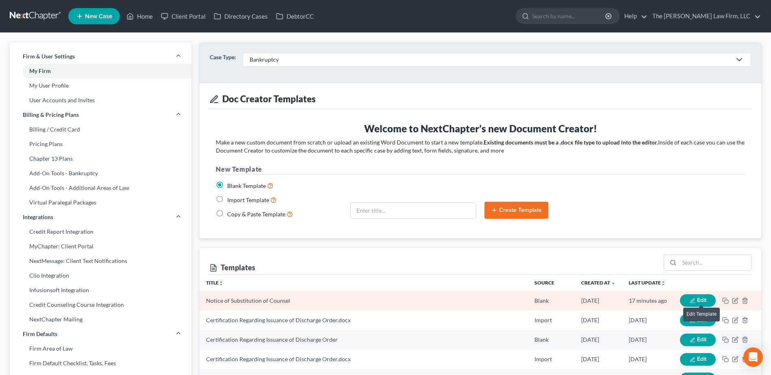
click at [699, 300] on span "Edit" at bounding box center [701, 300] width 9 height 7
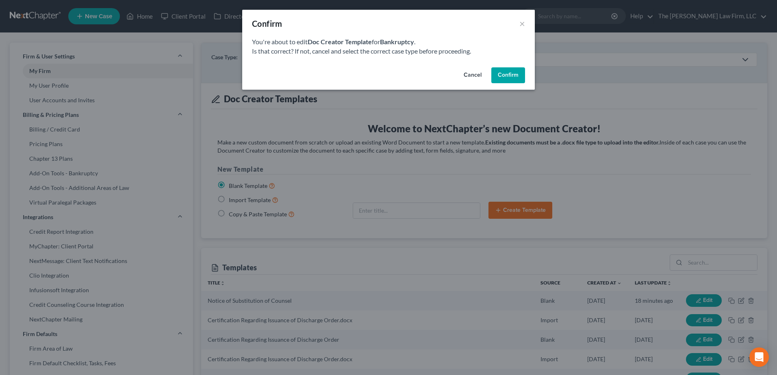
click at [506, 77] on button "Confirm" at bounding box center [508, 75] width 34 height 16
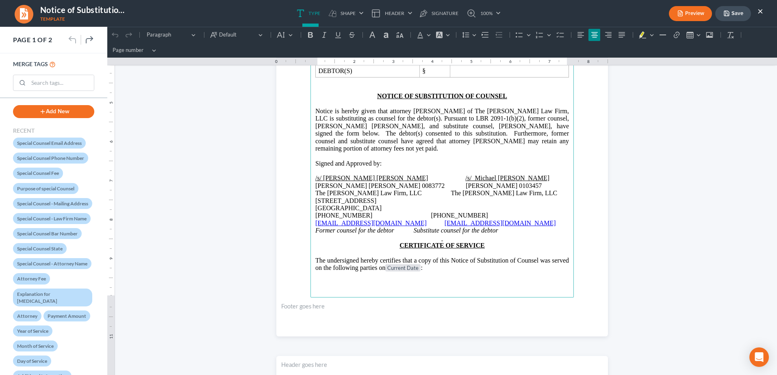
scroll to position [203, 0]
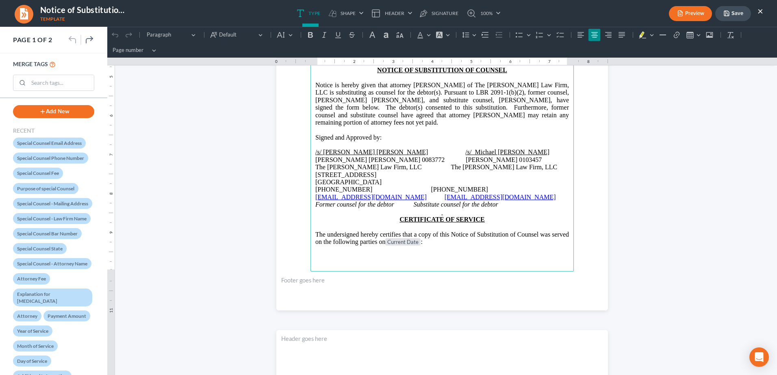
click at [445, 213] on p "Rich Text Editor, page-0-main" at bounding box center [442, 212] width 254 height 7
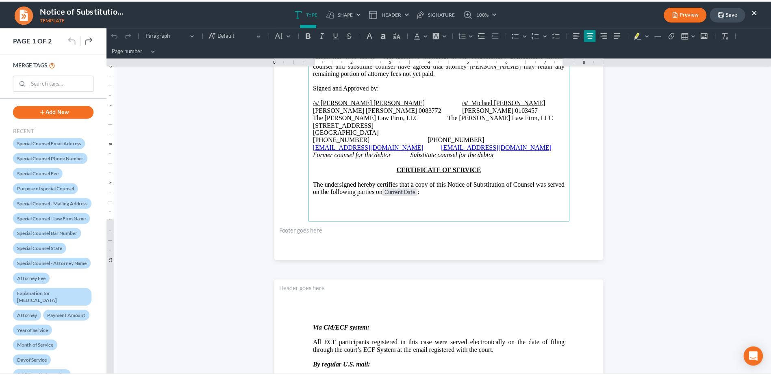
scroll to position [366, 0]
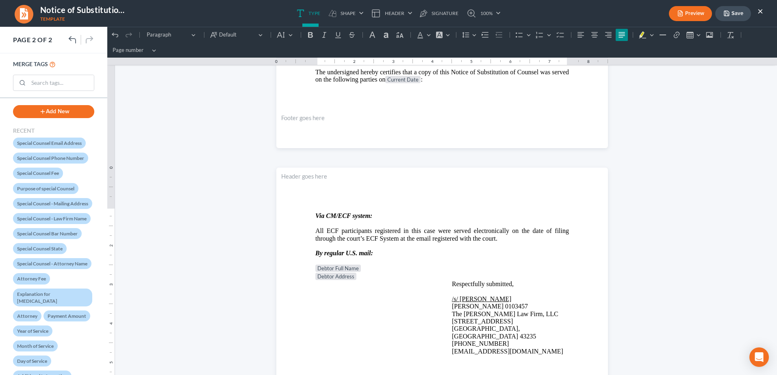
click at [735, 17] on button "Save" at bounding box center [733, 13] width 36 height 15
drag, startPoint x: 762, startPoint y: 12, endPoint x: 757, endPoint y: 12, distance: 4.9
click at [762, 12] on button "×" at bounding box center [760, 11] width 6 height 10
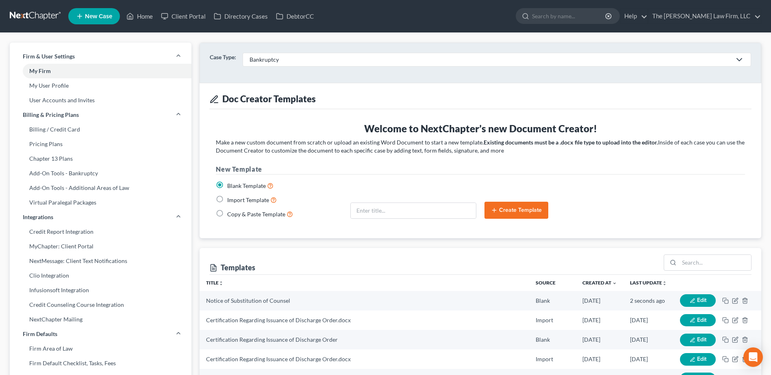
click at [33, 12] on link at bounding box center [36, 16] width 52 height 15
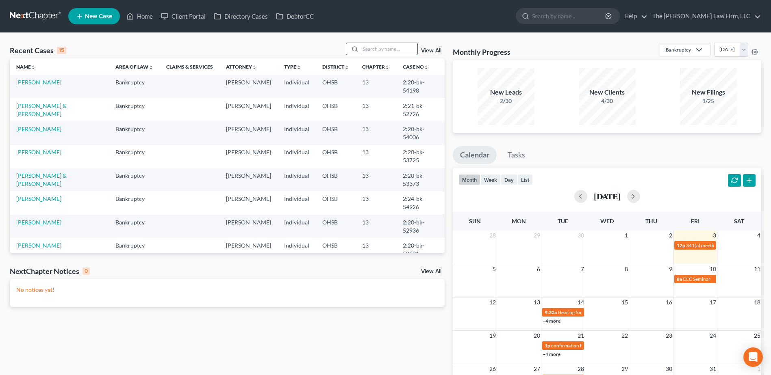
click at [399, 46] on input "search" at bounding box center [388, 49] width 57 height 12
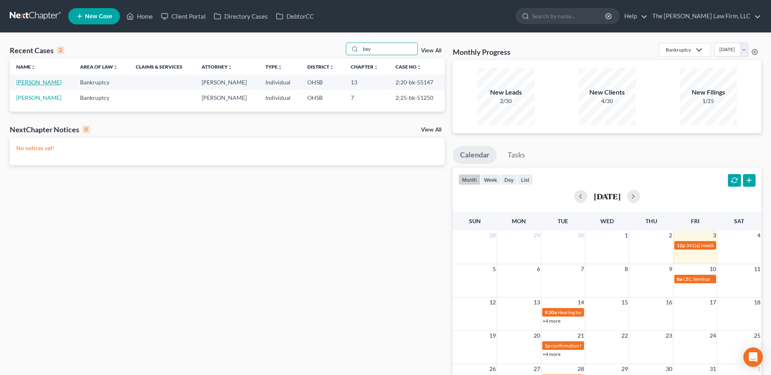
type input "bey"
click at [45, 81] on link "[PERSON_NAME]" at bounding box center [38, 82] width 45 height 7
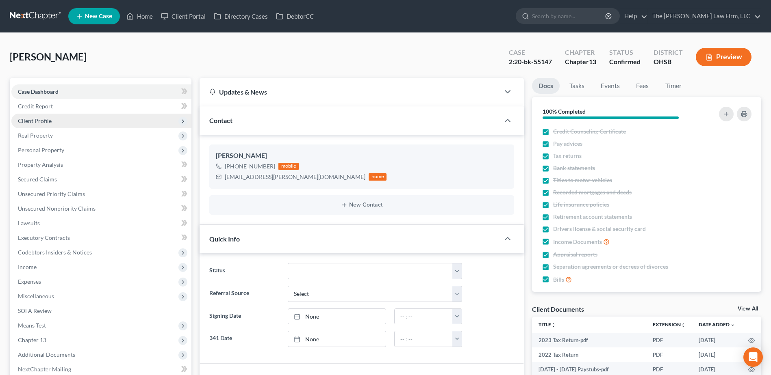
click at [56, 120] on span "Client Profile" at bounding box center [101, 121] width 180 height 15
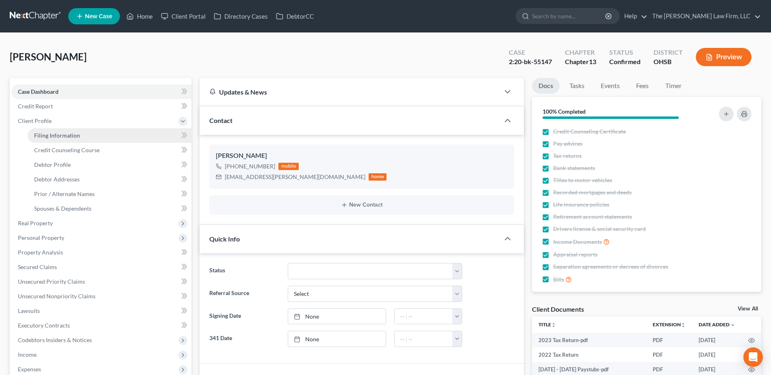
scroll to position [560, 0]
click at [61, 132] on span "Filing Information" at bounding box center [57, 135] width 46 height 7
select select "1"
select select "0"
select select "3"
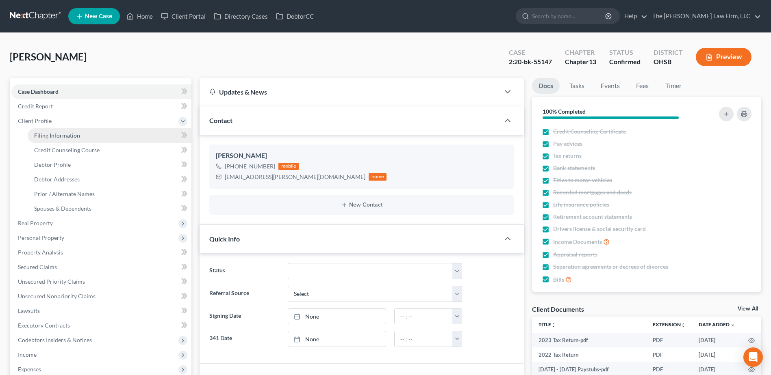
select select "36"
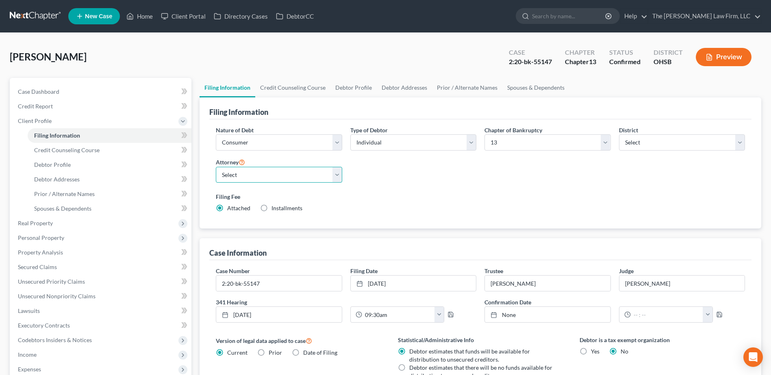
click at [297, 175] on select "Select [PERSON_NAME] - OHSB [PERSON_NAME] - OHNB [PERSON_NAME] - OHSB" at bounding box center [279, 175] width 126 height 16
select select "2"
click at [216, 167] on select "Select [PERSON_NAME] - OHSB [PERSON_NAME] - OHNB [PERSON_NAME] - OHSB" at bounding box center [279, 175] width 126 height 16
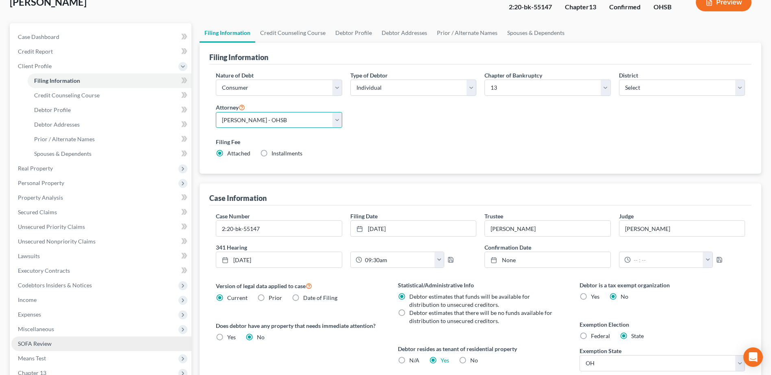
scroll to position [174, 0]
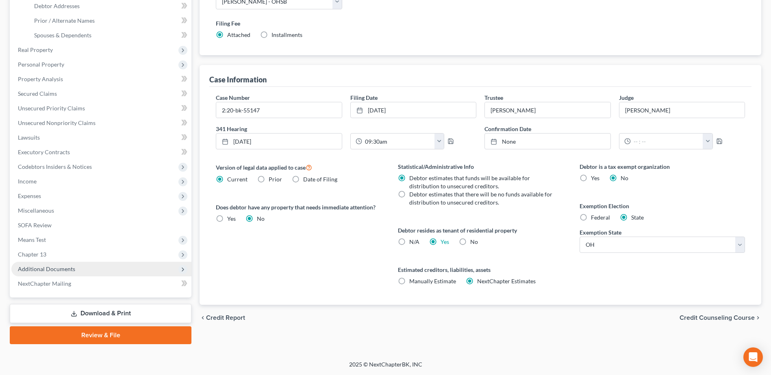
click at [72, 268] on span "Additional Documents" at bounding box center [46, 269] width 57 height 7
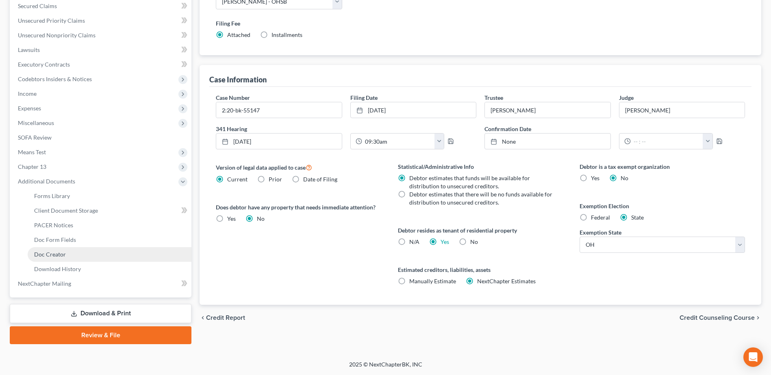
click at [61, 253] on span "Doc Creator" at bounding box center [50, 254] width 32 height 7
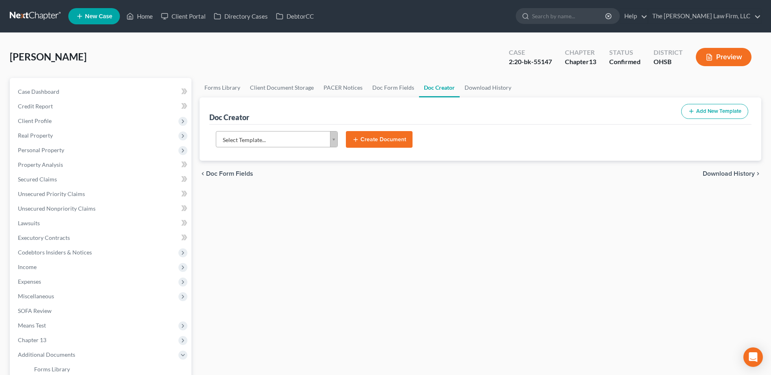
click at [278, 145] on body "Home New Case Client Portal Directory Cases DebtorCC The [PERSON_NAME] Law Firm…" at bounding box center [385, 274] width 771 height 549
type input "notice of su"
select select "118164"
click at [403, 134] on button "Create Document" at bounding box center [379, 139] width 67 height 17
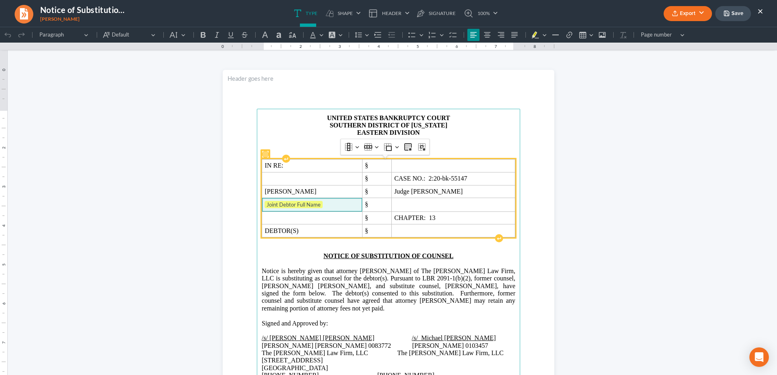
click at [341, 204] on span "Joint Debtor Full Name" at bounding box center [312, 205] width 95 height 8
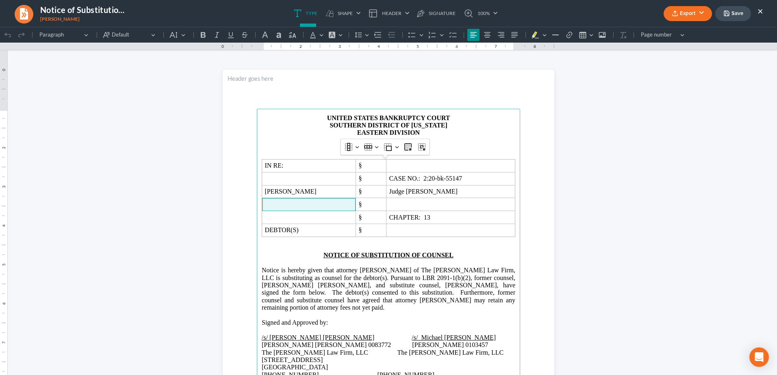
click at [680, 15] on button "Export" at bounding box center [688, 13] width 48 height 15
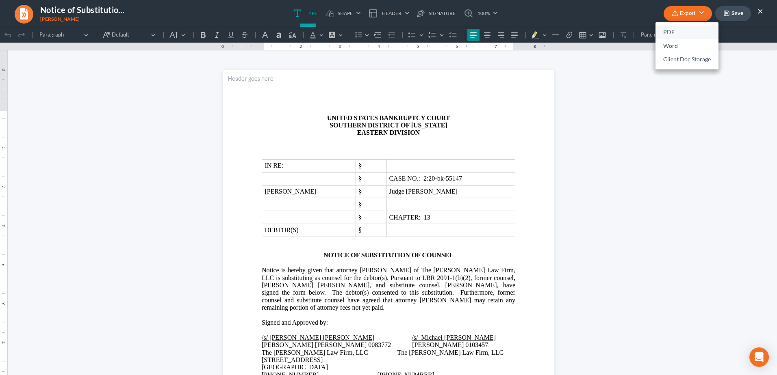
click at [675, 33] on link "PDF" at bounding box center [686, 33] width 63 height 14
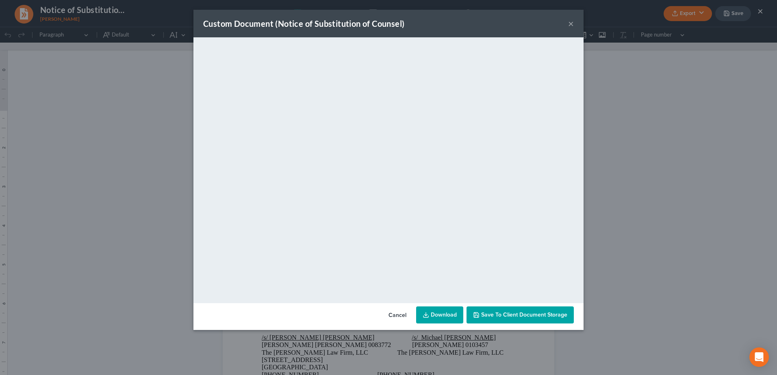
click at [439, 318] on link "Download" at bounding box center [439, 315] width 47 height 17
click at [572, 21] on button "×" at bounding box center [571, 24] width 6 height 10
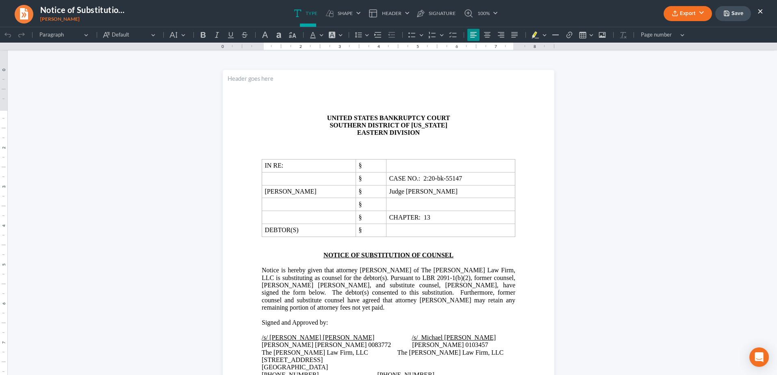
click at [761, 10] on button "×" at bounding box center [760, 11] width 6 height 10
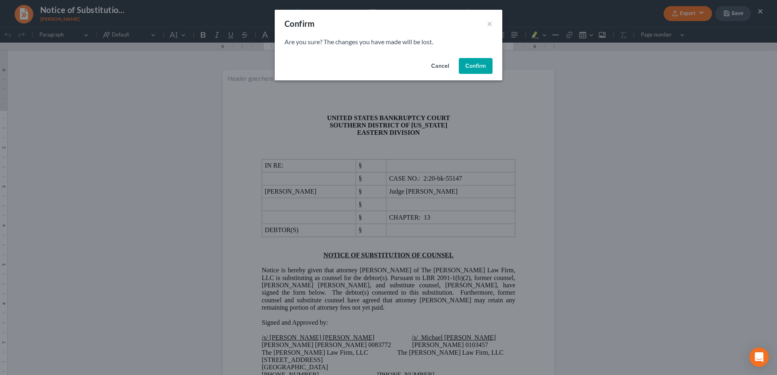
drag, startPoint x: 484, startPoint y: 61, endPoint x: 265, endPoint y: 43, distance: 219.8
click at [482, 61] on button "Confirm" at bounding box center [476, 66] width 34 height 16
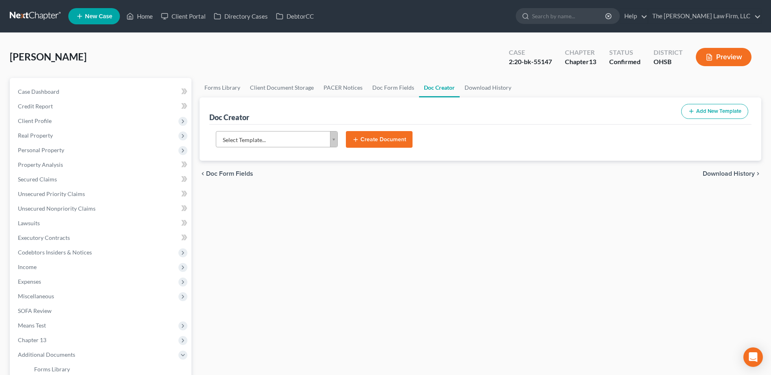
click at [32, 12] on link at bounding box center [36, 16] width 52 height 15
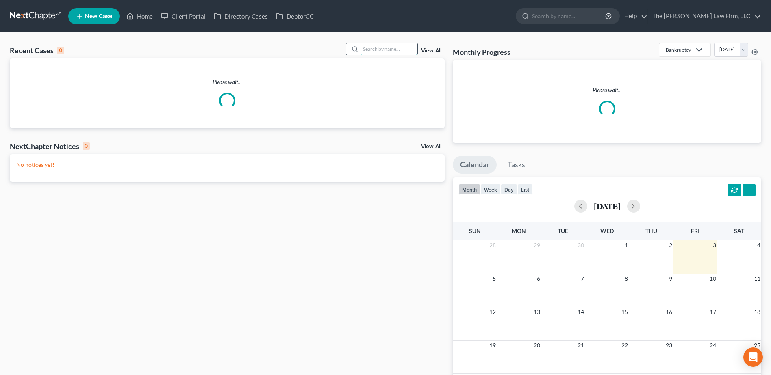
click at [377, 54] on input "search" at bounding box center [388, 49] width 57 height 12
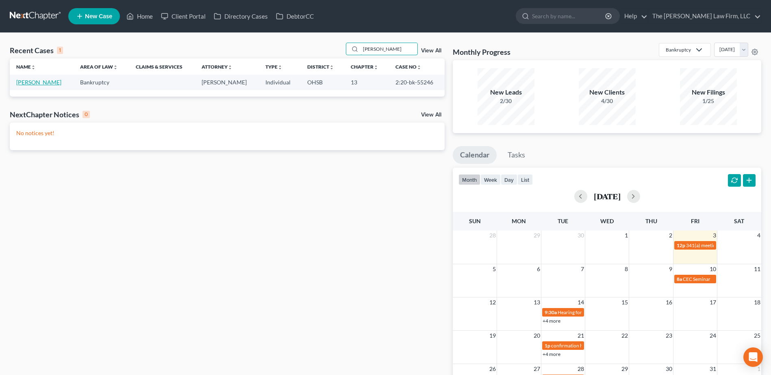
type input "[PERSON_NAME]"
click at [29, 80] on link "[PERSON_NAME]" at bounding box center [38, 82] width 45 height 7
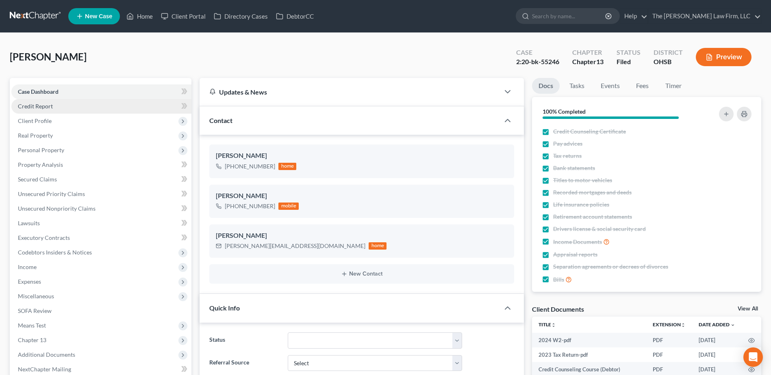
scroll to position [204, 0]
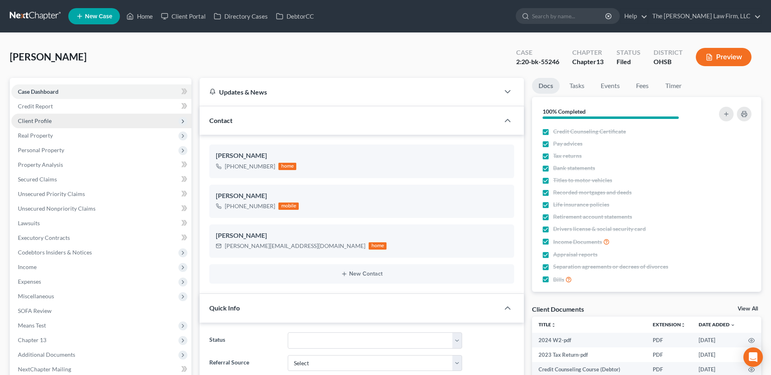
click at [55, 121] on span "Client Profile" at bounding box center [101, 121] width 180 height 15
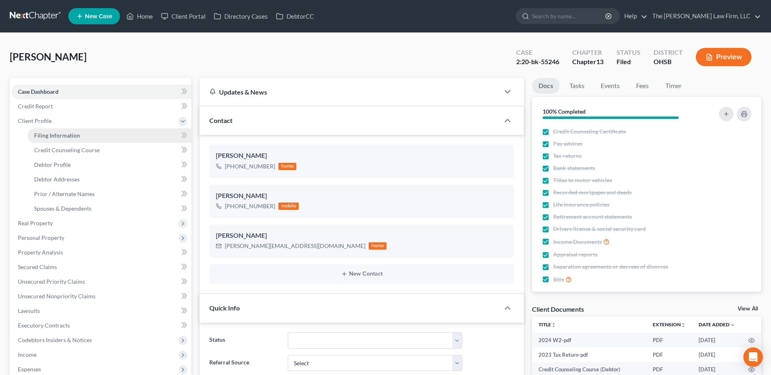
click at [54, 130] on link "Filing Information" at bounding box center [110, 135] width 164 height 15
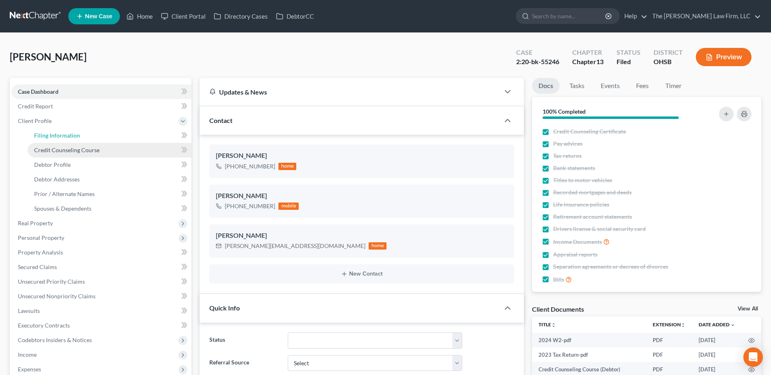
select select "1"
select select "0"
select select "3"
select select "36"
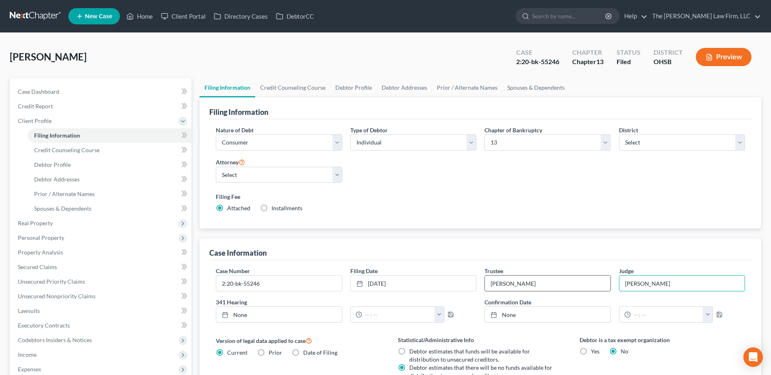
drag, startPoint x: 651, startPoint y: 285, endPoint x: 527, endPoint y: 280, distance: 123.6
click at [527, 280] on div "Case Number 2:20-bk-55246 Filing Date [DATE] close Date [DATE] Time 12:00 AM ch…" at bounding box center [480, 298] width 537 height 63
type input "[PERSON_NAME] [PERSON_NAME]"
drag, startPoint x: 256, startPoint y: 176, endPoint x: 257, endPoint y: 183, distance: 7.5
click at [256, 176] on select "Select [PERSON_NAME] - OHSB [PERSON_NAME] - OHNB [PERSON_NAME] - OHSB" at bounding box center [279, 175] width 126 height 16
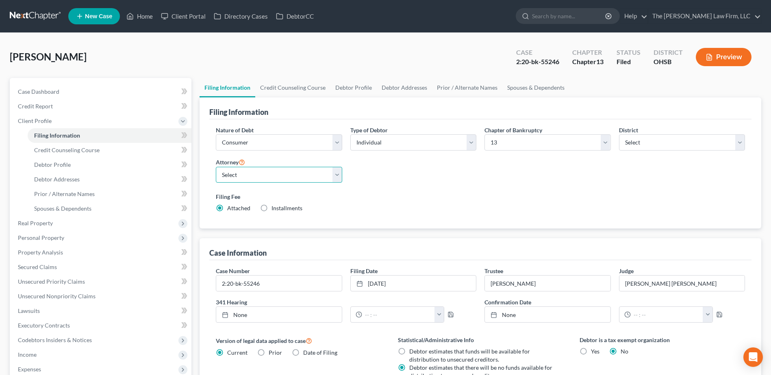
select select "2"
click at [216, 167] on select "Select [PERSON_NAME] - OHSB [PERSON_NAME] - OHNB [PERSON_NAME] - OHSB" at bounding box center [279, 175] width 126 height 16
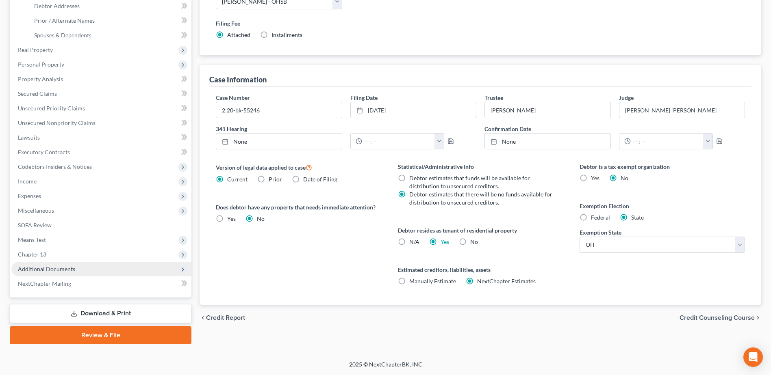
click at [64, 269] on span "Additional Documents" at bounding box center [46, 269] width 57 height 7
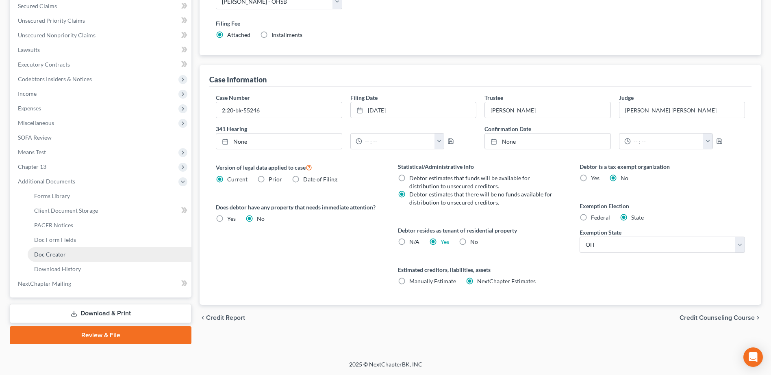
click at [59, 254] on span "Doc Creator" at bounding box center [50, 254] width 32 height 7
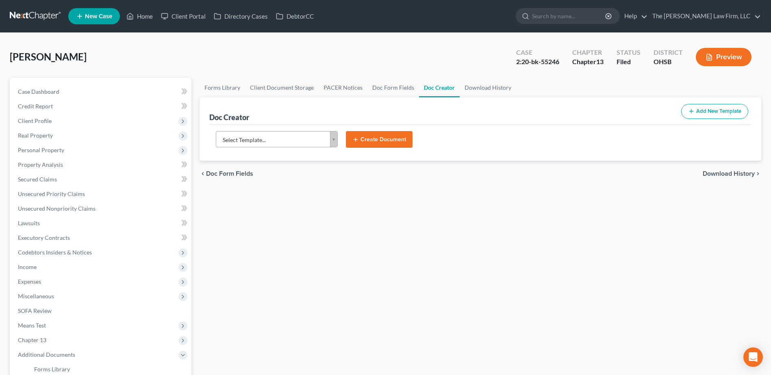
click at [288, 137] on body "Home New Case Client Portal Directory Cases DebtorCC The Jones Law Firm, LLC mj…" at bounding box center [385, 274] width 771 height 549
type input "sub"
select select "118164"
click at [383, 143] on button "Create Document" at bounding box center [379, 139] width 67 height 17
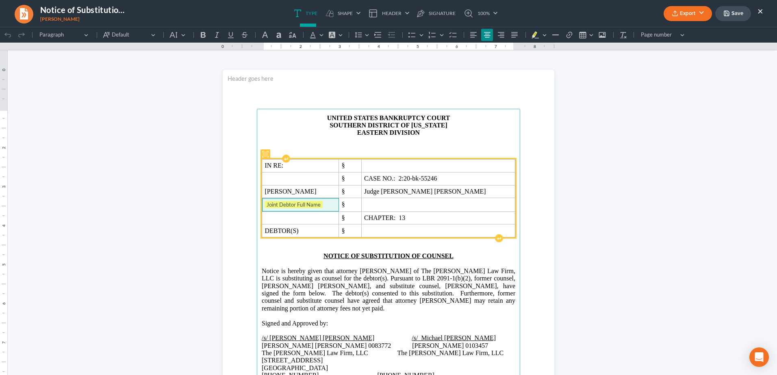
click at [329, 207] on span "Joint Debtor Full Name" at bounding box center [301, 205] width 72 height 8
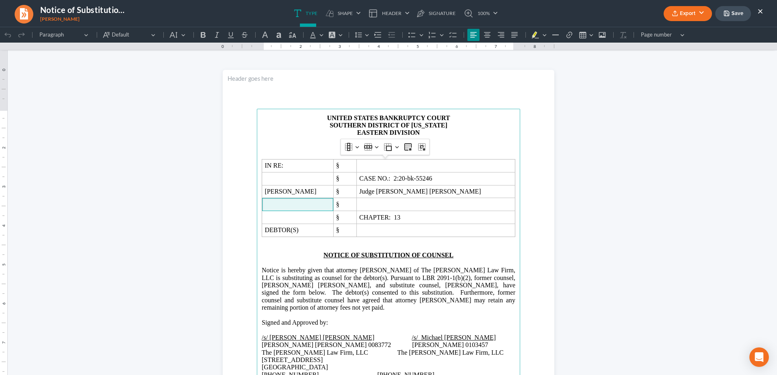
click at [692, 7] on button "Export" at bounding box center [688, 13] width 48 height 15
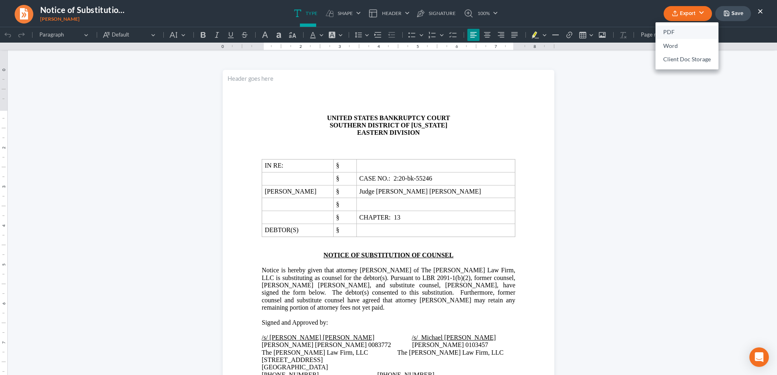
click at [681, 31] on link "PDF" at bounding box center [686, 33] width 63 height 14
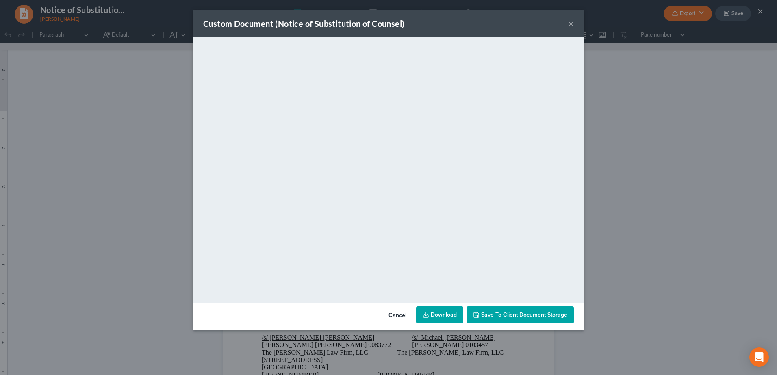
click at [435, 316] on link "Download" at bounding box center [439, 315] width 47 height 17
click at [569, 22] on button "×" at bounding box center [571, 24] width 6 height 10
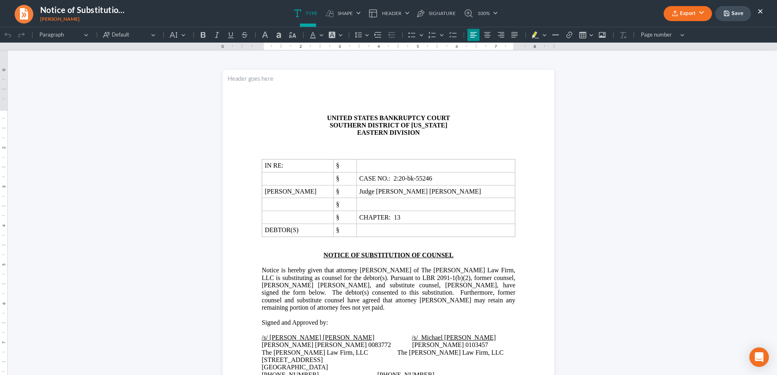
click at [759, 9] on button "×" at bounding box center [760, 11] width 6 height 10
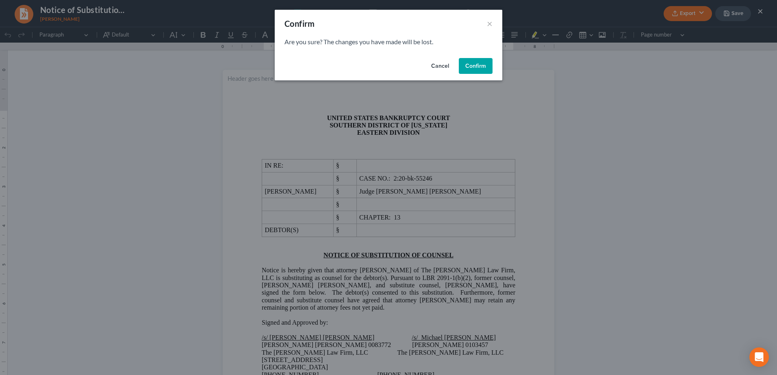
drag, startPoint x: 473, startPoint y: 65, endPoint x: 517, endPoint y: 60, distance: 43.4
click at [473, 65] on button "Confirm" at bounding box center [476, 66] width 34 height 16
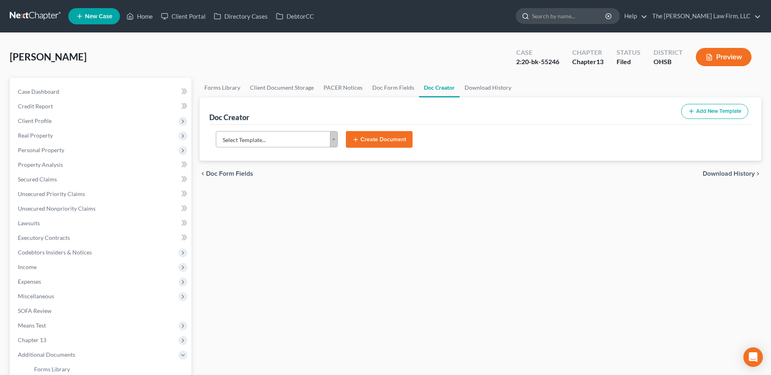
click at [602, 19] on input "search" at bounding box center [569, 16] width 74 height 15
type input "kuh"
click at [28, 18] on link at bounding box center [36, 16] width 52 height 15
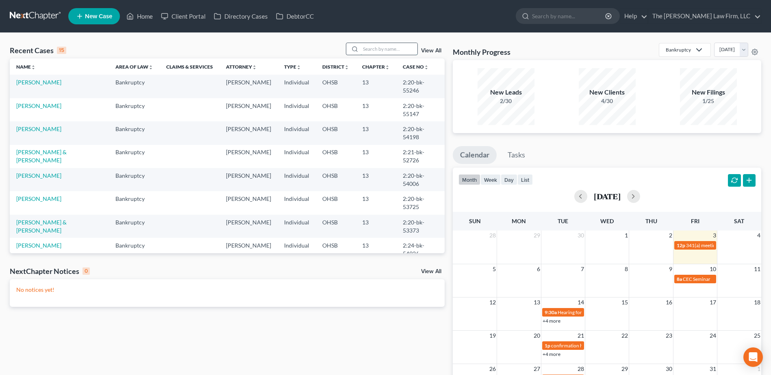
click at [384, 51] on input "search" at bounding box center [388, 49] width 57 height 12
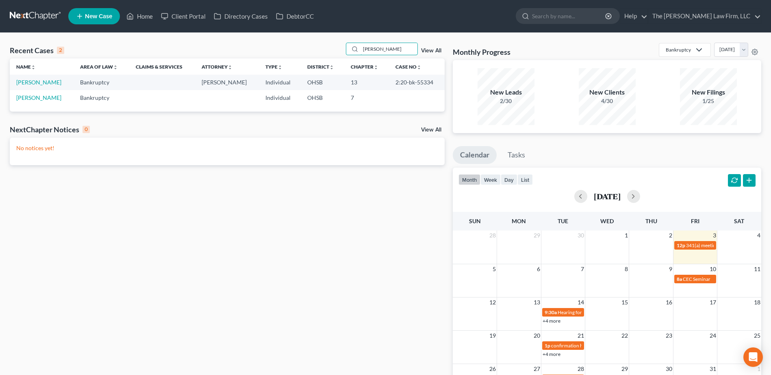
type input "[PERSON_NAME]"
click at [33, 86] on td "[PERSON_NAME]" at bounding box center [42, 82] width 64 height 15
click at [28, 82] on link "[PERSON_NAME]" at bounding box center [38, 82] width 45 height 7
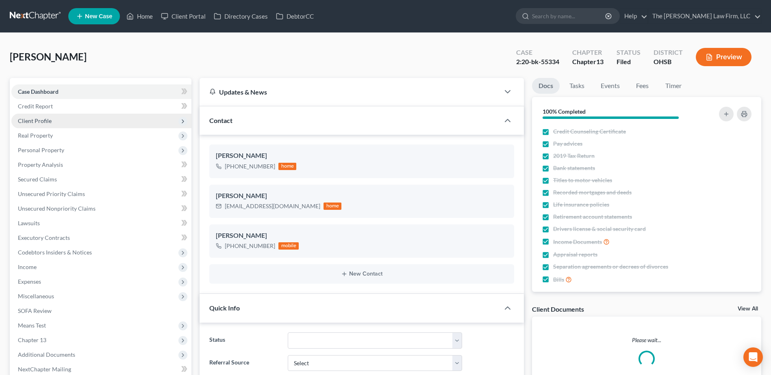
click at [38, 126] on span "Client Profile" at bounding box center [101, 121] width 180 height 15
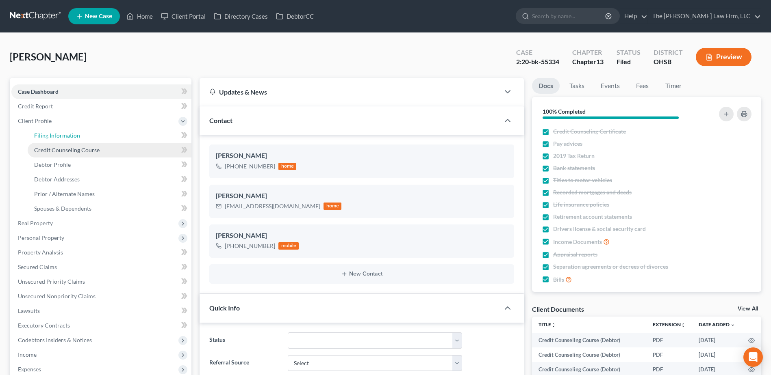
click at [48, 136] on span "Filing Information" at bounding box center [57, 135] width 46 height 7
select select "1"
select select "0"
select select "3"
select select "36"
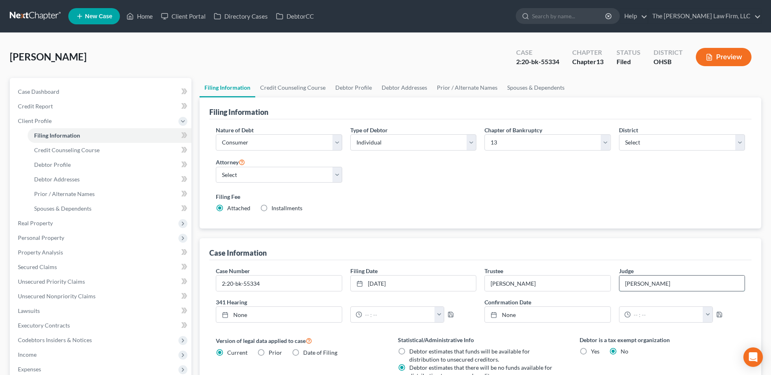
click at [661, 283] on input "[PERSON_NAME]" at bounding box center [681, 283] width 125 height 15
type input "[PERSON_NAME] [PERSON_NAME]"
drag, startPoint x: 288, startPoint y: 175, endPoint x: 282, endPoint y: 177, distance: 5.7
click at [288, 175] on select "Select [PERSON_NAME] - OHSB [PERSON_NAME] - OHNB [PERSON_NAME] - OHSB" at bounding box center [279, 175] width 126 height 16
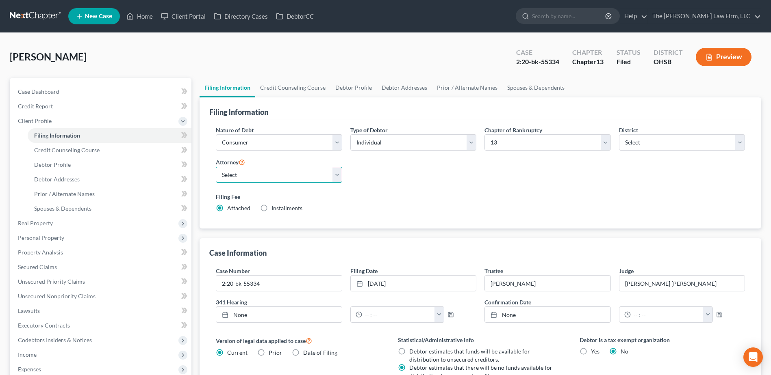
select select "2"
click at [216, 167] on select "Select [PERSON_NAME] - OHSB [PERSON_NAME] - OHNB [PERSON_NAME] - OHSB" at bounding box center [279, 175] width 126 height 16
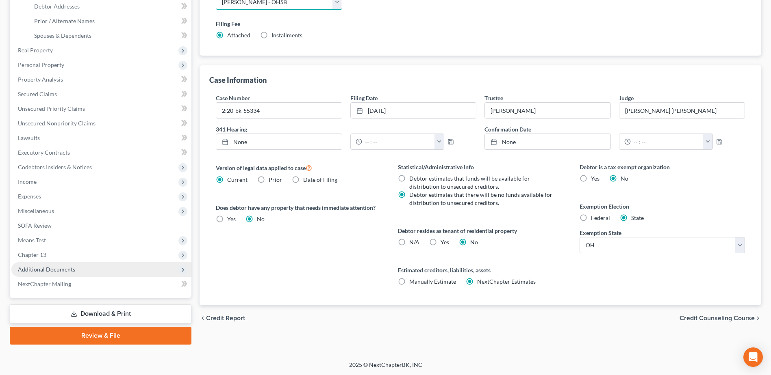
scroll to position [174, 0]
click at [70, 269] on span "Additional Documents" at bounding box center [46, 269] width 57 height 7
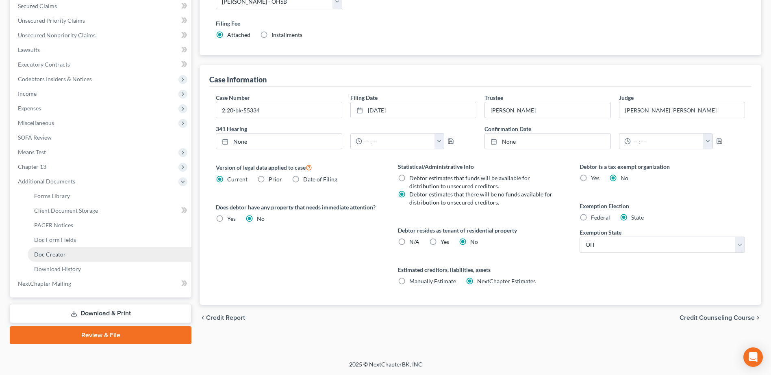
click at [58, 253] on span "Doc Creator" at bounding box center [50, 254] width 32 height 7
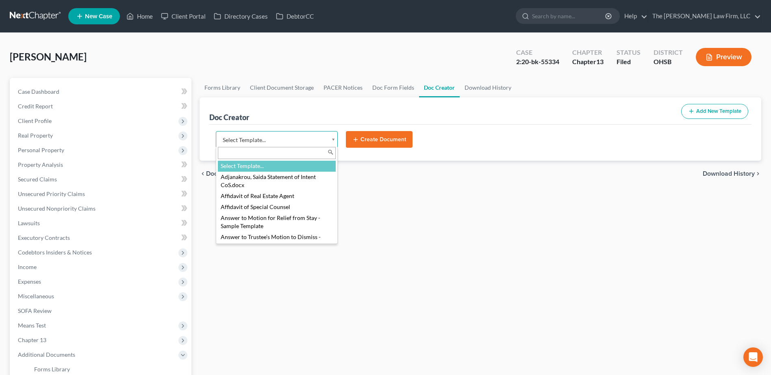
click at [268, 142] on body "Home New Case Client Portal Directory Cases DebtorCC The [PERSON_NAME] Law Firm…" at bounding box center [385, 274] width 771 height 549
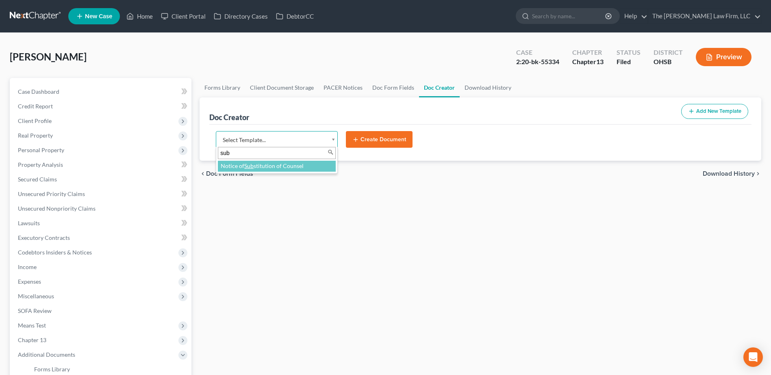
type input "sub"
select select "118164"
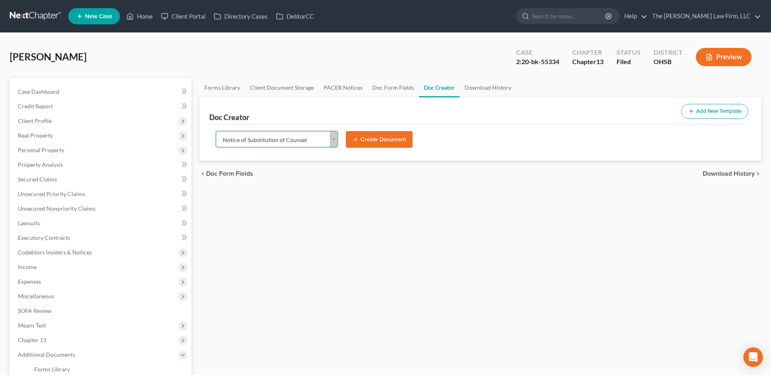
click at [403, 137] on button "Create Document" at bounding box center [379, 139] width 67 height 17
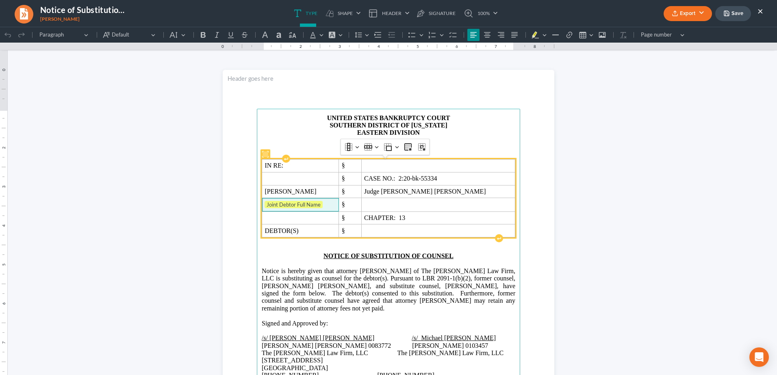
click at [328, 202] on span "Joint Debtor Full Name" at bounding box center [301, 205] width 72 height 8
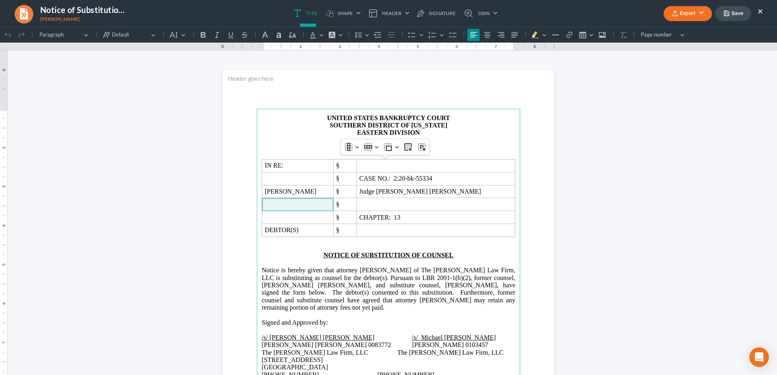
click at [675, 11] on polyline "button" at bounding box center [674, 11] width 3 height 1
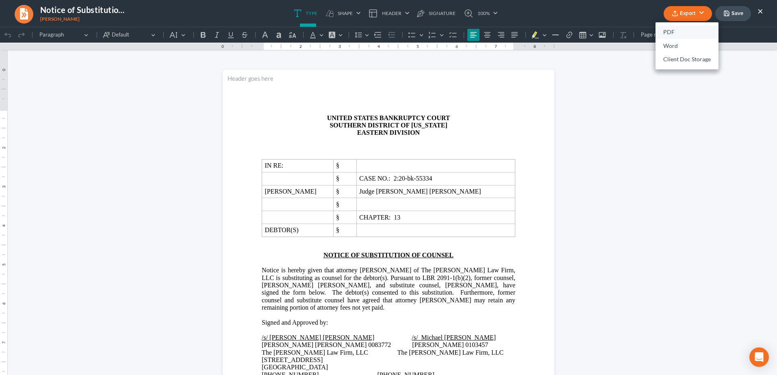
click at [673, 31] on link "PDF" at bounding box center [686, 33] width 63 height 14
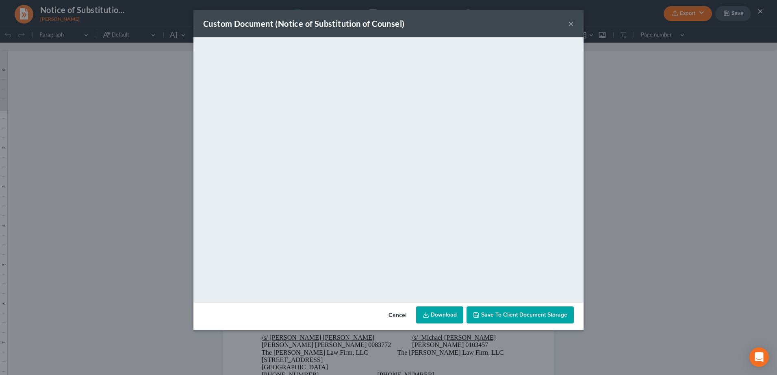
click at [451, 314] on link "Download" at bounding box center [439, 315] width 47 height 17
click at [573, 24] on button "×" at bounding box center [571, 24] width 6 height 10
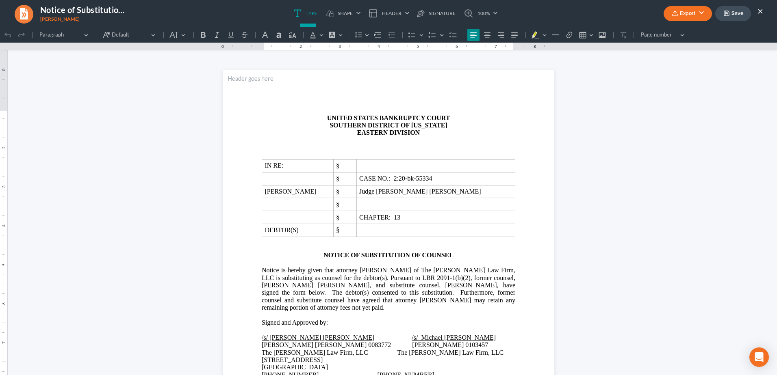
click at [762, 11] on button "×" at bounding box center [760, 11] width 6 height 10
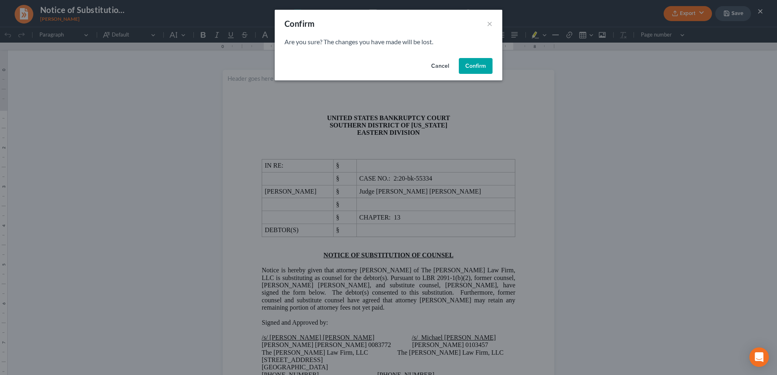
click at [482, 65] on button "Confirm" at bounding box center [476, 66] width 34 height 16
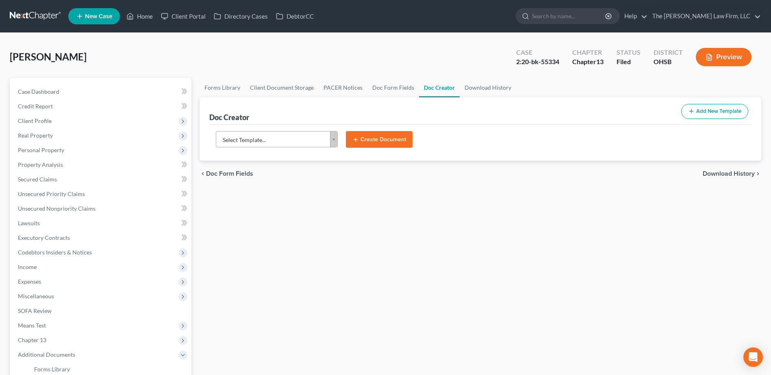
click at [30, 13] on link at bounding box center [36, 16] width 52 height 15
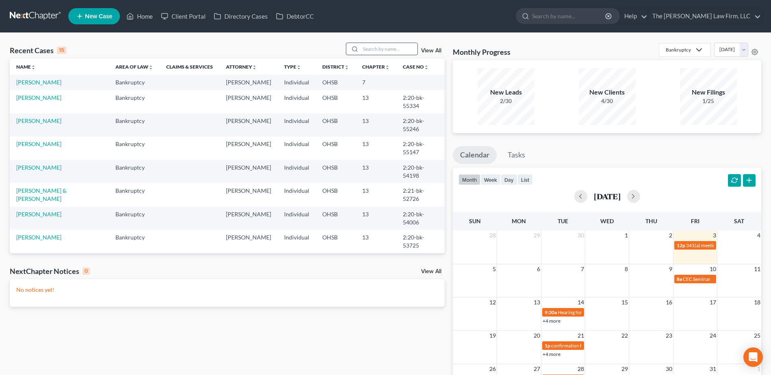
click at [404, 47] on input "search" at bounding box center [388, 49] width 57 height 12
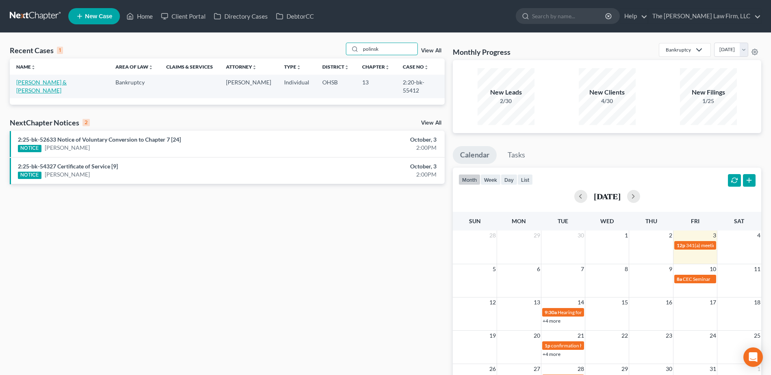
type input "polinsk"
click at [41, 86] on link "[PERSON_NAME] & [PERSON_NAME]" at bounding box center [41, 86] width 50 height 15
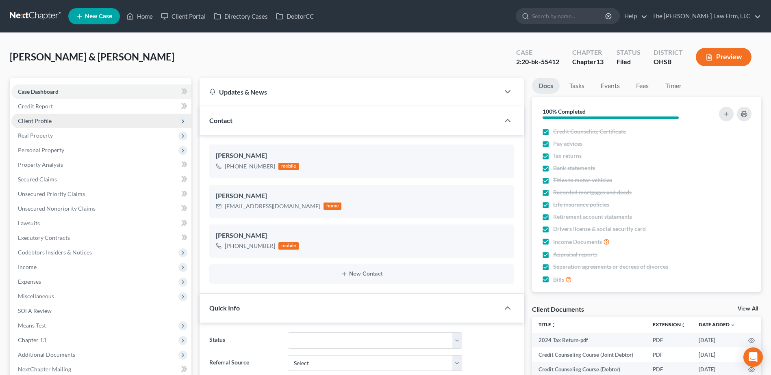
scroll to position [1660, 0]
click at [24, 120] on span "Client Profile" at bounding box center [35, 120] width 34 height 7
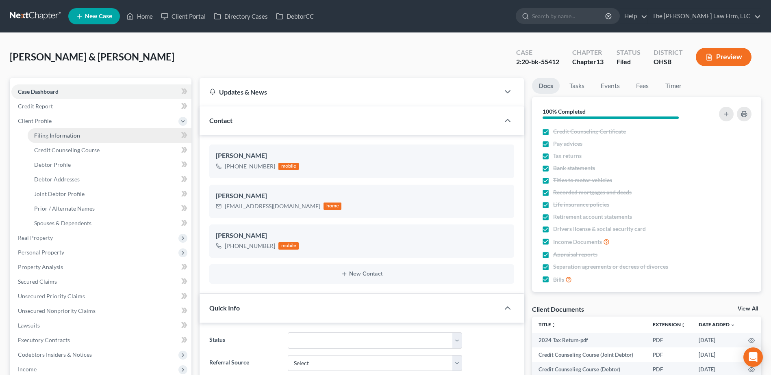
click at [48, 129] on link "Filing Information" at bounding box center [110, 135] width 164 height 15
select select "1"
select select "3"
select select "36"
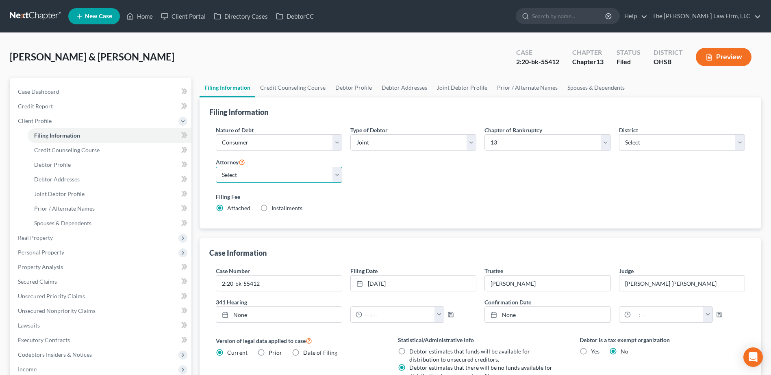
click at [254, 179] on select "Select [PERSON_NAME] - OHSB [PERSON_NAME] - OHNB [PERSON_NAME] - OHSB" at bounding box center [279, 175] width 126 height 16
select select "2"
click at [216, 167] on select "Select [PERSON_NAME] - OHSB [PERSON_NAME] - OHNB [PERSON_NAME] - OHSB" at bounding box center [279, 175] width 126 height 16
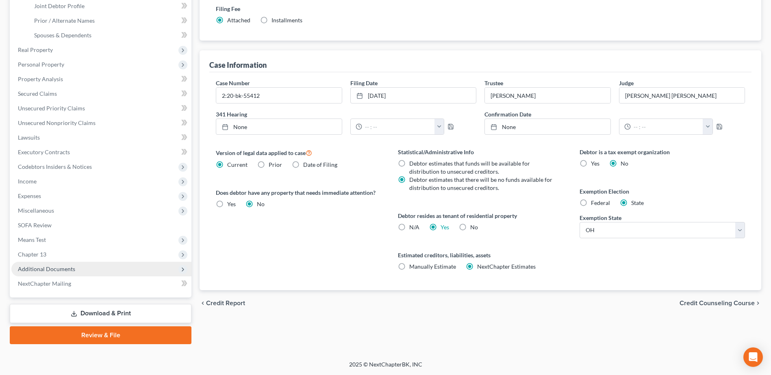
click at [74, 265] on span "Additional Documents" at bounding box center [101, 269] width 180 height 15
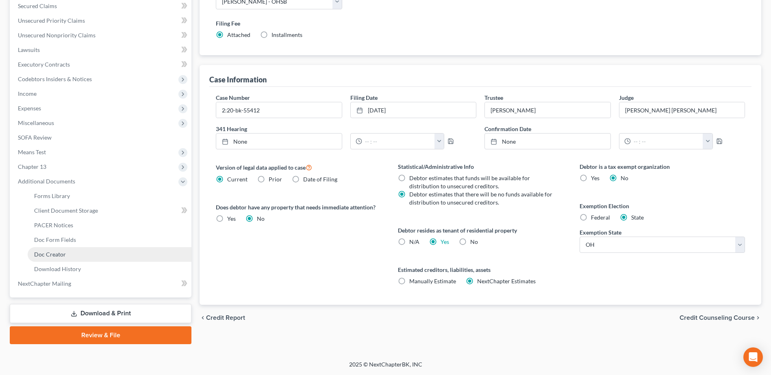
click at [62, 256] on span "Doc Creator" at bounding box center [50, 254] width 32 height 7
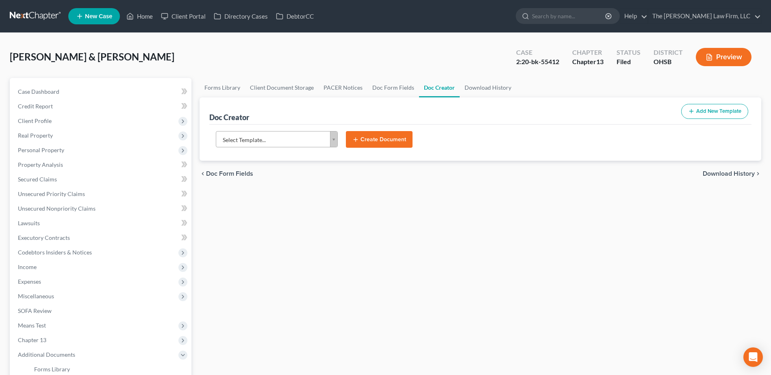
click at [303, 142] on body "Home New Case Client Portal Directory Cases DebtorCC The Jones Law Firm, LLC mj…" at bounding box center [385, 274] width 771 height 549
type input "subs"
select select "118164"
click at [374, 142] on button "Create Document" at bounding box center [379, 139] width 67 height 17
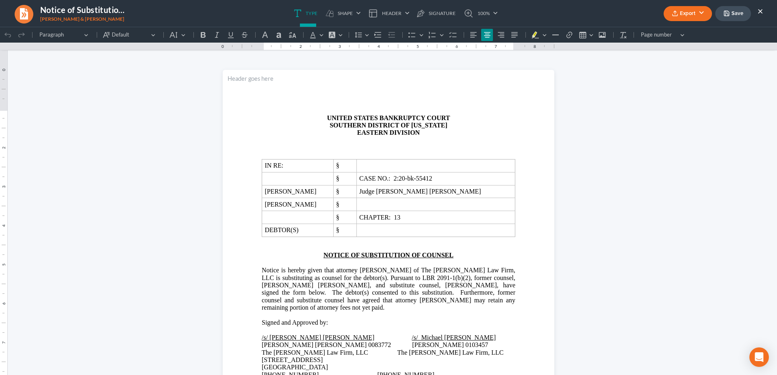
click at [684, 18] on button "Export" at bounding box center [688, 13] width 48 height 15
click at [681, 33] on link "PDF" at bounding box center [686, 33] width 63 height 14
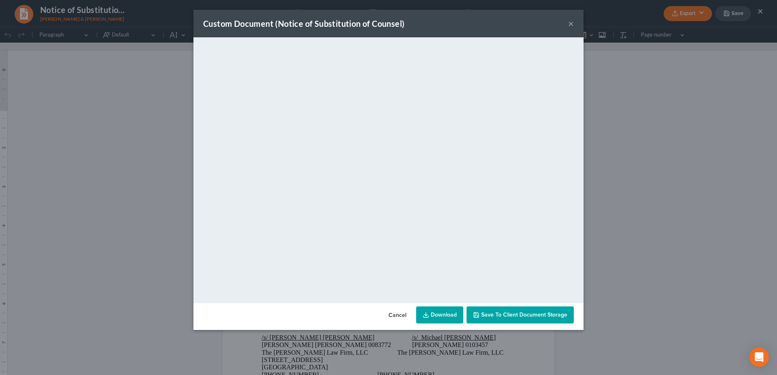
click at [430, 310] on link "Download" at bounding box center [439, 315] width 47 height 17
click at [572, 23] on button "×" at bounding box center [571, 24] width 6 height 10
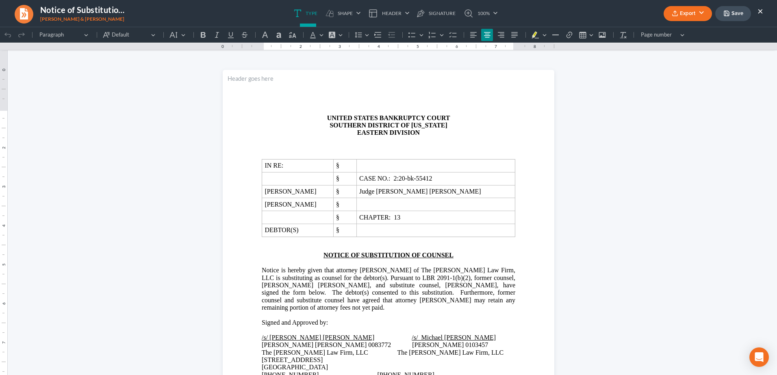
click at [763, 6] on button "×" at bounding box center [760, 11] width 6 height 10
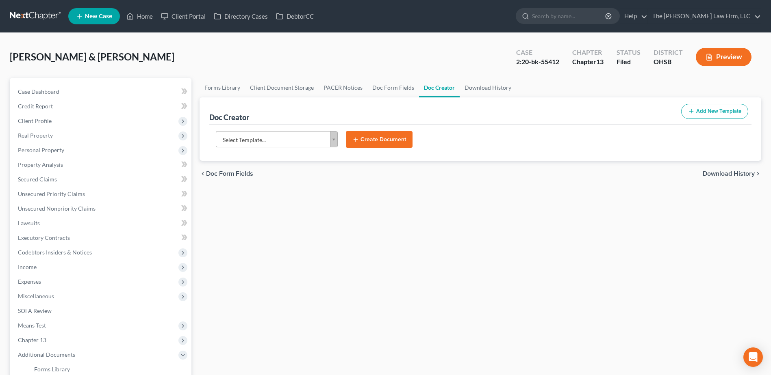
click at [37, 12] on link at bounding box center [36, 16] width 52 height 15
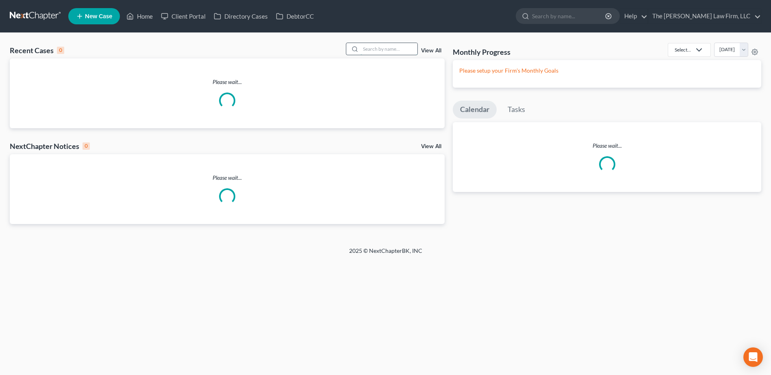
click at [371, 48] on input "search" at bounding box center [388, 49] width 57 height 12
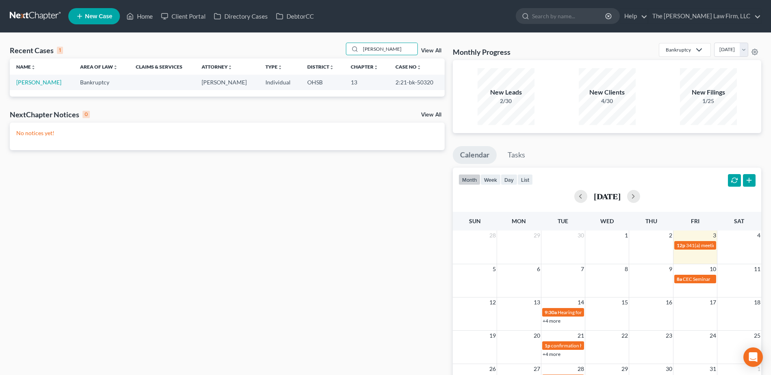
type input "[PERSON_NAME]"
click at [35, 83] on link "[PERSON_NAME]" at bounding box center [38, 82] width 45 height 7
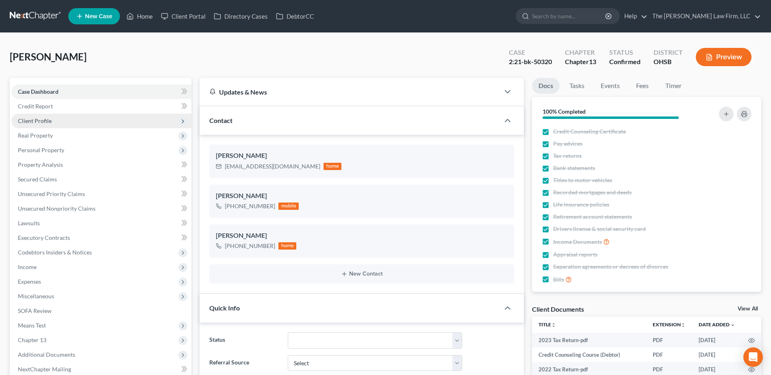
click at [37, 119] on span "Client Profile" at bounding box center [35, 120] width 34 height 7
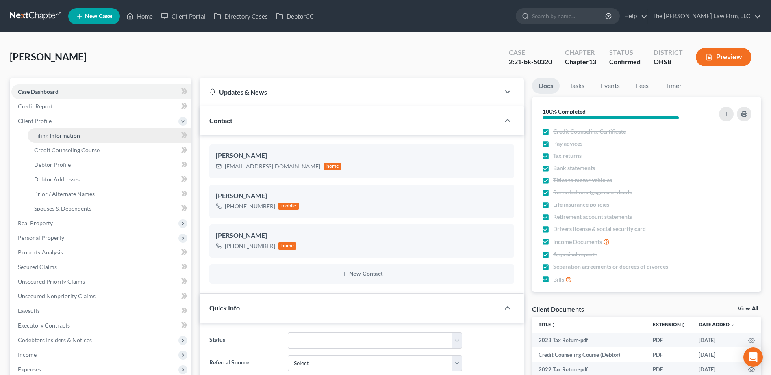
click at [43, 137] on span "Filing Information" at bounding box center [57, 135] width 46 height 7
select select "1"
select select "0"
select select "3"
select select "36"
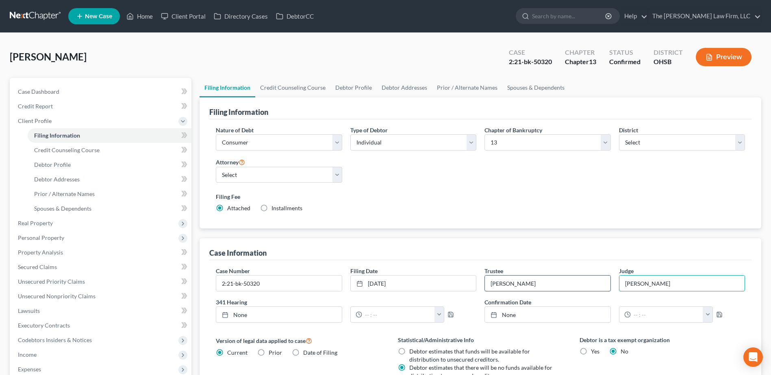
drag, startPoint x: 650, startPoint y: 285, endPoint x: 594, endPoint y: 286, distance: 56.1
click at [594, 286] on div "Case Number 2:21-bk-50320 Filing Date 1/30/2021 close Date 1/30/2021 Time 12:00…" at bounding box center [480, 298] width 537 height 63
type input "[PERSON_NAME] [PERSON_NAME]"
click at [295, 178] on select "Select [PERSON_NAME] - OHSB [PERSON_NAME] - OHNB [PERSON_NAME] - OHSB" at bounding box center [279, 175] width 126 height 16
select select "2"
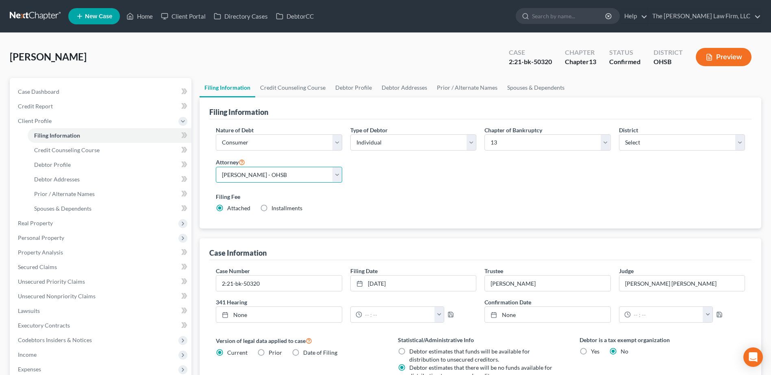
click at [216, 167] on select "Select [PERSON_NAME] - OHSB [PERSON_NAME] - OHNB [PERSON_NAME] - OHSB" at bounding box center [279, 175] width 126 height 16
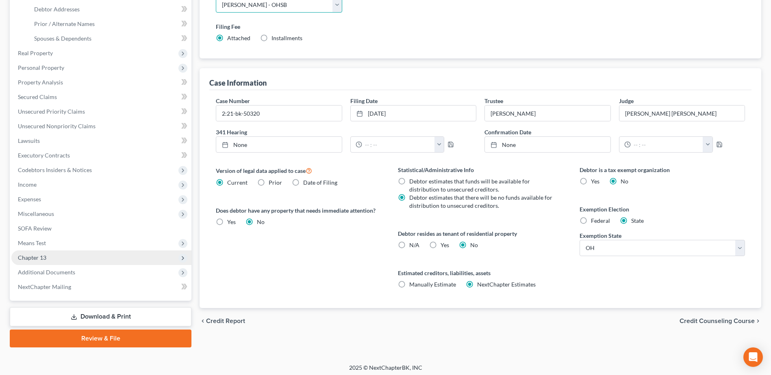
scroll to position [174, 0]
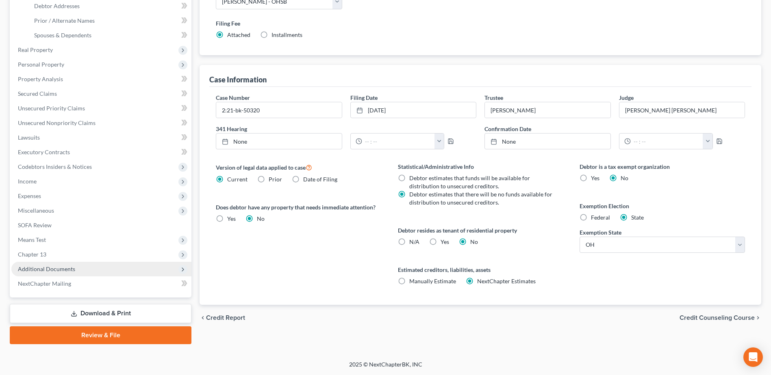
click at [68, 268] on span "Additional Documents" at bounding box center [46, 269] width 57 height 7
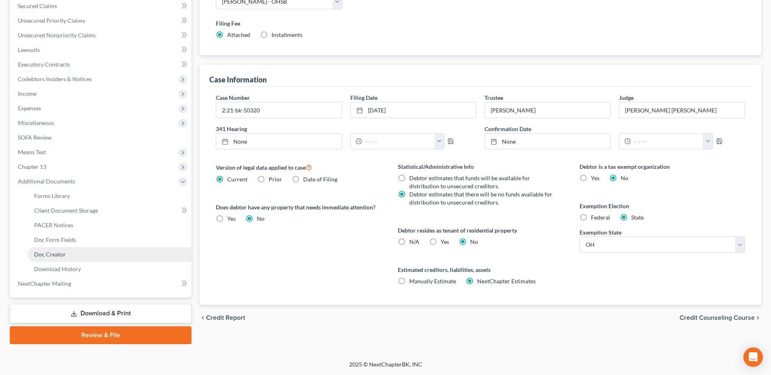
click at [64, 252] on span "Doc Creator" at bounding box center [50, 254] width 32 height 7
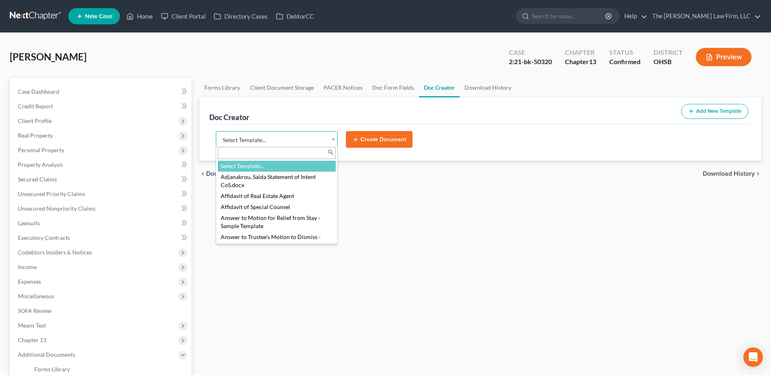
click at [264, 139] on body "Home New Case Client Portal Directory Cases DebtorCC The Jones Law Firm, LLC mj…" at bounding box center [385, 274] width 771 height 549
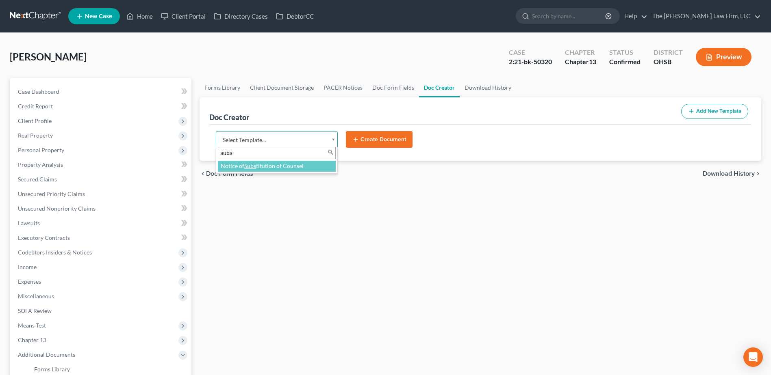
type input "subs"
select select "118164"
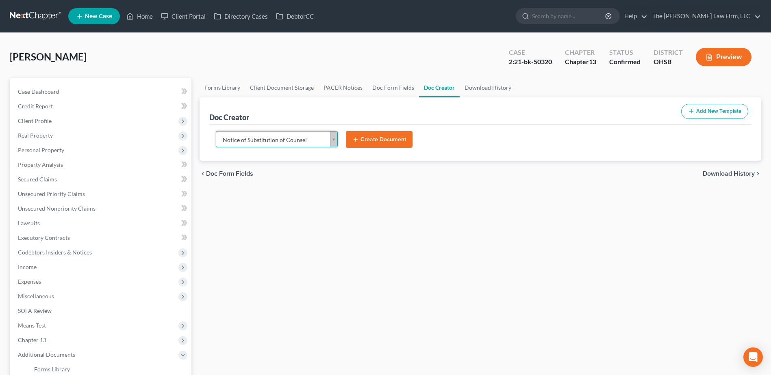
click at [378, 143] on button "Create Document" at bounding box center [379, 139] width 67 height 17
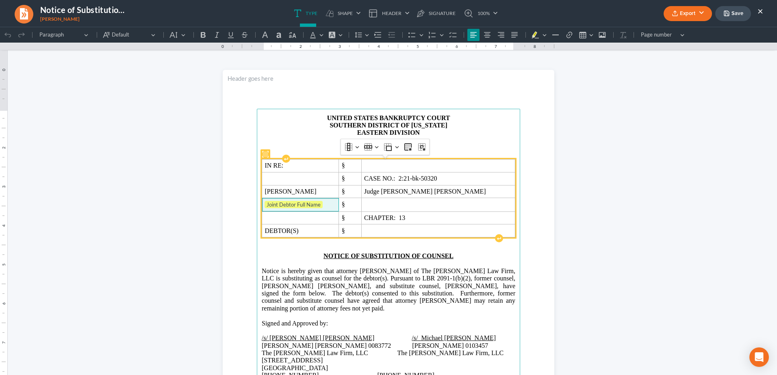
click at [336, 207] on span "Joint Debtor Full Name" at bounding box center [301, 205] width 72 height 8
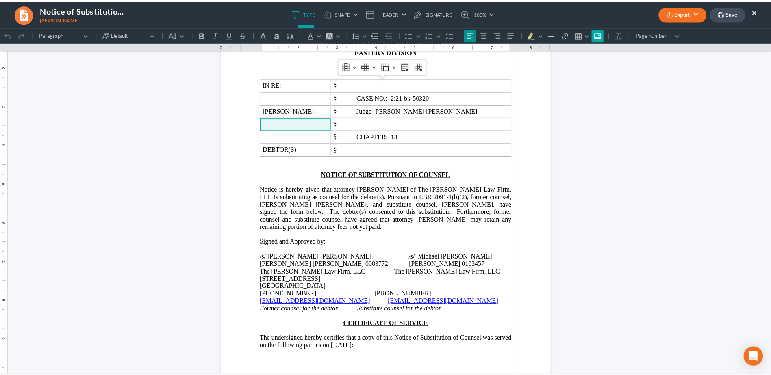
scroll to position [81, 0]
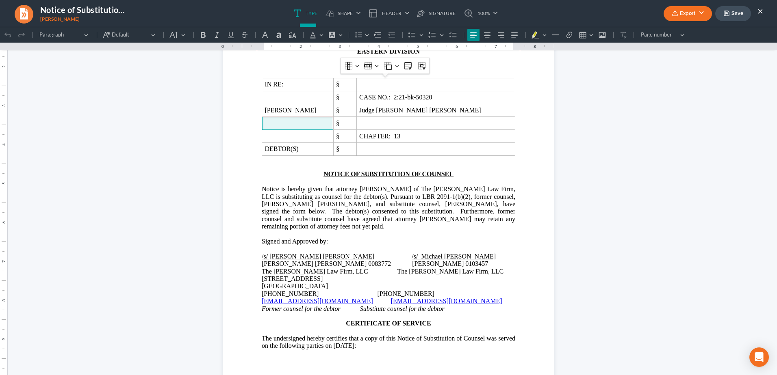
click at [688, 15] on button "Export" at bounding box center [688, 13] width 48 height 15
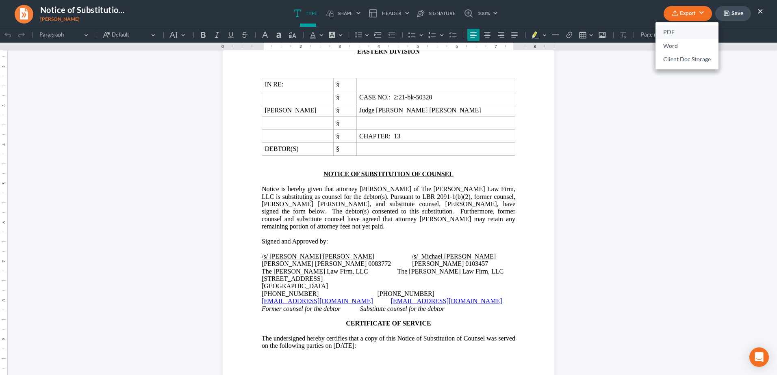
click at [675, 34] on link "PDF" at bounding box center [686, 33] width 63 height 14
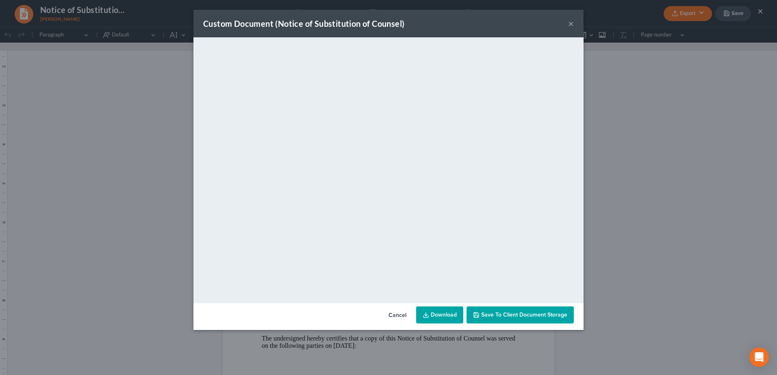
click at [433, 315] on link "Download" at bounding box center [439, 315] width 47 height 17
click at [572, 24] on button "×" at bounding box center [571, 24] width 6 height 10
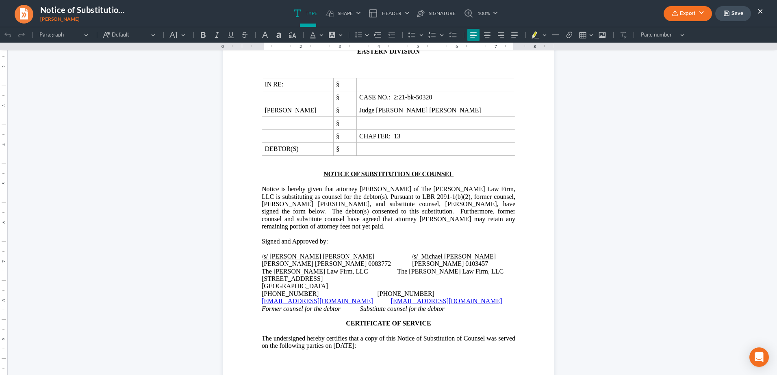
click at [762, 12] on button "×" at bounding box center [760, 11] width 6 height 10
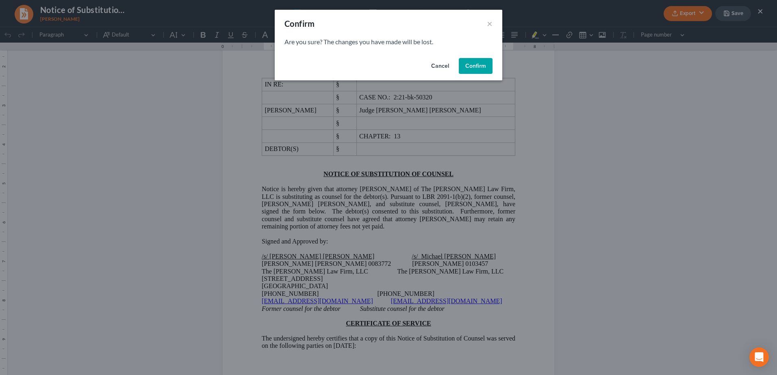
click at [482, 66] on button "Confirm" at bounding box center [476, 66] width 34 height 16
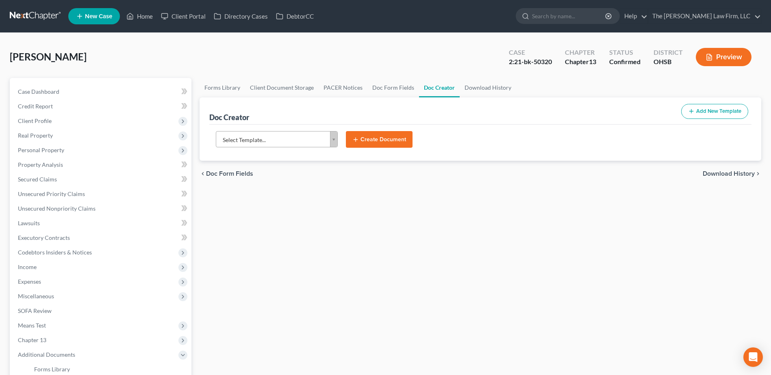
click at [24, 15] on link at bounding box center [36, 16] width 52 height 15
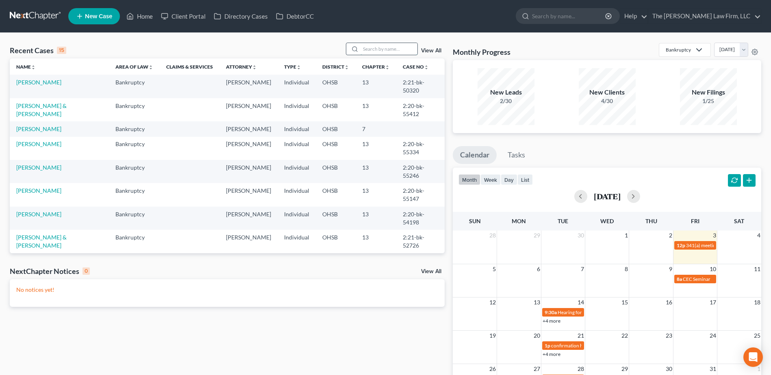
click at [379, 52] on input "search" at bounding box center [388, 49] width 57 height 12
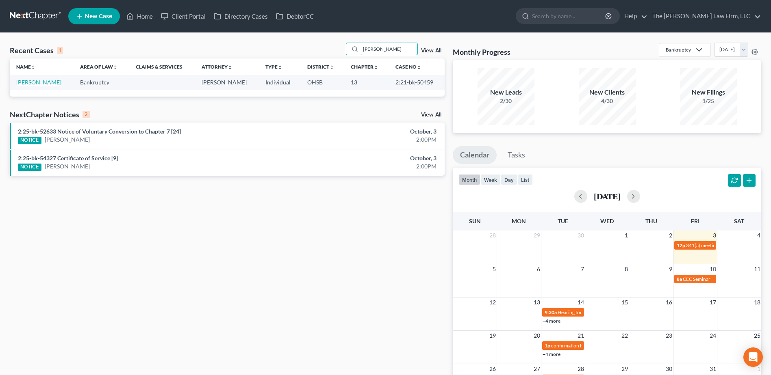
type input "[PERSON_NAME]"
click at [27, 83] on link "[PERSON_NAME]" at bounding box center [38, 82] width 45 height 7
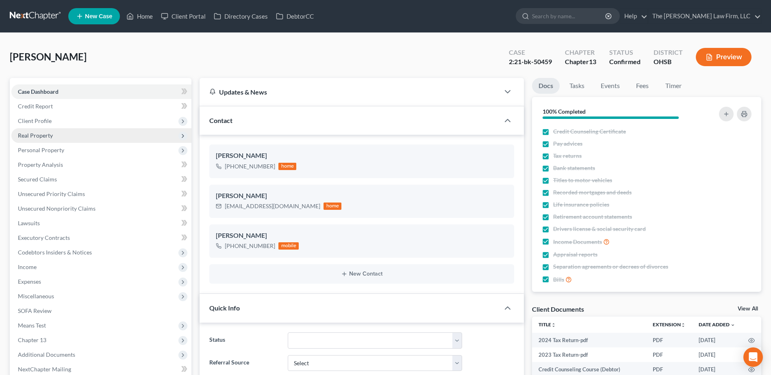
scroll to position [137, 0]
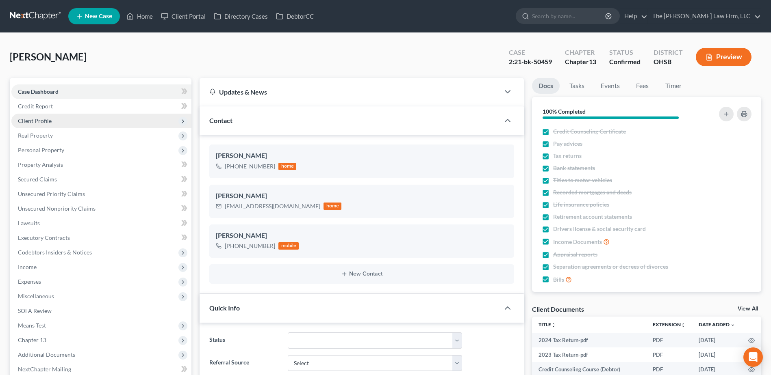
click at [48, 125] on span "Client Profile" at bounding box center [101, 121] width 180 height 15
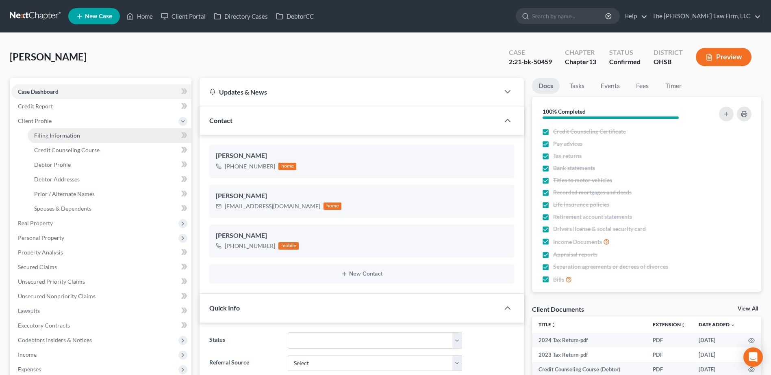
click at [51, 135] on span "Filing Information" at bounding box center [57, 135] width 46 height 7
select select "1"
select select "0"
select select "3"
select select "36"
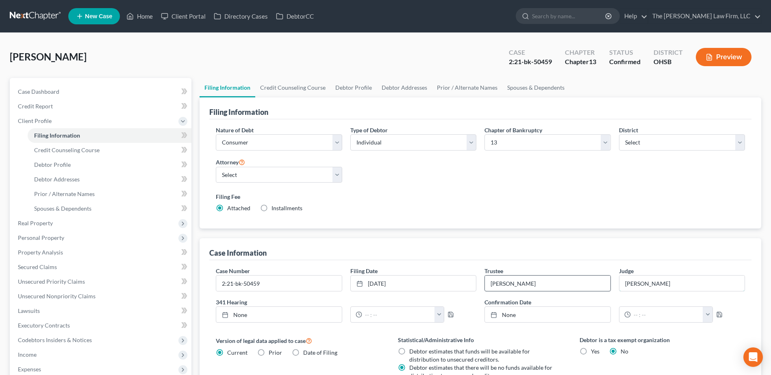
drag, startPoint x: 652, startPoint y: 283, endPoint x: 575, endPoint y: 281, distance: 76.8
click at [587, 282] on div "Case Number 2:21-bk-50459 Filing Date [DATE] close Date [DATE] Time 12:00 AM ch…" at bounding box center [480, 298] width 537 height 63
type input "[PERSON_NAME] [PERSON_NAME]"
click at [305, 181] on select "Select [PERSON_NAME] - OHSB [PERSON_NAME] - OHNB [PERSON_NAME] - OHSB" at bounding box center [279, 175] width 126 height 16
select select "2"
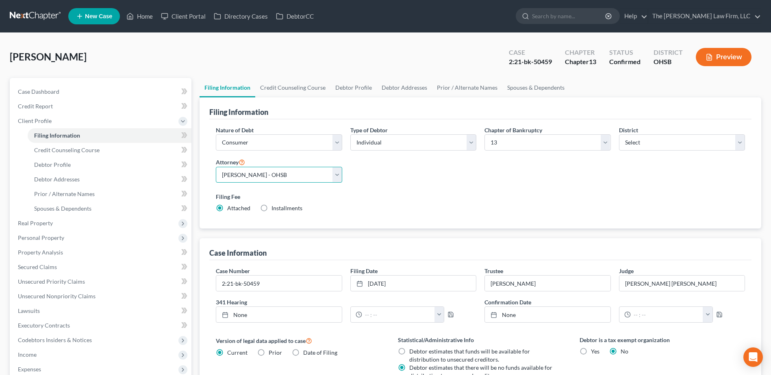
click at [216, 167] on select "Select [PERSON_NAME] - OHSB [PERSON_NAME] - OHNB [PERSON_NAME] - OHSB" at bounding box center [279, 175] width 126 height 16
click at [52, 92] on span "Case Dashboard" at bounding box center [38, 91] width 41 height 7
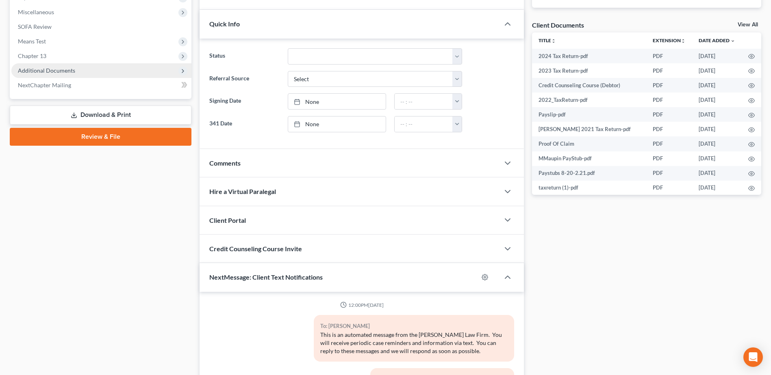
scroll to position [137, 0]
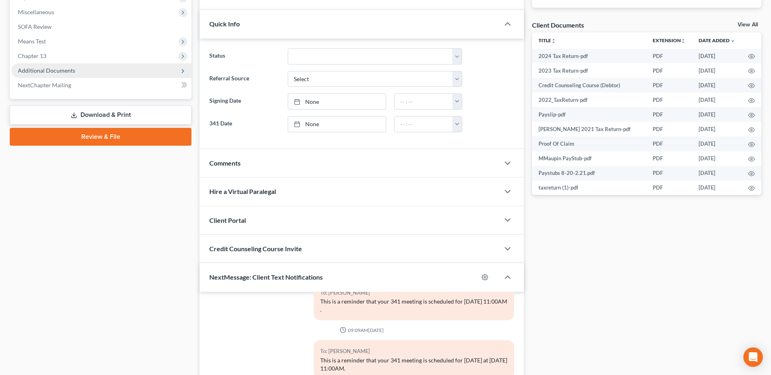
click at [57, 70] on span "Additional Documents" at bounding box center [46, 70] width 57 height 7
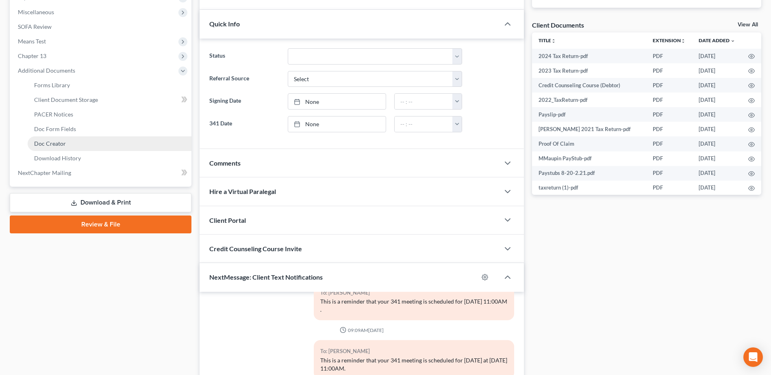
click at [57, 141] on span "Doc Creator" at bounding box center [50, 143] width 32 height 7
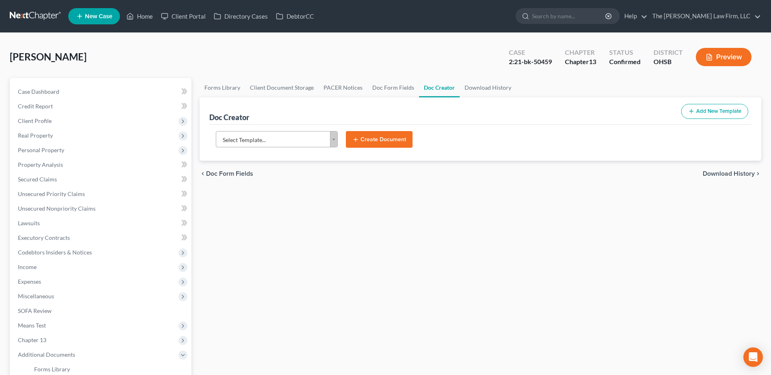
click at [248, 133] on body "Home New Case Client Portal Directory Cases DebtorCC The [PERSON_NAME] Law Firm…" at bounding box center [385, 274] width 771 height 549
type input "subs"
select select "118164"
click at [379, 136] on button "Create Document" at bounding box center [379, 139] width 67 height 17
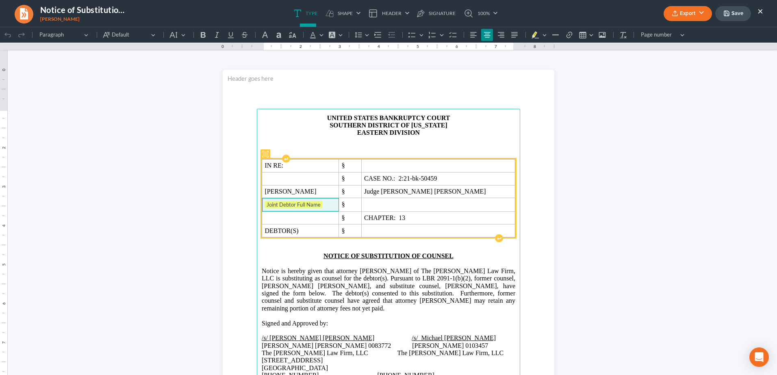
drag, startPoint x: 332, startPoint y: 206, endPoint x: 327, endPoint y: 205, distance: 5.3
click at [332, 206] on span "Joint Debtor Full Name" at bounding box center [301, 205] width 72 height 8
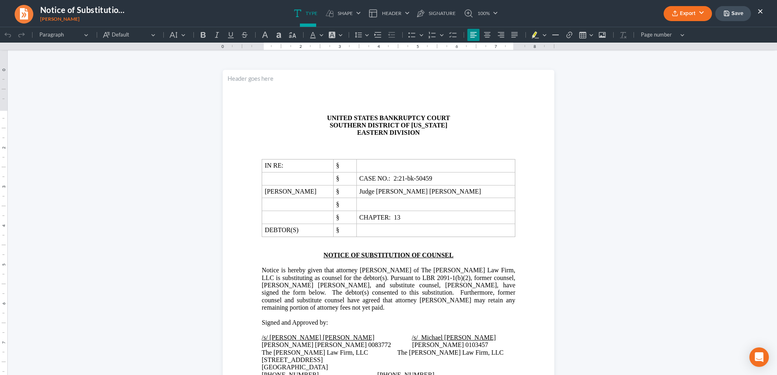
click at [694, 16] on button "Export" at bounding box center [688, 13] width 48 height 15
click at [686, 33] on link "PDF" at bounding box center [686, 33] width 63 height 14
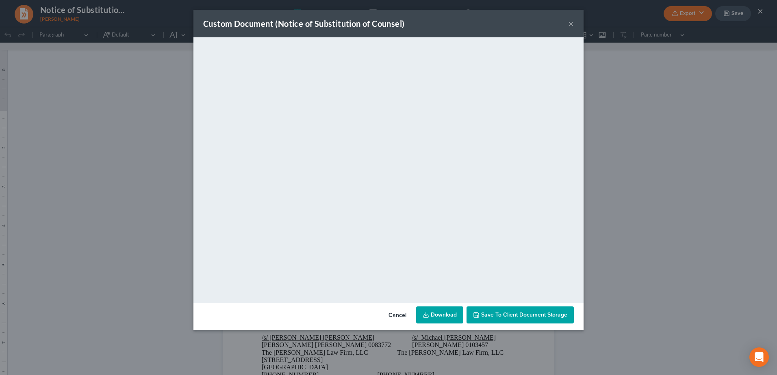
click at [439, 319] on link "Download" at bounding box center [439, 315] width 47 height 17
click at [569, 21] on button "×" at bounding box center [571, 24] width 6 height 10
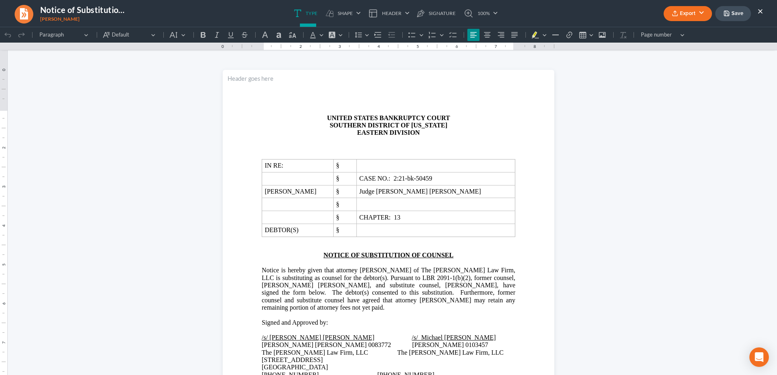
click at [758, 10] on button "×" at bounding box center [760, 11] width 6 height 10
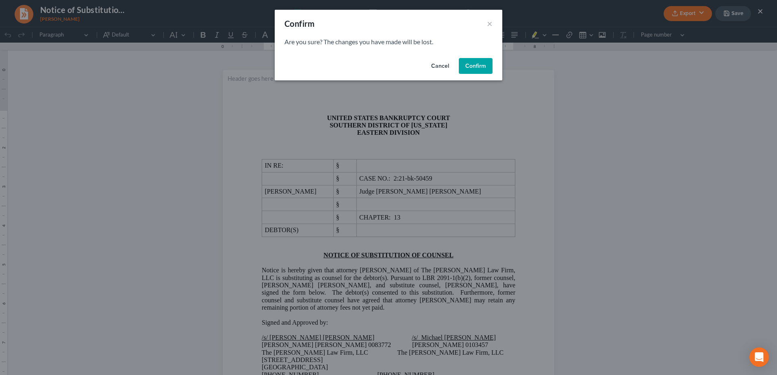
click at [480, 63] on button "Confirm" at bounding box center [476, 66] width 34 height 16
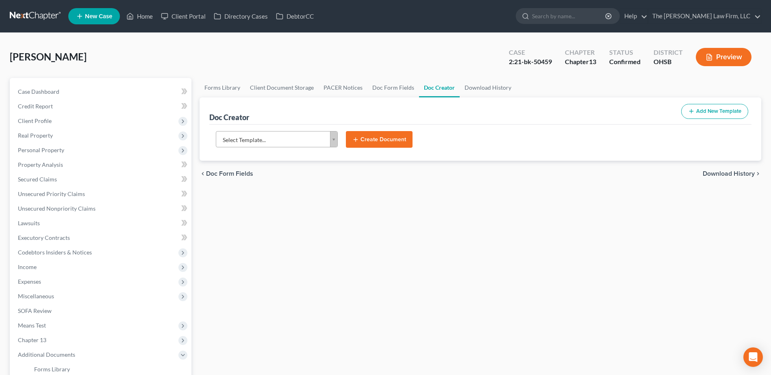
click at [40, 14] on link at bounding box center [36, 16] width 52 height 15
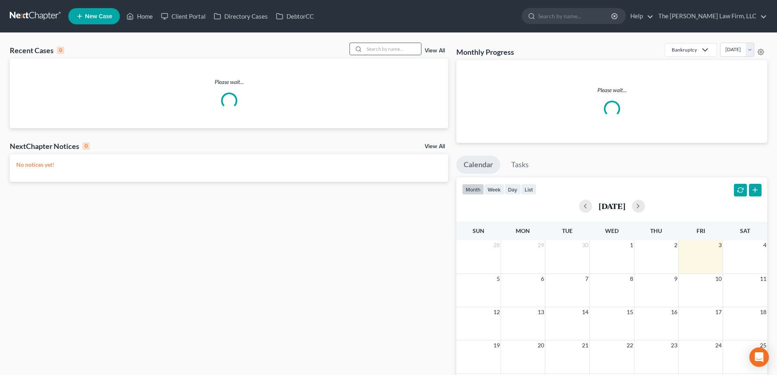
click at [378, 52] on input "search" at bounding box center [392, 49] width 57 height 12
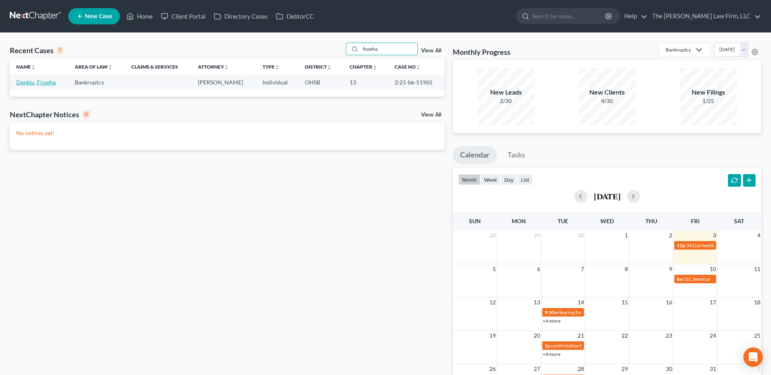
type input "fisseha"
click at [46, 79] on link "Denkiu, Fisseha" at bounding box center [35, 82] width 39 height 7
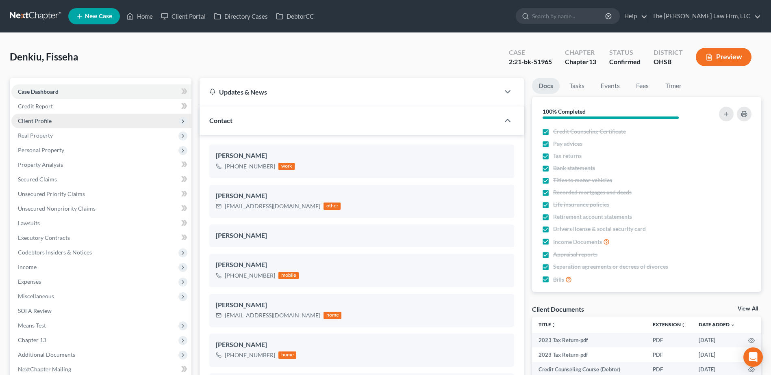
click at [54, 119] on span "Client Profile" at bounding box center [101, 121] width 180 height 15
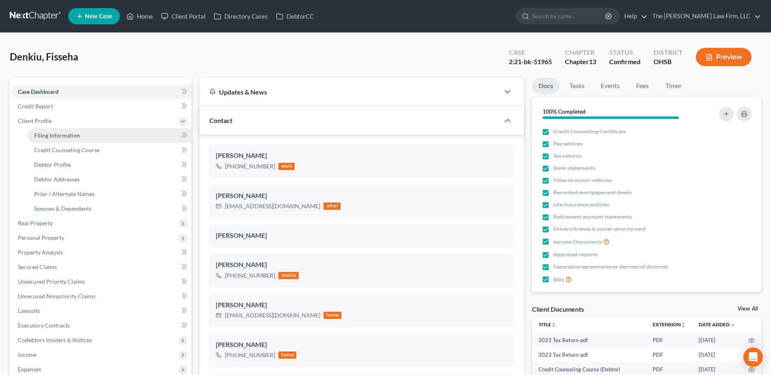
click at [58, 133] on span "Filing Information" at bounding box center [57, 135] width 46 height 7
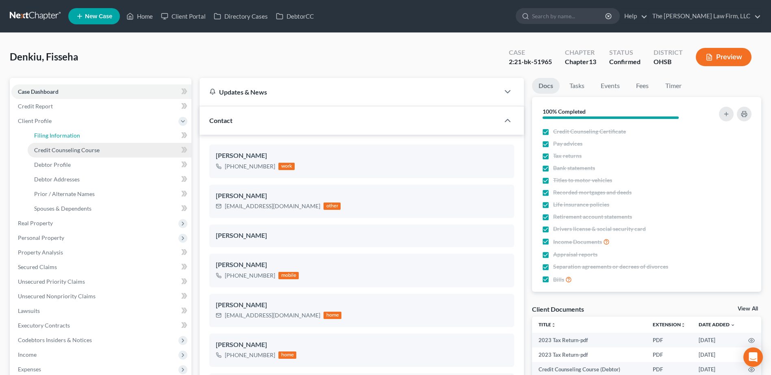
select select "1"
select select "0"
select select "3"
select select "36"
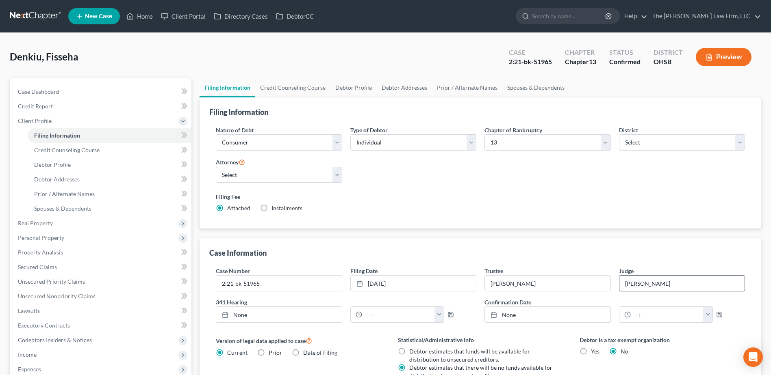
click at [663, 285] on input "[PERSON_NAME]" at bounding box center [681, 283] width 125 height 15
type input "[PERSON_NAME] [PERSON_NAME]"
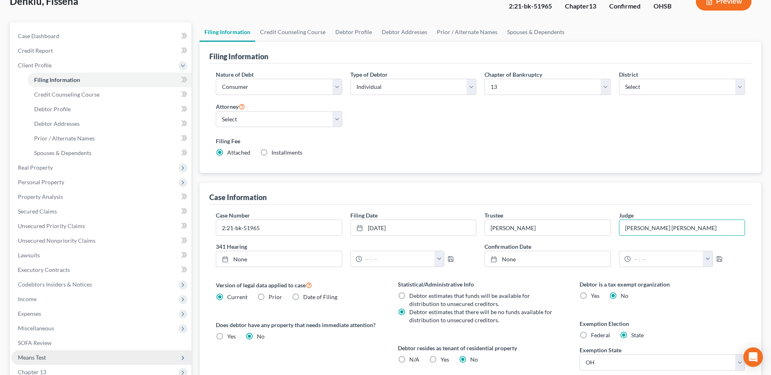
scroll to position [163, 0]
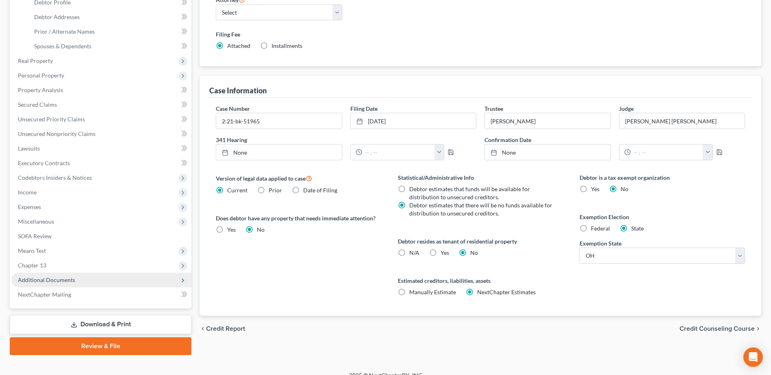
click at [65, 280] on span "Additional Documents" at bounding box center [46, 280] width 57 height 7
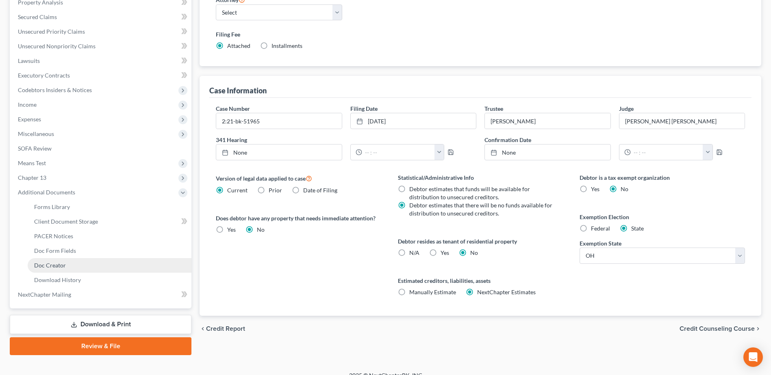
click at [61, 263] on span "Doc Creator" at bounding box center [50, 265] width 32 height 7
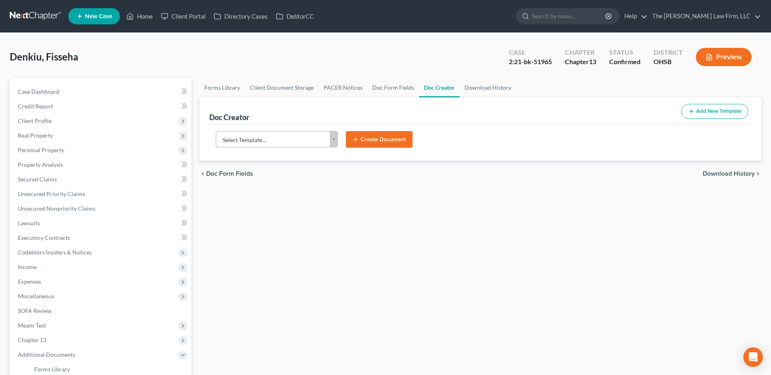
click at [294, 140] on body "Home New Case Client Portal Directory Cases DebtorCC The Jones Law Firm, LLC mj…" at bounding box center [385, 274] width 771 height 549
type input "subs"
select select "118164"
click at [375, 145] on button "Create Document" at bounding box center [379, 139] width 67 height 17
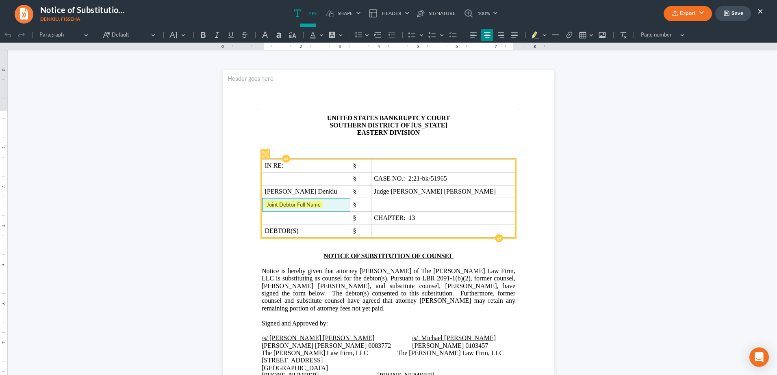
click at [334, 204] on span "Joint Debtor Full Name" at bounding box center [306, 205] width 82 height 8
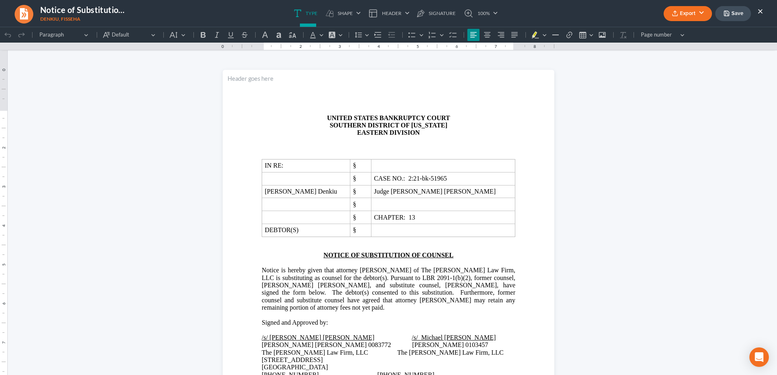
click at [679, 11] on button "Export" at bounding box center [688, 13] width 48 height 15
click at [675, 36] on link "PDF" at bounding box center [686, 33] width 63 height 14
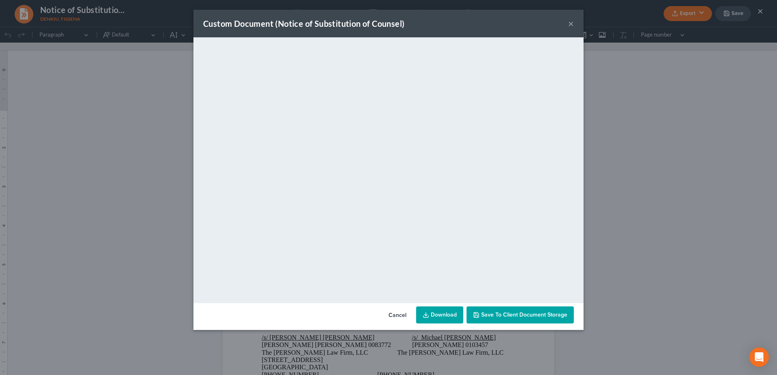
click at [433, 313] on link "Download" at bounding box center [439, 315] width 47 height 17
drag, startPoint x: 571, startPoint y: 23, endPoint x: 589, endPoint y: 25, distance: 18.0
click at [578, 24] on div "Custom Document (Notice of Substitution of Counsel) ×" at bounding box center [388, 24] width 390 height 28
click at [571, 24] on button "×" at bounding box center [571, 24] width 6 height 10
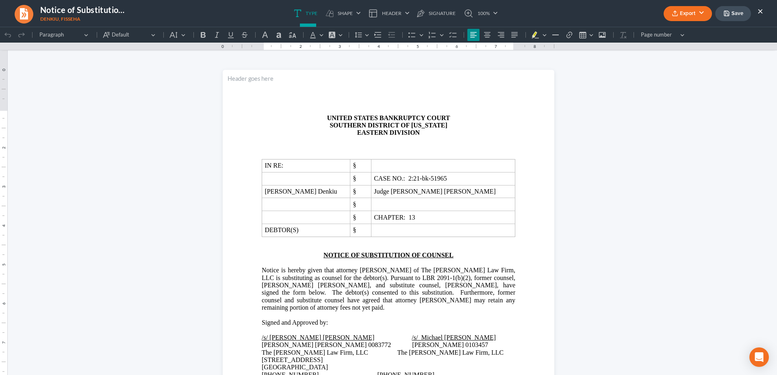
click at [761, 10] on button "×" at bounding box center [760, 11] width 6 height 10
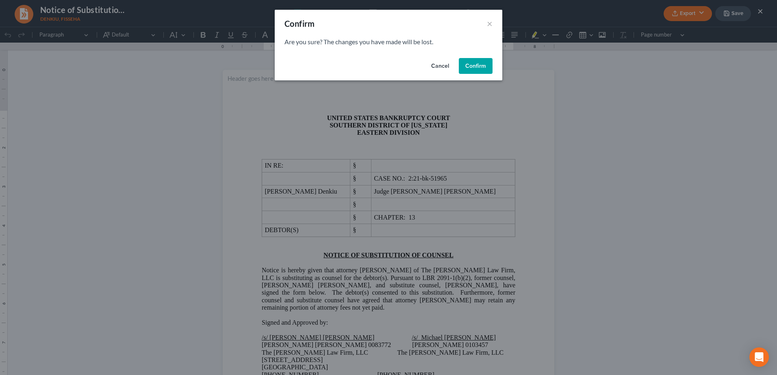
click at [484, 64] on button "Confirm" at bounding box center [476, 66] width 34 height 16
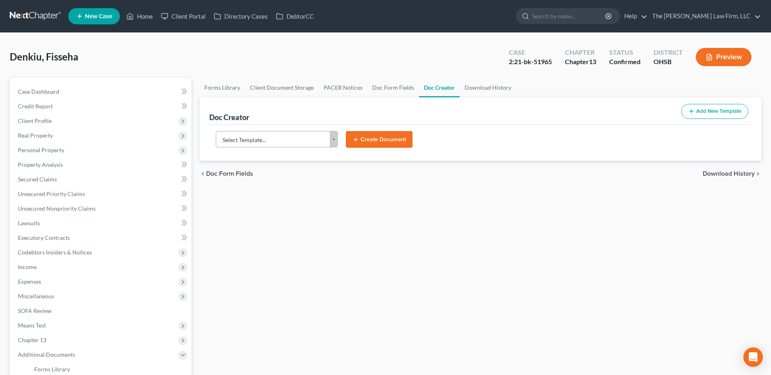
click at [22, 11] on link at bounding box center [36, 16] width 52 height 15
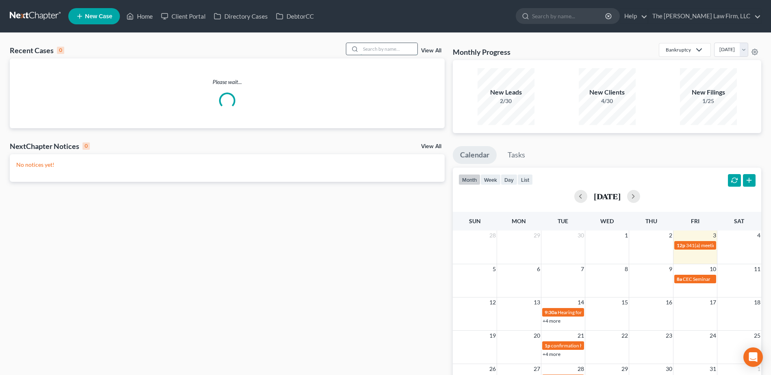
click at [391, 47] on input "search" at bounding box center [388, 49] width 57 height 12
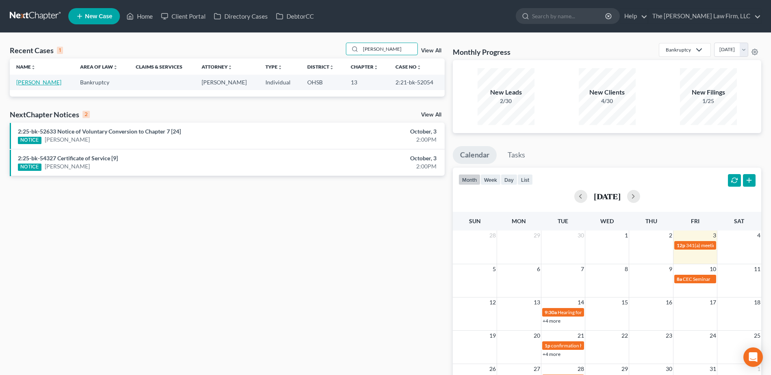
type input "[PERSON_NAME]"
click at [24, 81] on link "[PERSON_NAME]" at bounding box center [38, 82] width 45 height 7
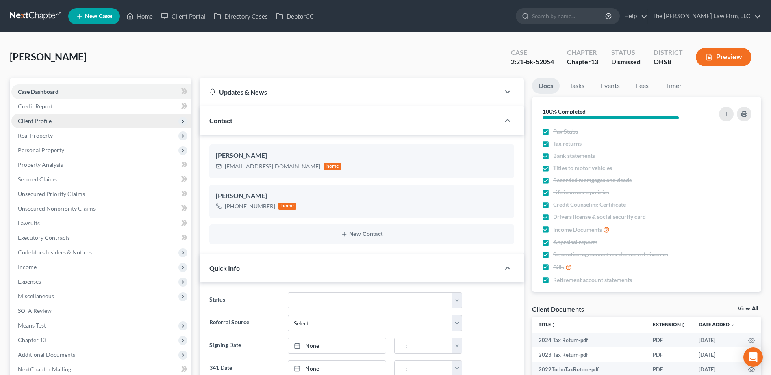
click at [46, 119] on span "Client Profile" at bounding box center [35, 120] width 34 height 7
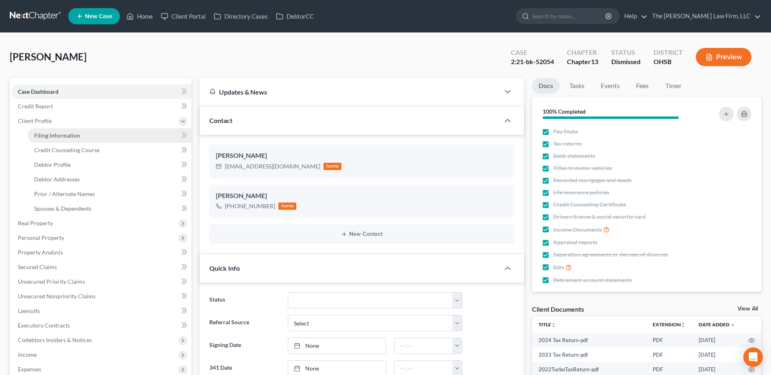
click at [52, 132] on span "Filing Information" at bounding box center [57, 135] width 46 height 7
select select "1"
select select "0"
select select "3"
select select "36"
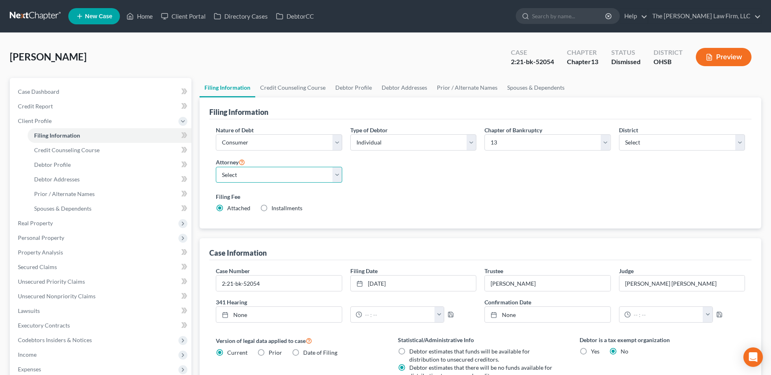
click at [233, 175] on select "Select [PERSON_NAME] - OHSB [PERSON_NAME] - OHNB [PERSON_NAME] - OHSB" at bounding box center [279, 175] width 126 height 16
select select "2"
click at [216, 167] on select "Select [PERSON_NAME] - OHSB [PERSON_NAME] - OHNB [PERSON_NAME] - OHSB" at bounding box center [279, 175] width 126 height 16
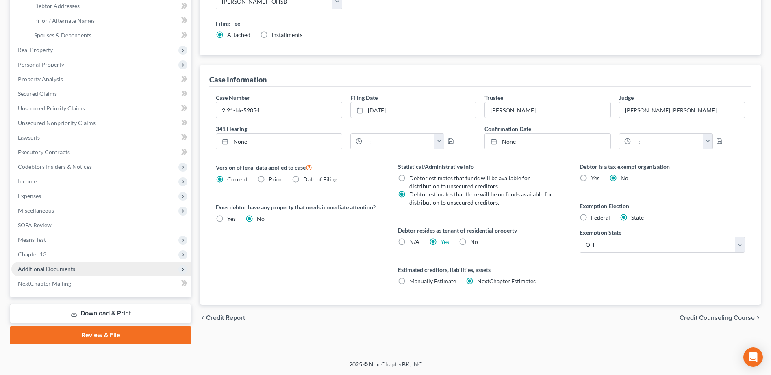
click at [61, 266] on span "Additional Documents" at bounding box center [46, 269] width 57 height 7
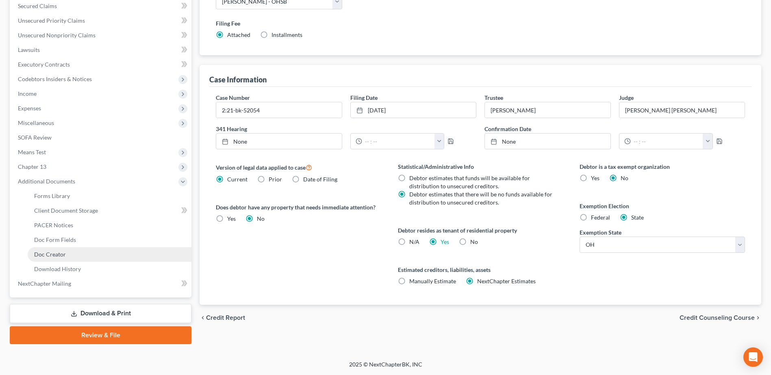
click at [62, 254] on span "Doc Creator" at bounding box center [50, 254] width 32 height 7
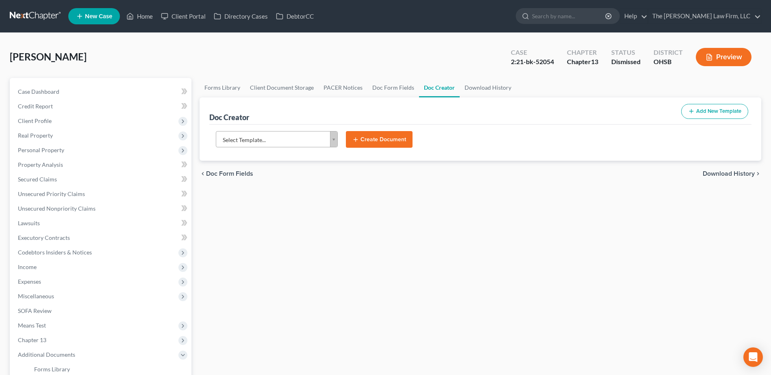
click at [300, 138] on body "Home New Case Client Portal Directory Cases DebtorCC The [PERSON_NAME] Law Firm…" at bounding box center [385, 274] width 771 height 549
type input "subs"
select select "118164"
click at [372, 135] on button "Create Document" at bounding box center [379, 139] width 67 height 17
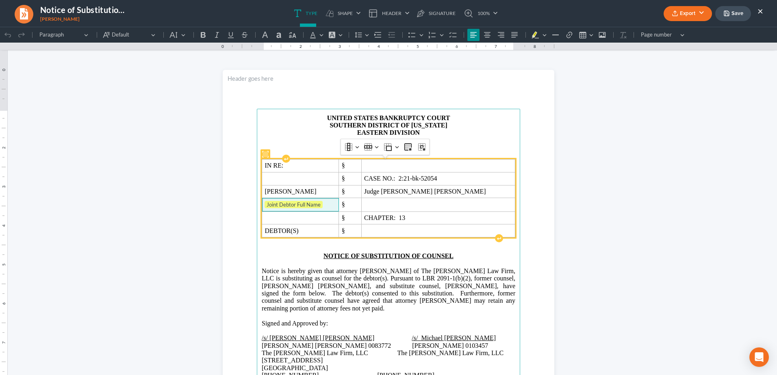
click at [339, 211] on td "Joint Debtor Full Name" at bounding box center [300, 204] width 77 height 13
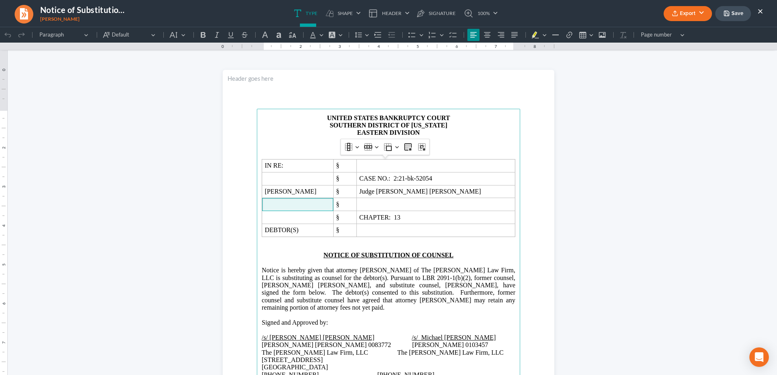
click at [685, 15] on button "Export" at bounding box center [688, 13] width 48 height 15
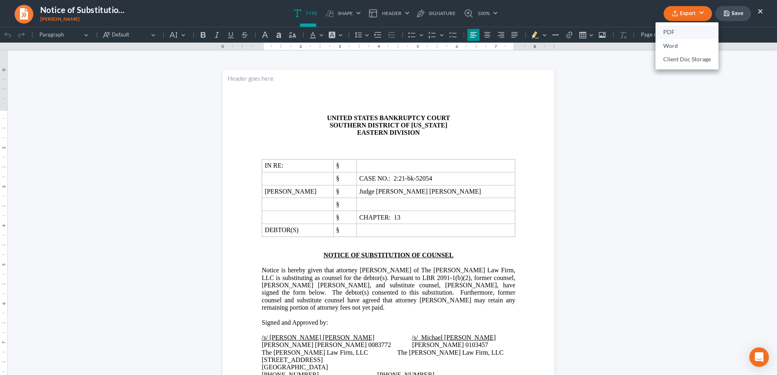
click at [677, 33] on link "PDF" at bounding box center [686, 33] width 63 height 14
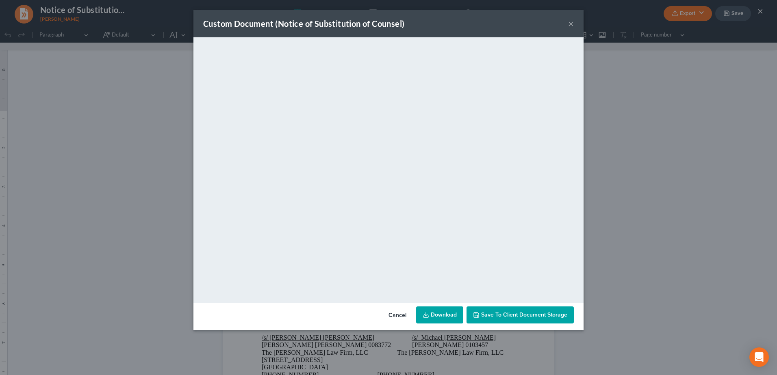
click at [449, 316] on link "Download" at bounding box center [439, 315] width 47 height 17
click at [569, 26] on button "×" at bounding box center [571, 24] width 6 height 10
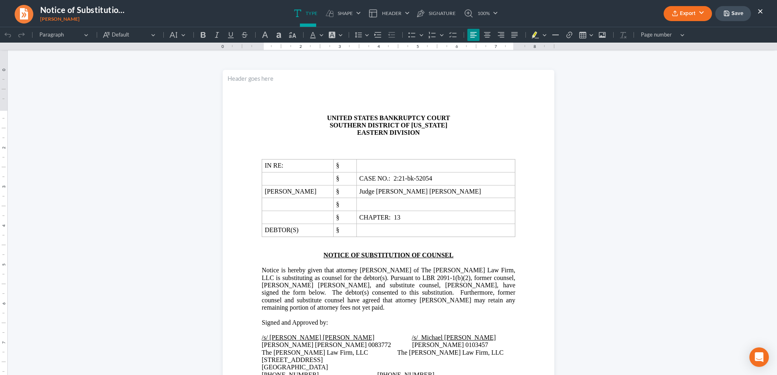
click at [735, 15] on button "Save" at bounding box center [733, 13] width 36 height 15
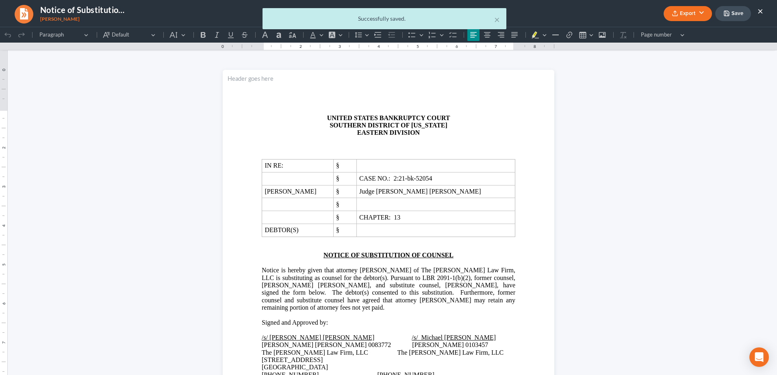
click at [494, 18] on div "Successfully saved." at bounding box center [384, 19] width 231 height 8
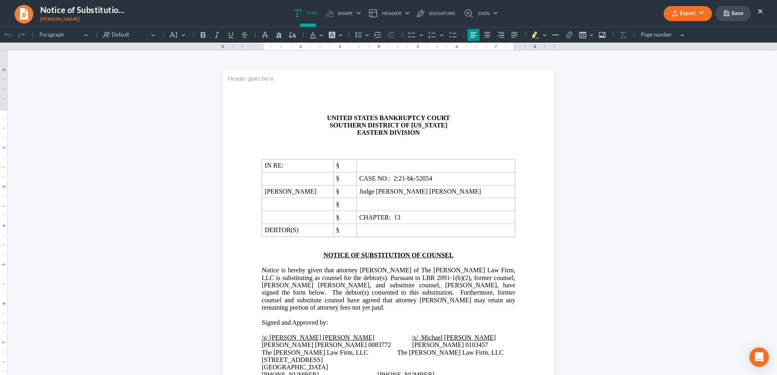
click at [758, 9] on button "×" at bounding box center [760, 11] width 6 height 10
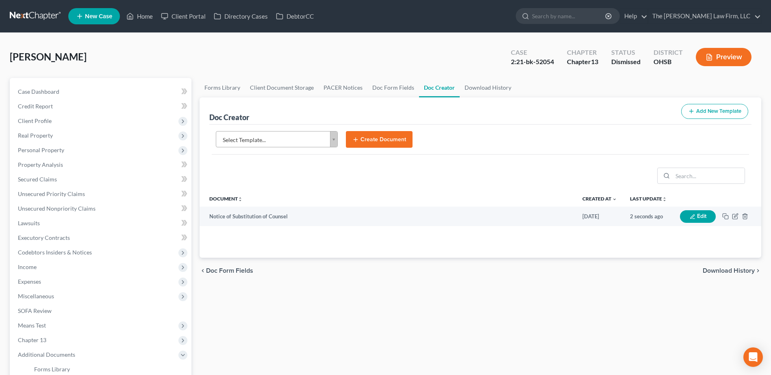
click at [10, 17] on link at bounding box center [36, 16] width 52 height 15
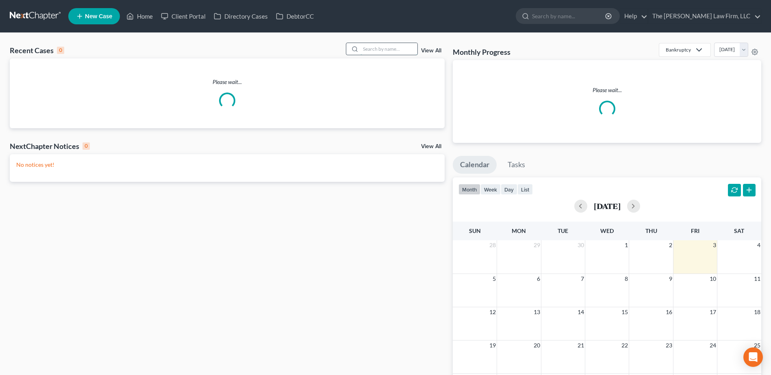
click at [389, 47] on input "search" at bounding box center [388, 49] width 57 height 12
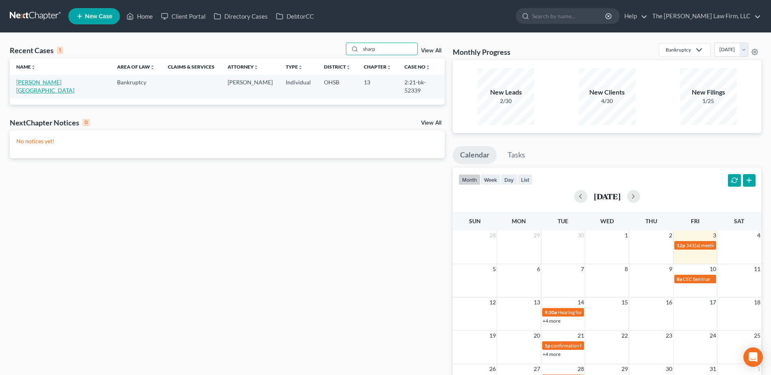
type input "sharp"
click at [46, 79] on link "[PERSON_NAME][GEOGRAPHIC_DATA]" at bounding box center [45, 86] width 58 height 15
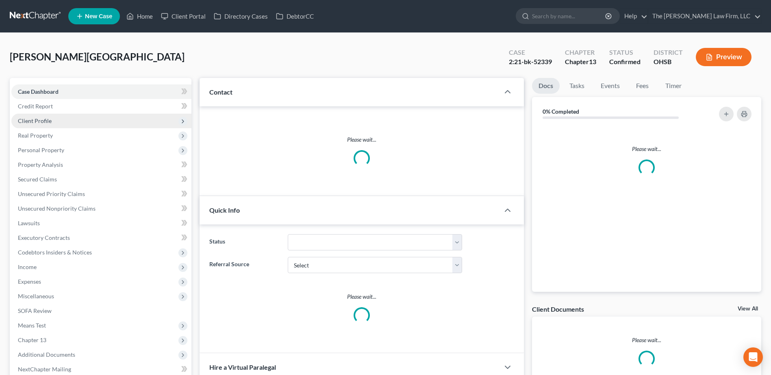
click at [48, 122] on span "Client Profile" at bounding box center [35, 120] width 34 height 7
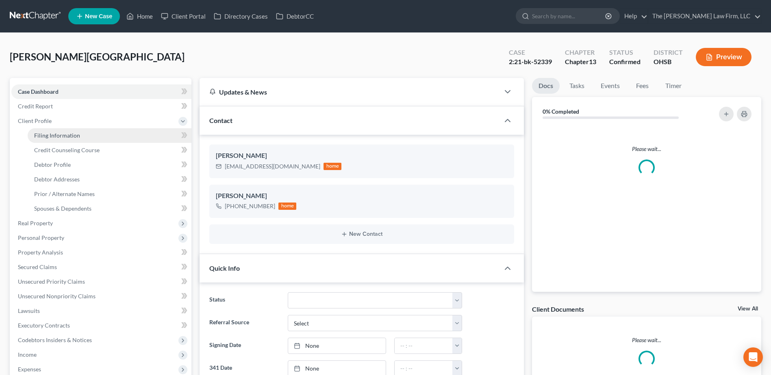
click at [50, 137] on span "Filing Information" at bounding box center [57, 135] width 46 height 7
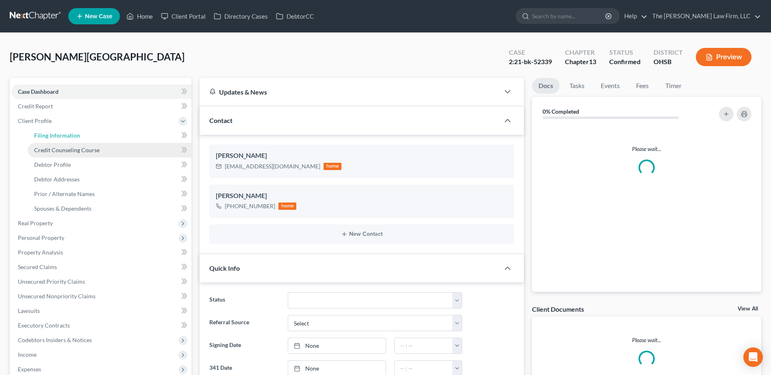
select select "1"
select select "0"
select select "3"
select select "36"
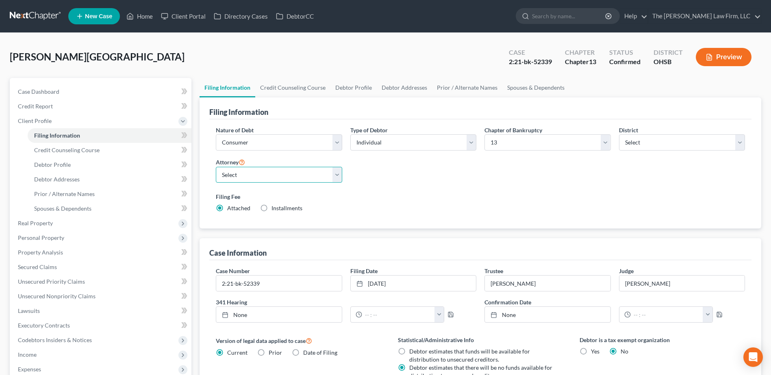
click at [232, 174] on select "Select [PERSON_NAME] - OHSB [PERSON_NAME] - OHNB [PERSON_NAME] - OHSB" at bounding box center [279, 175] width 126 height 16
select select "2"
click at [216, 167] on select "Select [PERSON_NAME] - OHSB [PERSON_NAME] - OHNB [PERSON_NAME] - OHSB" at bounding box center [279, 175] width 126 height 16
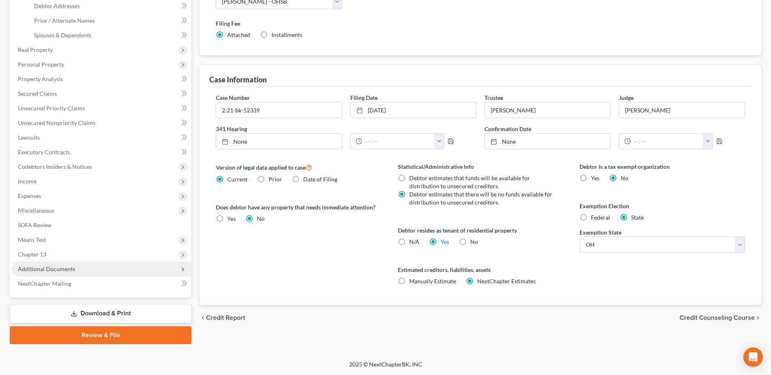
click at [67, 269] on span "Additional Documents" at bounding box center [46, 269] width 57 height 7
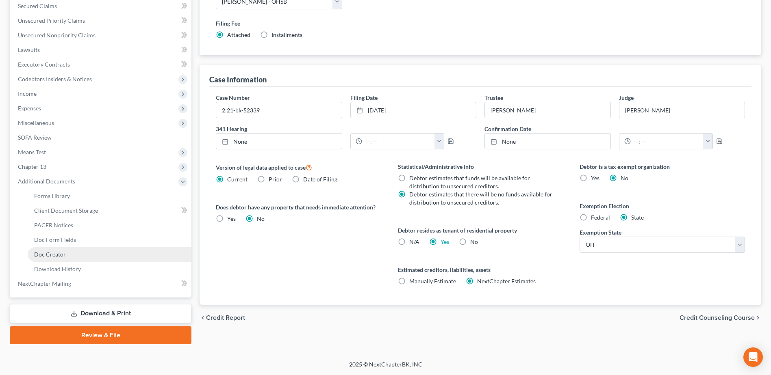
click at [59, 250] on link "Doc Creator" at bounding box center [110, 254] width 164 height 15
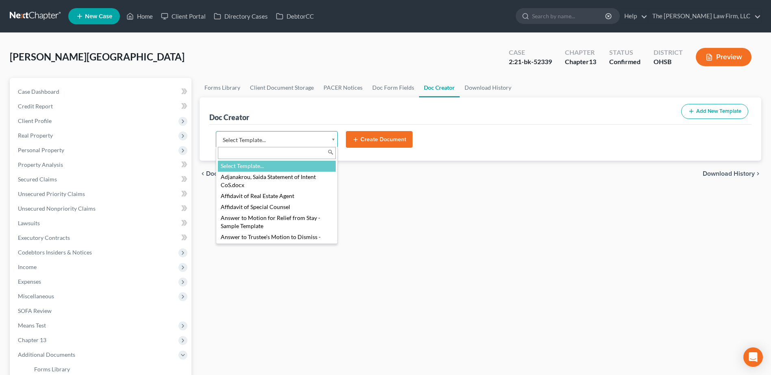
click at [307, 143] on body "Home New Case Client Portal Directory Cases DebtorCC The Jones Law Firm, LLC mj…" at bounding box center [385, 274] width 771 height 549
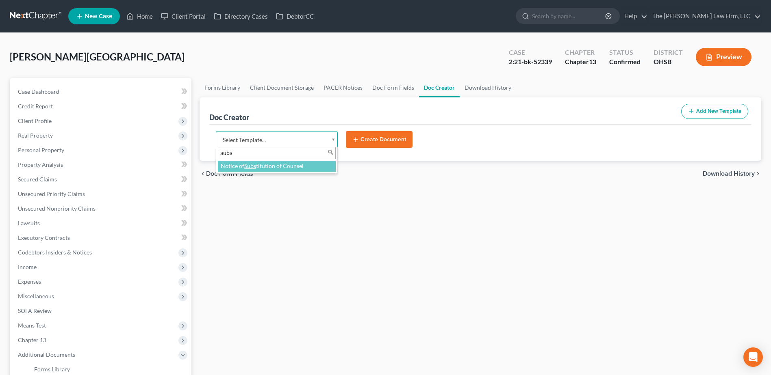
type input "subs"
select select "118164"
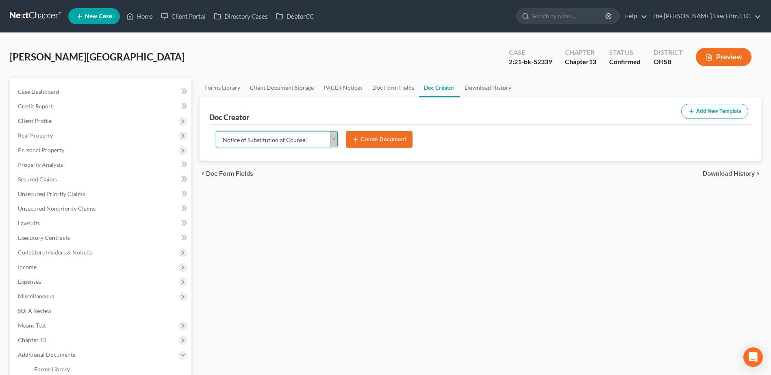
click at [383, 140] on button "Create Document" at bounding box center [379, 139] width 67 height 17
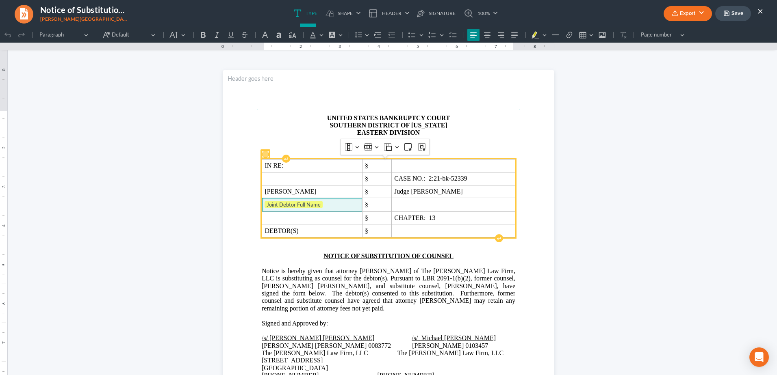
click at [339, 209] on td "Joint Debtor Full Name" at bounding box center [312, 204] width 100 height 13
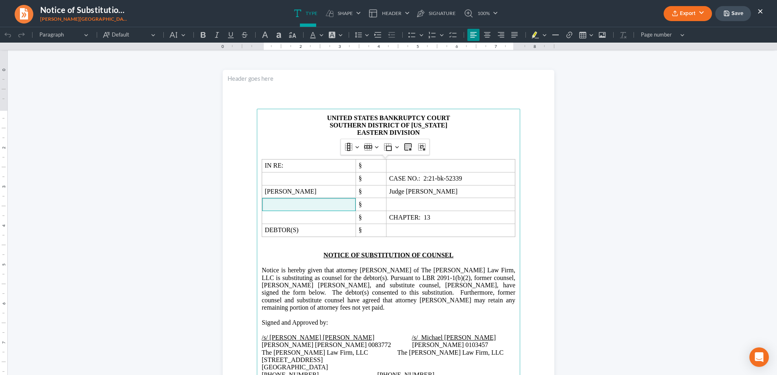
click at [697, 13] on button "Export" at bounding box center [688, 13] width 48 height 15
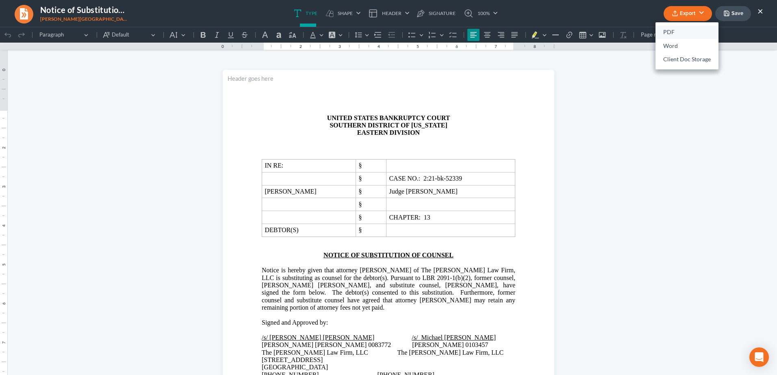
click at [672, 34] on link "PDF" at bounding box center [686, 33] width 63 height 14
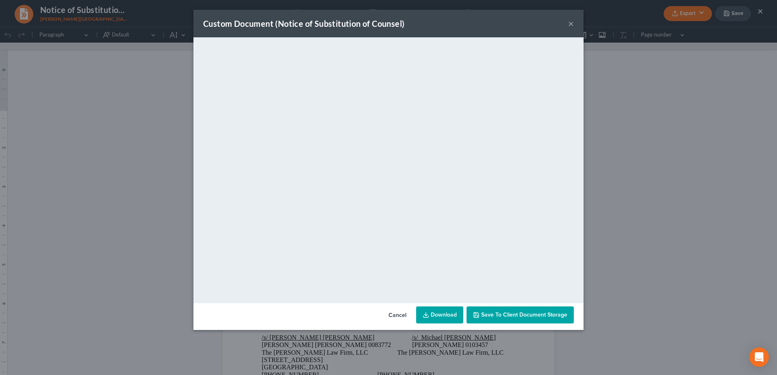
click at [436, 315] on link "Download" at bounding box center [439, 315] width 47 height 17
click at [571, 25] on button "×" at bounding box center [571, 24] width 6 height 10
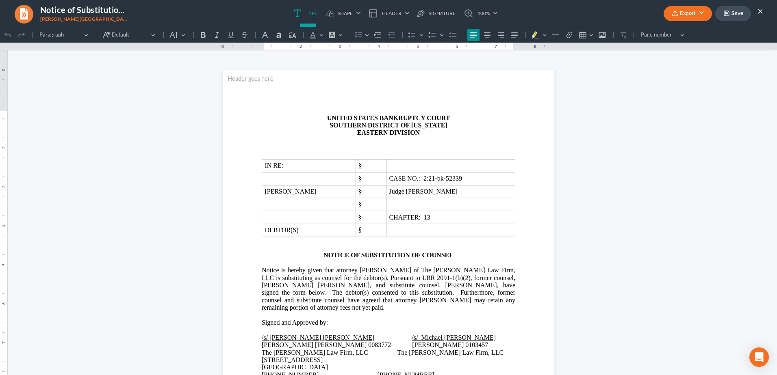
click at [761, 9] on button "×" at bounding box center [760, 11] width 6 height 10
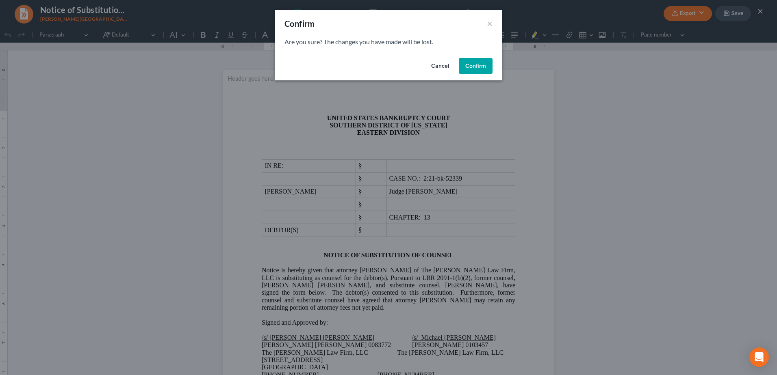
click at [469, 66] on button "Confirm" at bounding box center [476, 66] width 34 height 16
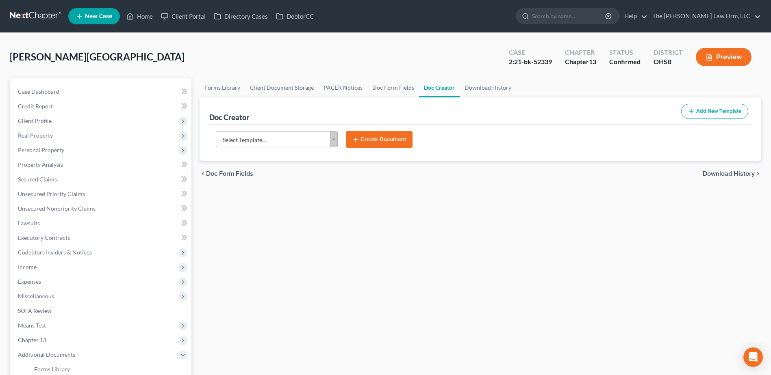
click at [42, 15] on link at bounding box center [36, 16] width 52 height 15
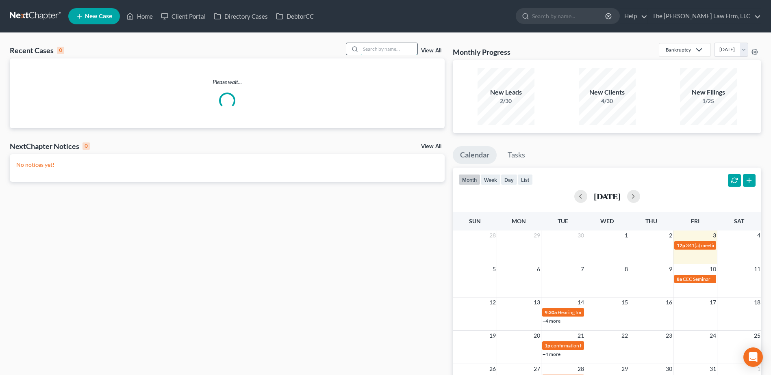
click at [378, 46] on input "search" at bounding box center [388, 49] width 57 height 12
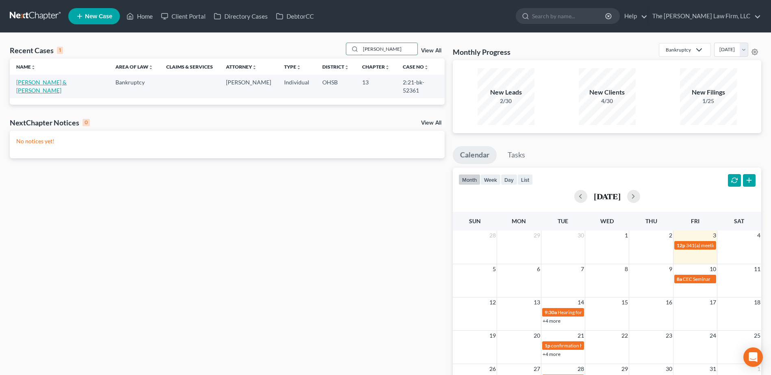
type input "[PERSON_NAME]"
click at [52, 80] on link "[PERSON_NAME] & [PERSON_NAME]" at bounding box center [41, 86] width 50 height 15
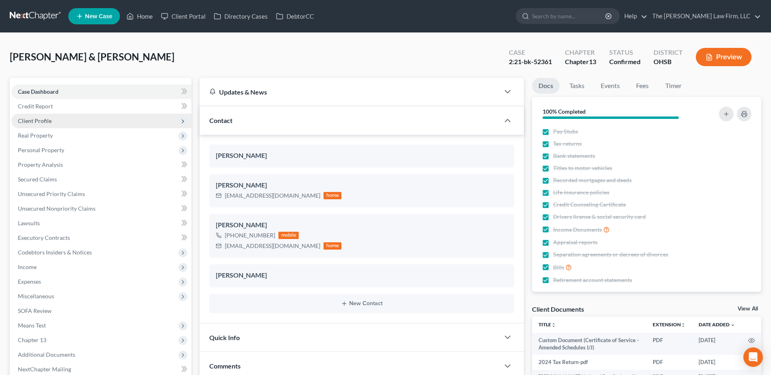
click at [43, 125] on span "Client Profile" at bounding box center [101, 121] width 180 height 15
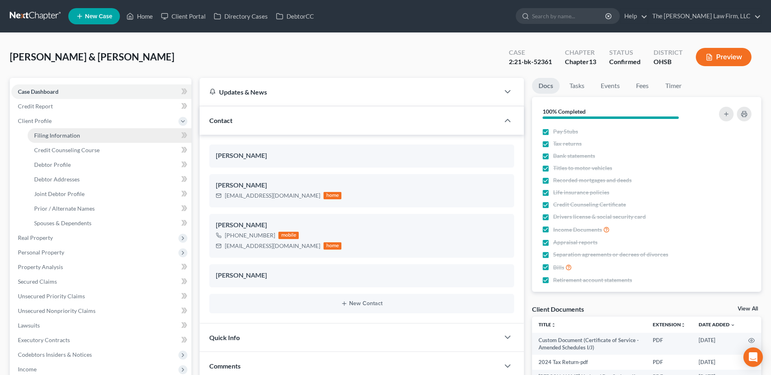
click at [48, 137] on span "Filing Information" at bounding box center [57, 135] width 46 height 7
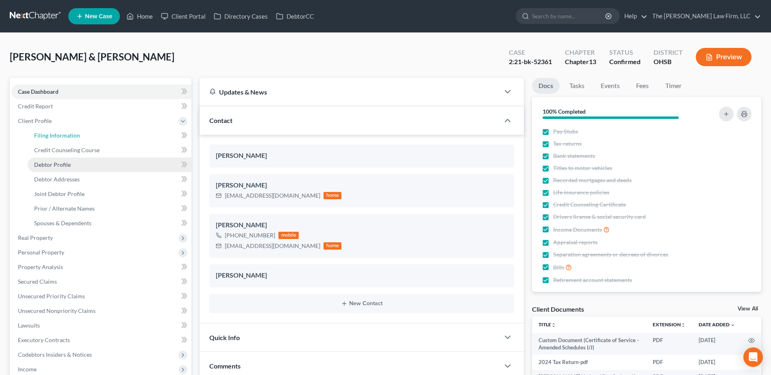
select select "1"
select select "3"
select select "36"
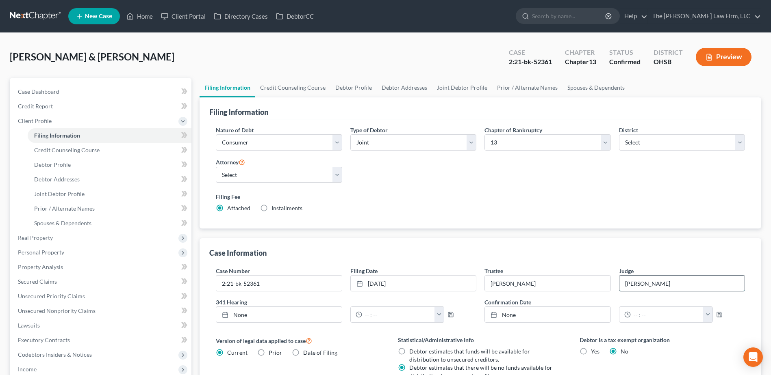
click at [640, 285] on input "[PERSON_NAME]" at bounding box center [681, 283] width 125 height 15
type input "[PERSON_NAME] [PERSON_NAME]"
click at [259, 175] on select "Select [PERSON_NAME] - OHSB [PERSON_NAME] - OHNB [PERSON_NAME] - OHSB" at bounding box center [279, 175] width 126 height 16
select select "2"
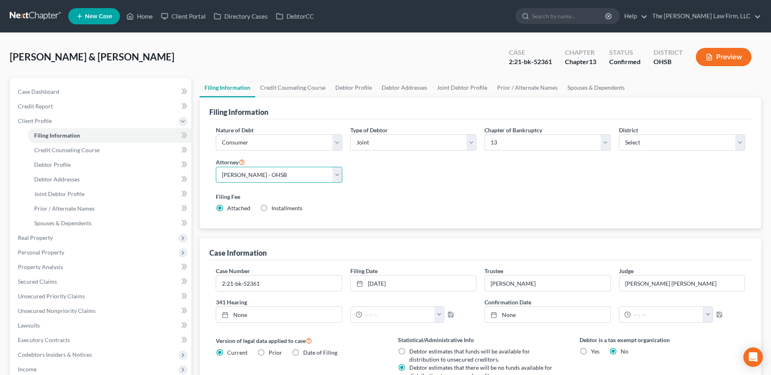
click at [216, 167] on select "Select [PERSON_NAME] - OHSB [PERSON_NAME] - OHNB [PERSON_NAME] - OHSB" at bounding box center [279, 175] width 126 height 16
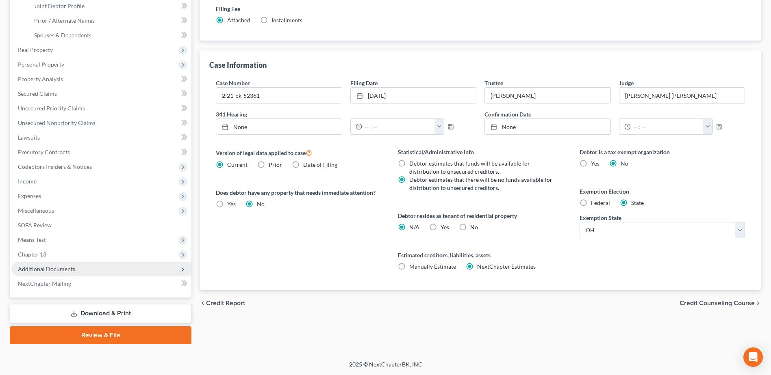
click at [32, 269] on span "Additional Documents" at bounding box center [46, 269] width 57 height 7
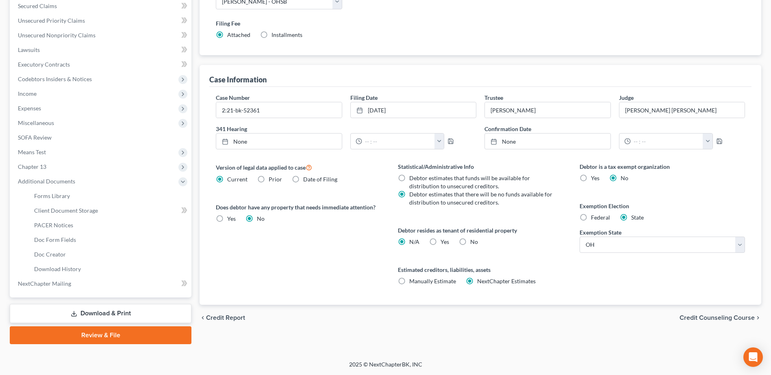
scroll to position [174, 0]
click at [49, 255] on span "Doc Creator" at bounding box center [50, 254] width 32 height 7
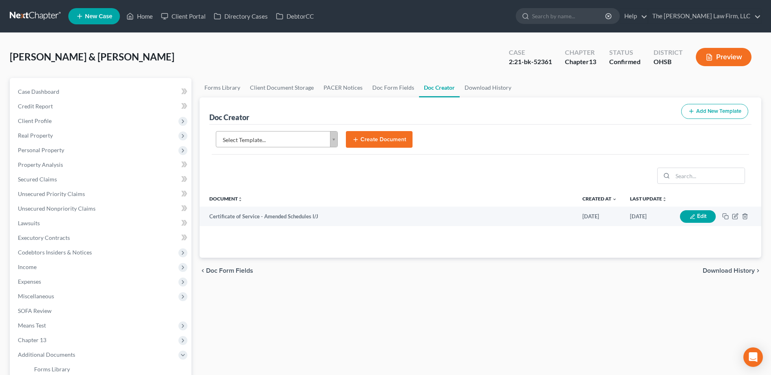
click at [301, 135] on body "Home New Case Client Portal Directory Cases DebtorCC The Jones Law Firm, LLC mj…" at bounding box center [385, 274] width 771 height 549
type input "subs"
select select "118164"
click at [380, 134] on button "Create Document" at bounding box center [379, 139] width 67 height 17
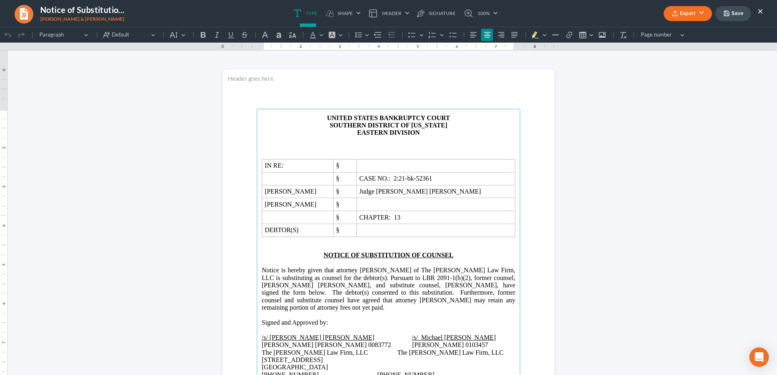
click at [685, 12] on button "Export" at bounding box center [688, 13] width 48 height 15
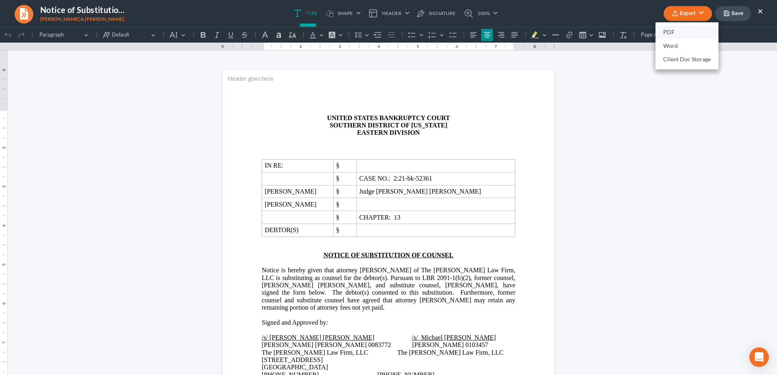
click at [675, 33] on link "PDF" at bounding box center [686, 33] width 63 height 14
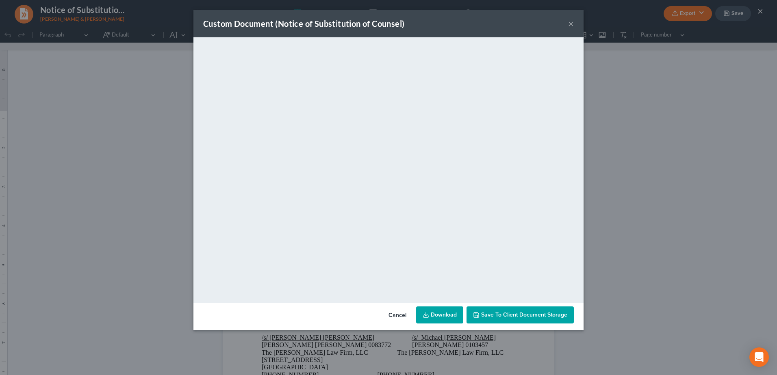
click at [431, 313] on link "Download" at bounding box center [439, 315] width 47 height 17
drag, startPoint x: 572, startPoint y: 25, endPoint x: 577, endPoint y: 24, distance: 4.9
click at [572, 25] on button "×" at bounding box center [571, 24] width 6 height 10
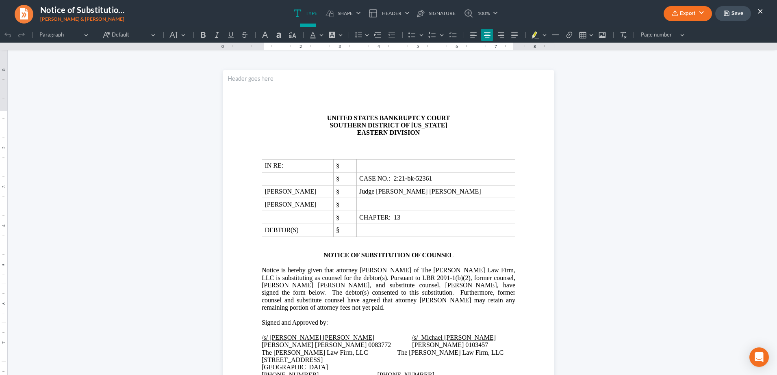
click at [758, 13] on ul "Export PDF Word Client Doc Storage Save ×" at bounding box center [714, 13] width 100 height 17
click at [762, 12] on button "×" at bounding box center [760, 11] width 6 height 10
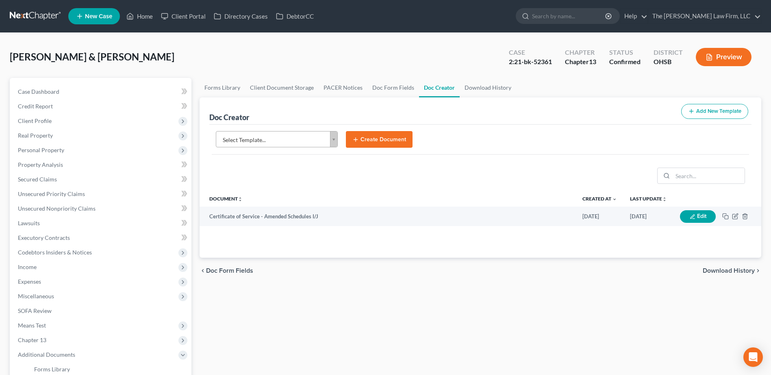
click at [48, 18] on link at bounding box center [36, 16] width 52 height 15
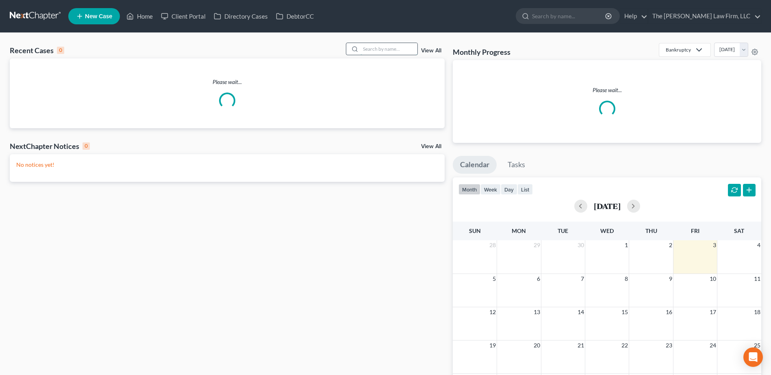
click at [399, 48] on input "search" at bounding box center [388, 49] width 57 height 12
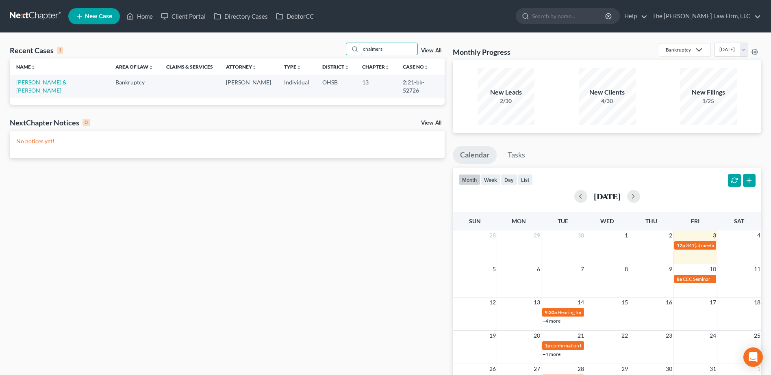
type input "chalmers"
click at [35, 79] on link "[PERSON_NAME] & [PERSON_NAME]" at bounding box center [41, 86] width 50 height 15
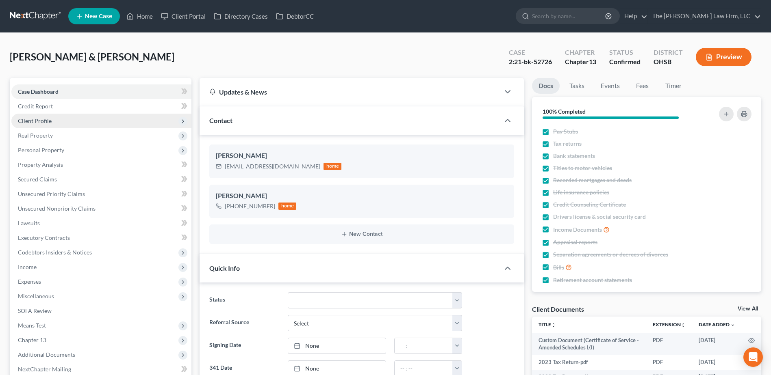
click at [39, 120] on span "Client Profile" at bounding box center [35, 120] width 34 height 7
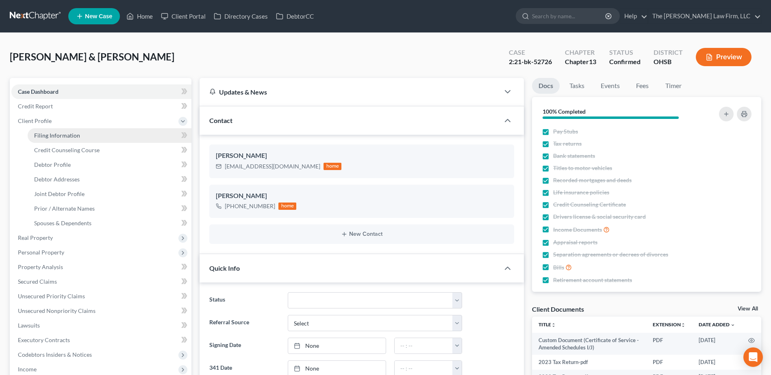
click at [48, 135] on span "Filing Information" at bounding box center [57, 135] width 46 height 7
select select "1"
select select "3"
select select "36"
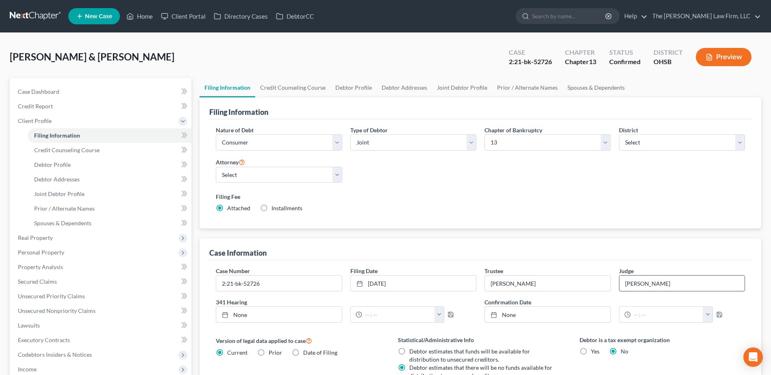
click at [676, 288] on input "[PERSON_NAME]" at bounding box center [681, 283] width 125 height 15
type input "[PERSON_NAME] [PERSON_NAME]"
click at [279, 180] on select "Select [PERSON_NAME] - OHSB [PERSON_NAME] - OHNB [PERSON_NAME] - OHSB" at bounding box center [279, 175] width 126 height 16
select select "2"
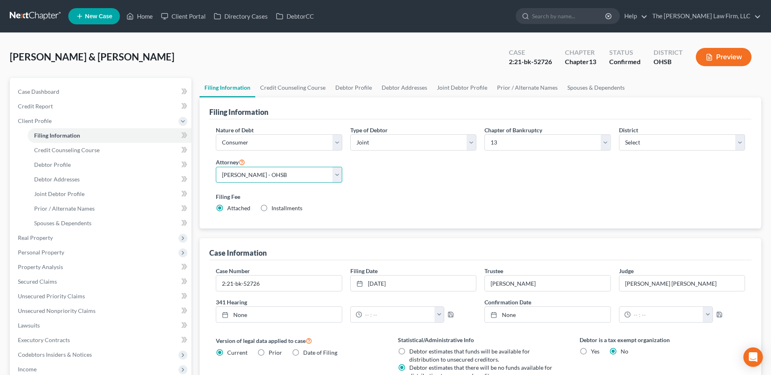
click at [216, 167] on select "Select [PERSON_NAME] - OHSB [PERSON_NAME] - OHNB [PERSON_NAME] - OHSB" at bounding box center [279, 175] width 126 height 16
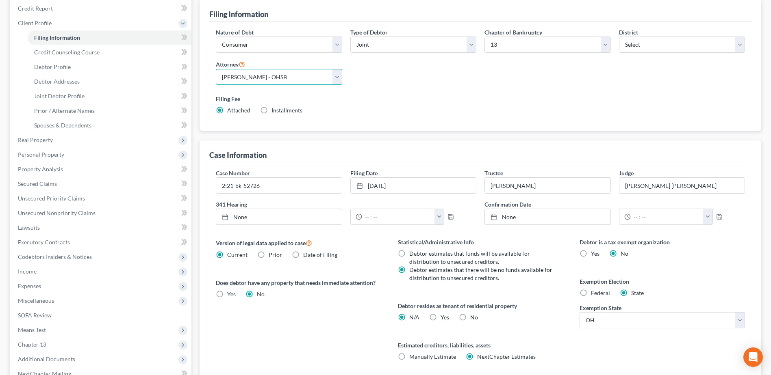
scroll to position [188, 0]
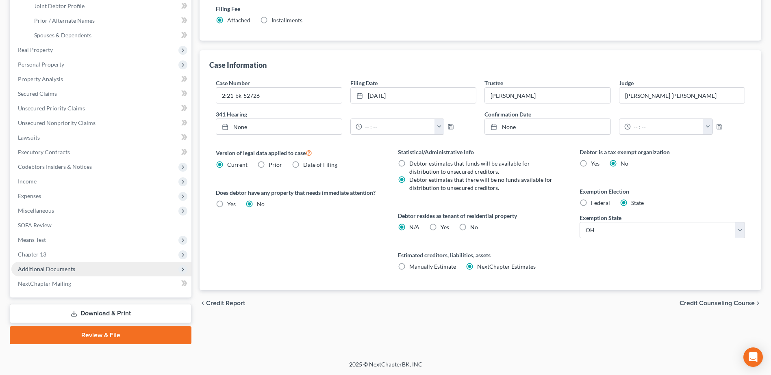
click at [70, 272] on span "Additional Documents" at bounding box center [46, 269] width 57 height 7
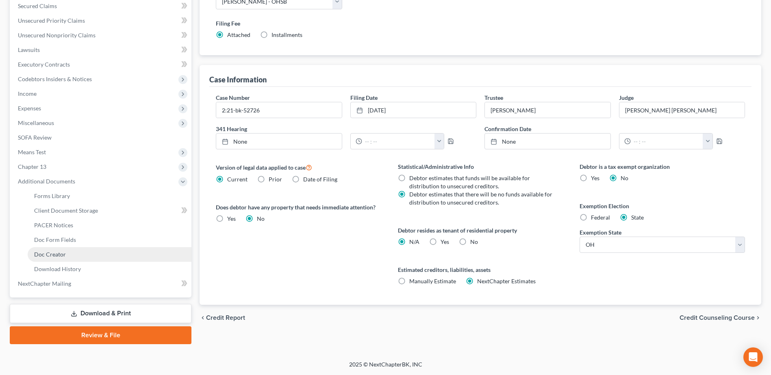
click at [46, 254] on span "Doc Creator" at bounding box center [50, 254] width 32 height 7
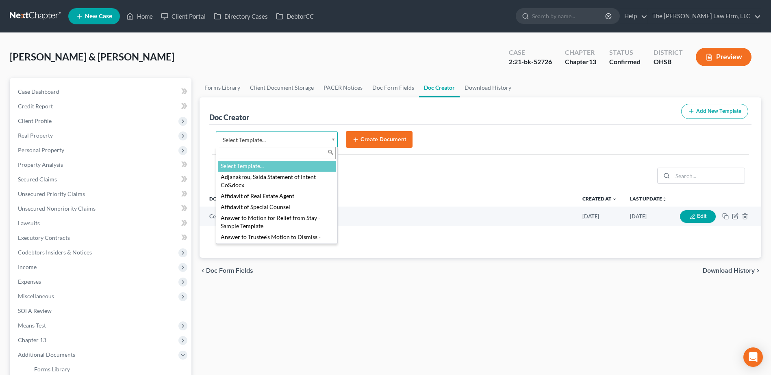
click at [257, 141] on body "Home New Case Client Portal Directory Cases DebtorCC The Jones Law Firm, LLC mj…" at bounding box center [385, 274] width 771 height 549
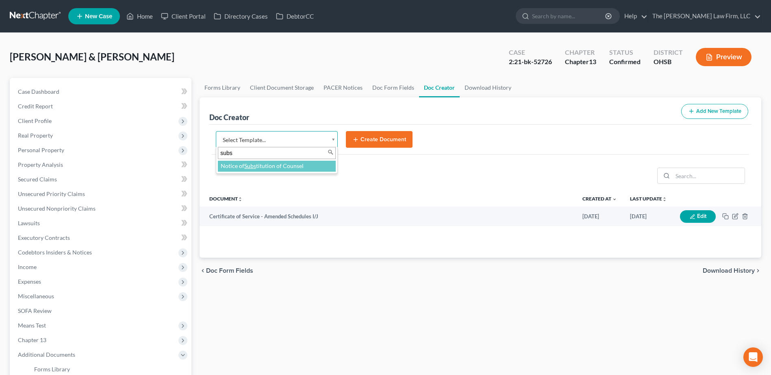
type input "subs"
select select "118164"
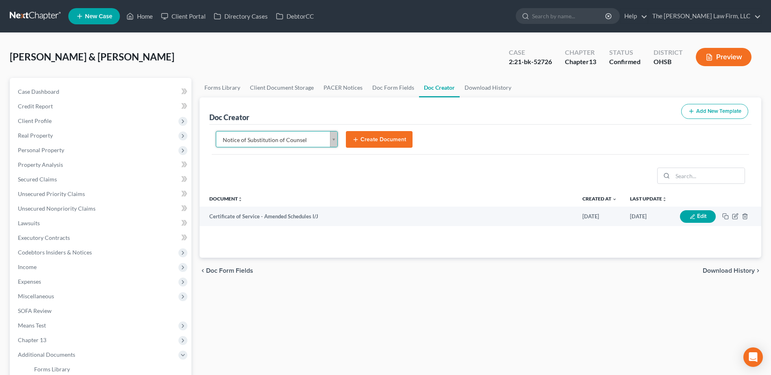
click at [365, 141] on button "Create Document" at bounding box center [379, 139] width 67 height 17
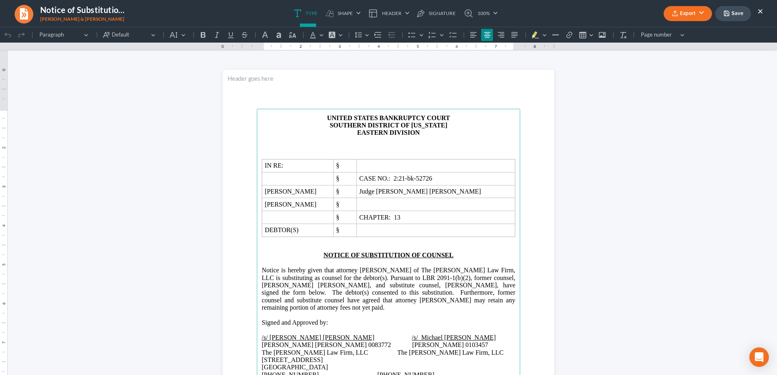
click at [674, 19] on button "Export" at bounding box center [688, 13] width 48 height 15
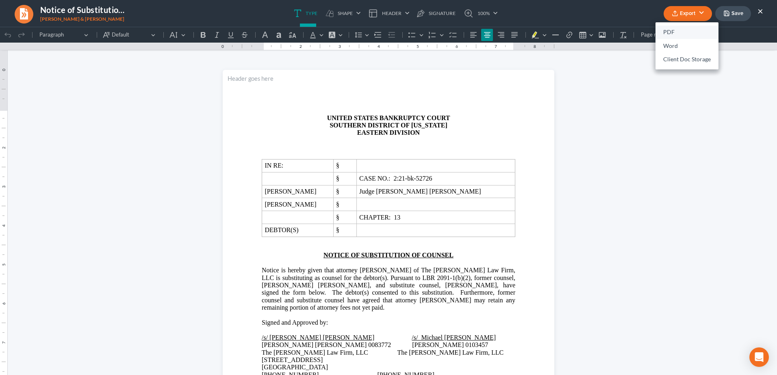
click at [675, 28] on link "PDF" at bounding box center [686, 33] width 63 height 14
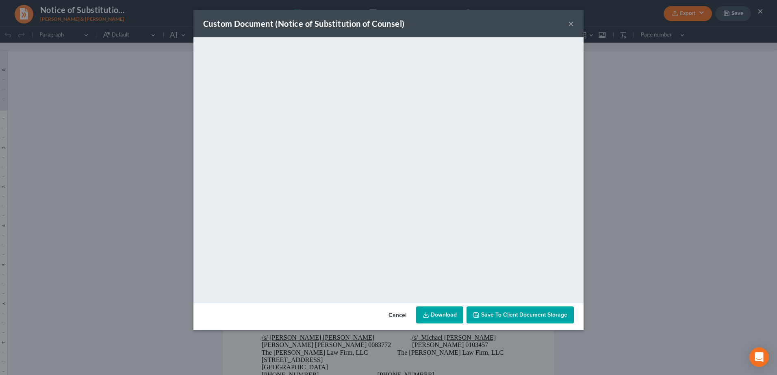
click at [440, 317] on link "Download" at bounding box center [439, 315] width 47 height 17
click at [569, 24] on button "×" at bounding box center [571, 24] width 6 height 10
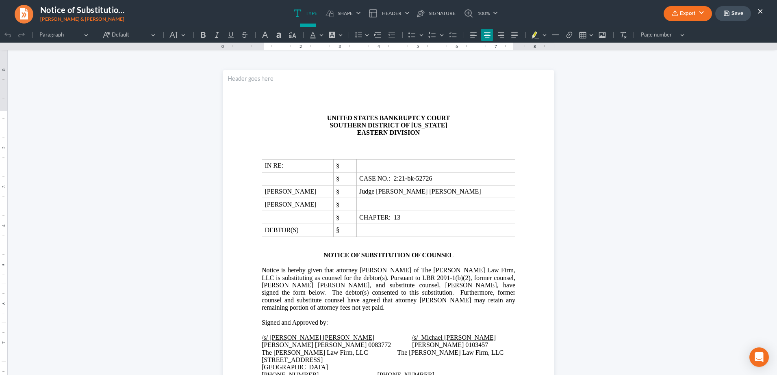
click at [760, 11] on button "×" at bounding box center [760, 11] width 6 height 10
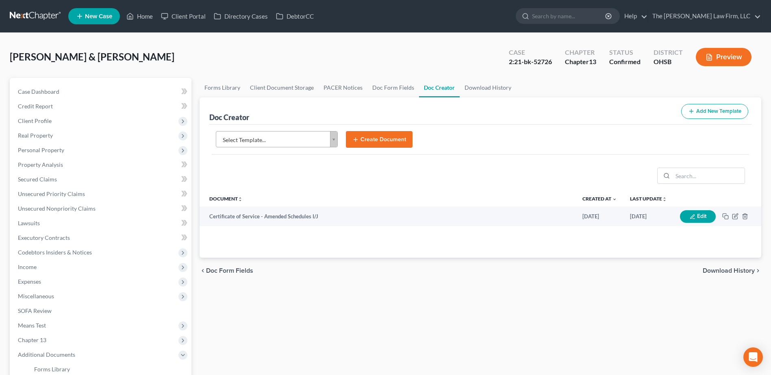
click at [40, 13] on link at bounding box center [36, 16] width 52 height 15
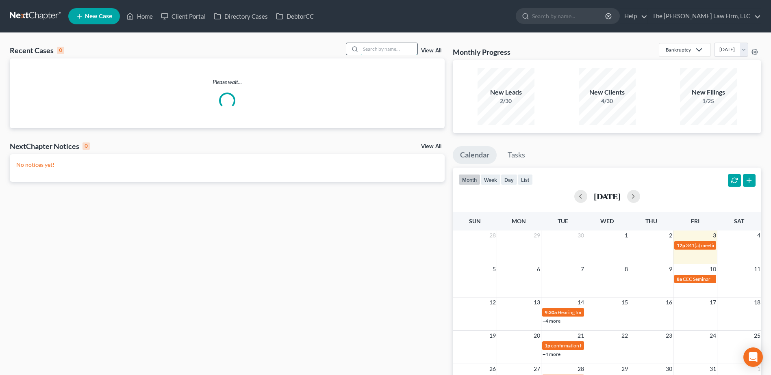
click at [393, 53] on input "search" at bounding box center [388, 49] width 57 height 12
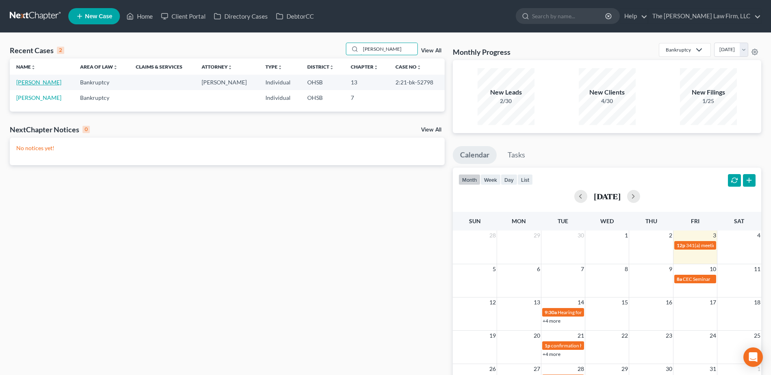
type input "[PERSON_NAME]"
click at [35, 80] on link "[PERSON_NAME]" at bounding box center [38, 82] width 45 height 7
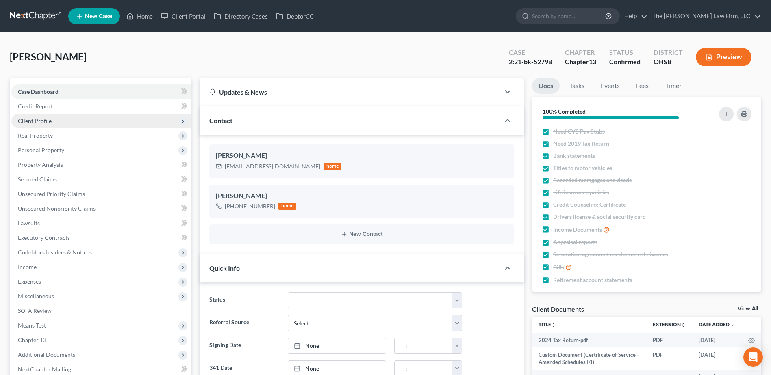
click at [44, 120] on span "Client Profile" at bounding box center [35, 120] width 34 height 7
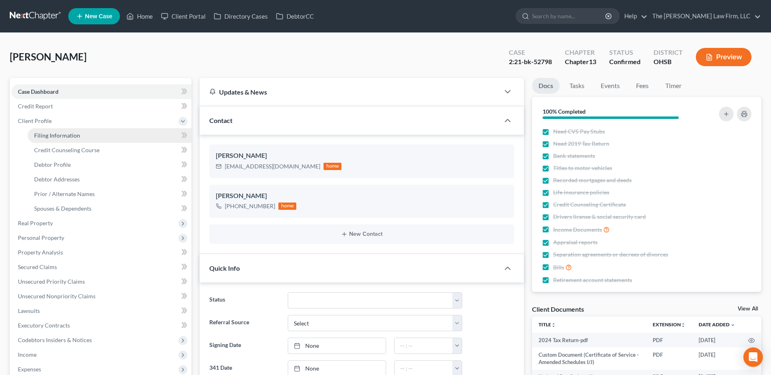
click at [51, 135] on span "Filing Information" at bounding box center [57, 135] width 46 height 7
select select "1"
select select "0"
select select "3"
select select "36"
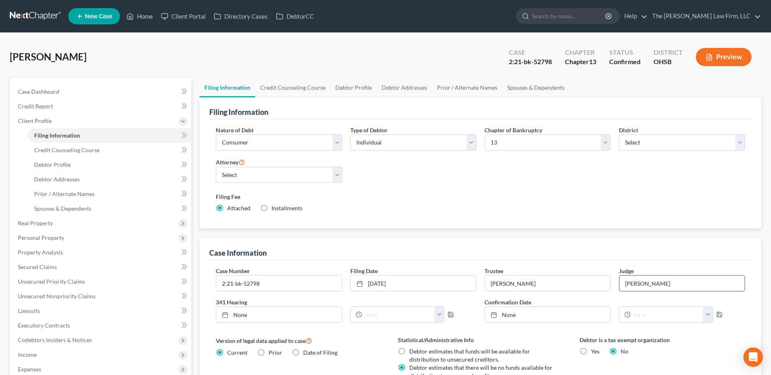
click at [644, 284] on input "[PERSON_NAME]" at bounding box center [681, 283] width 125 height 15
type input "[PERSON_NAME] [PERSON_NAME]"
drag, startPoint x: 299, startPoint y: 170, endPoint x: 295, endPoint y: 179, distance: 9.7
click at [299, 170] on select "Select [PERSON_NAME] - OHSB [PERSON_NAME] - OHNB [PERSON_NAME] - OHSB" at bounding box center [279, 175] width 126 height 16
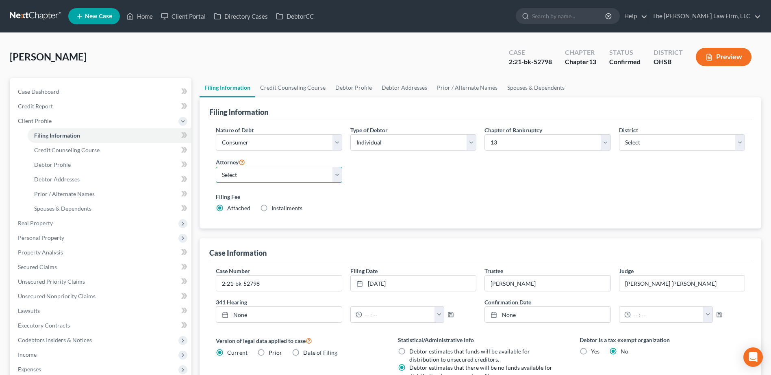
select select "2"
click at [216, 167] on select "Select [PERSON_NAME] - OHSB [PERSON_NAME] - OHNB [PERSON_NAME] - OHSB" at bounding box center [279, 175] width 126 height 16
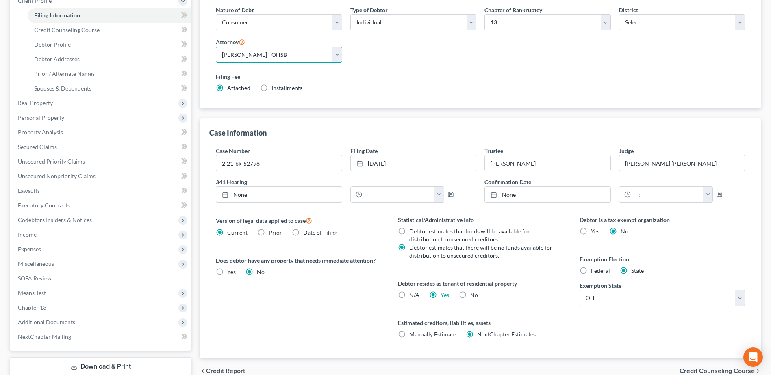
scroll to position [174, 0]
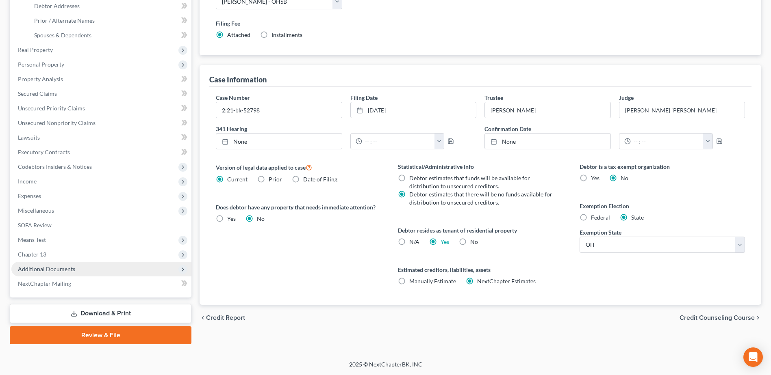
click at [58, 271] on span "Additional Documents" at bounding box center [46, 269] width 57 height 7
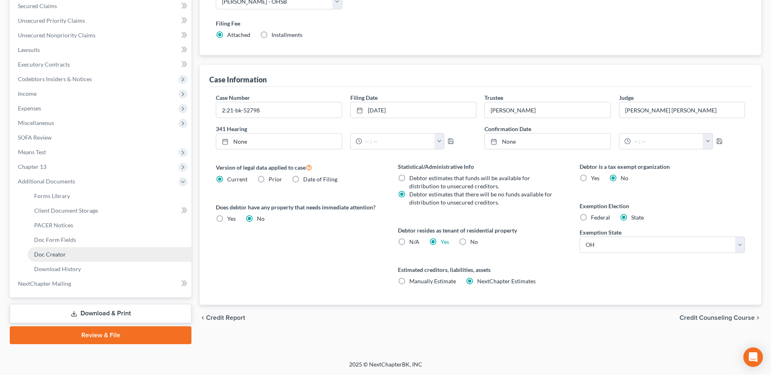
click at [55, 255] on span "Doc Creator" at bounding box center [50, 254] width 32 height 7
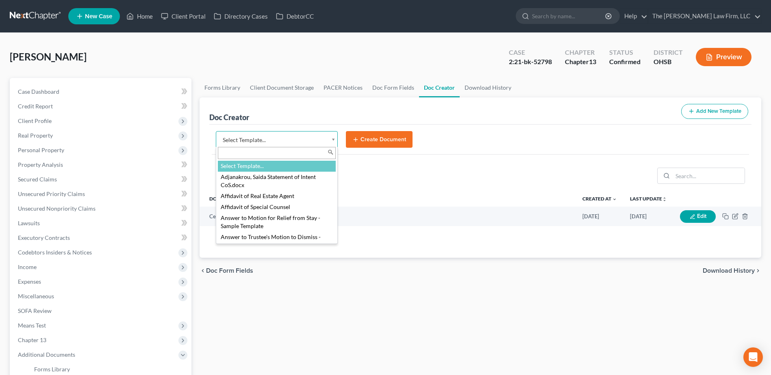
click at [277, 139] on body "Home New Case Client Portal Directory Cases DebtorCC The [PERSON_NAME] Law Firm…" at bounding box center [385, 274] width 771 height 549
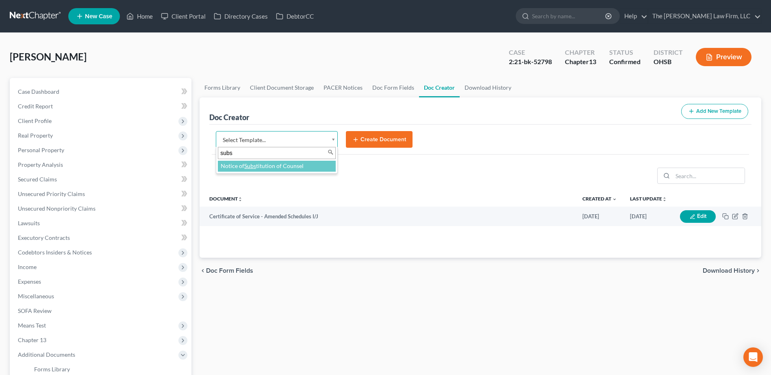
type input "subs"
select select "118164"
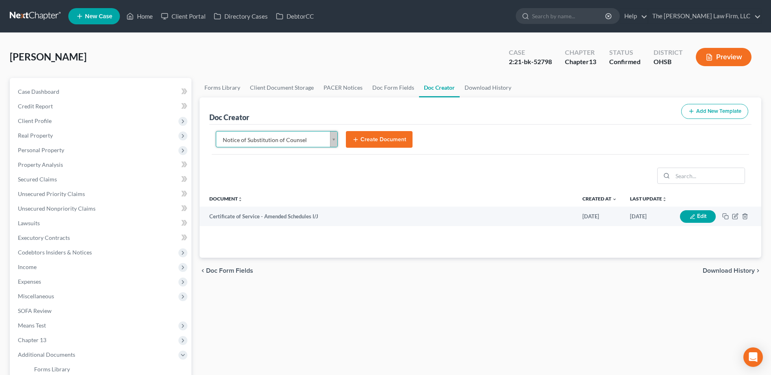
click at [386, 137] on button "Create Document" at bounding box center [379, 139] width 67 height 17
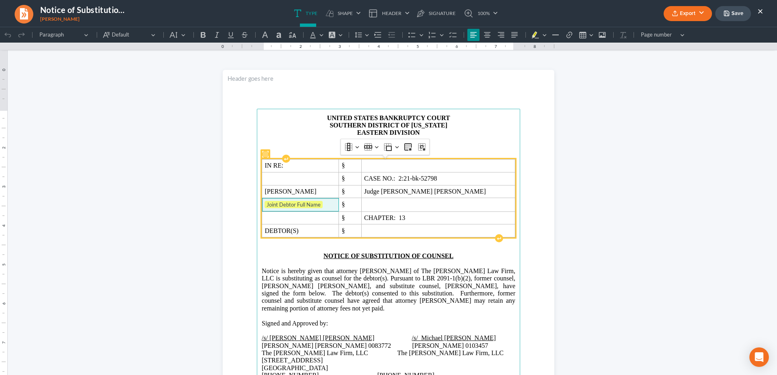
click at [327, 203] on span "Joint Debtor Full Name" at bounding box center [301, 205] width 72 height 8
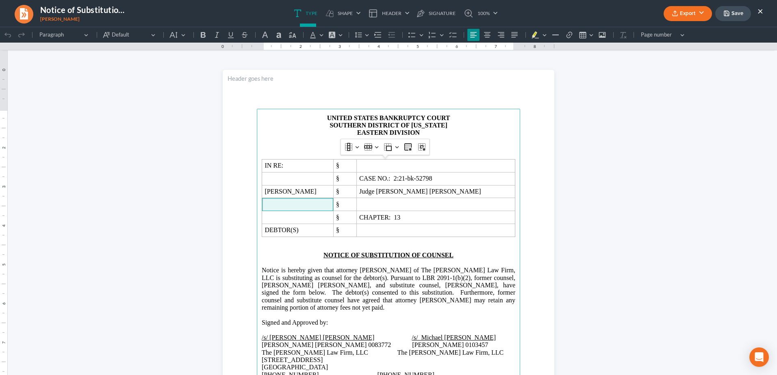
click at [678, 15] on icon "button" at bounding box center [675, 13] width 7 height 7
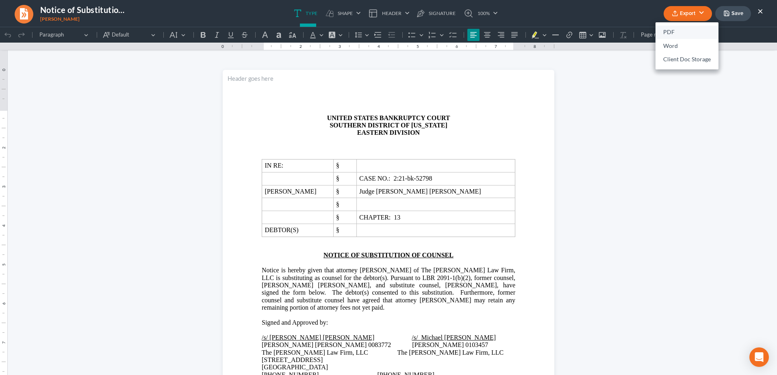
click at [668, 34] on link "PDF" at bounding box center [686, 33] width 63 height 14
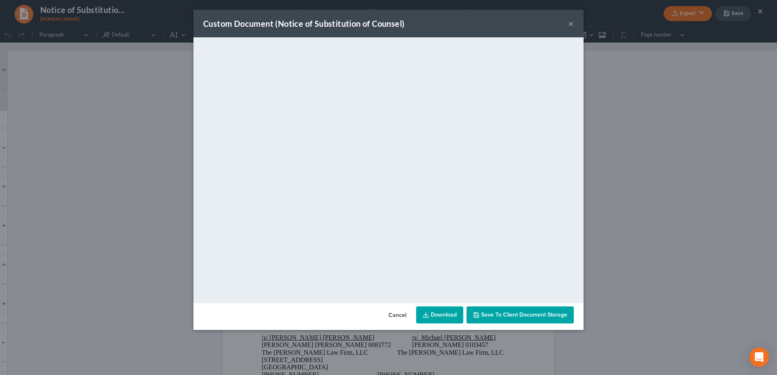
click at [441, 317] on link "Download" at bounding box center [439, 315] width 47 height 17
click at [571, 24] on button "×" at bounding box center [571, 24] width 6 height 10
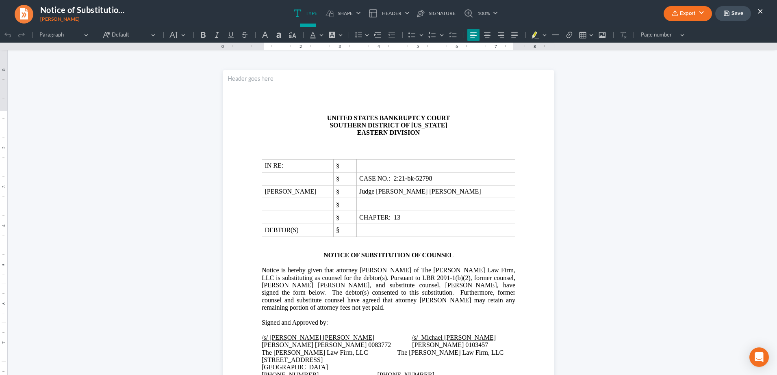
click at [765, 9] on div "Export PDF Word Client Doc Storage Save ×" at bounding box center [713, 13] width 116 height 17
click at [761, 12] on button "×" at bounding box center [760, 11] width 6 height 10
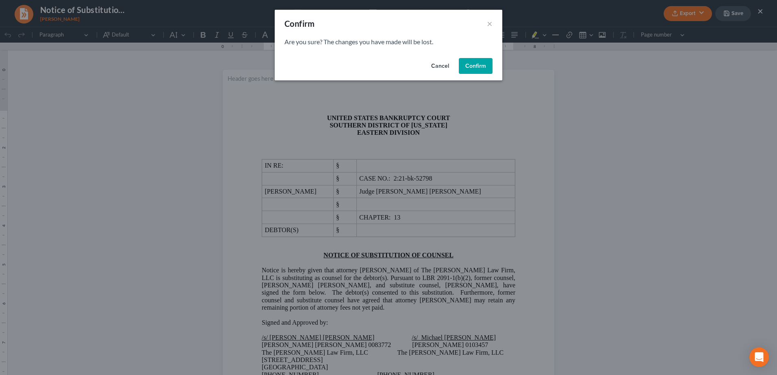
click at [490, 63] on button "Confirm" at bounding box center [476, 66] width 34 height 16
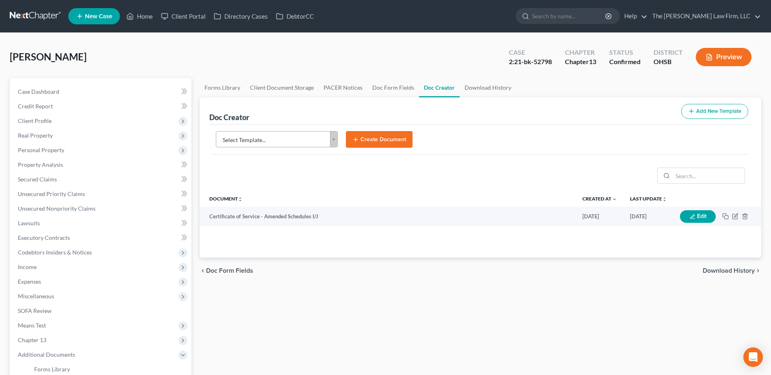
click at [35, 16] on link at bounding box center [36, 16] width 52 height 15
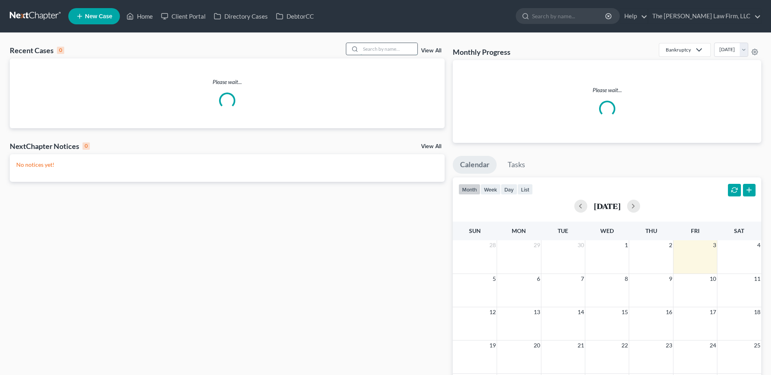
click at [387, 48] on input "search" at bounding box center [388, 49] width 57 height 12
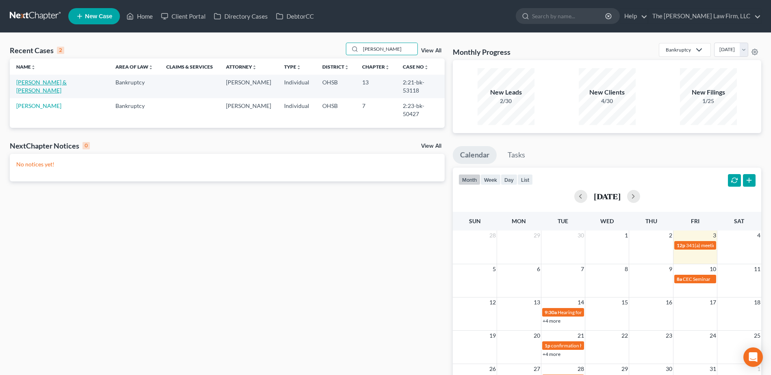
type input "[PERSON_NAME]"
click at [46, 85] on link "[PERSON_NAME] & [PERSON_NAME]" at bounding box center [41, 86] width 50 height 15
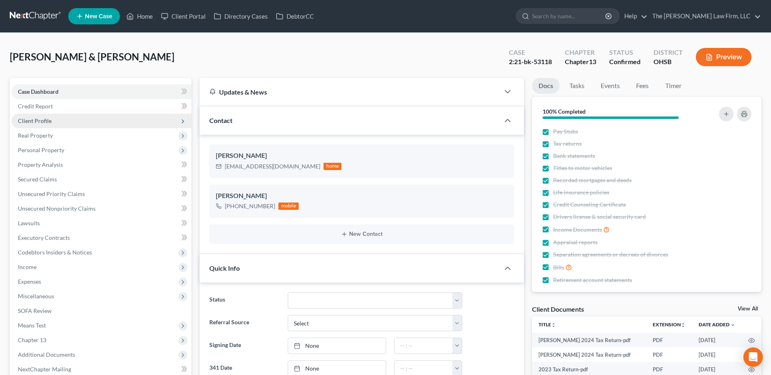
click at [60, 122] on span "Client Profile" at bounding box center [101, 121] width 180 height 15
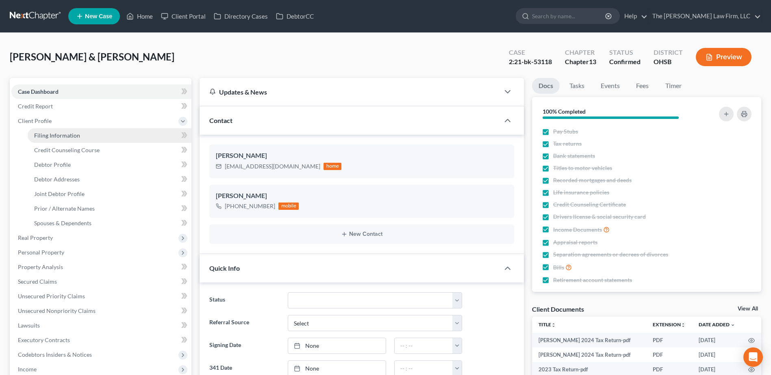
click at [54, 130] on link "Filing Information" at bounding box center [110, 135] width 164 height 15
select select "1"
select select "3"
select select "36"
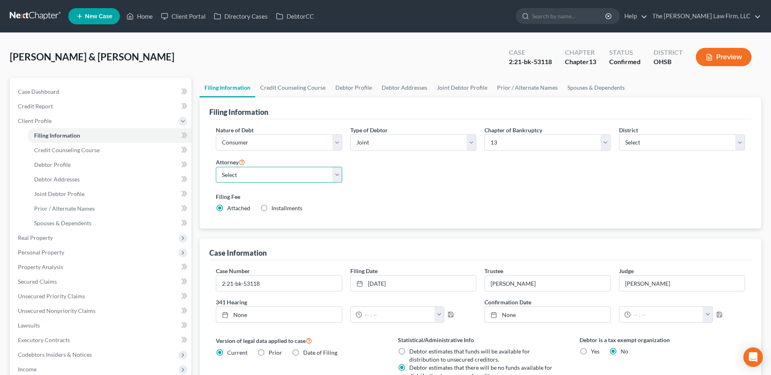
click at [267, 170] on select "Select [PERSON_NAME] - OHSB [PERSON_NAME] - OHNB [PERSON_NAME] - OHSB" at bounding box center [279, 175] width 126 height 16
select select "2"
click at [216, 167] on select "Select [PERSON_NAME] - OHSB [PERSON_NAME] - OHNB [PERSON_NAME] - OHSB" at bounding box center [279, 175] width 126 height 16
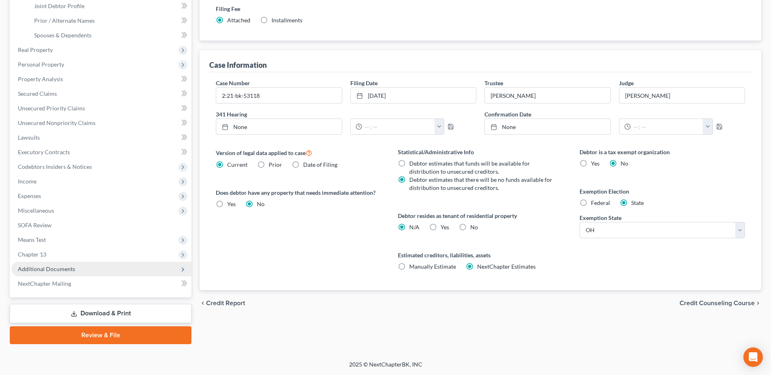
click at [64, 266] on span "Additional Documents" at bounding box center [46, 269] width 57 height 7
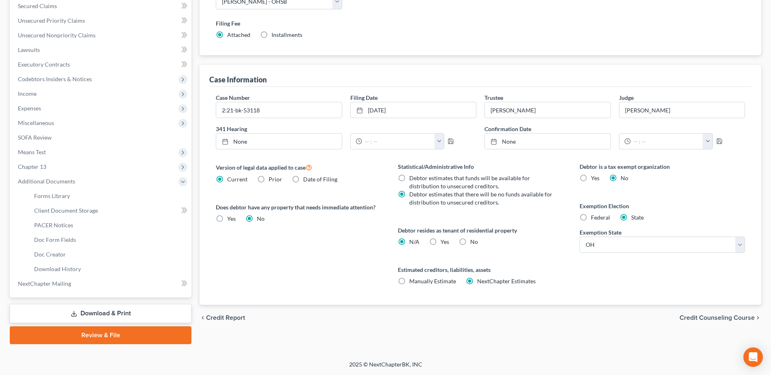
scroll to position [174, 0]
click at [52, 254] on span "Doc Creator" at bounding box center [50, 254] width 32 height 7
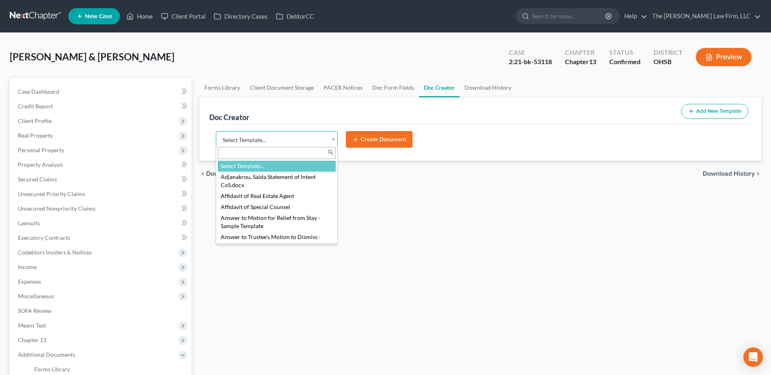
click at [265, 138] on body "Home New Case Client Portal Directory Cases DebtorCC The Jones Law Firm, LLC mj…" at bounding box center [385, 274] width 771 height 549
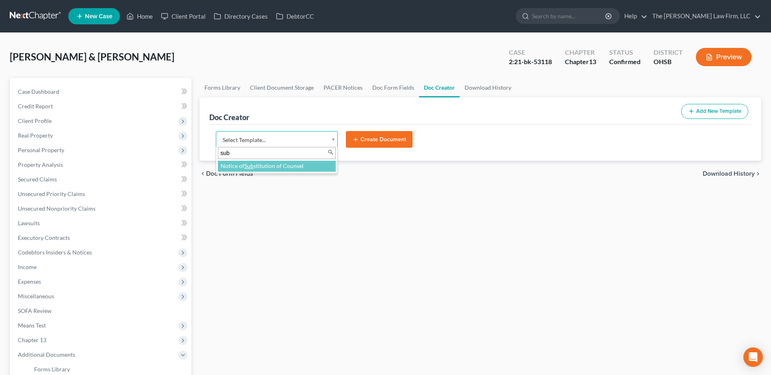
type input "sub"
select select "118164"
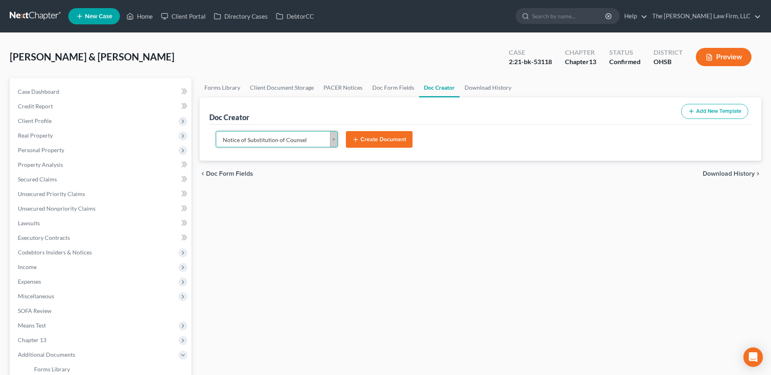
click at [377, 137] on button "Create Document" at bounding box center [379, 139] width 67 height 17
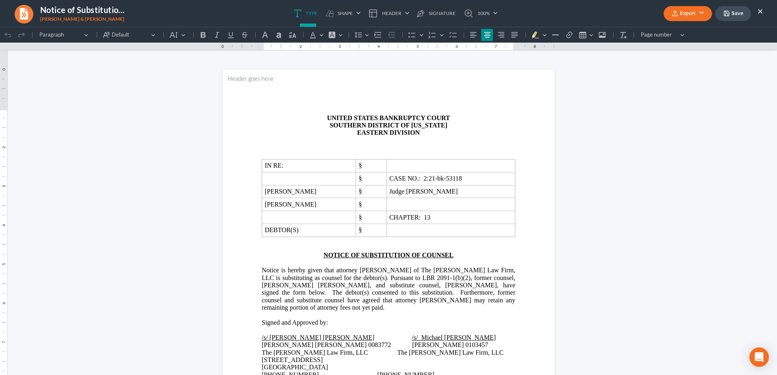
click at [691, 10] on button "Export" at bounding box center [688, 13] width 48 height 15
click at [685, 28] on link "PDF" at bounding box center [686, 33] width 63 height 14
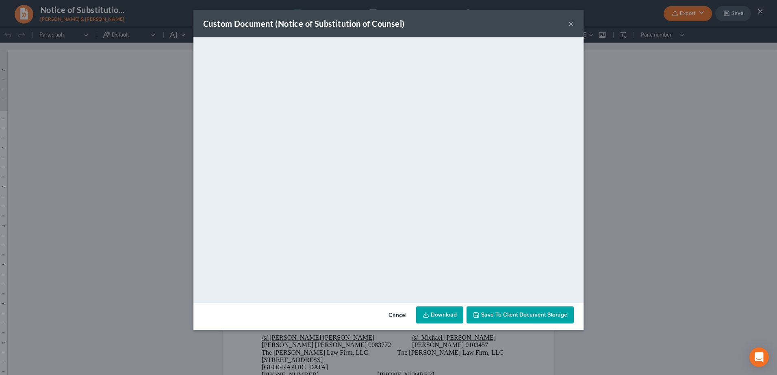
click at [432, 317] on link "Download" at bounding box center [439, 315] width 47 height 17
click at [570, 23] on button "×" at bounding box center [571, 24] width 6 height 10
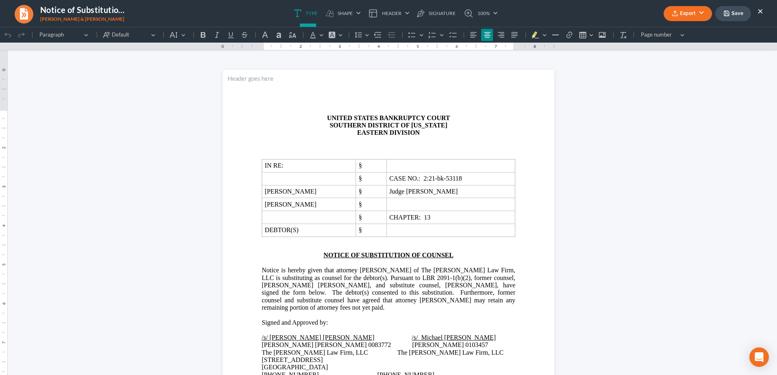
click at [761, 12] on button "×" at bounding box center [760, 11] width 6 height 10
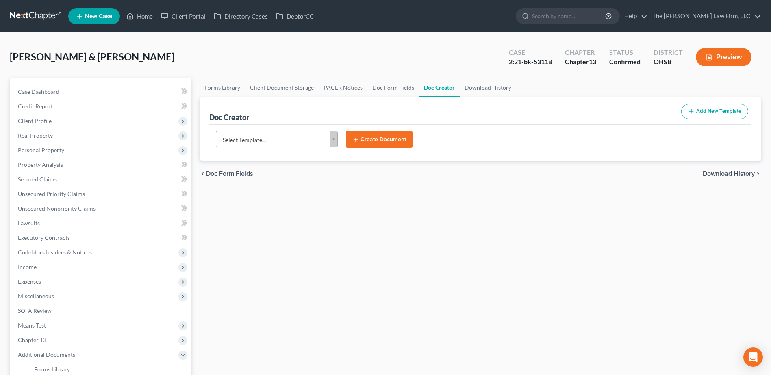
click at [39, 17] on link at bounding box center [36, 16] width 52 height 15
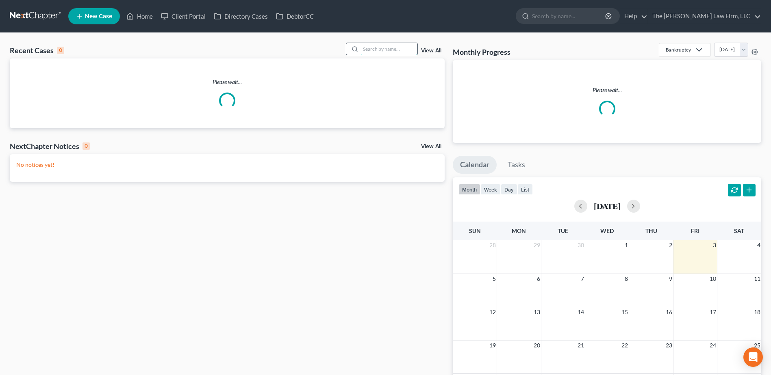
click at [385, 48] on input "search" at bounding box center [388, 49] width 57 height 12
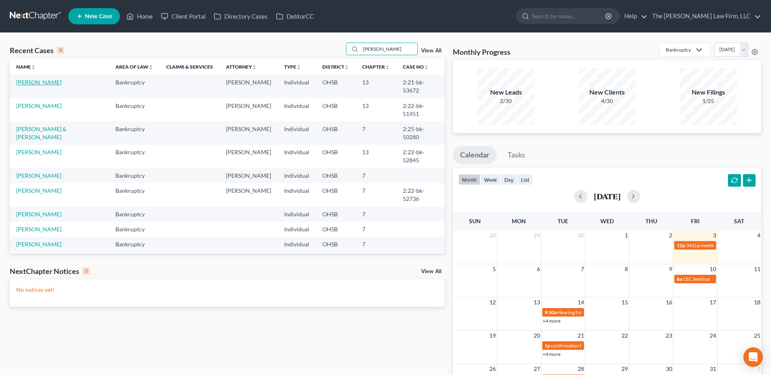
type input "ryan"
click at [49, 85] on link "[PERSON_NAME]" at bounding box center [38, 82] width 45 height 7
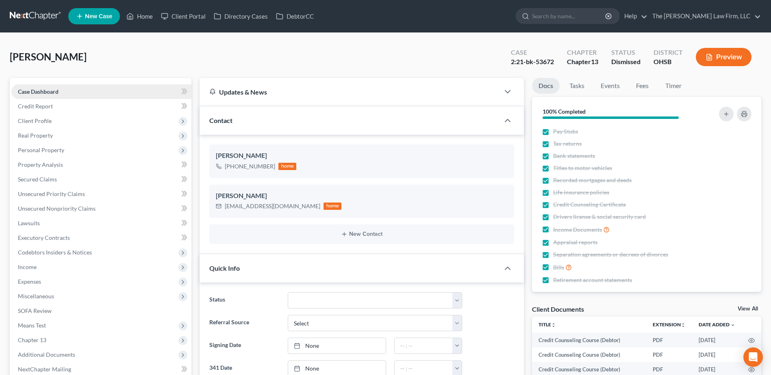
scroll to position [432, 0]
click at [65, 119] on span "Client Profile" at bounding box center [101, 121] width 180 height 15
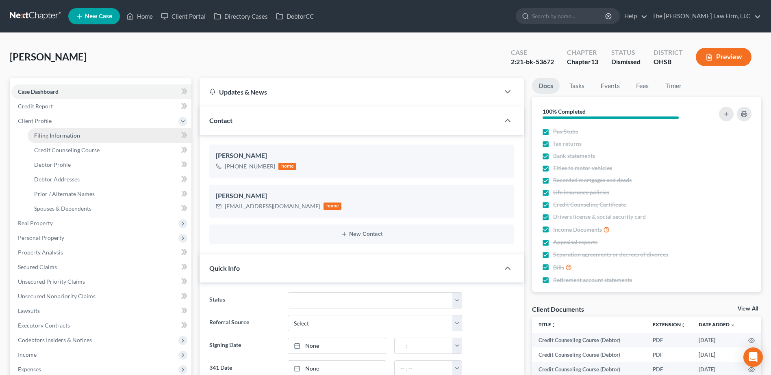
click at [72, 132] on span "Filing Information" at bounding box center [57, 135] width 46 height 7
select select "1"
select select "0"
select select "3"
select select "36"
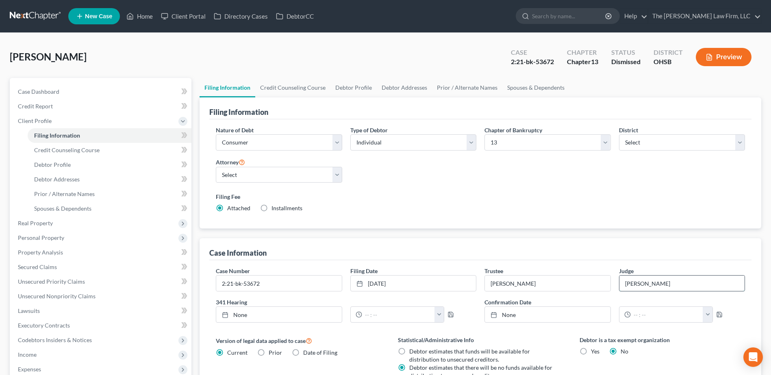
click at [636, 290] on input "Hoffman" at bounding box center [681, 283] width 125 height 15
type input "Strelow Cobb"
click at [273, 180] on select "Select Michael Jones - OHSB Michael Jones - OHNB Michael Kraig - OHSB" at bounding box center [279, 175] width 126 height 16
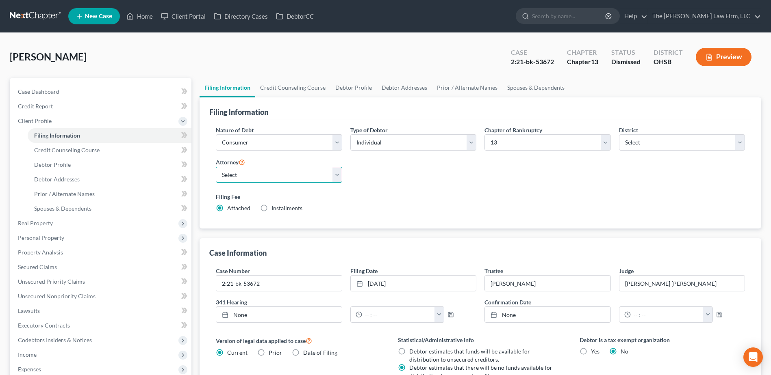
select select "2"
click at [216, 167] on select "Select Michael Jones - OHSB Michael Jones - OHNB Michael Kraig - OHSB" at bounding box center [279, 175] width 126 height 16
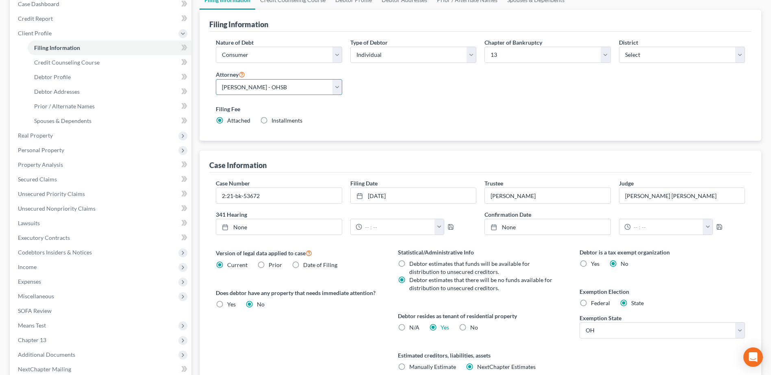
scroll to position [174, 0]
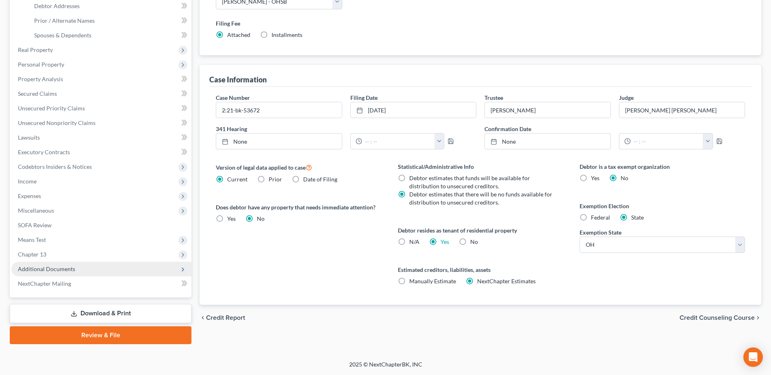
click at [55, 267] on span "Additional Documents" at bounding box center [46, 269] width 57 height 7
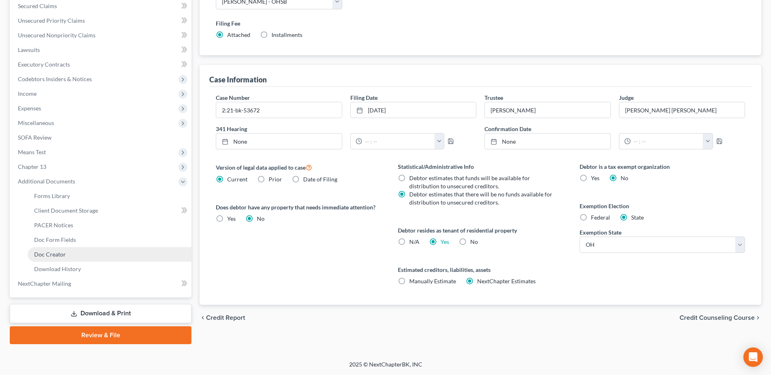
click at [61, 255] on span "Doc Creator" at bounding box center [50, 254] width 32 height 7
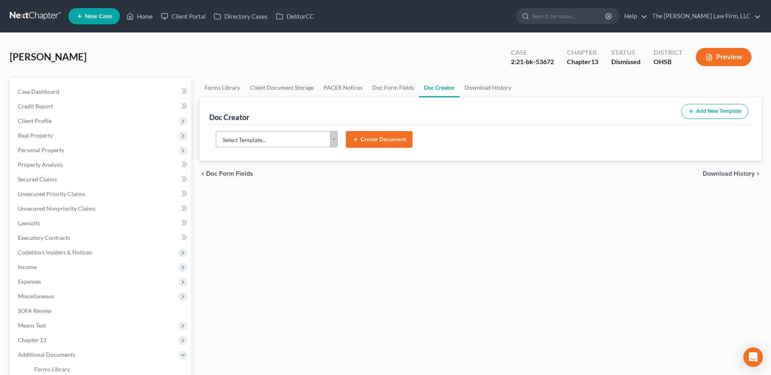
click at [254, 138] on body "Home New Case Client Portal Directory Cases DebtorCC The Jones Law Firm, LLC mj…" at bounding box center [385, 274] width 771 height 549
type input "sub"
select select "118164"
click at [394, 140] on button "Create Document" at bounding box center [379, 139] width 67 height 17
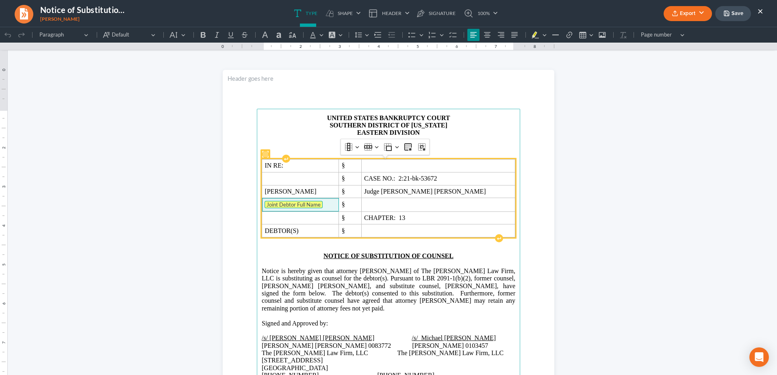
drag, startPoint x: 319, startPoint y: 203, endPoint x: 329, endPoint y: 208, distance: 10.7
click at [319, 203] on tag "Joint Debtor Full Name" at bounding box center [294, 204] width 58 height 7
click at [329, 206] on span "Joint Debtor Full Name" at bounding box center [301, 205] width 72 height 8
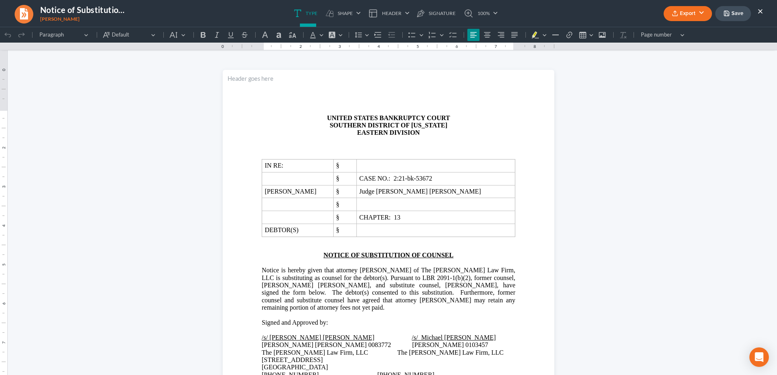
click at [701, 10] on button "Export" at bounding box center [688, 13] width 48 height 15
click at [678, 30] on link "PDF" at bounding box center [686, 33] width 63 height 14
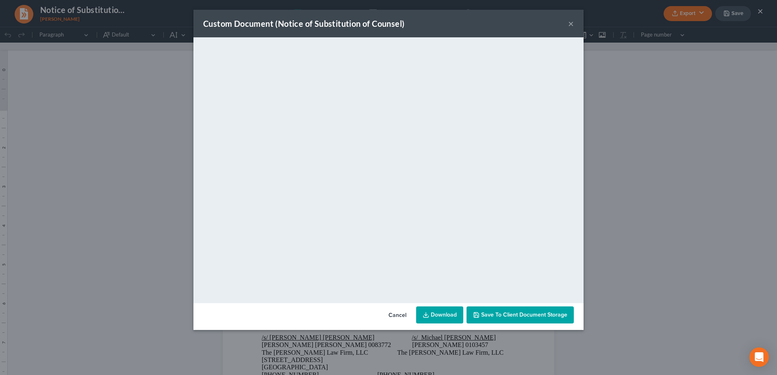
click at [436, 314] on link "Download" at bounding box center [439, 315] width 47 height 17
click at [569, 22] on button "×" at bounding box center [571, 24] width 6 height 10
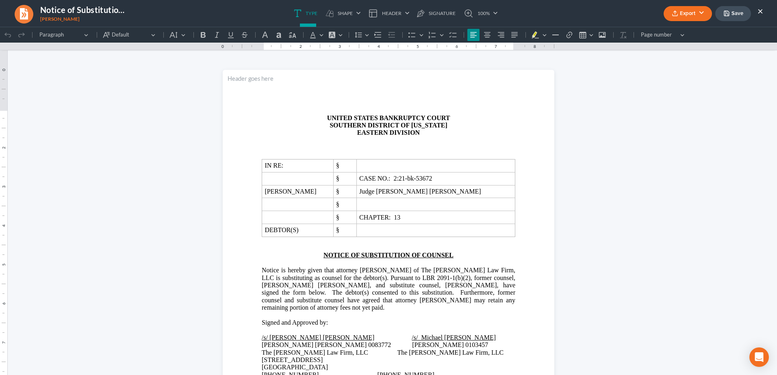
click at [763, 11] on button "×" at bounding box center [760, 11] width 6 height 10
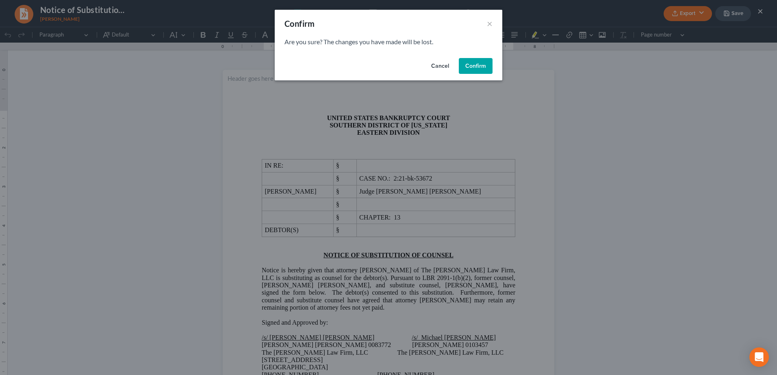
click at [484, 64] on button "Confirm" at bounding box center [476, 66] width 34 height 16
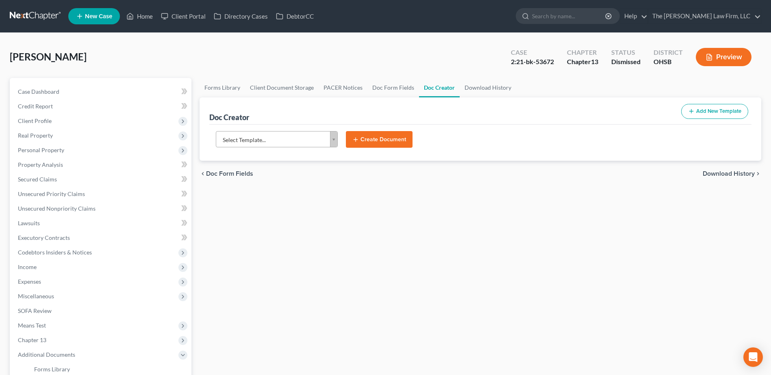
click at [20, 11] on link at bounding box center [36, 16] width 52 height 15
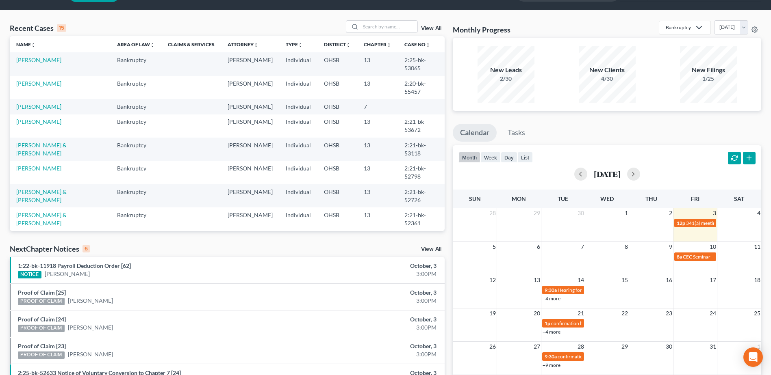
scroll to position [21, 0]
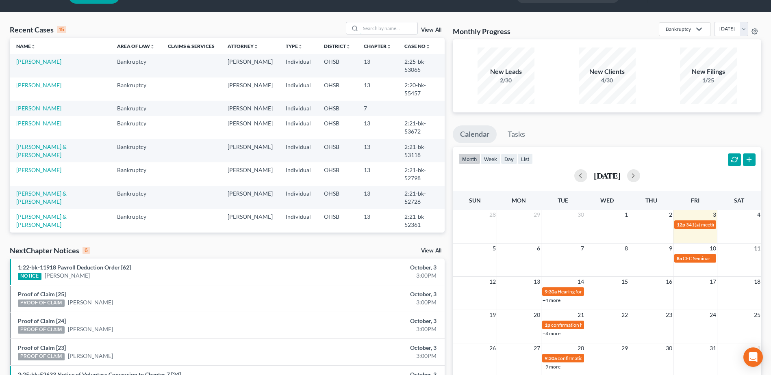
drag, startPoint x: 387, startPoint y: 26, endPoint x: 425, endPoint y: 30, distance: 38.4
click at [387, 26] on input "search" at bounding box center [388, 28] width 57 height 12
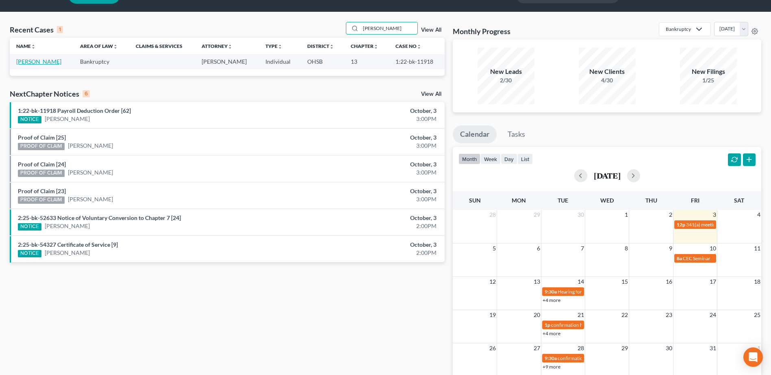
type input "[PERSON_NAME]"
click at [30, 58] on link "[PERSON_NAME]" at bounding box center [38, 61] width 45 height 7
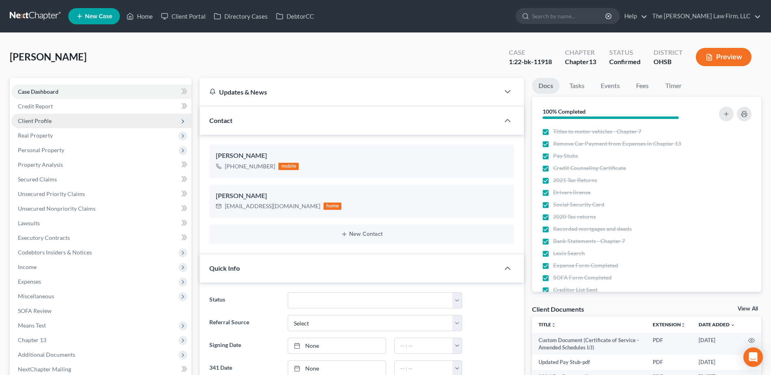
click at [57, 122] on span "Client Profile" at bounding box center [101, 121] width 180 height 15
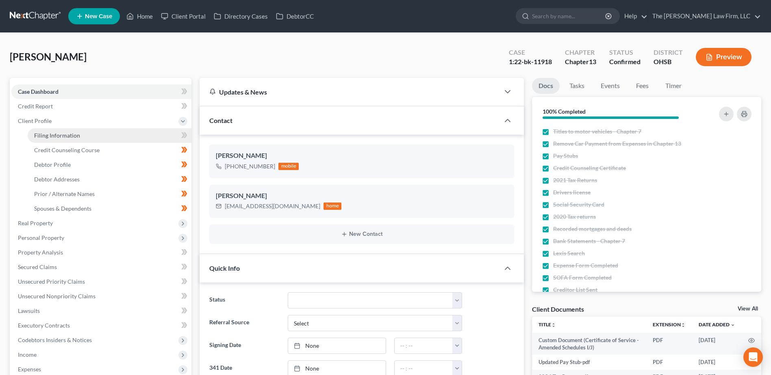
click at [58, 133] on span "Filing Information" at bounding box center [57, 135] width 46 height 7
select select "1"
select select "0"
select select "3"
select select "36"
